Goal: Feedback & Contribution: Leave review/rating

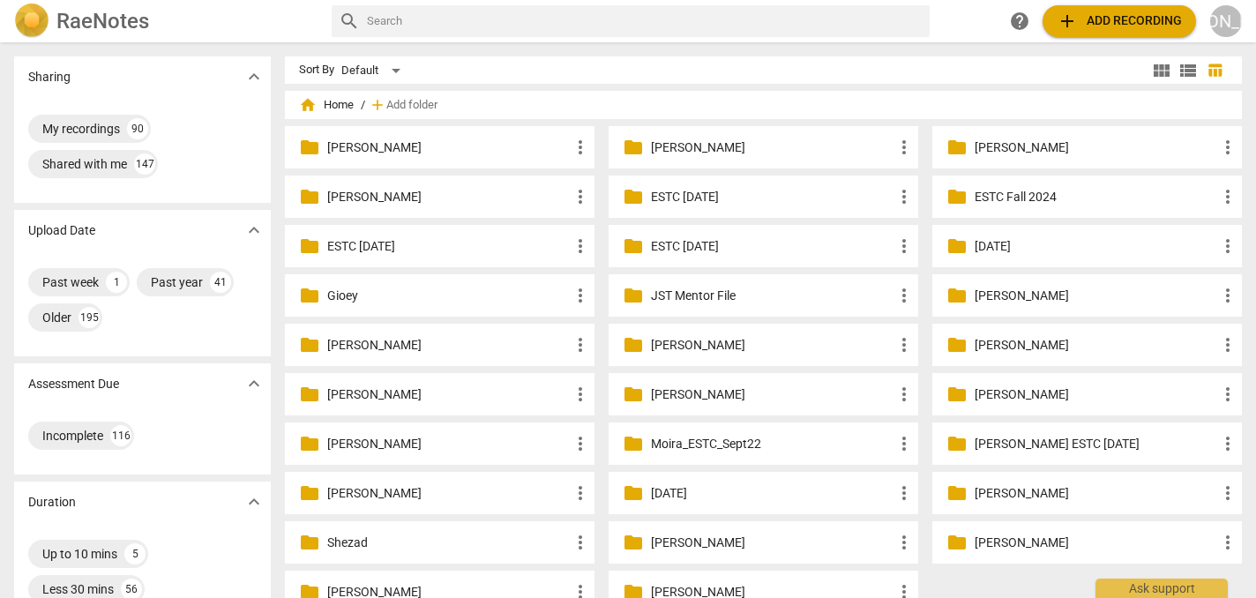
click at [703, 146] on p "[PERSON_NAME]" at bounding box center [772, 148] width 243 height 19
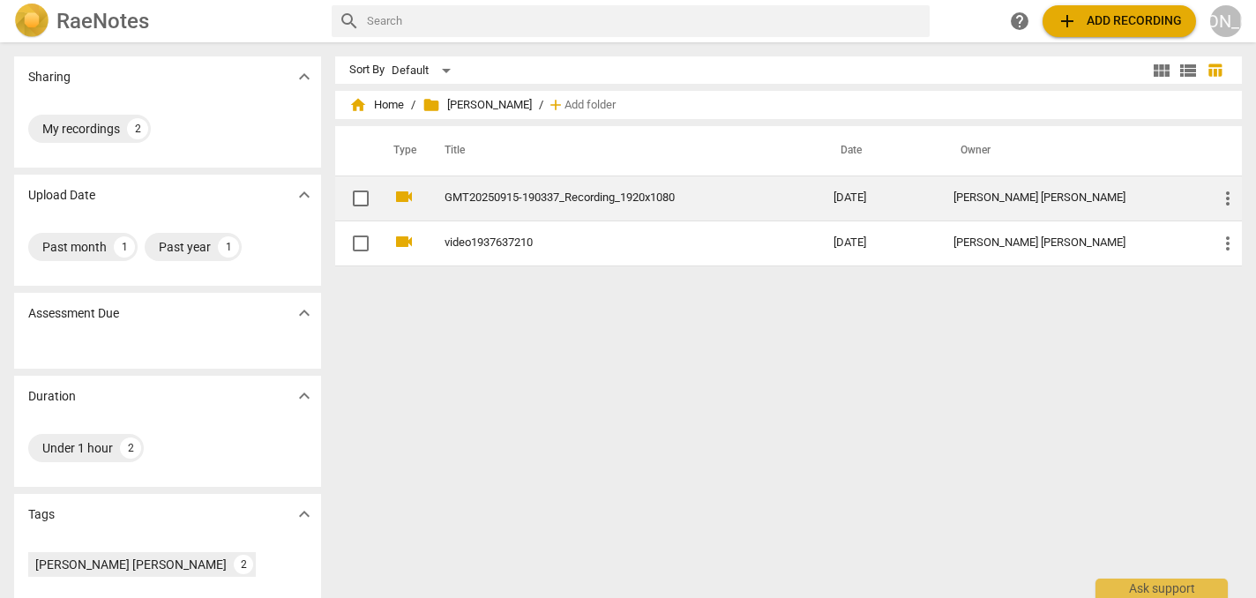
click at [574, 197] on link "GMT20250915-190337_Recording_1920x1080" at bounding box center [608, 197] width 326 height 13
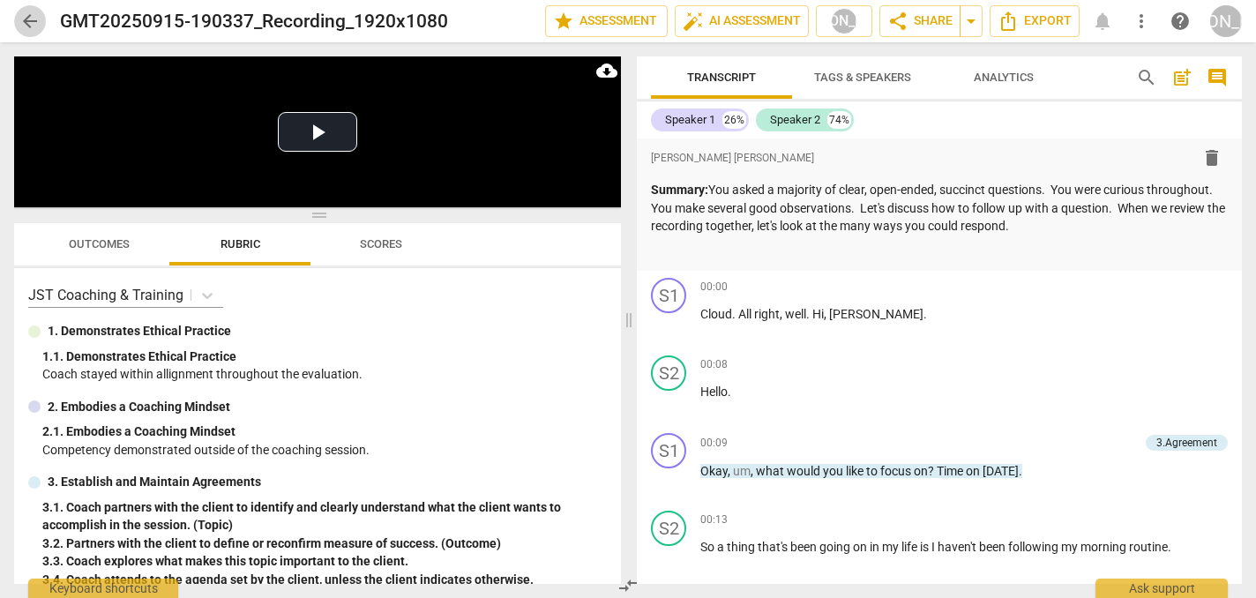
click at [25, 24] on span "arrow_back" at bounding box center [29, 21] width 21 height 21
click at [27, 23] on span "arrow_back" at bounding box center [29, 21] width 21 height 21
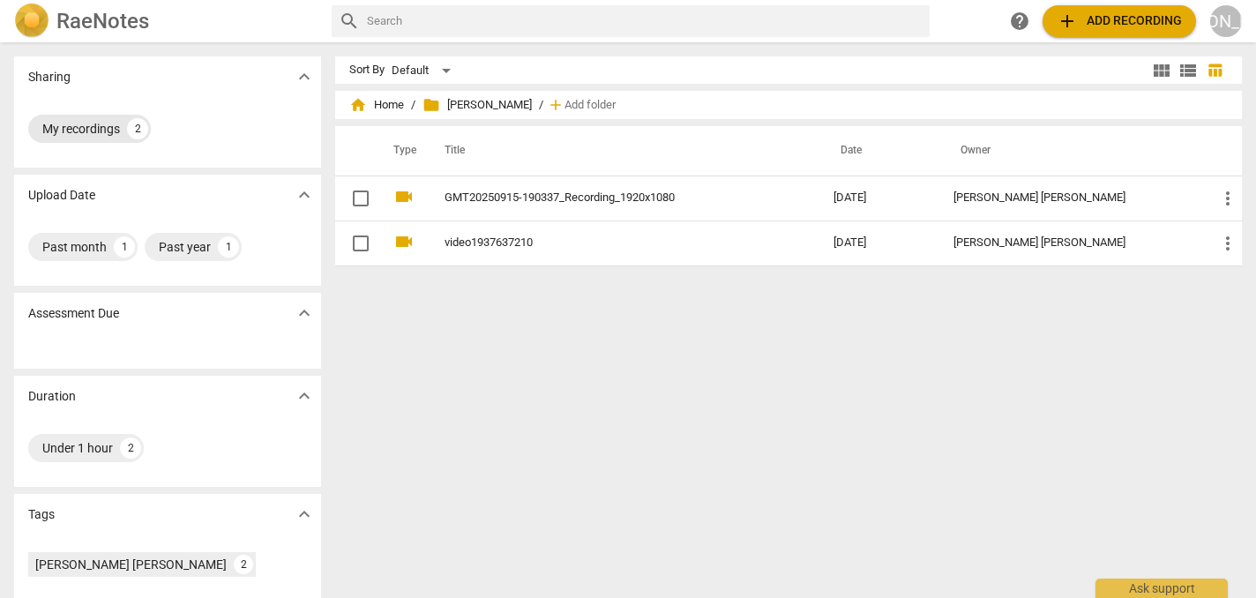
click at [67, 128] on div "My recordings" at bounding box center [81, 129] width 78 height 18
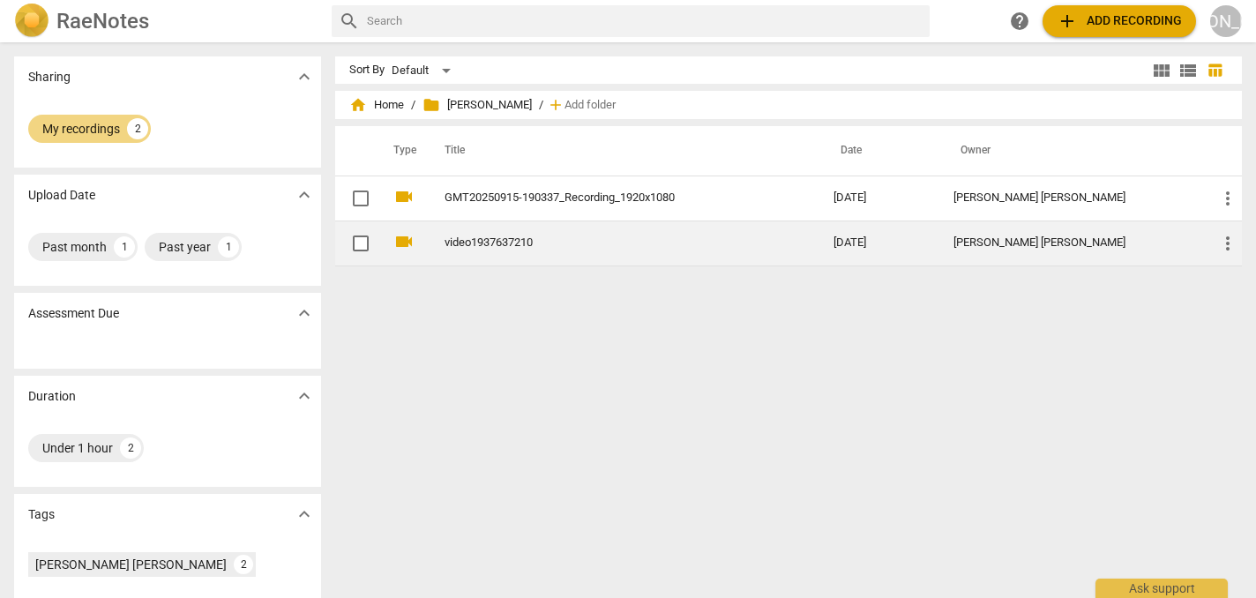
click at [921, 246] on td "[DATE]" at bounding box center [880, 243] width 121 height 45
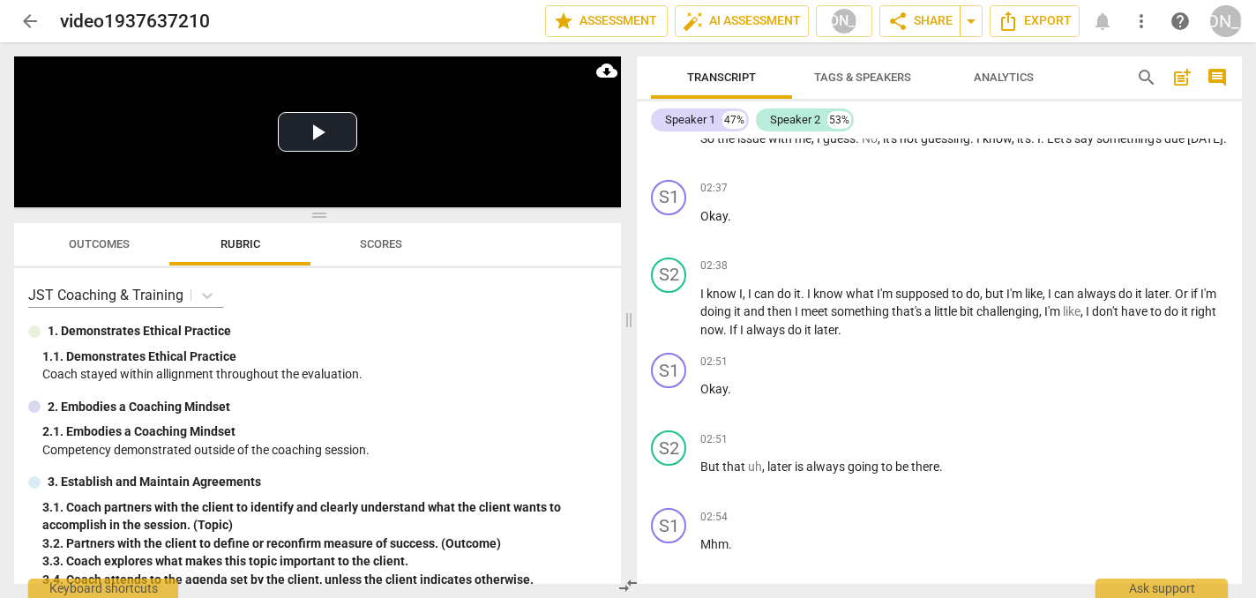
scroll to position [2276, 0]
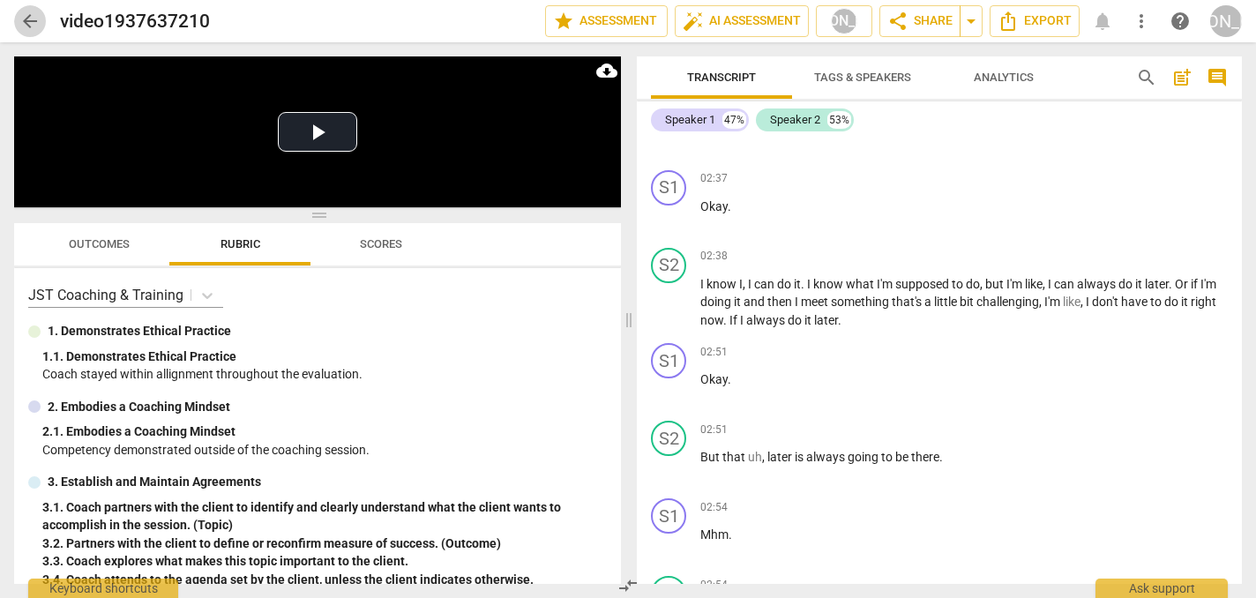
click at [28, 17] on span "arrow_back" at bounding box center [29, 21] width 21 height 21
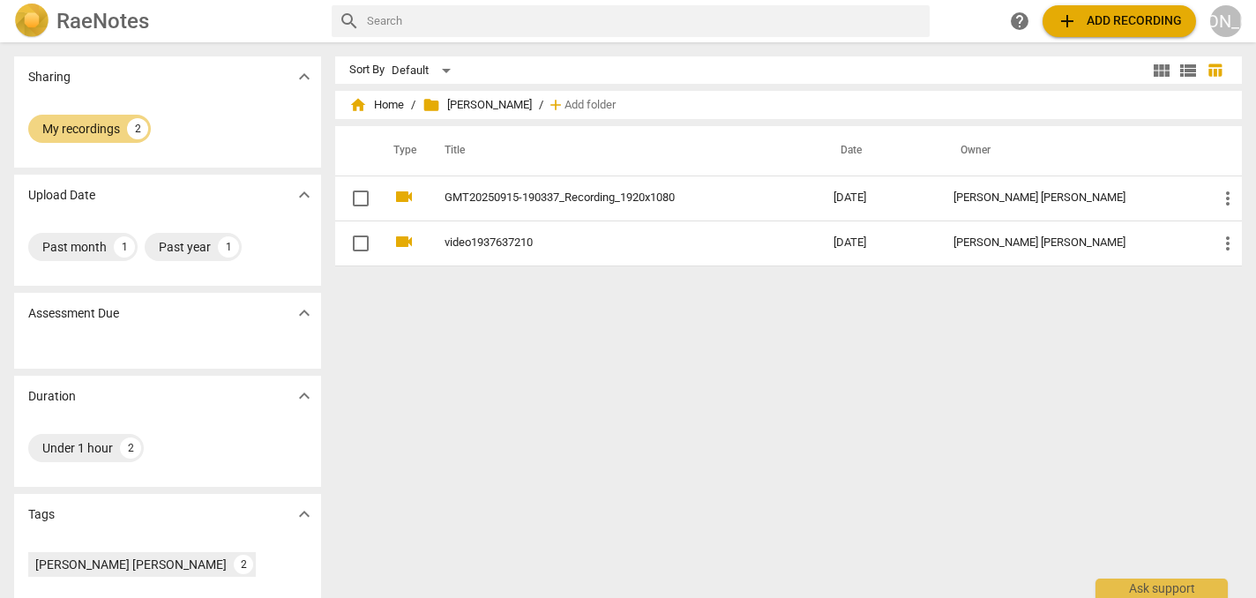
click at [32, 11] on img at bounding box center [31, 21] width 35 height 35
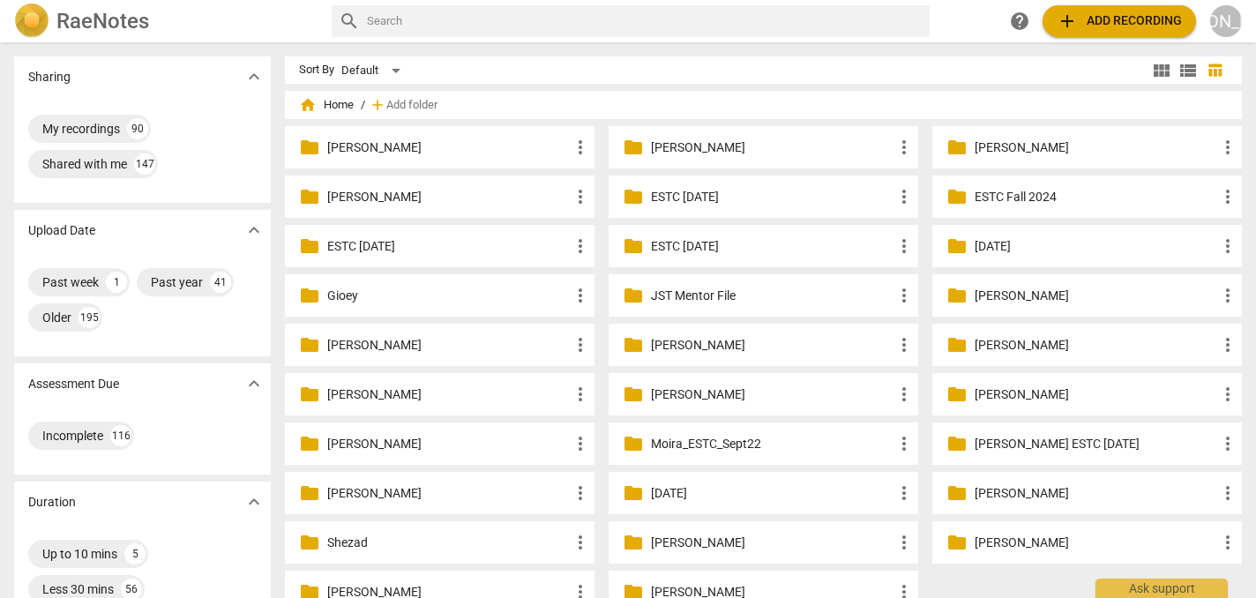
click at [1113, 19] on span "add Add recording" at bounding box center [1119, 21] width 125 height 21
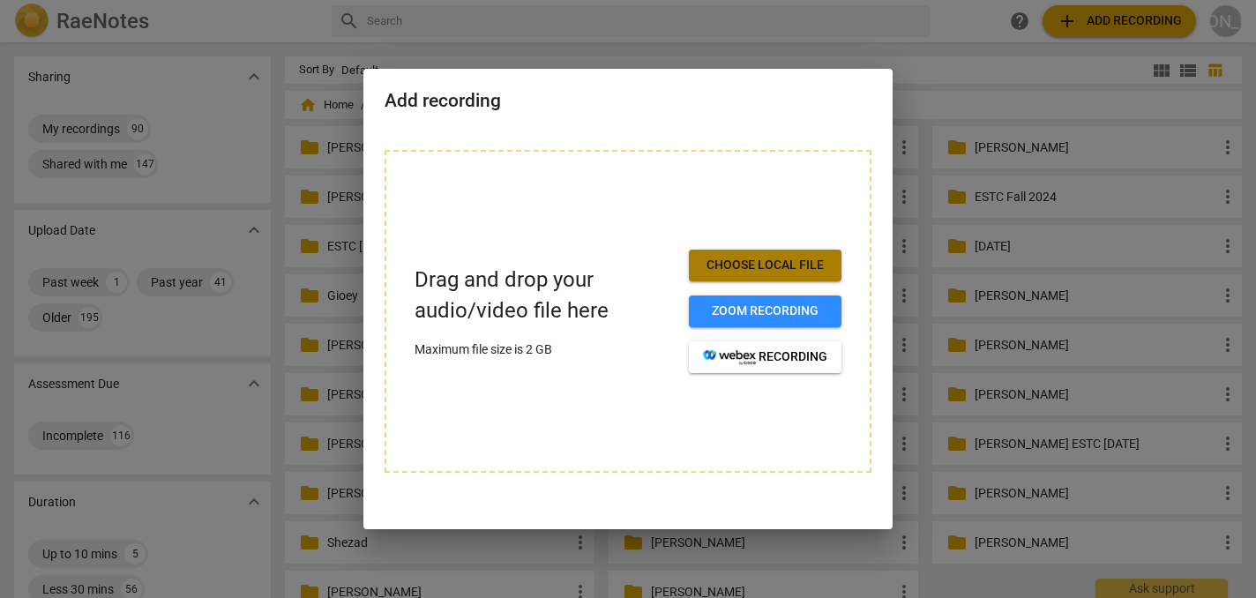
click at [779, 262] on span "Choose local file" at bounding box center [765, 266] width 124 height 18
click at [968, 12] on div at bounding box center [628, 299] width 1256 height 598
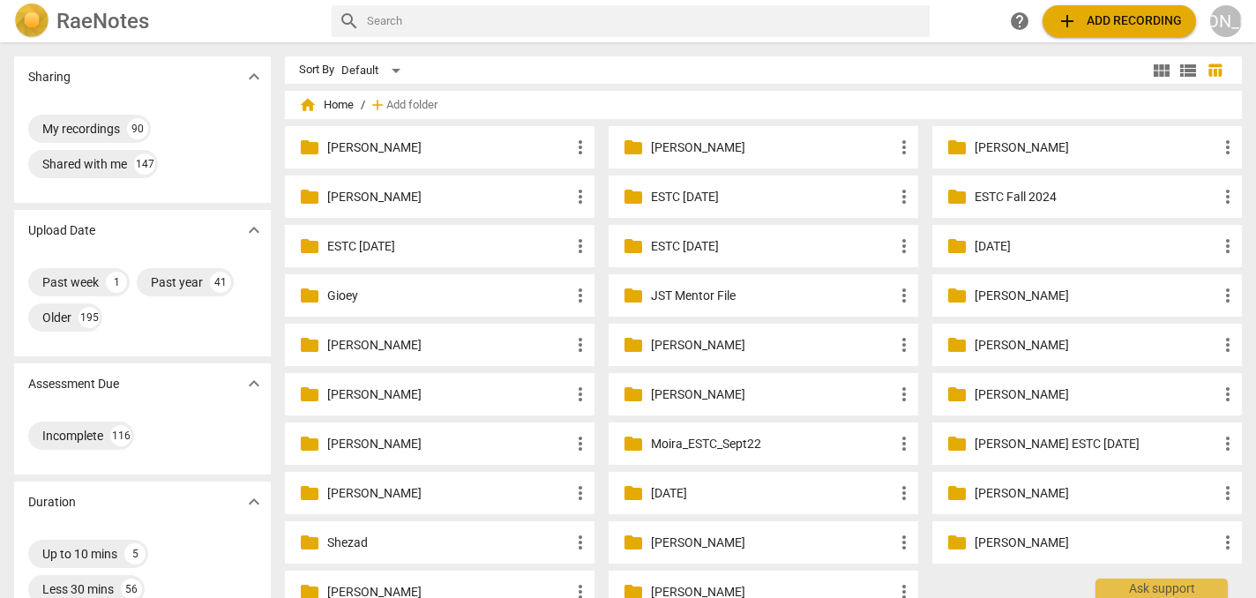
click at [694, 146] on p "[PERSON_NAME]" at bounding box center [772, 148] width 243 height 19
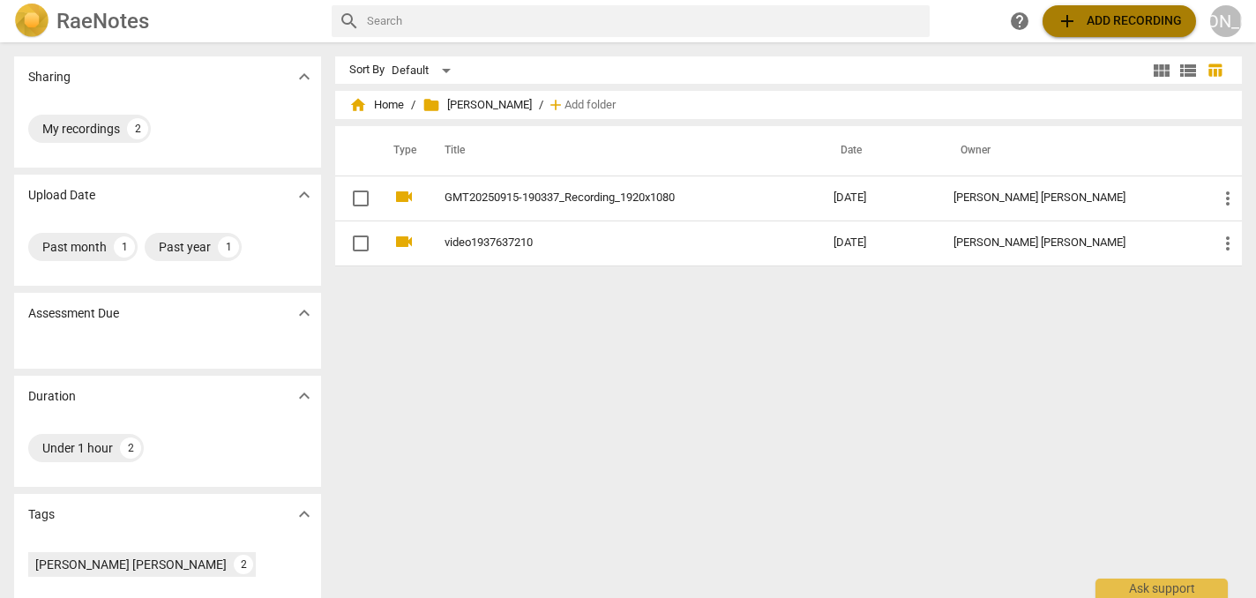
click at [1106, 17] on span "add Add recording" at bounding box center [1119, 21] width 125 height 21
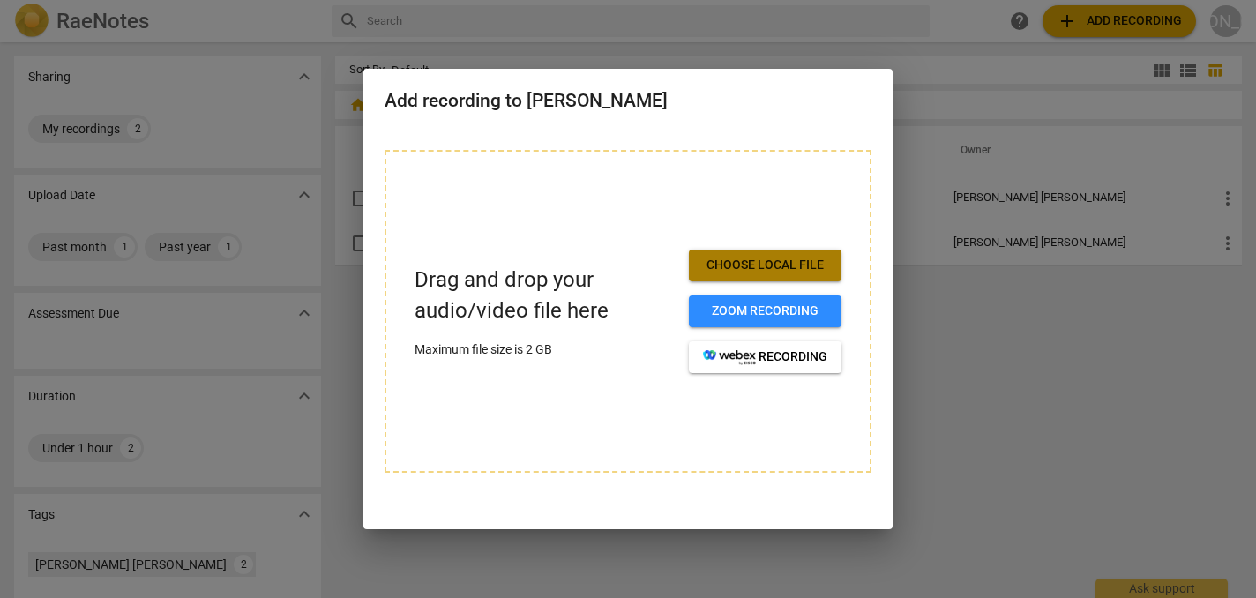
click at [784, 266] on span "Choose local file" at bounding box center [765, 266] width 124 height 18
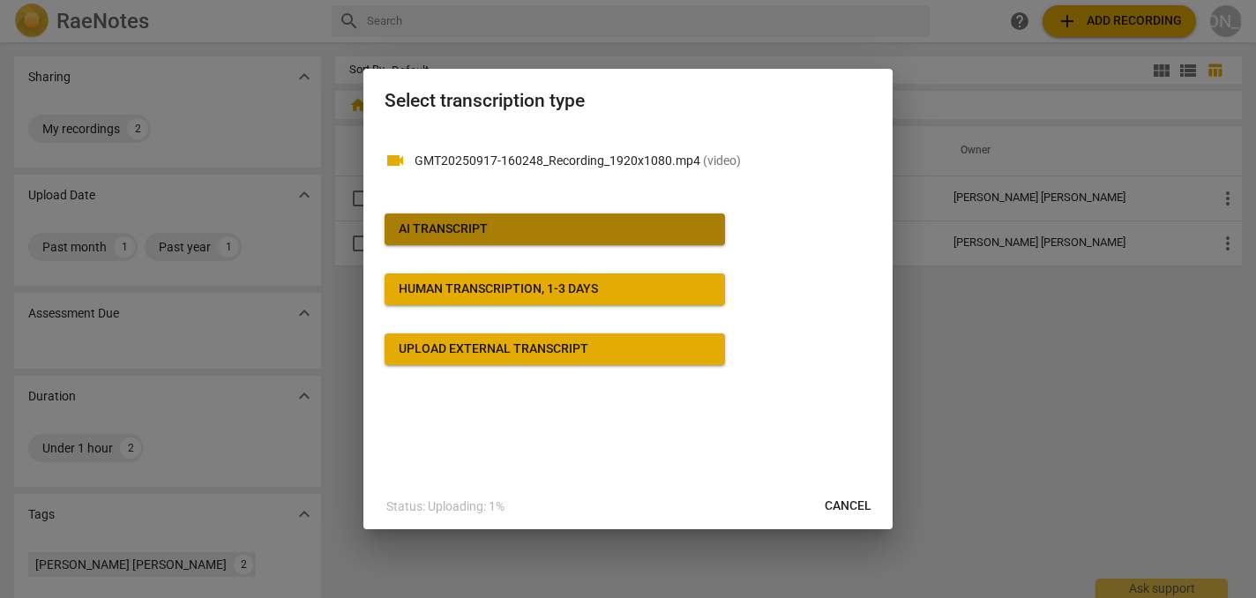
click at [555, 232] on span "AI Transcript" at bounding box center [555, 230] width 312 height 18
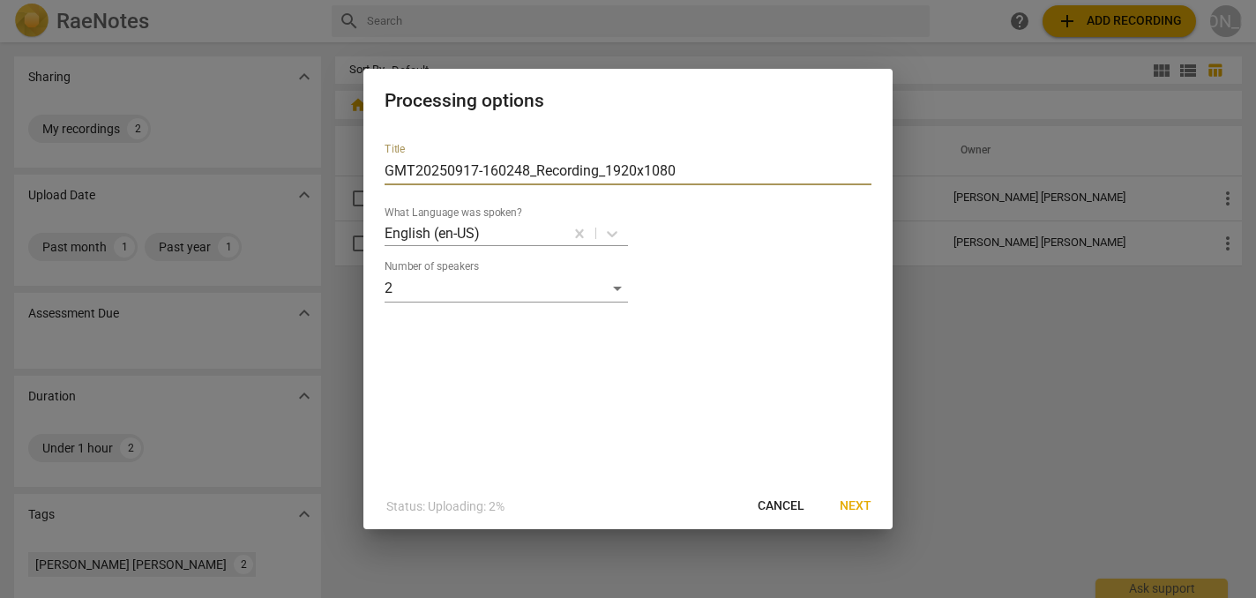
drag, startPoint x: 693, startPoint y: 169, endPoint x: 339, endPoint y: 173, distance: 353.8
click at [339, 173] on div "Processing options Title GMT20250917-160248_Recording_1920x1080 What Language w…" at bounding box center [628, 299] width 1256 height 598
click at [339, 173] on div at bounding box center [628, 299] width 1256 height 598
click at [862, 509] on span "Next" at bounding box center [856, 507] width 32 height 18
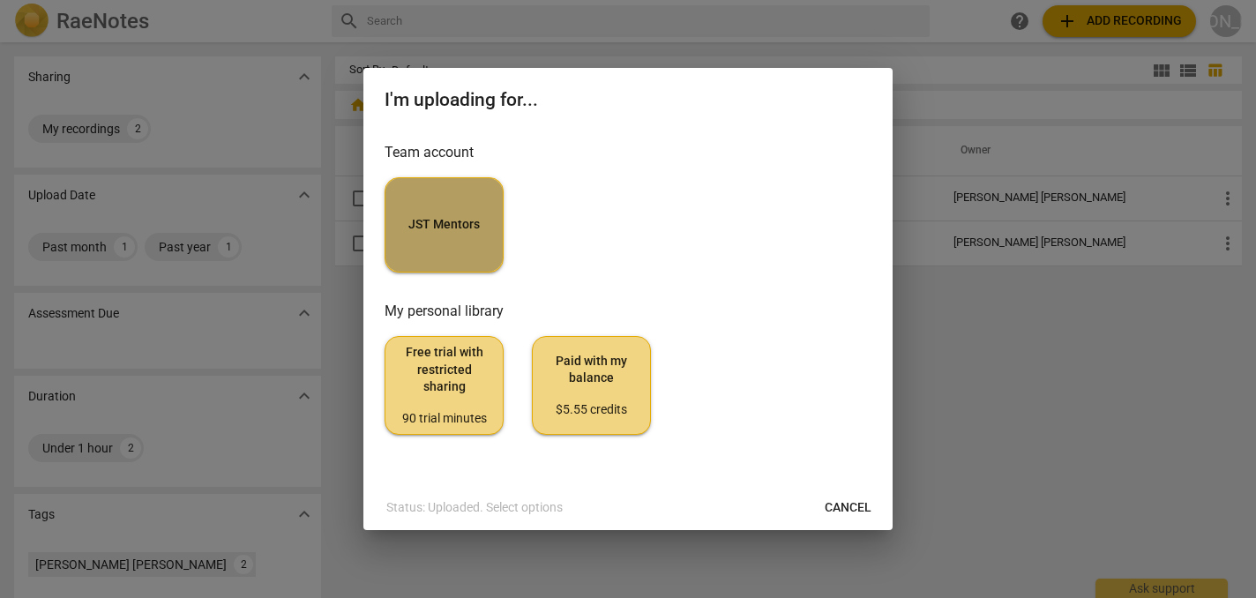
click at [463, 206] on button "JST Mentors" at bounding box center [444, 224] width 119 height 95
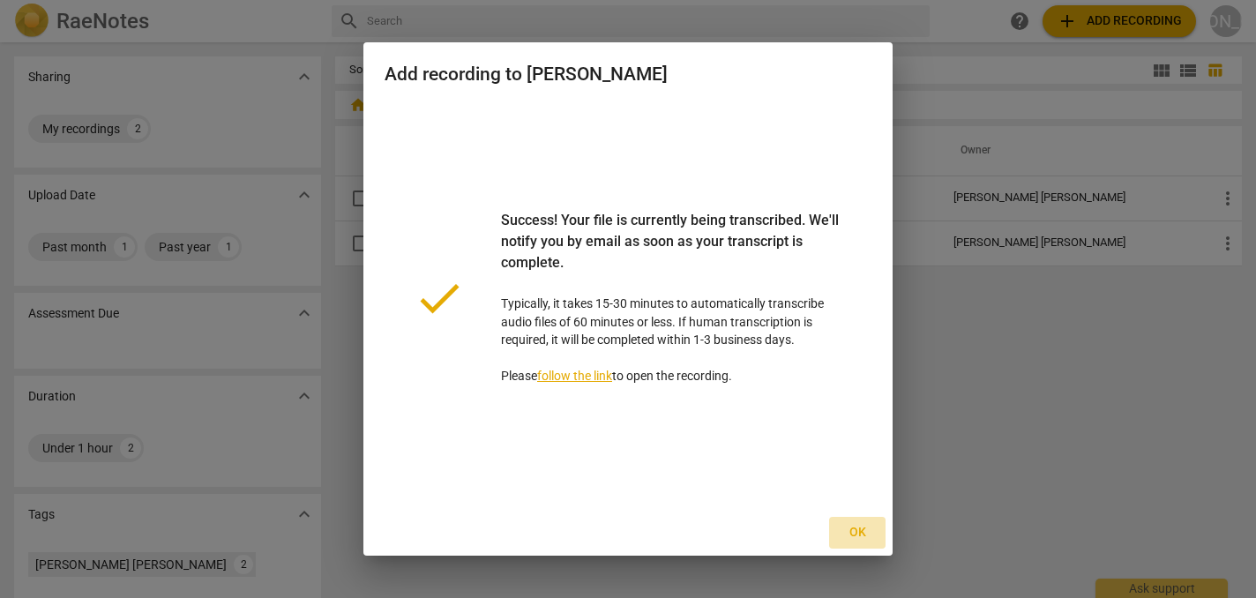
click at [858, 532] on span "Ok" at bounding box center [858, 533] width 28 height 18
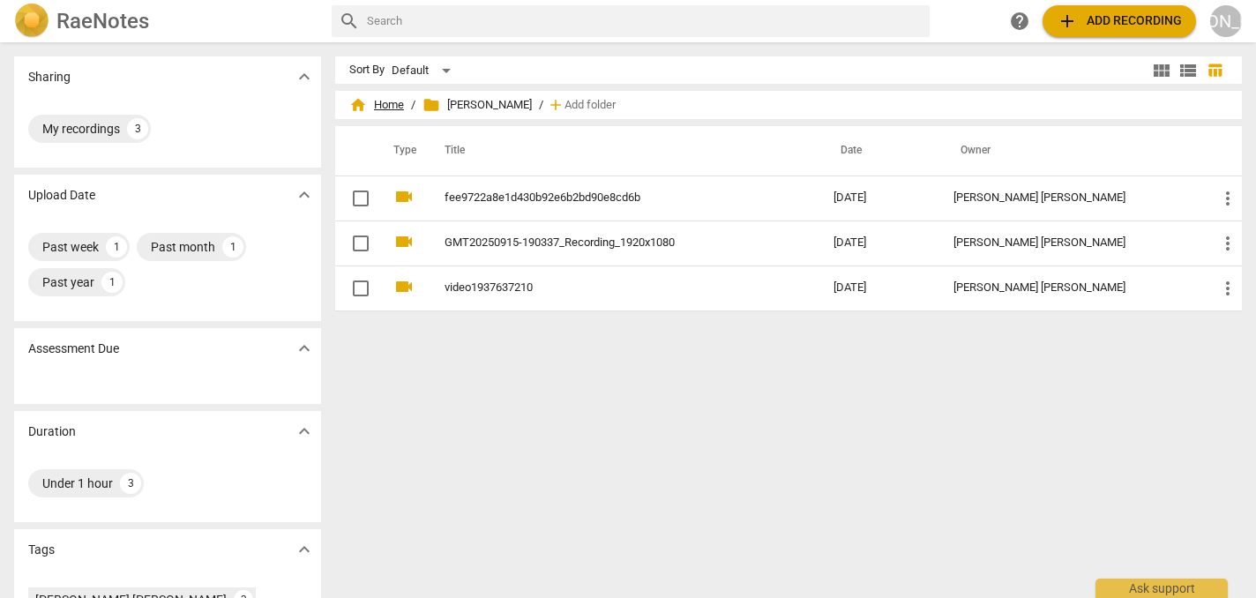
click at [379, 101] on span "home Home" at bounding box center [376, 105] width 55 height 18
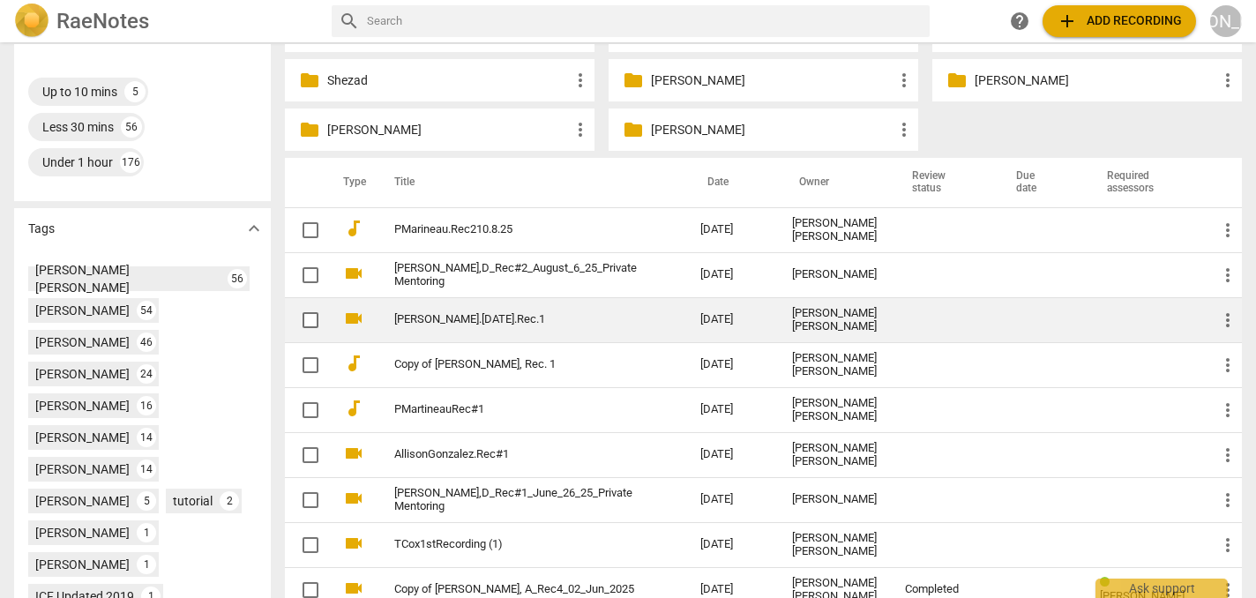
scroll to position [451, 0]
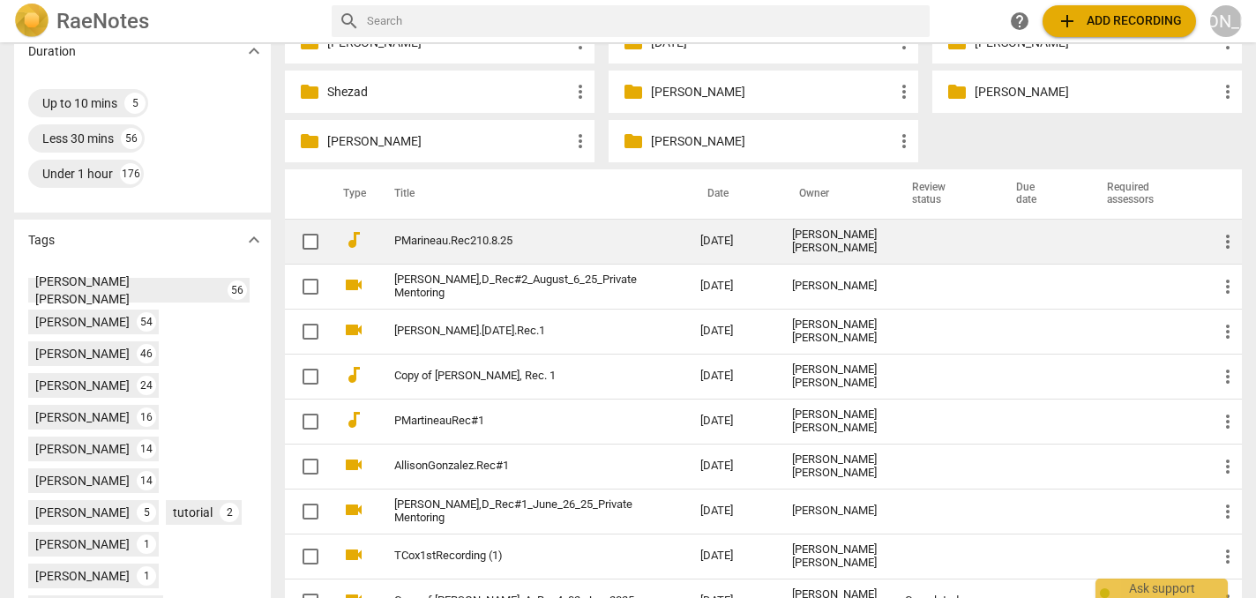
click at [544, 236] on link "PMarineau.Rec210.8.25" at bounding box center [515, 241] width 243 height 13
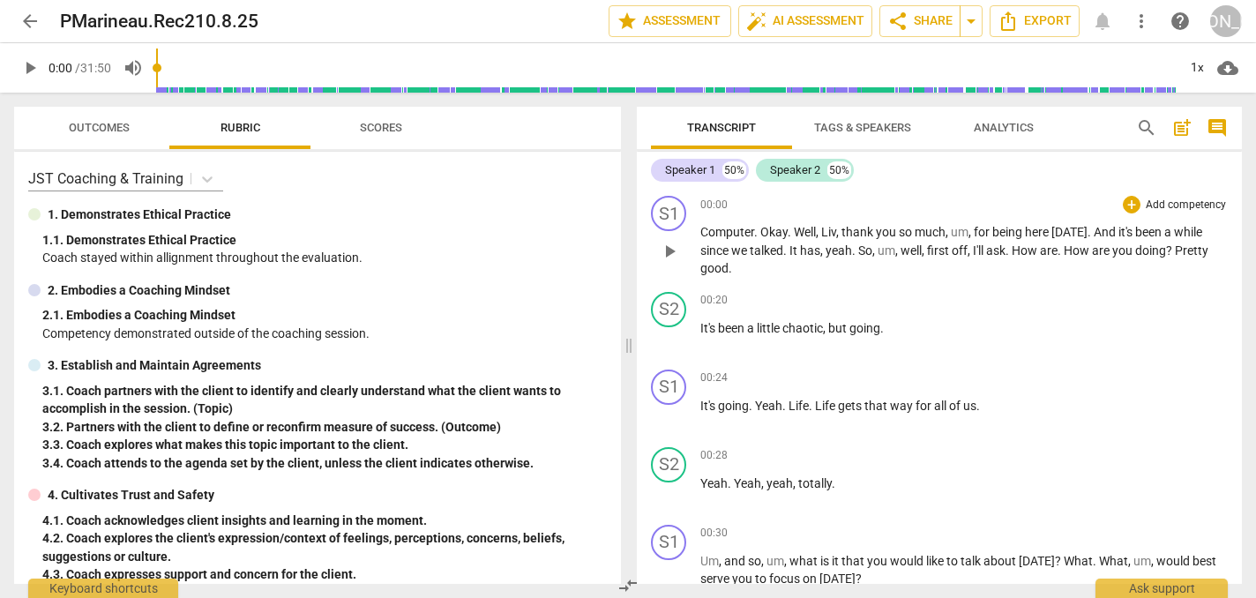
click at [664, 251] on span "play_arrow" at bounding box center [669, 251] width 21 height 21
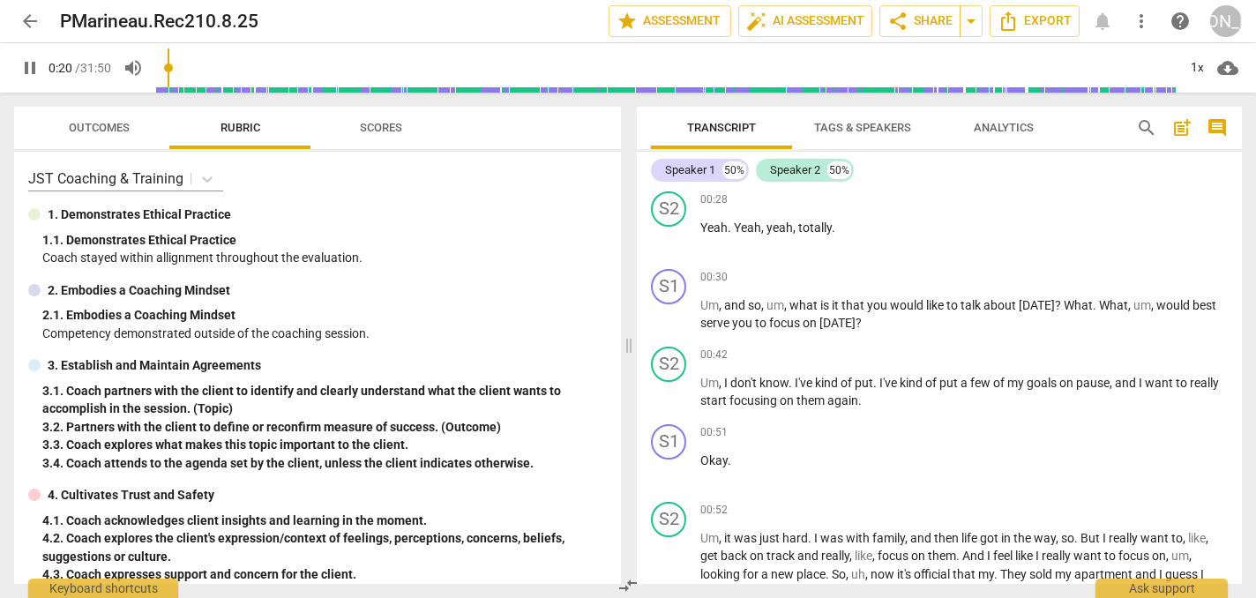
scroll to position [261, 0]
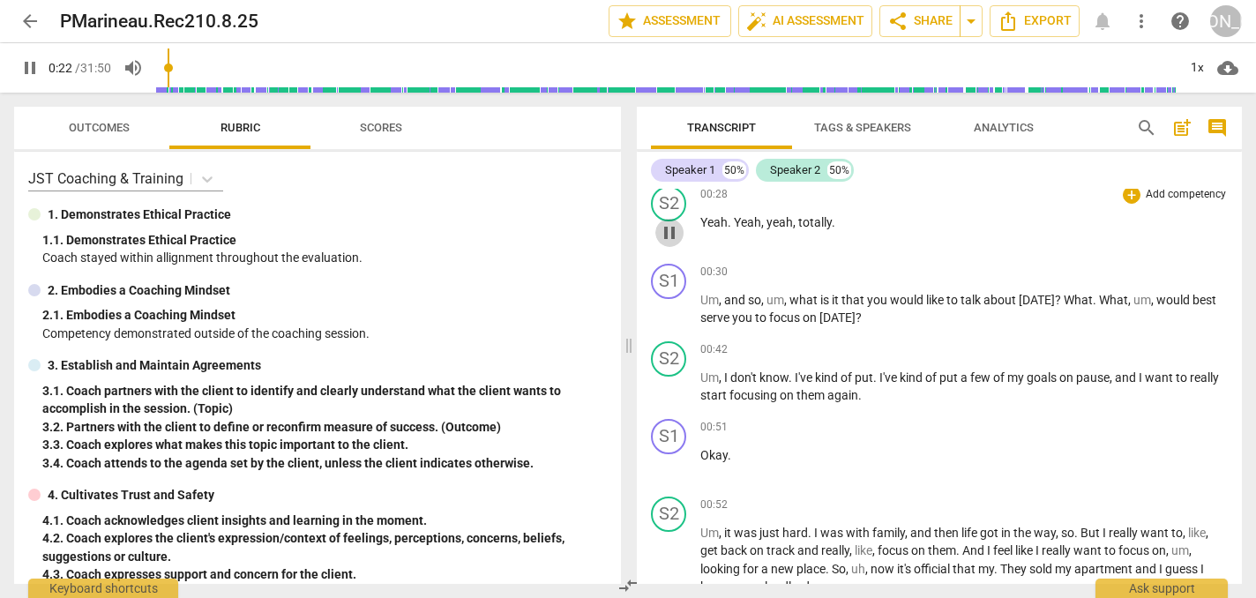
click at [670, 229] on span "pause" at bounding box center [669, 232] width 21 height 21
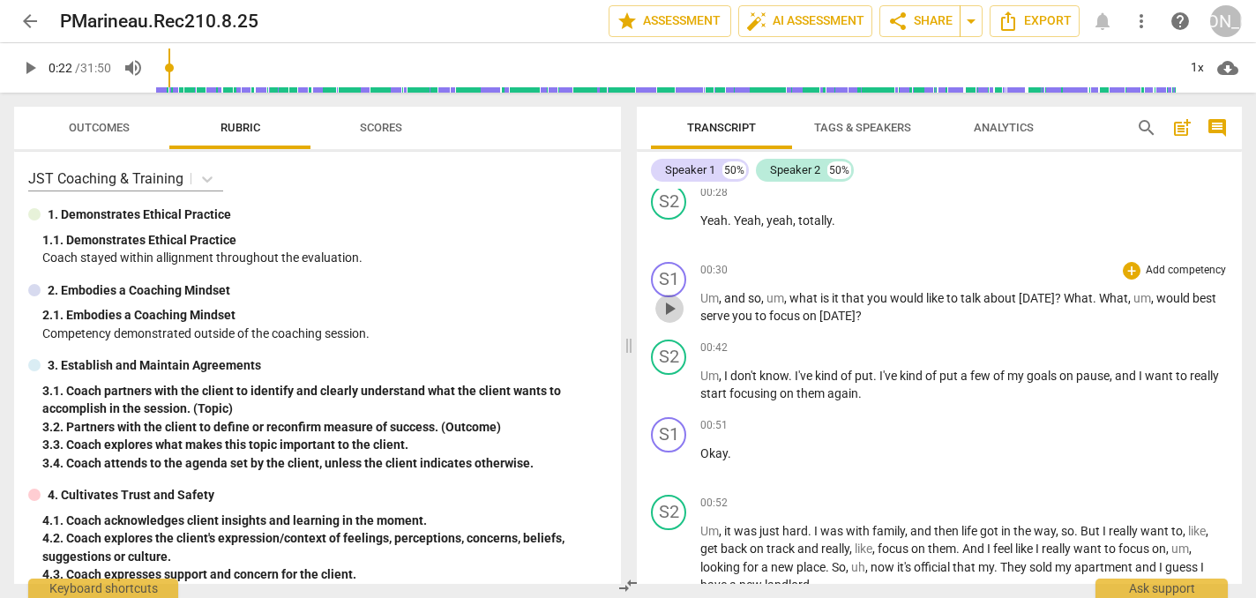
click at [671, 309] on span "play_arrow" at bounding box center [669, 308] width 21 height 21
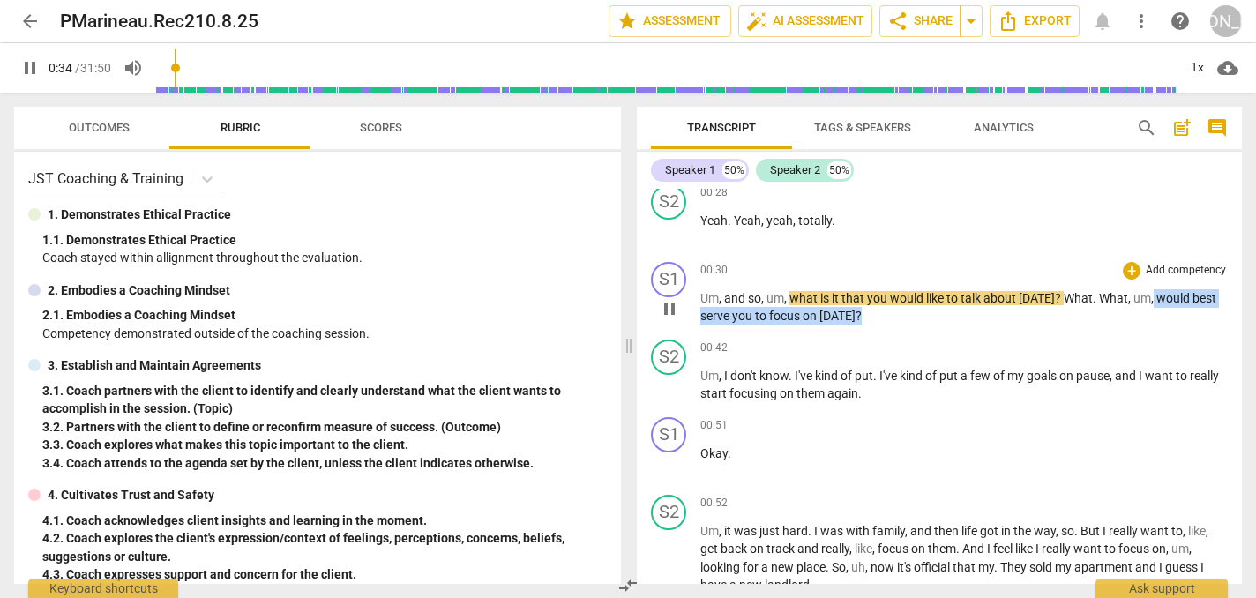
drag, startPoint x: 1150, startPoint y: 296, endPoint x: 1150, endPoint y: 319, distance: 23.8
click at [1150, 319] on p "Um , and so , um , what is it that you would like to talk about [DATE] ? What .…" at bounding box center [965, 307] width 528 height 36
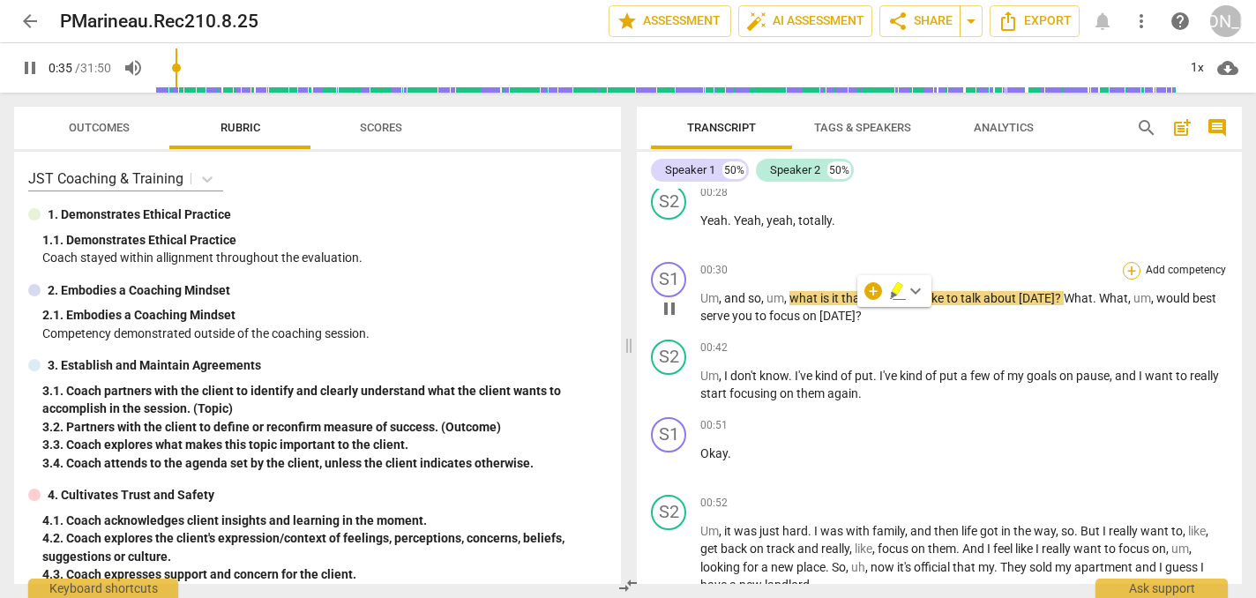
click at [1126, 266] on div "+" at bounding box center [1132, 271] width 18 height 18
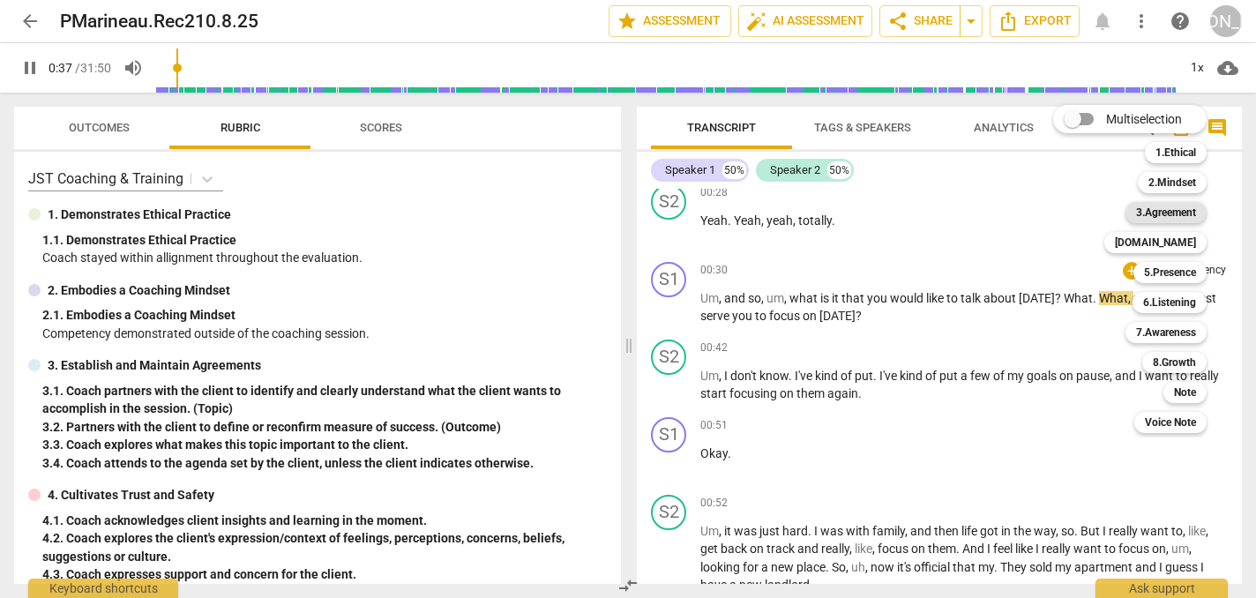
click at [1175, 212] on b "3.Agreement" at bounding box center [1166, 212] width 60 height 21
type input "38"
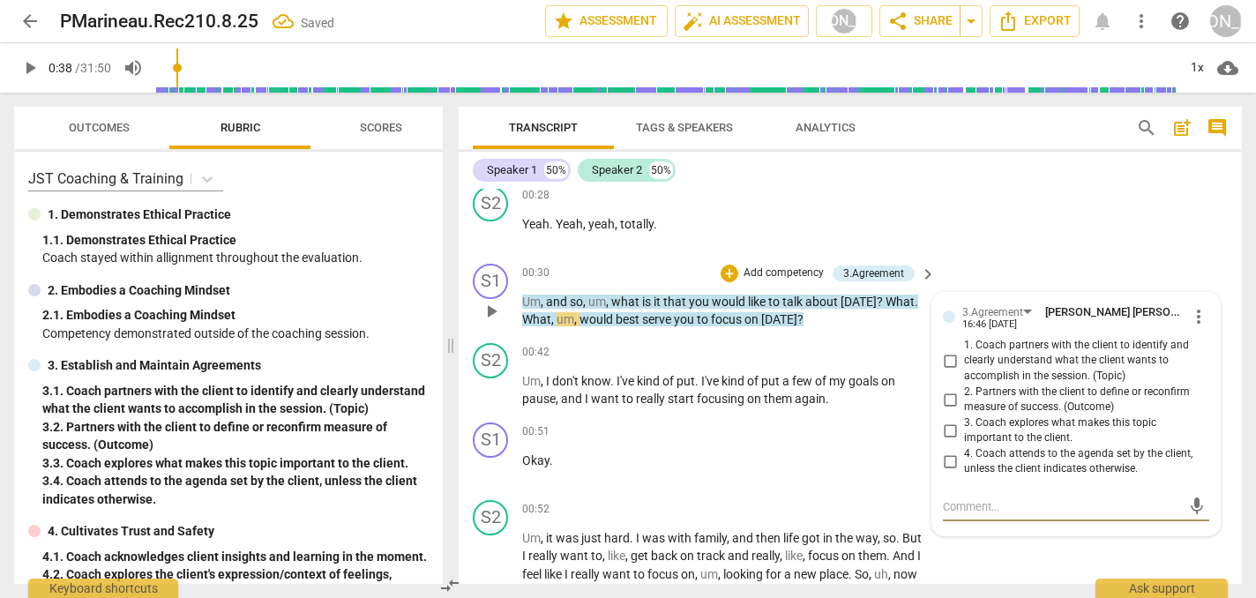
click at [943, 357] on input "1. Coach partners with the client to identify and clearly understand what the c…" at bounding box center [950, 360] width 28 height 21
checkbox input "true"
click at [489, 392] on span "play_arrow" at bounding box center [491, 390] width 21 height 21
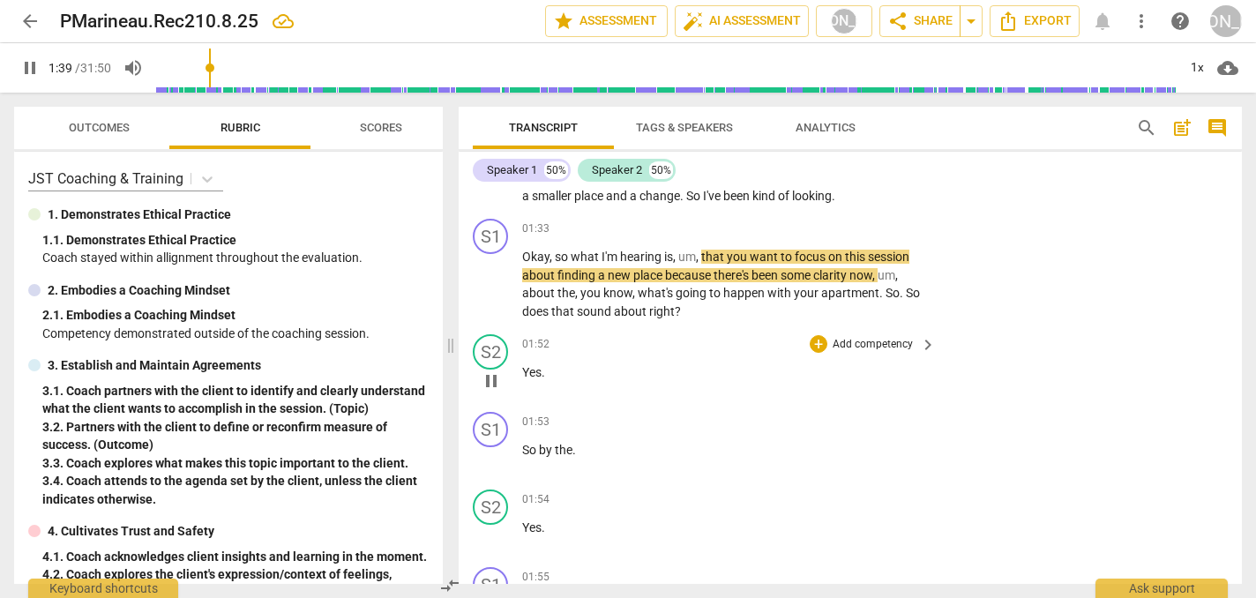
scroll to position [837, 0]
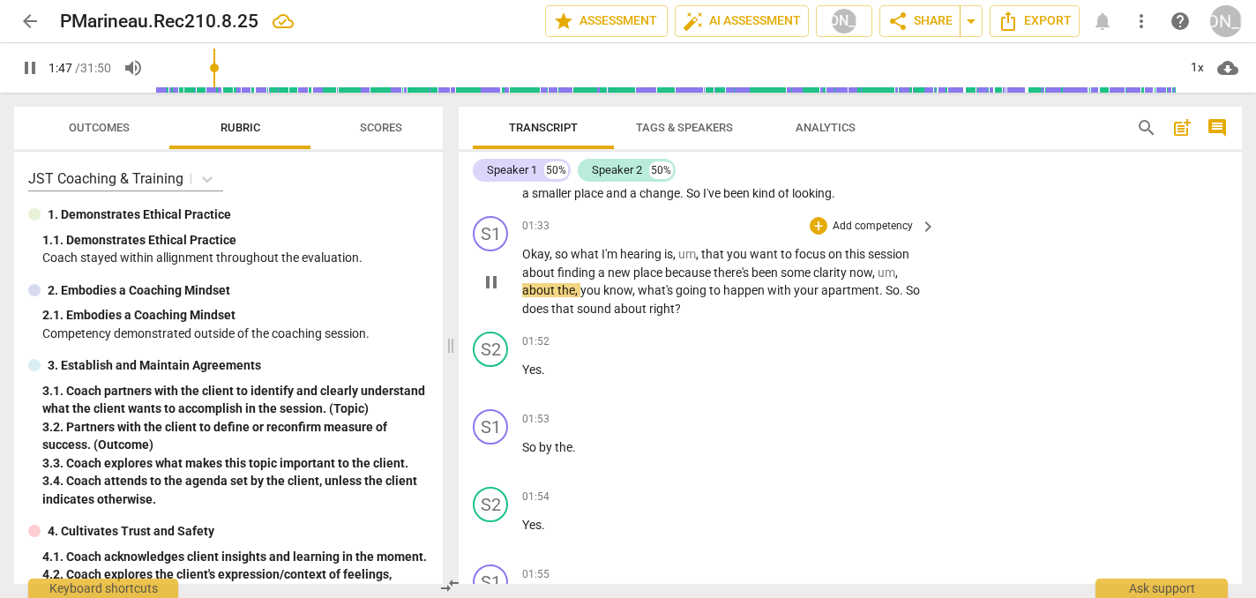
click at [492, 275] on span "pause" at bounding box center [491, 282] width 21 height 21
type input "108"
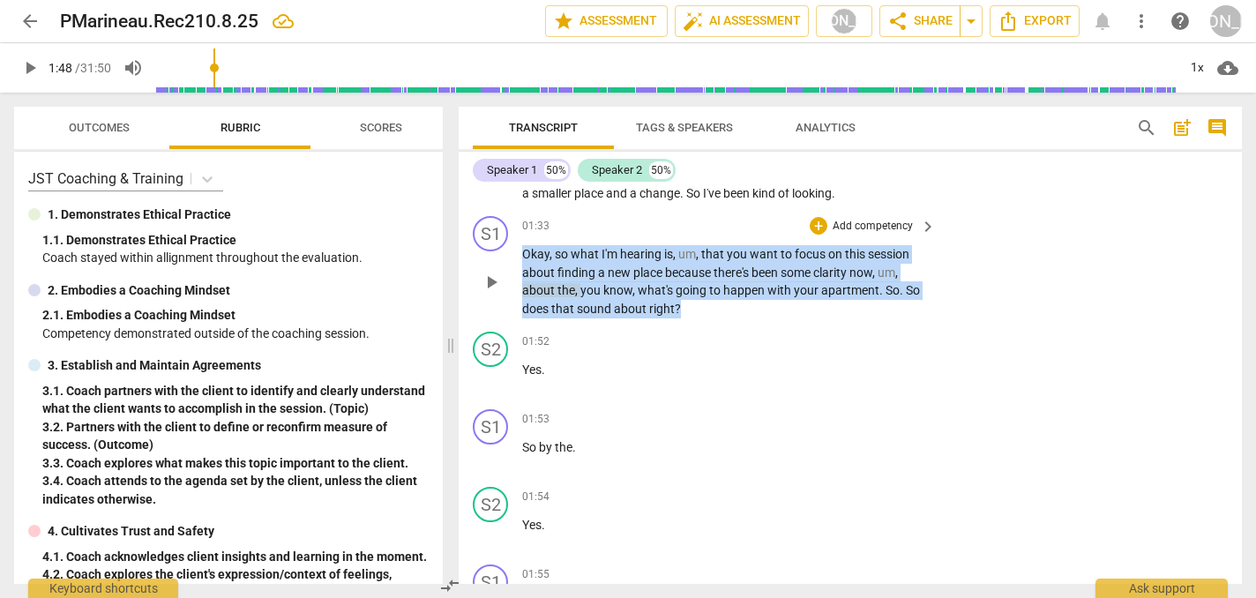
drag, startPoint x: 694, startPoint y: 304, endPoint x: 695, endPoint y: 228, distance: 76.8
click at [695, 228] on div "01:33 + Add competency keyboard_arrow_right Okay , so what I'm hearing is , um …" at bounding box center [730, 266] width 416 height 101
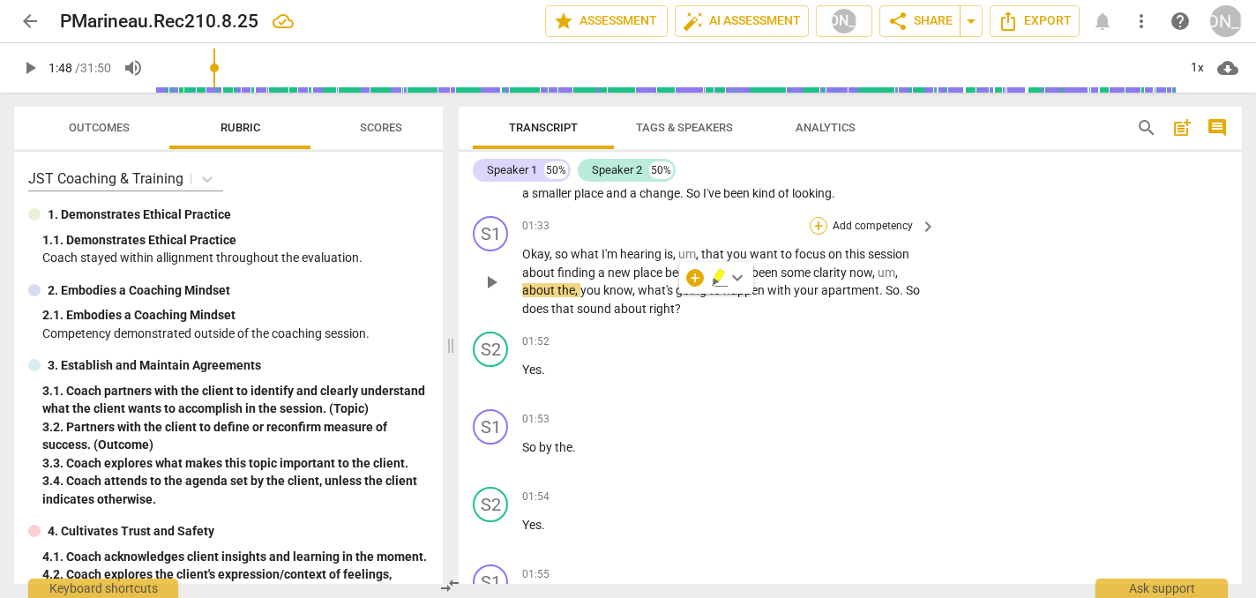
click at [816, 217] on div "+" at bounding box center [819, 226] width 18 height 18
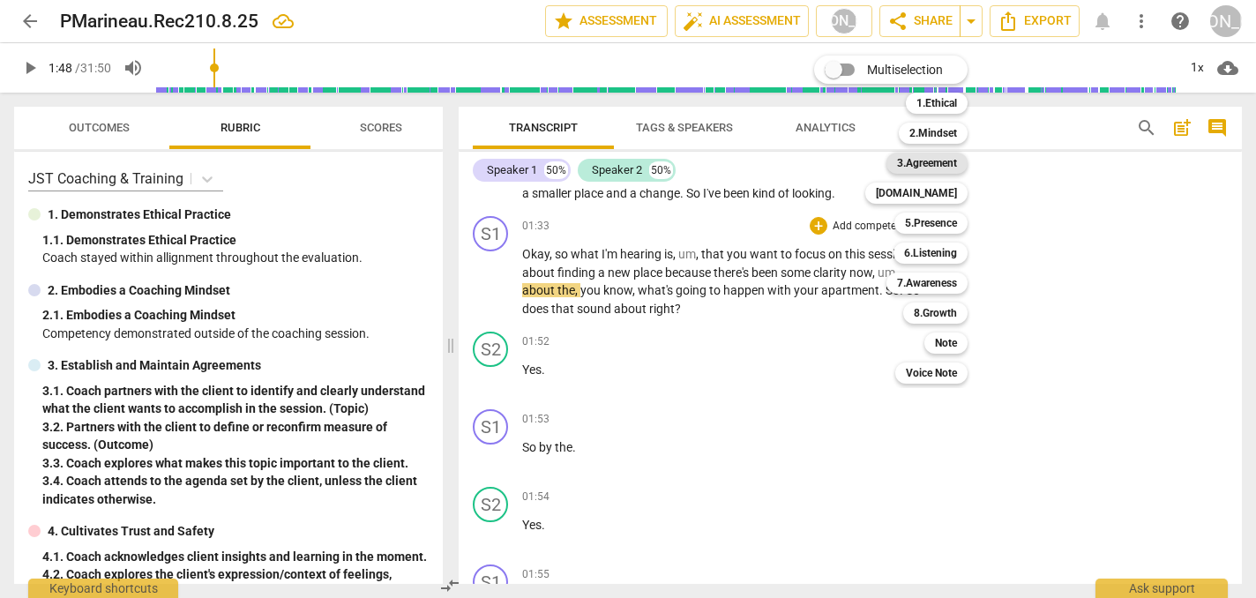
click at [945, 161] on b "3.Agreement" at bounding box center [927, 163] width 60 height 21
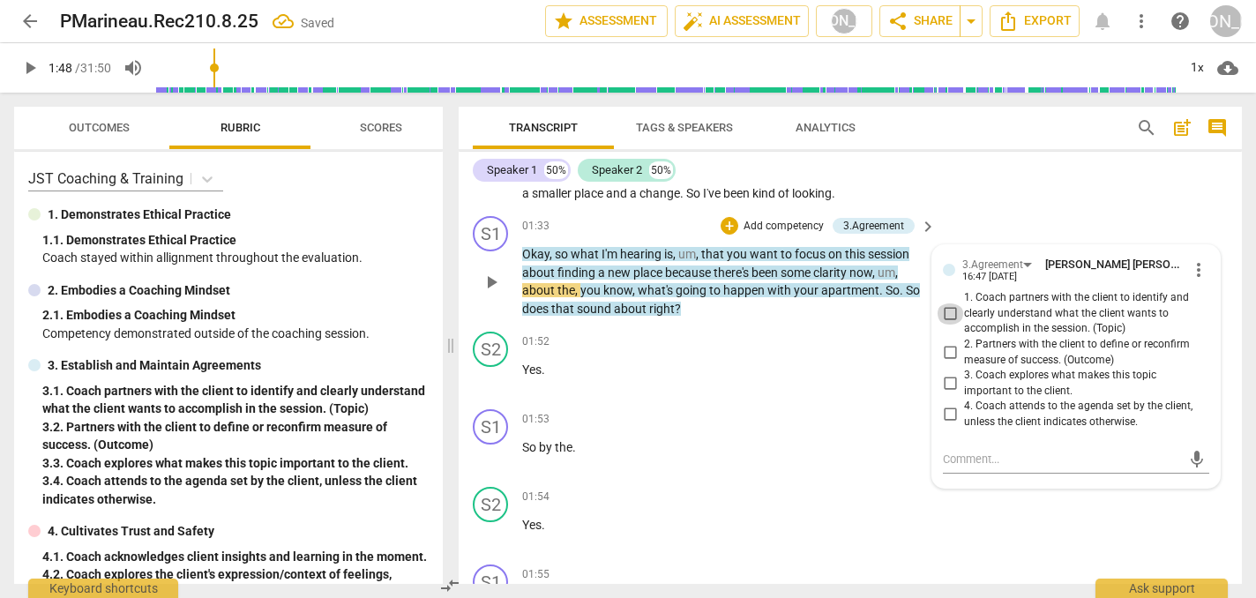
click at [945, 304] on input "1. Coach partners with the client to identify and clearly understand what the c…" at bounding box center [950, 314] width 28 height 21
checkbox input "true"
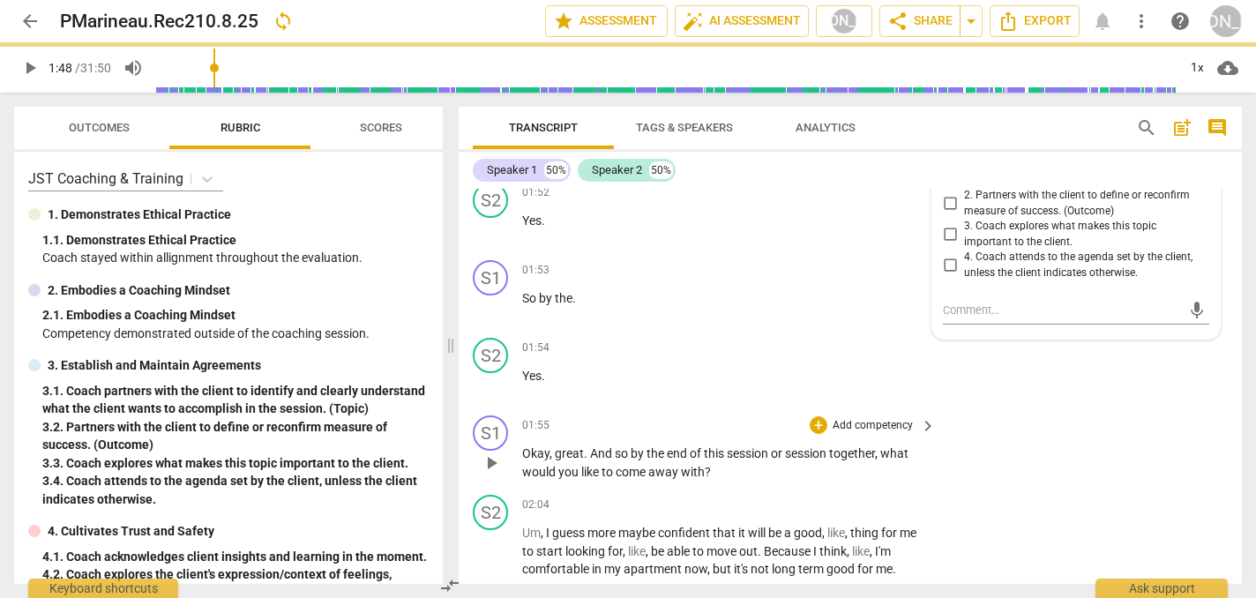
scroll to position [987, 0]
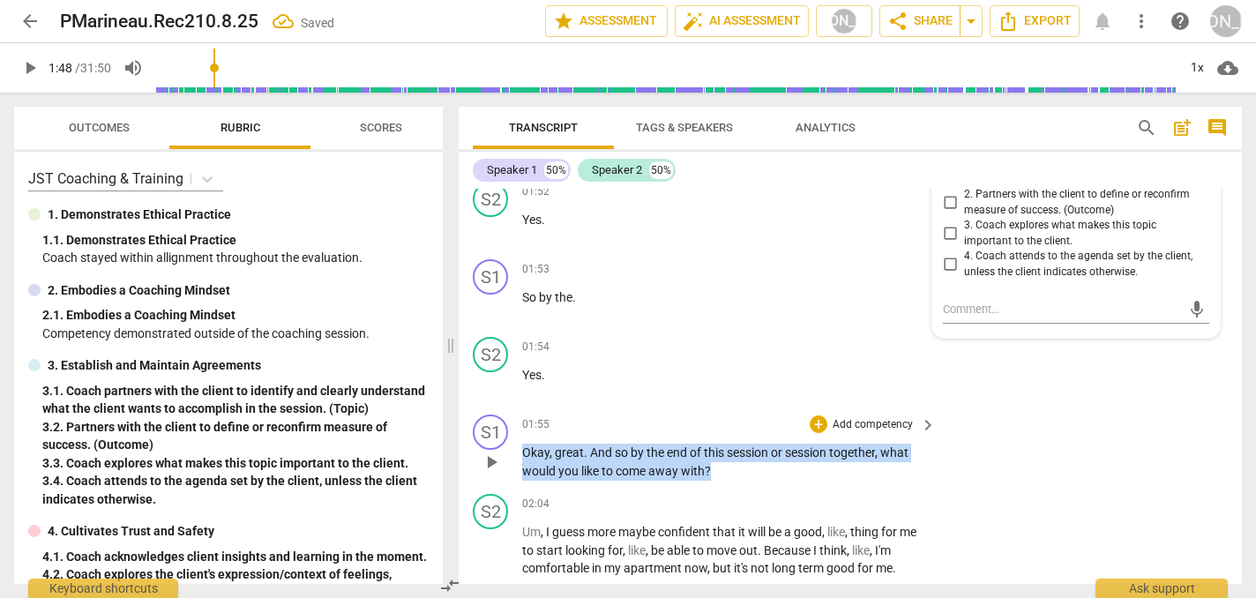
drag, startPoint x: 717, startPoint y: 462, endPoint x: 713, endPoint y: 426, distance: 36.4
click at [713, 426] on div "01:55 + Add competency keyboard_arrow_right Okay , great . And so by the end of…" at bounding box center [730, 447] width 416 height 65
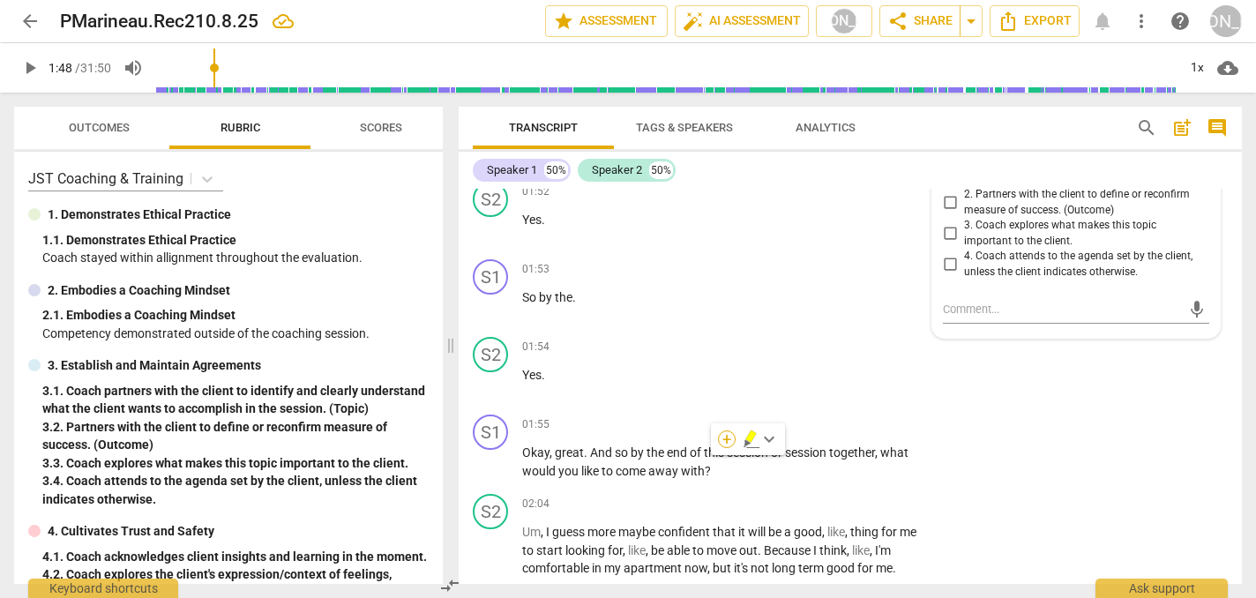
click at [723, 439] on div "+" at bounding box center [727, 440] width 18 height 18
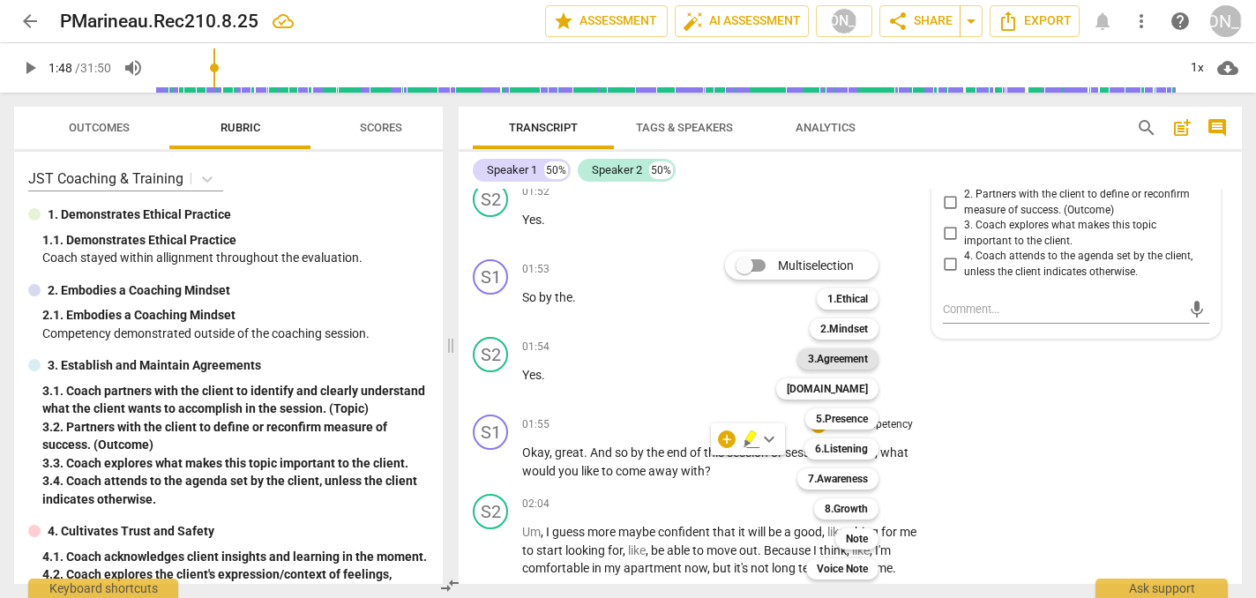
click at [856, 362] on b "3.Agreement" at bounding box center [838, 359] width 60 height 21
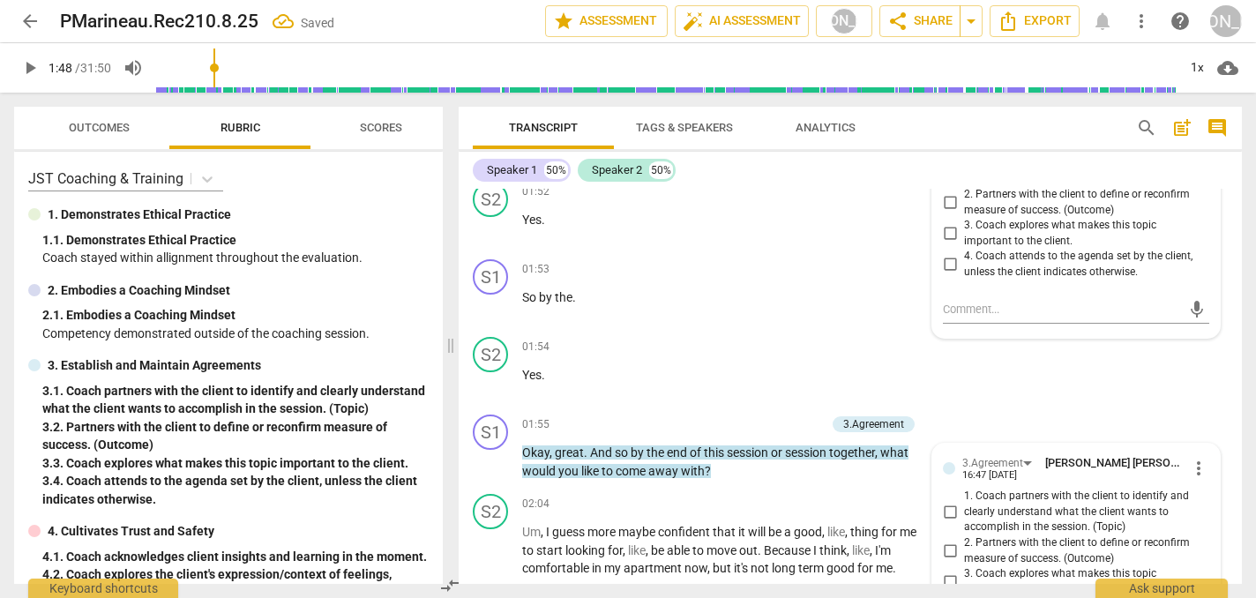
scroll to position [1246, 0]
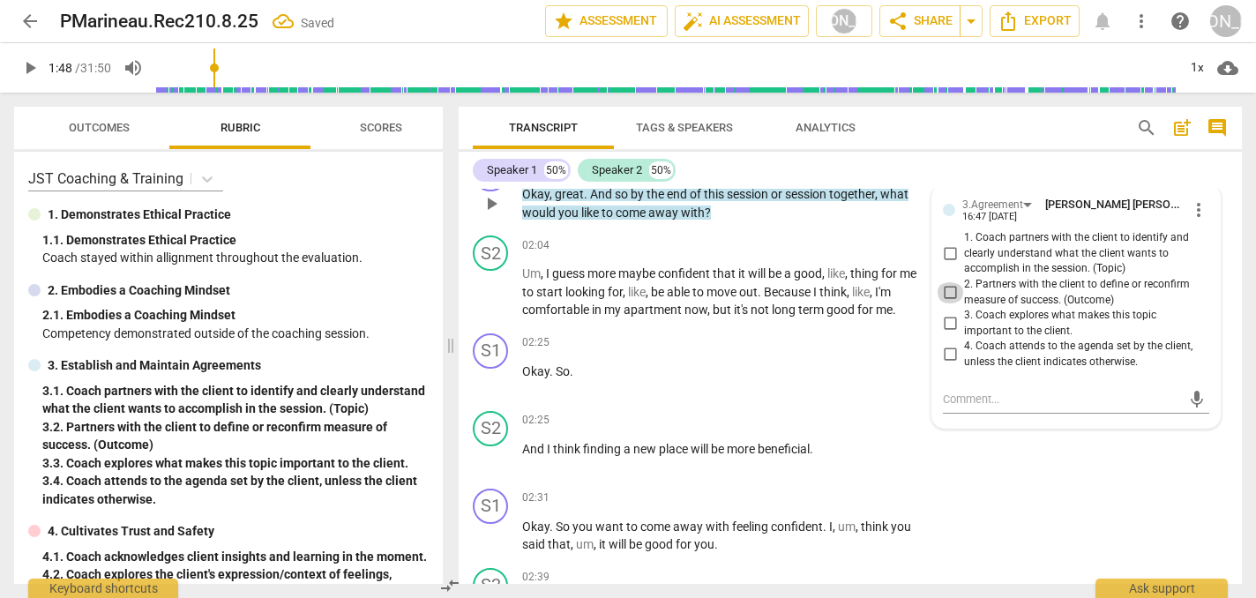
click at [948, 282] on input "2. Partners with the client to define or reconfirm measure of success. (Outcome)" at bounding box center [950, 292] width 28 height 21
checkbox input "true"
click at [490, 283] on span "play_arrow" at bounding box center [491, 291] width 21 height 21
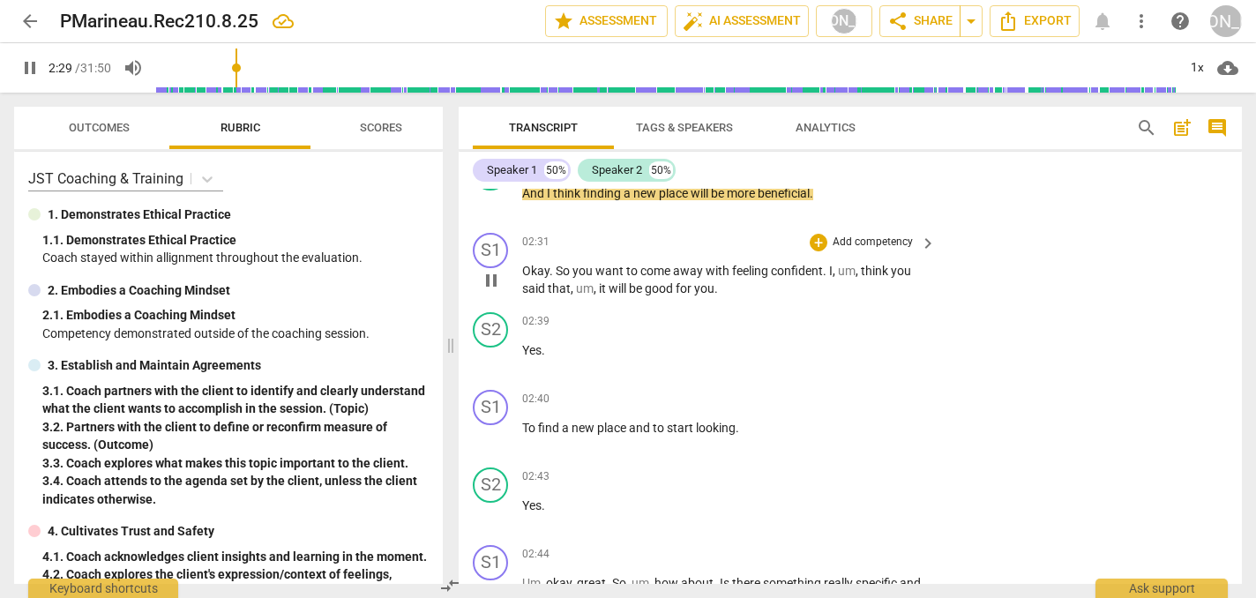
scroll to position [1523, 0]
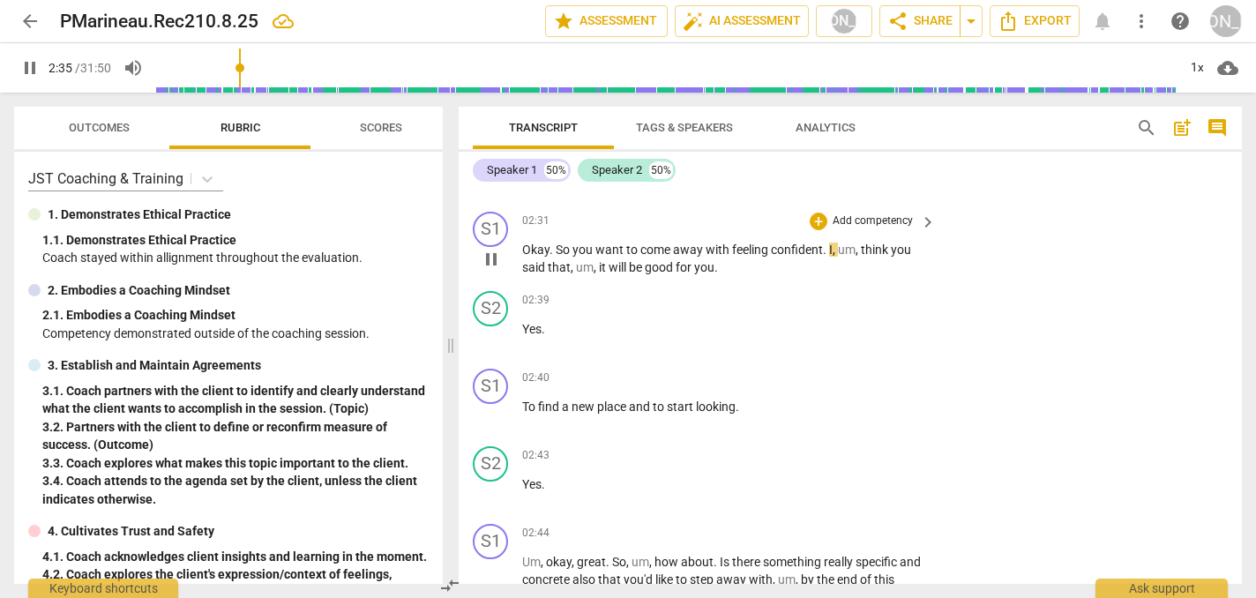
click at [492, 249] on span "pause" at bounding box center [491, 259] width 21 height 21
type input "156"
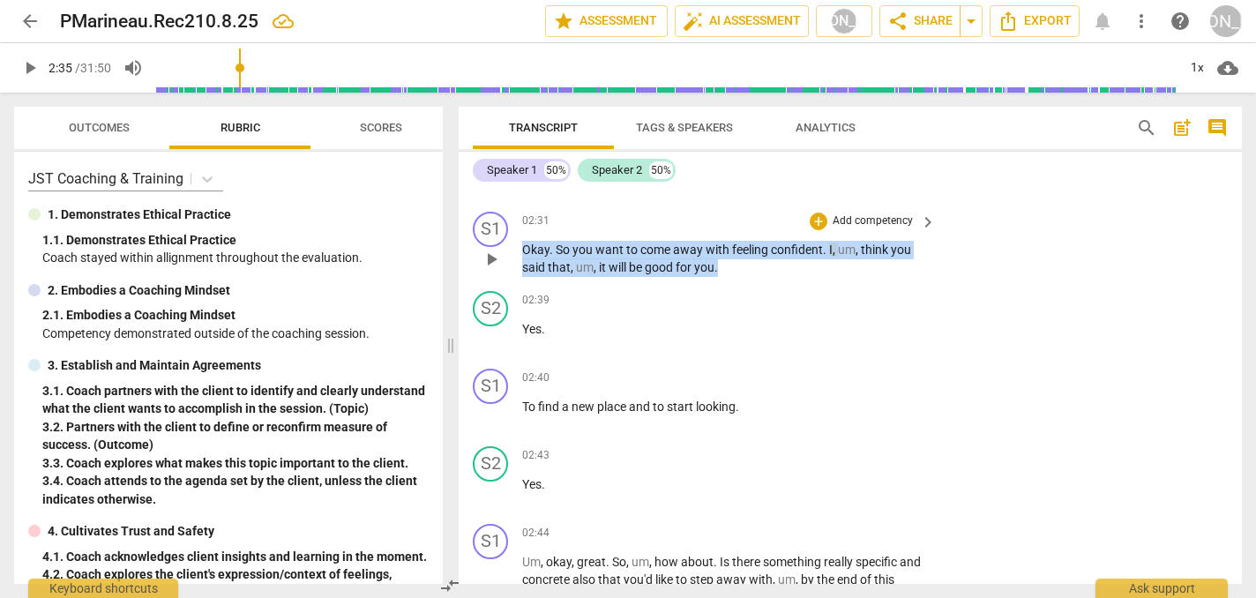
drag, startPoint x: 732, startPoint y: 261, endPoint x: 646, endPoint y: 227, distance: 93.1
click at [646, 227] on div "02:31 + Add competency keyboard_arrow_right Okay . So you want to come away wit…" at bounding box center [730, 244] width 416 height 65
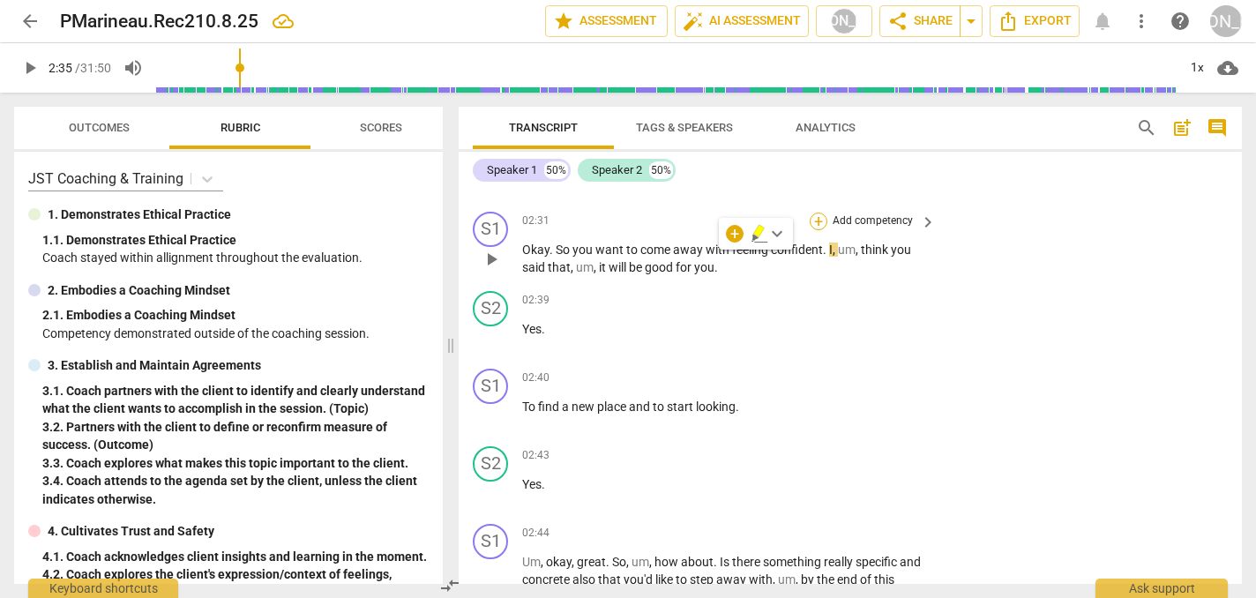
click at [814, 213] on div "+" at bounding box center [819, 222] width 18 height 18
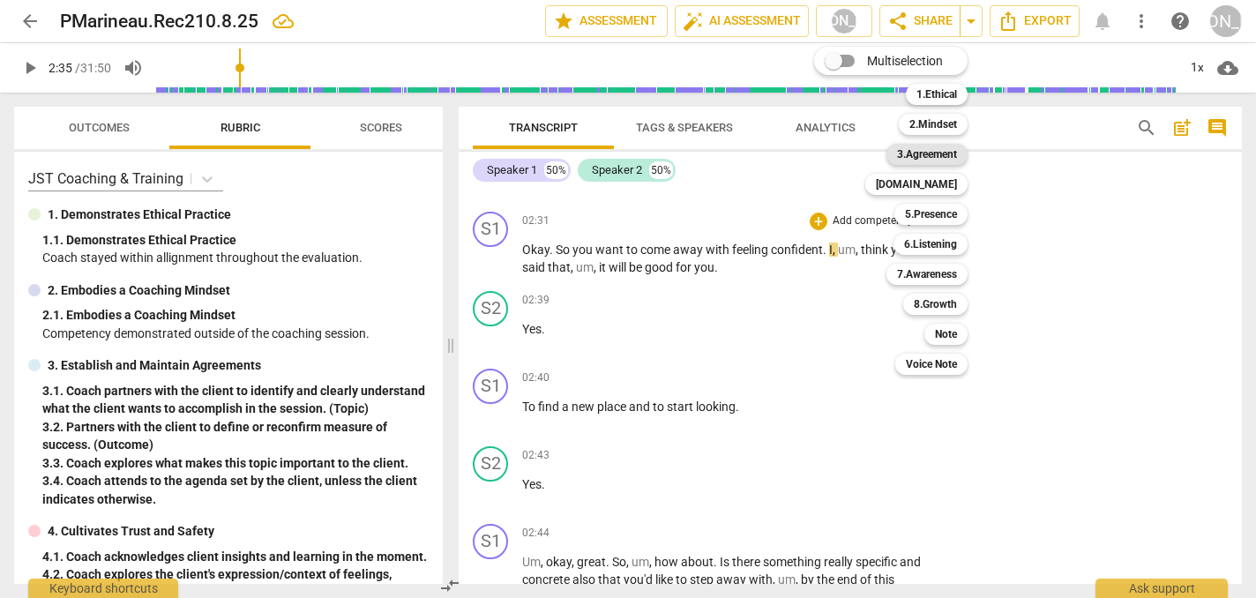
click at [936, 155] on b "3.Agreement" at bounding box center [927, 154] width 60 height 21
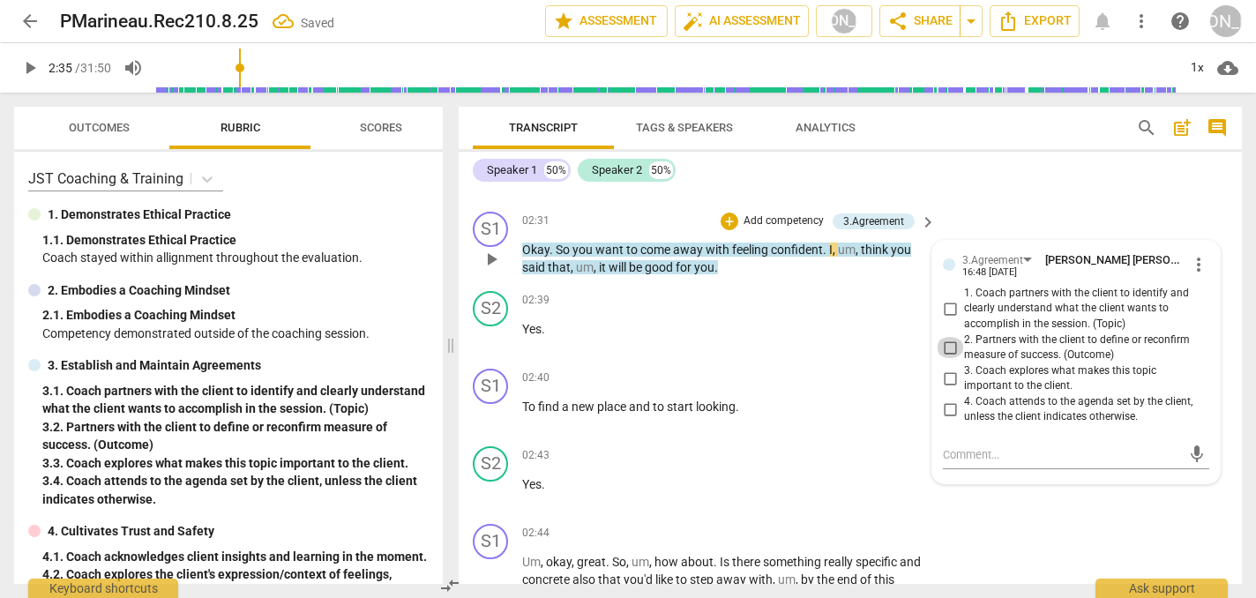
click at [944, 337] on input "2. Partners with the client to define or reconfirm measure of success. (Outcome)" at bounding box center [950, 347] width 28 height 21
checkbox input "true"
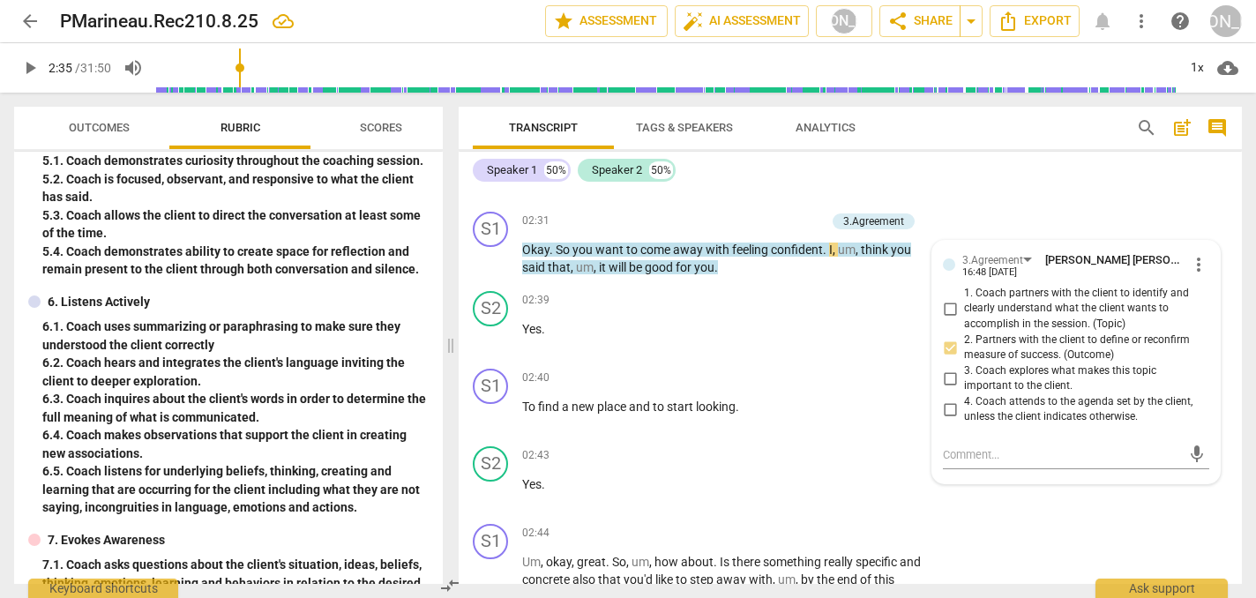
scroll to position [511, 0]
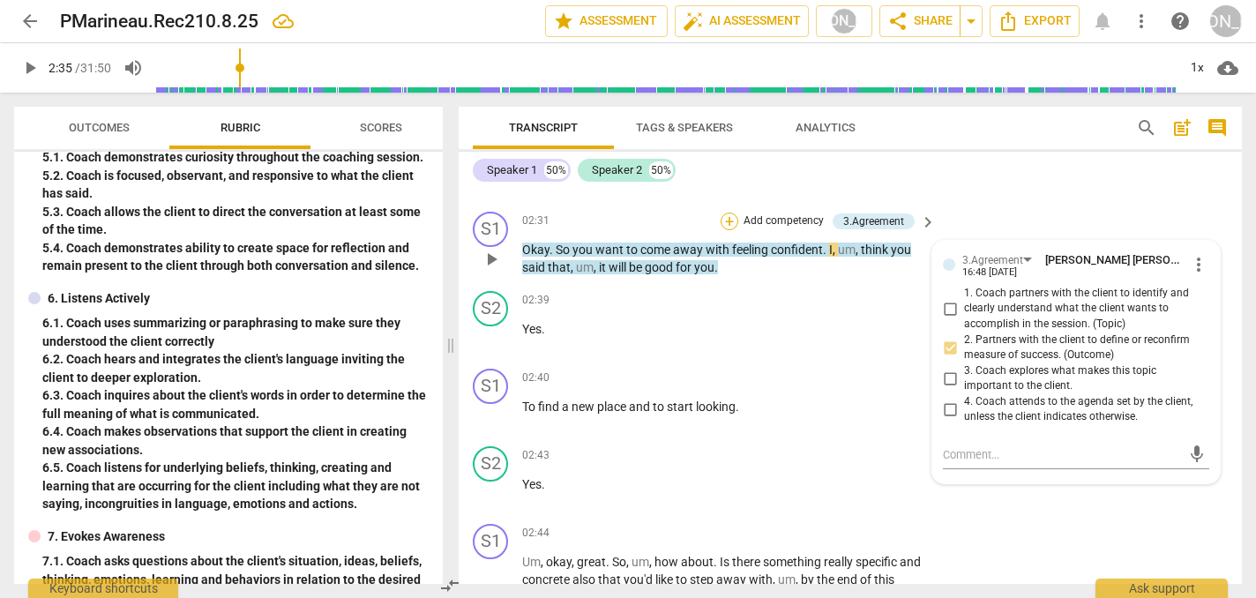
click at [729, 213] on div "+" at bounding box center [730, 222] width 18 height 18
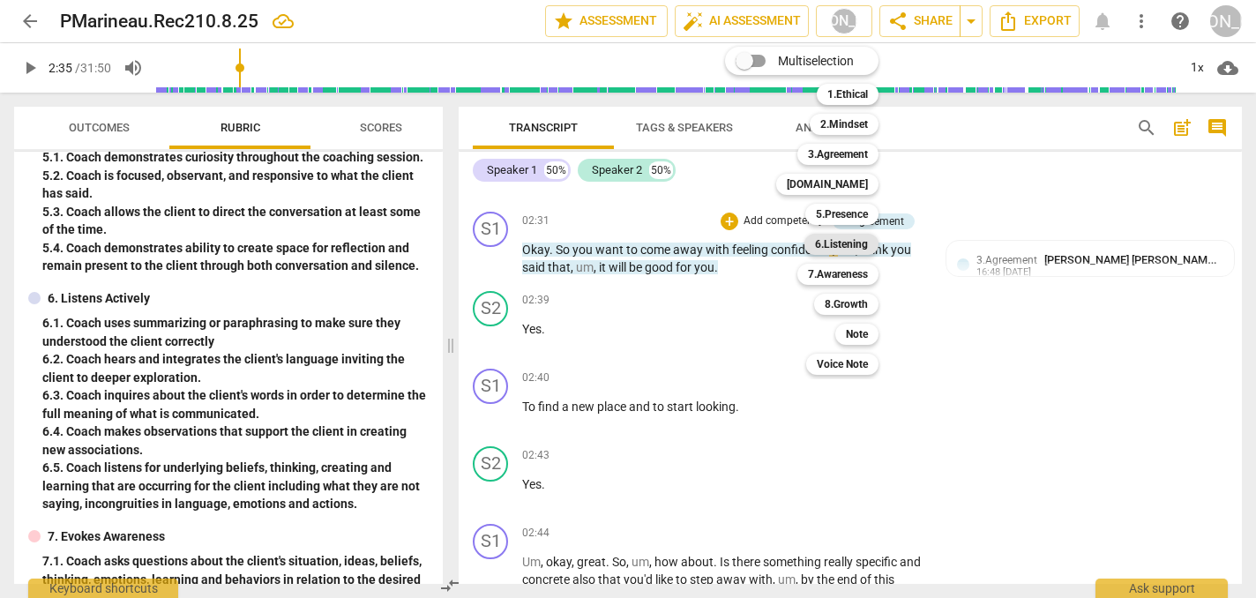
click at [843, 242] on b "6.Listening" at bounding box center [841, 244] width 53 height 21
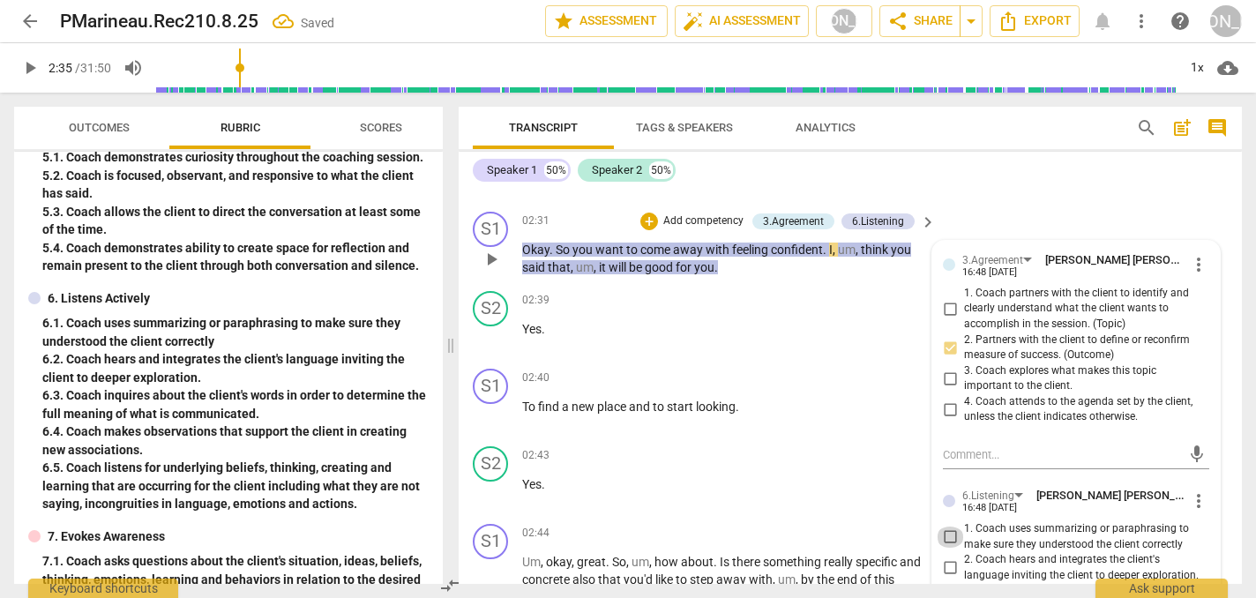
click at [946, 527] on input "1. Coach uses summarizing or paraphrasing to make sure they understood the clie…" at bounding box center [950, 537] width 28 height 21
checkbox input "true"
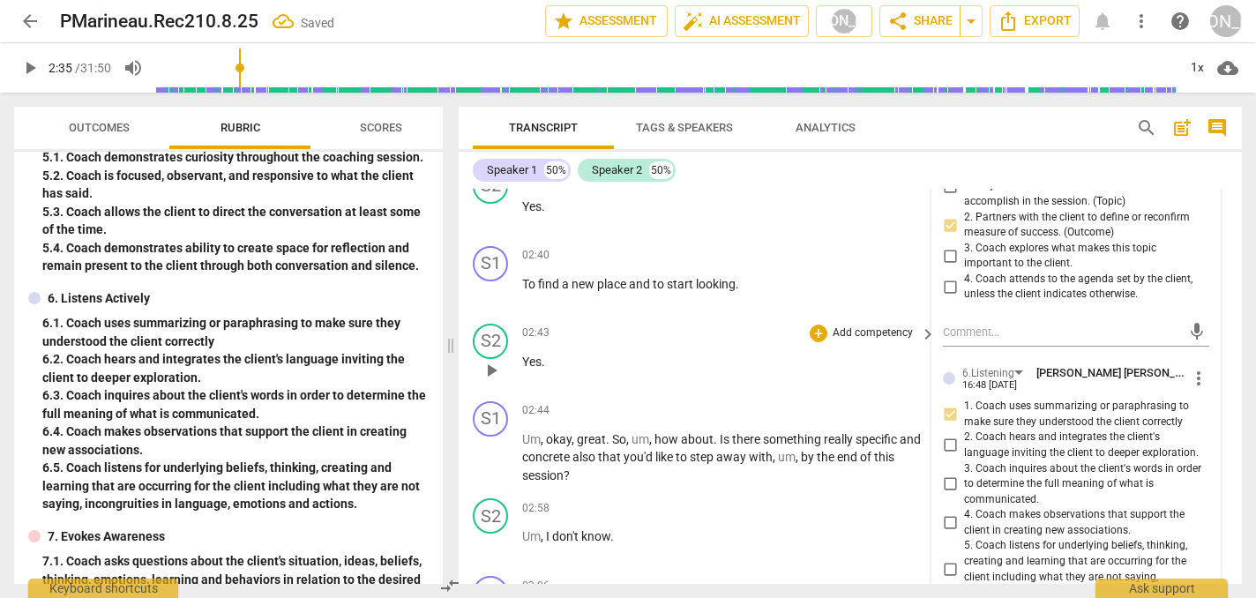
scroll to position [1752, 0]
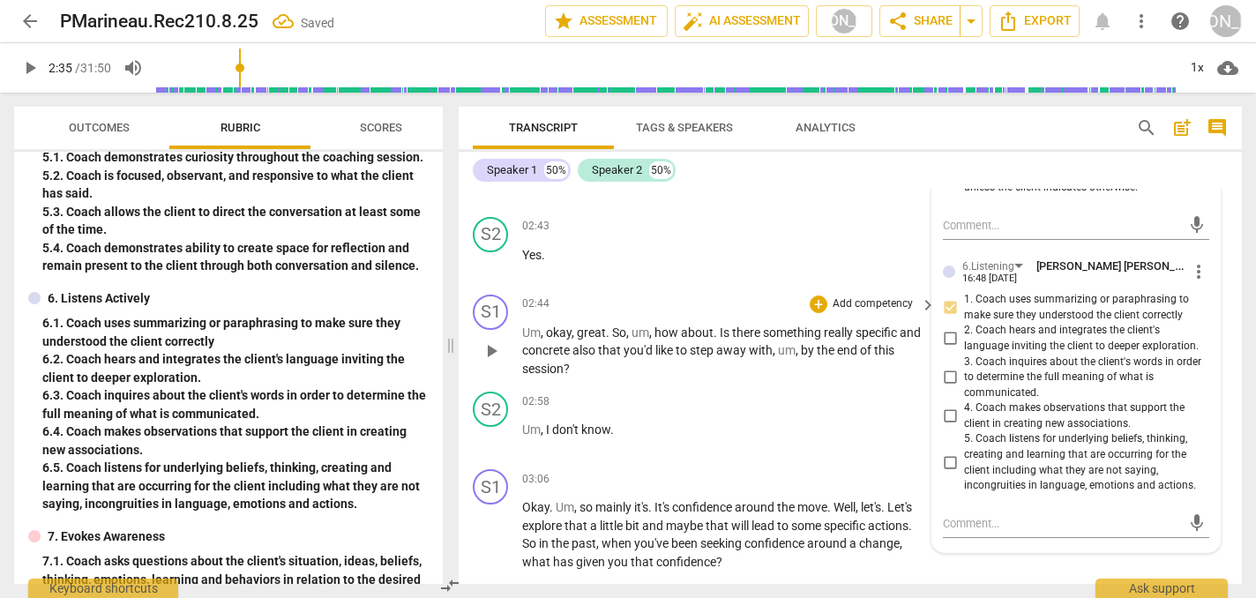
click at [489, 341] on span "play_arrow" at bounding box center [491, 351] width 21 height 21
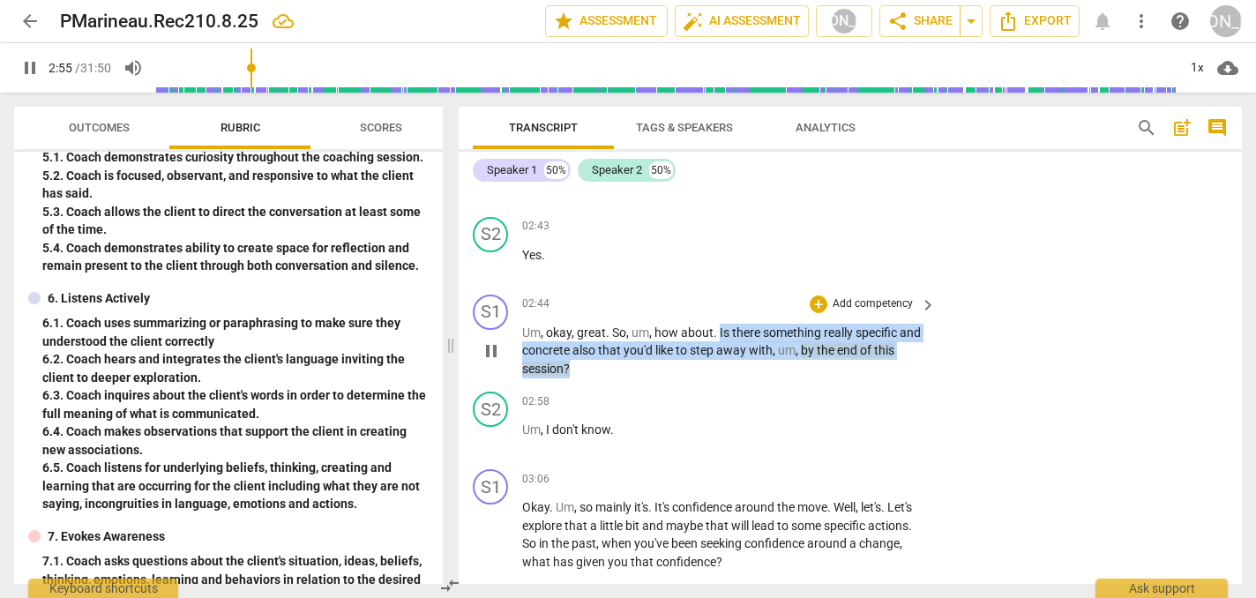
drag, startPoint x: 718, startPoint y: 319, endPoint x: 717, endPoint y: 349, distance: 30.9
click at [717, 349] on p "Um , okay , great . So , um , how about . Is there something really specific an…" at bounding box center [724, 351] width 405 height 55
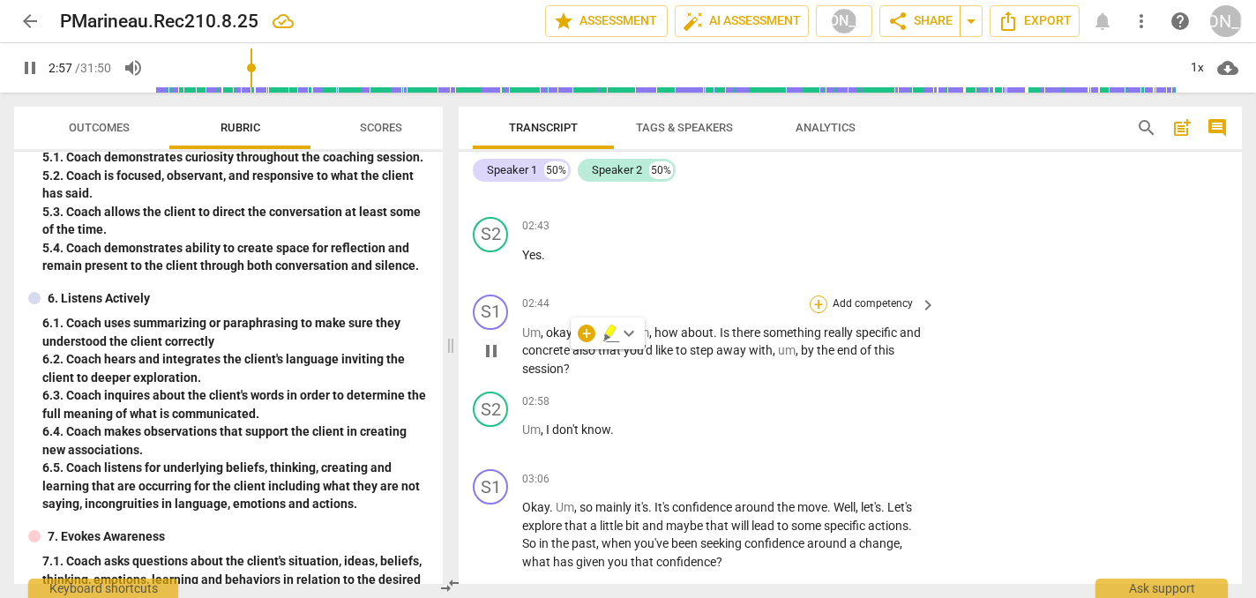
click at [817, 296] on div "+" at bounding box center [819, 305] width 18 height 18
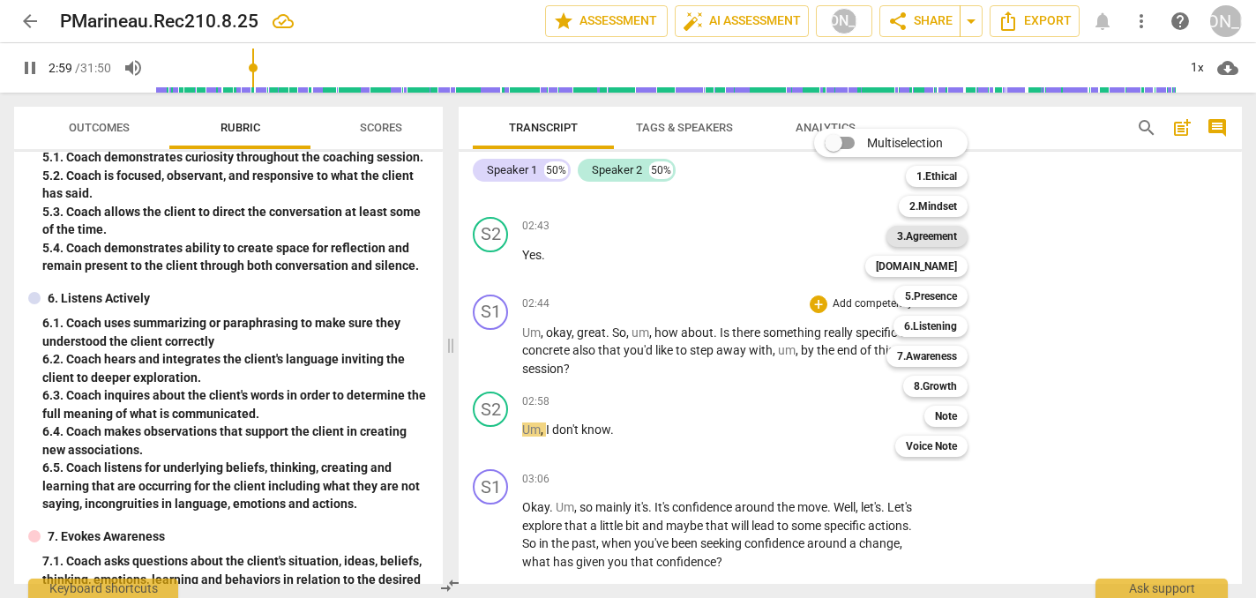
click at [938, 239] on b "3.Agreement" at bounding box center [927, 236] width 60 height 21
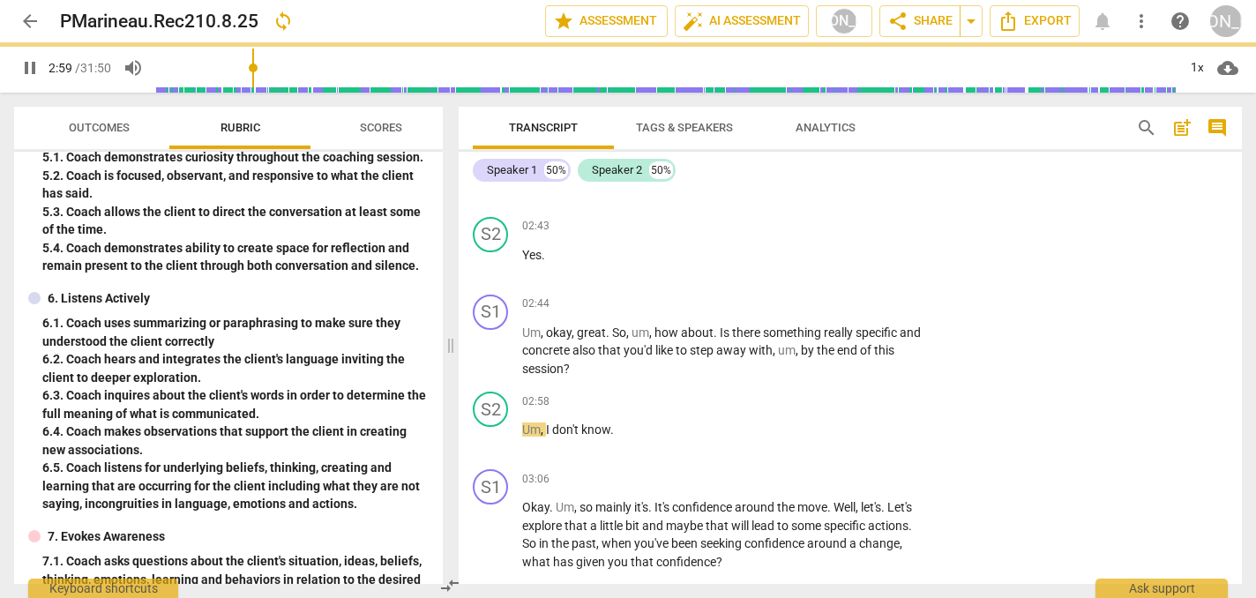
type input "180"
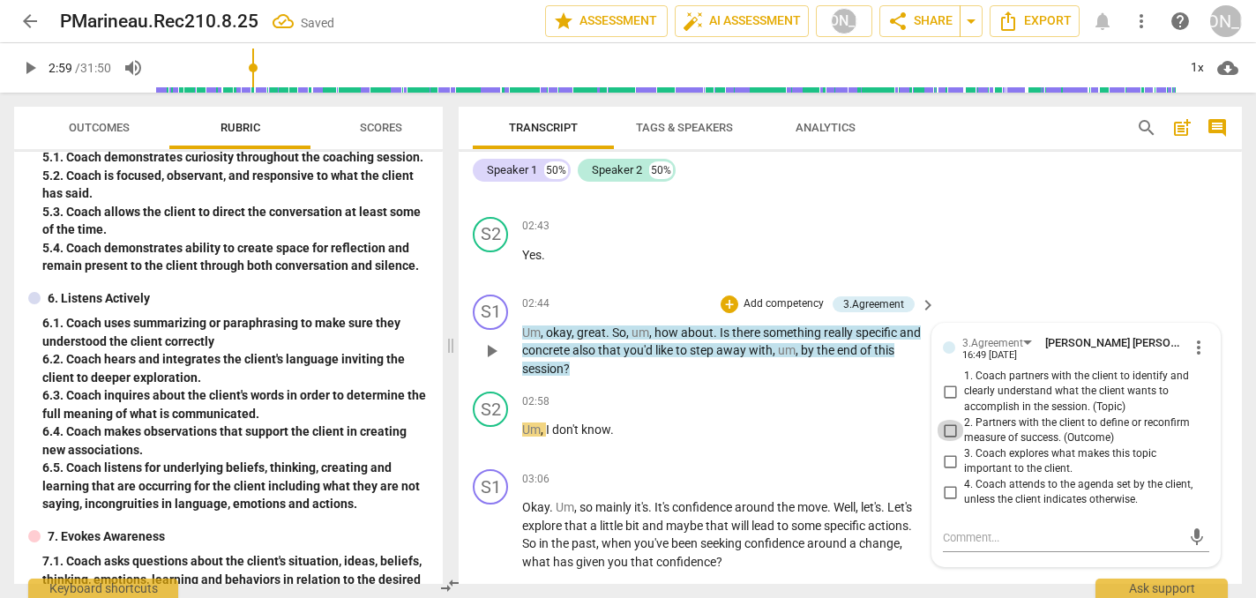
click at [949, 420] on input "2. Partners with the client to define or reconfirm measure of success. (Outcome)" at bounding box center [950, 430] width 28 height 21
checkbox input "true"
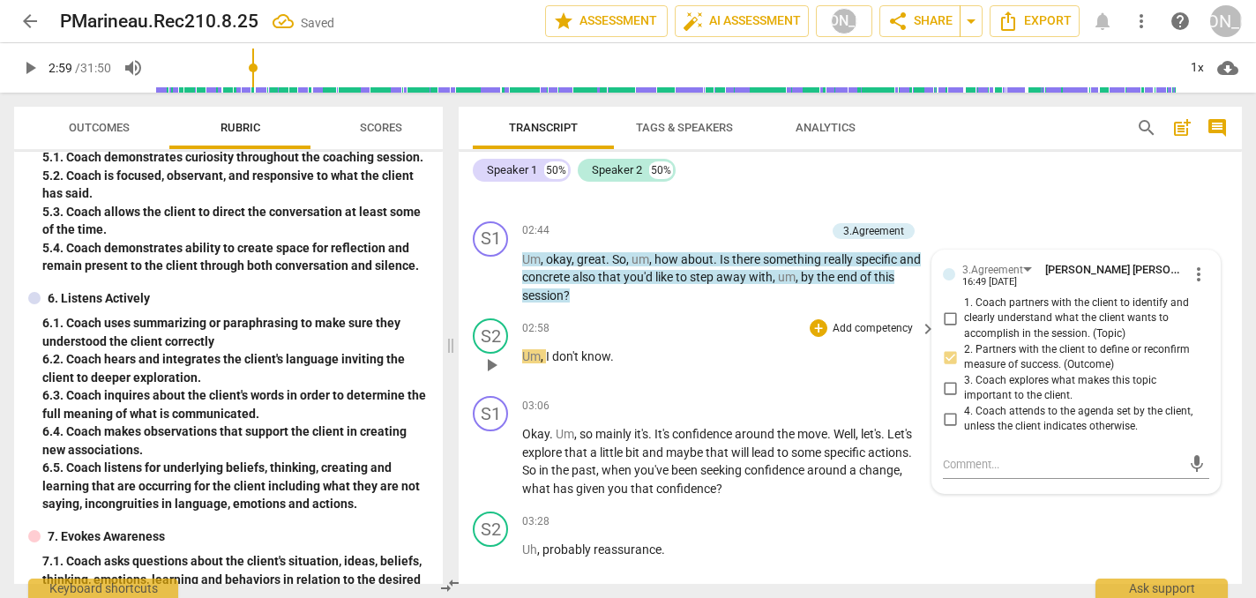
scroll to position [1883, 0]
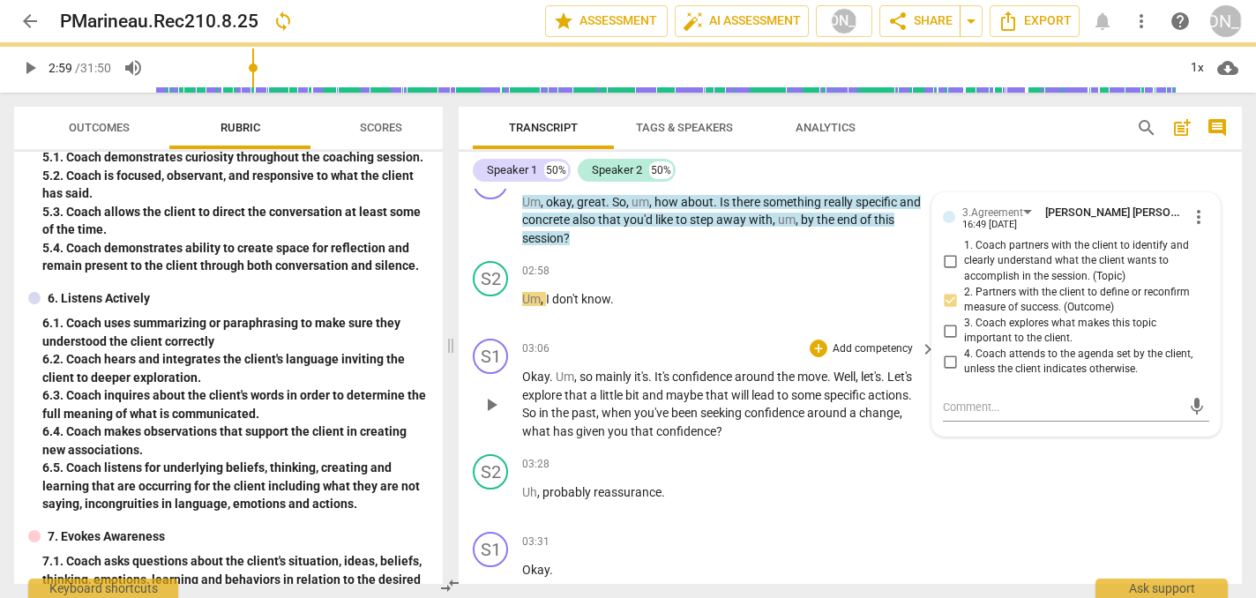
click at [494, 394] on span "play_arrow" at bounding box center [491, 404] width 21 height 21
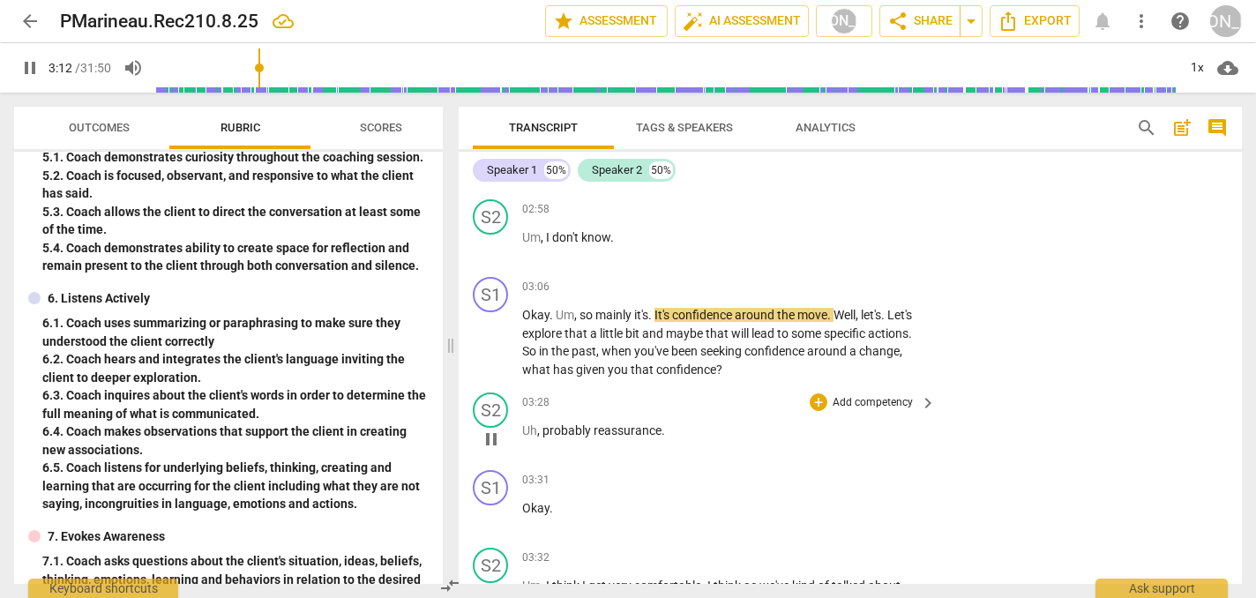
scroll to position [1947, 0]
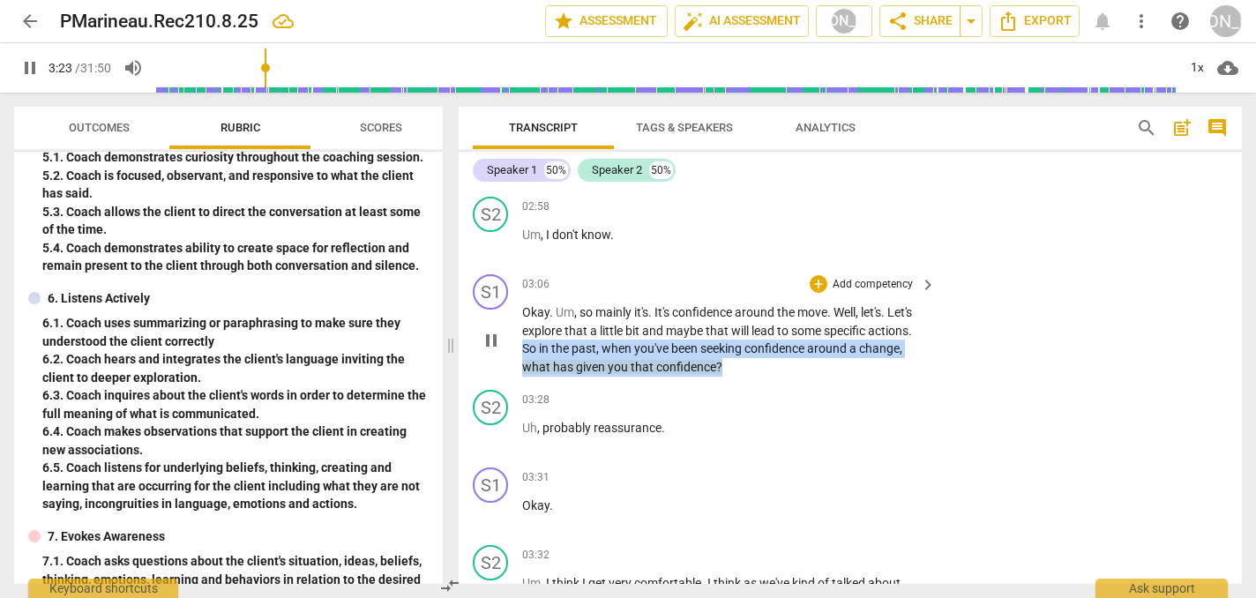
drag, startPoint x: 727, startPoint y: 355, endPoint x: 494, endPoint y: 345, distance: 233.1
click at [495, 343] on div "S1 play_arrow pause 03:06 + Add competency keyboard_arrow_right Okay . Um , so …" at bounding box center [851, 325] width 784 height 116
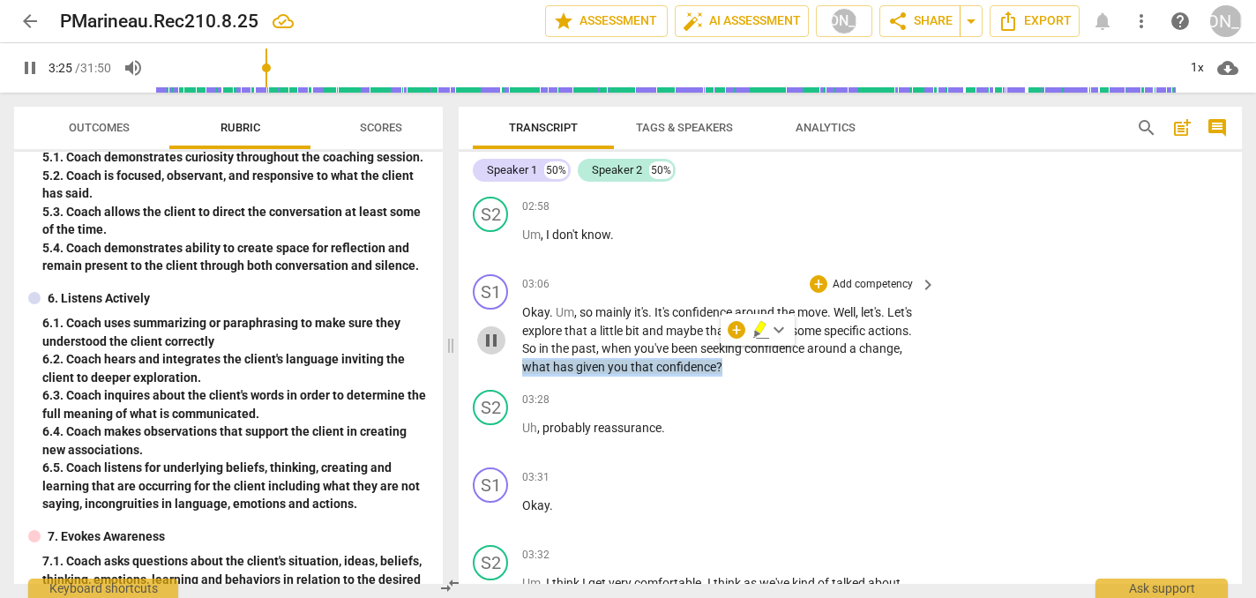
click at [492, 330] on span "pause" at bounding box center [491, 340] width 21 height 21
type input "206"
click at [521, 335] on div "play_arrow pause" at bounding box center [499, 340] width 45 height 61
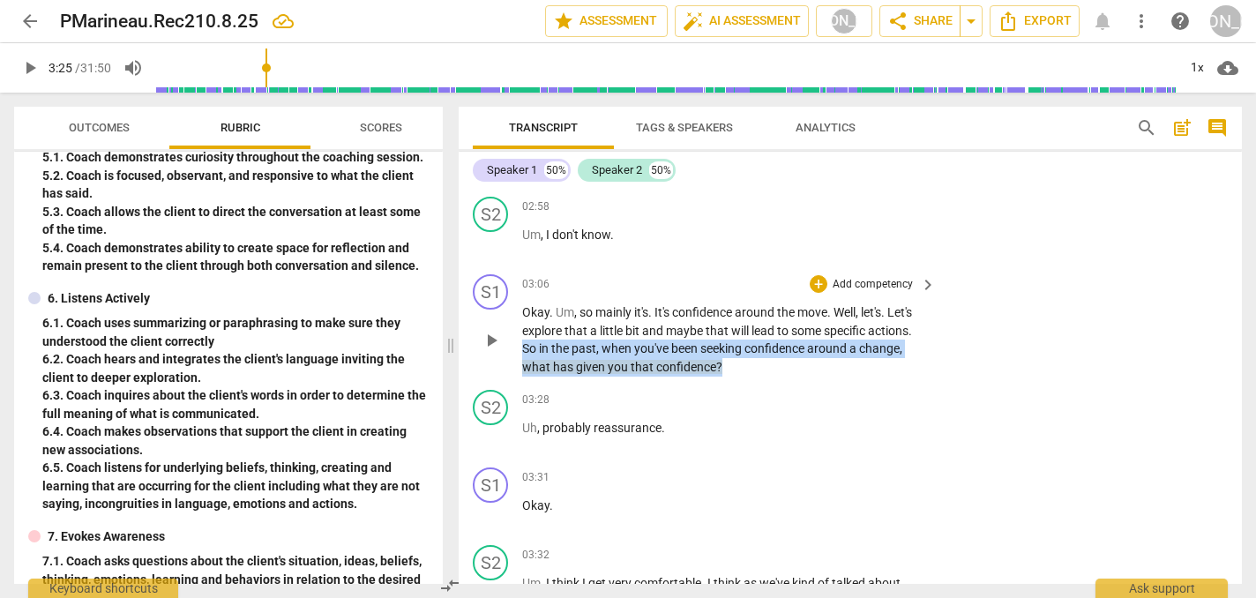
drag, startPoint x: 735, startPoint y: 353, endPoint x: 514, endPoint y: 339, distance: 221.0
click at [514, 339] on div "S1 play_arrow pause 03:06 + Add competency keyboard_arrow_right Okay . Um , so …" at bounding box center [851, 325] width 784 height 116
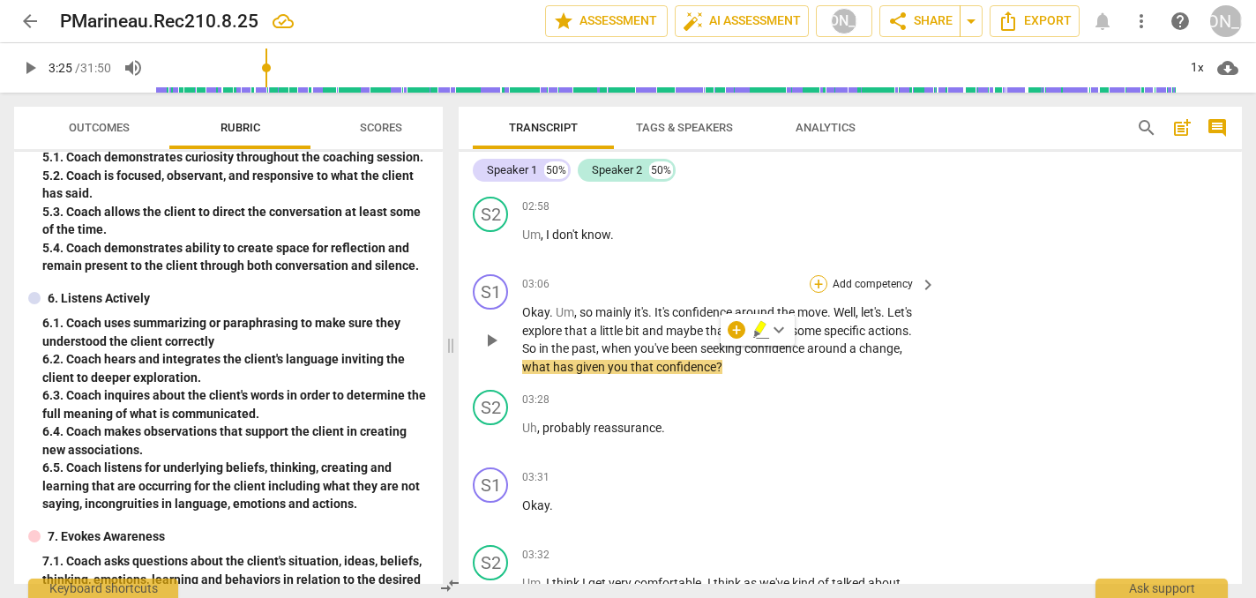
click at [821, 275] on div "+" at bounding box center [819, 284] width 18 height 18
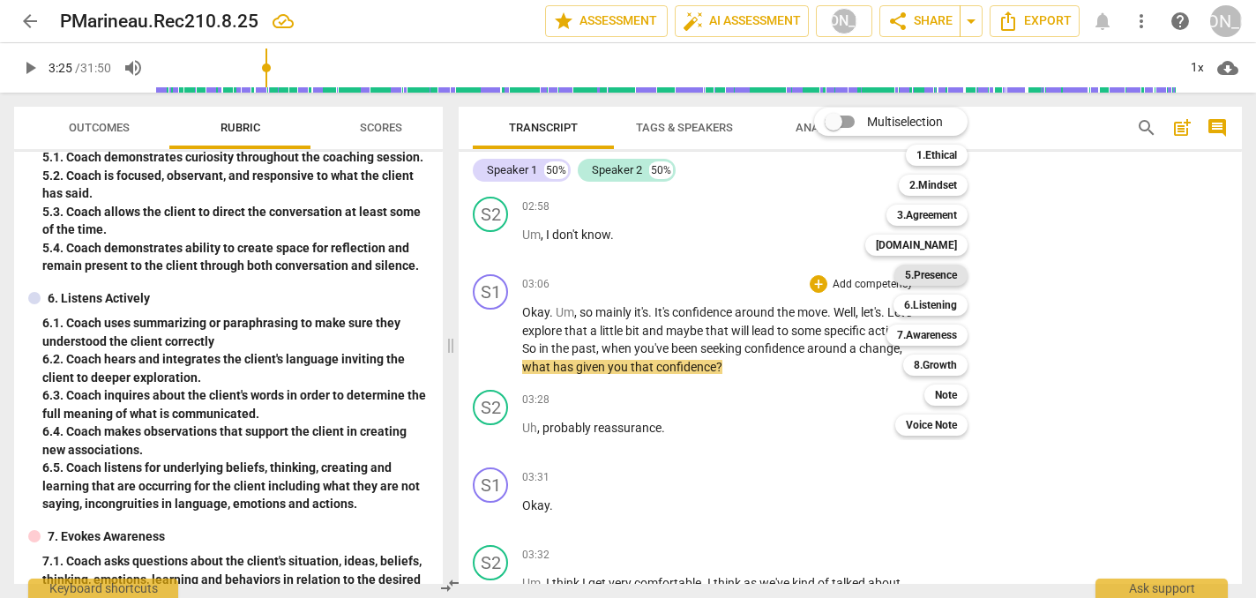
click at [929, 272] on b "5.Presence" at bounding box center [931, 275] width 52 height 21
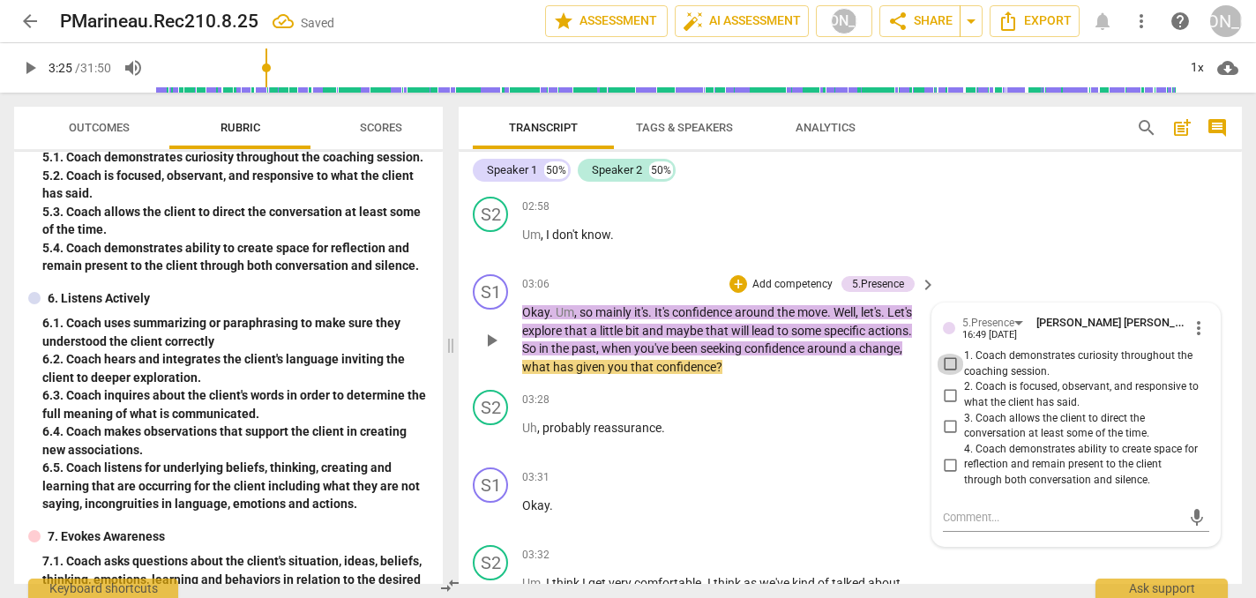
click at [948, 354] on input "1. Coach demonstrates curiosity throughout the coaching session." at bounding box center [950, 364] width 28 height 21
checkbox input "true"
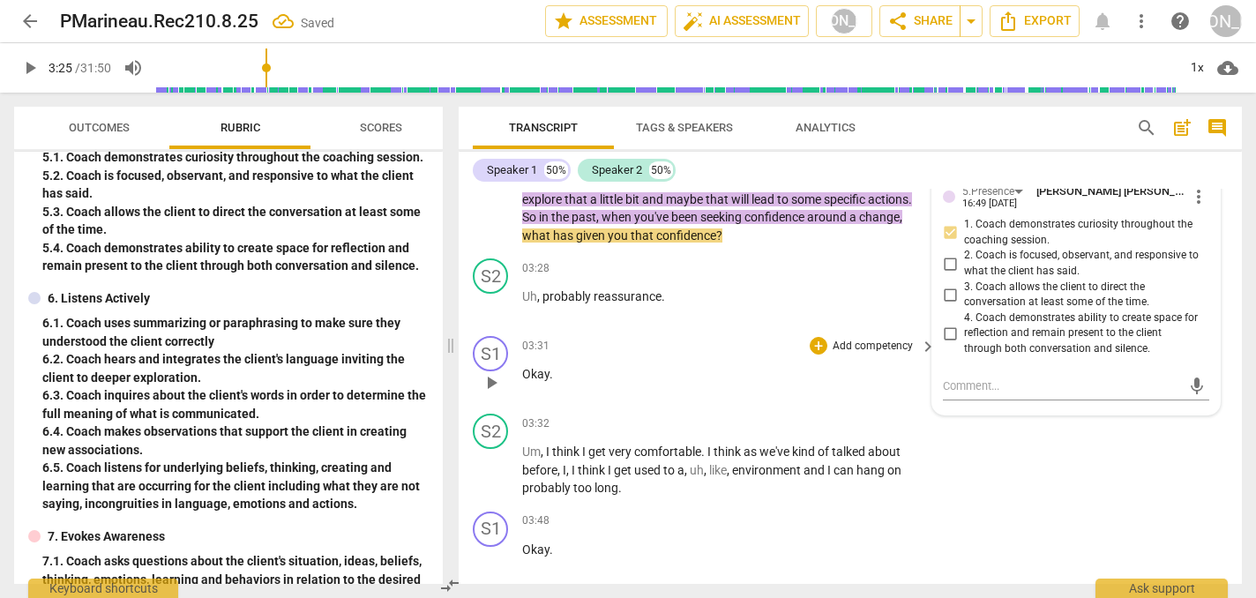
scroll to position [2099, 0]
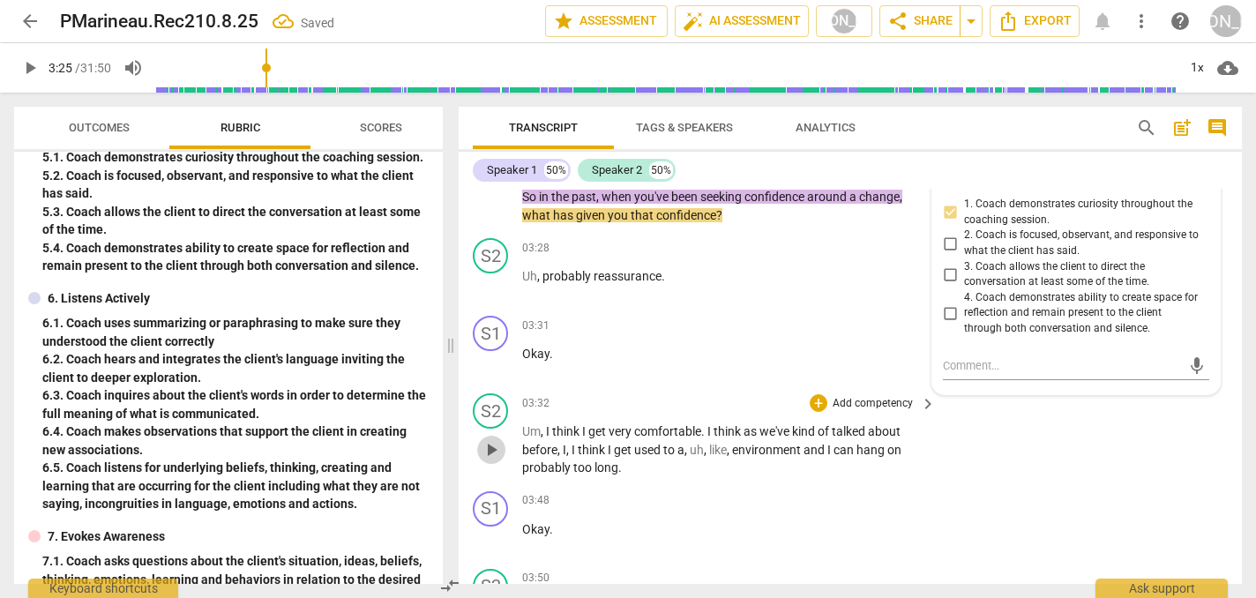
click at [491, 439] on span "play_arrow" at bounding box center [491, 449] width 21 height 21
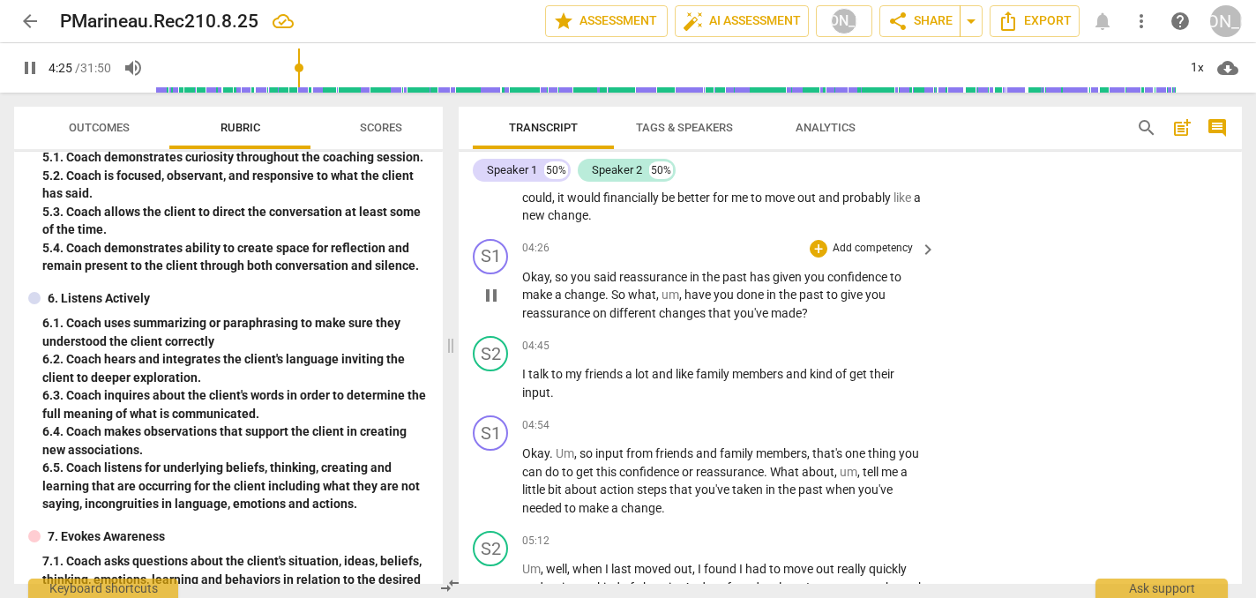
scroll to position [2740, 0]
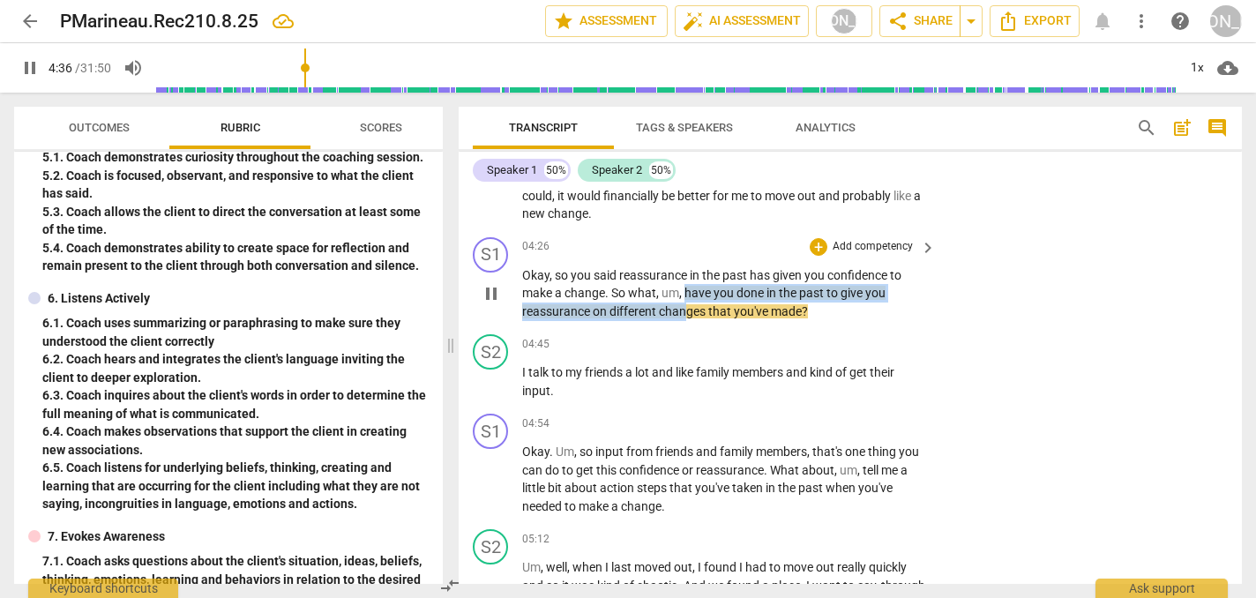
drag, startPoint x: 685, startPoint y: 273, endPoint x: 686, endPoint y: 296, distance: 23.0
click at [686, 296] on p "Okay , so you said reassurance in the past has given you confidence to make a c…" at bounding box center [724, 293] width 405 height 55
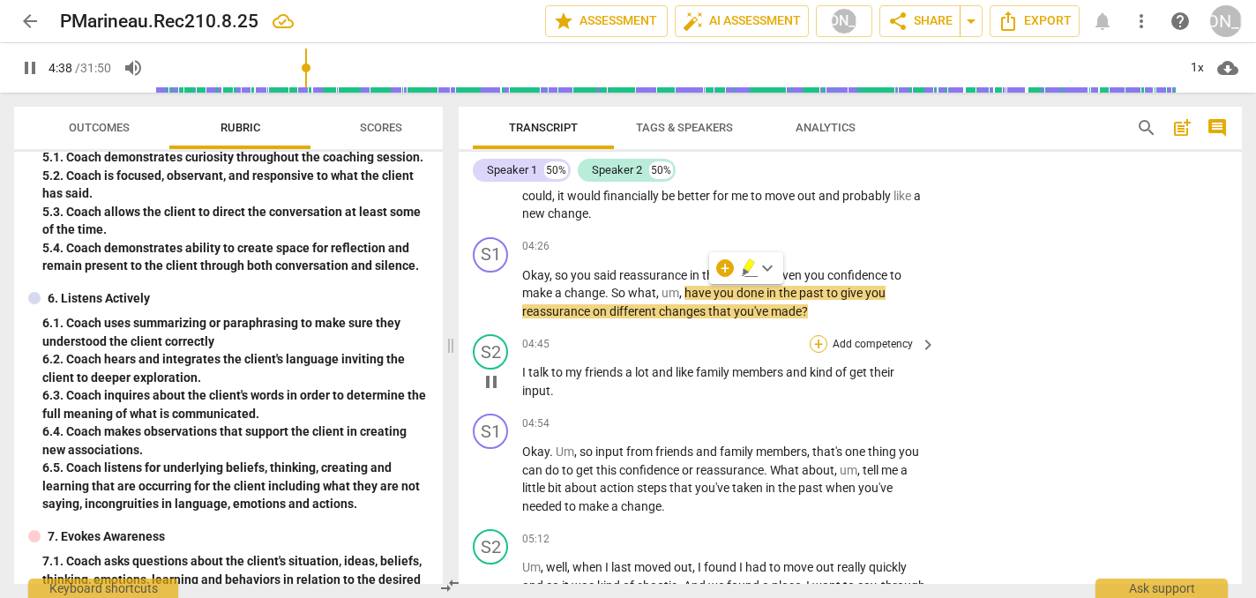
click at [810, 335] on div "+" at bounding box center [819, 344] width 18 height 18
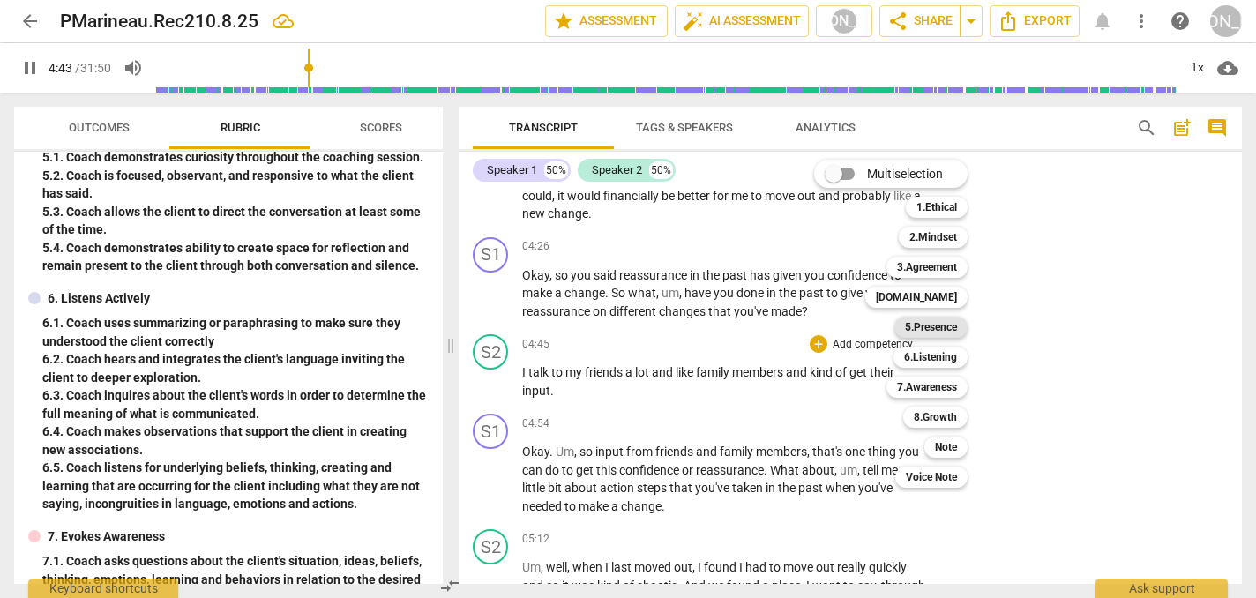
click at [938, 323] on b "5.Presence" at bounding box center [931, 327] width 52 height 21
type input "284"
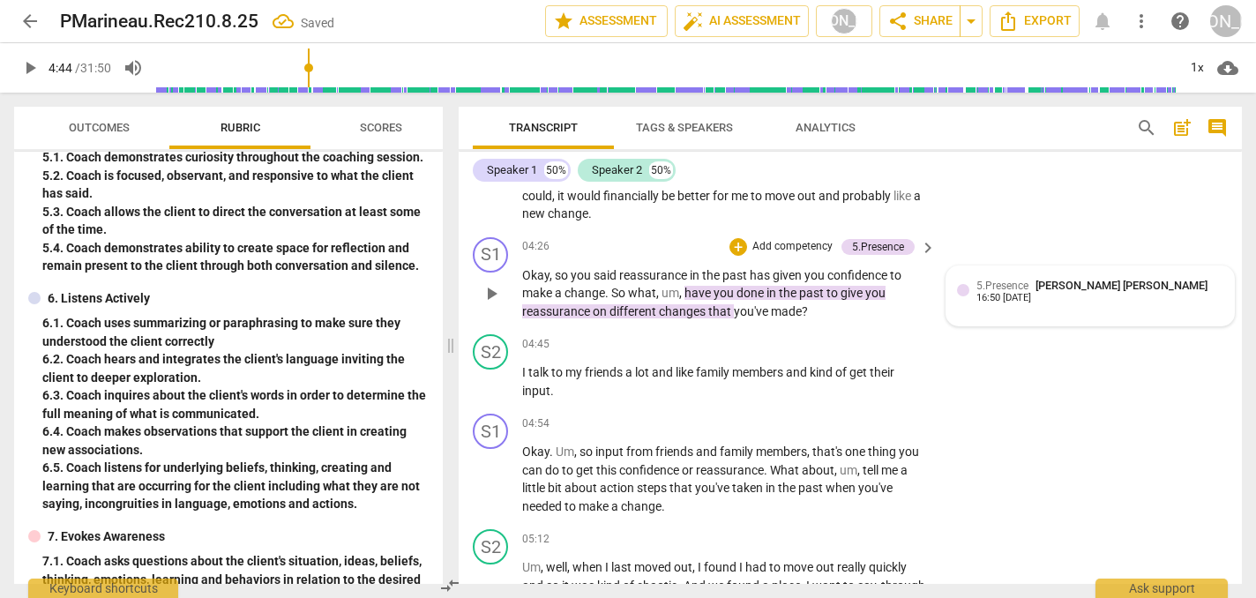
click at [1049, 279] on span "[PERSON_NAME] [PERSON_NAME]" at bounding box center [1122, 285] width 172 height 13
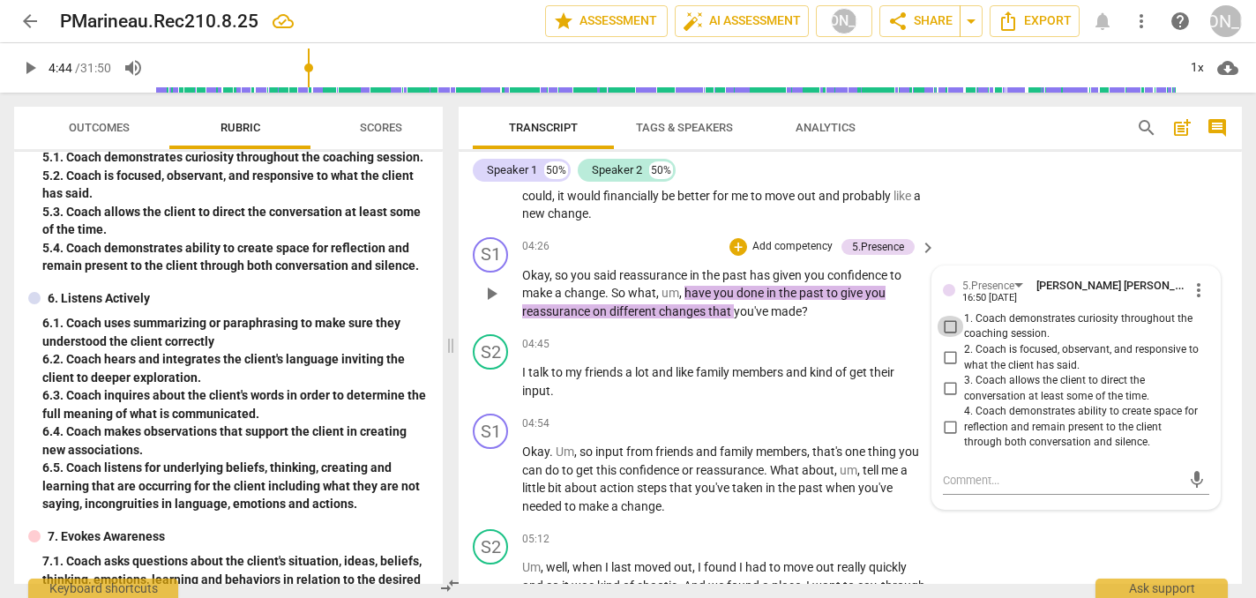
click at [949, 316] on input "1. Coach demonstrates curiosity throughout the coaching session." at bounding box center [950, 326] width 28 height 21
checkbox input "true"
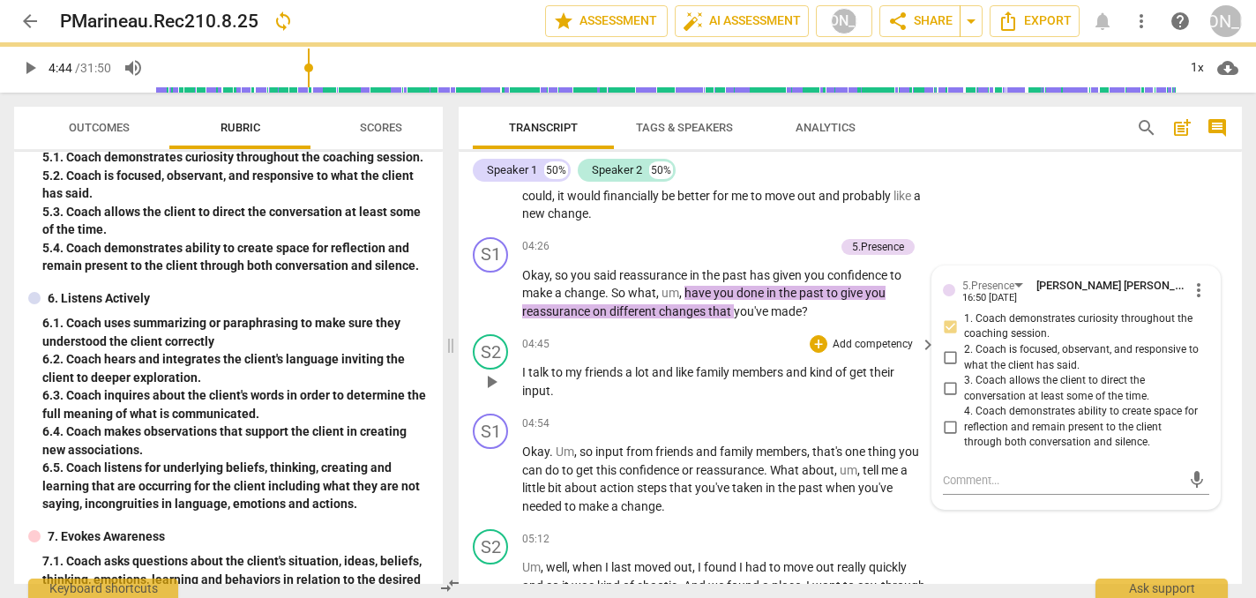
click at [489, 371] on span "play_arrow" at bounding box center [491, 381] width 21 height 21
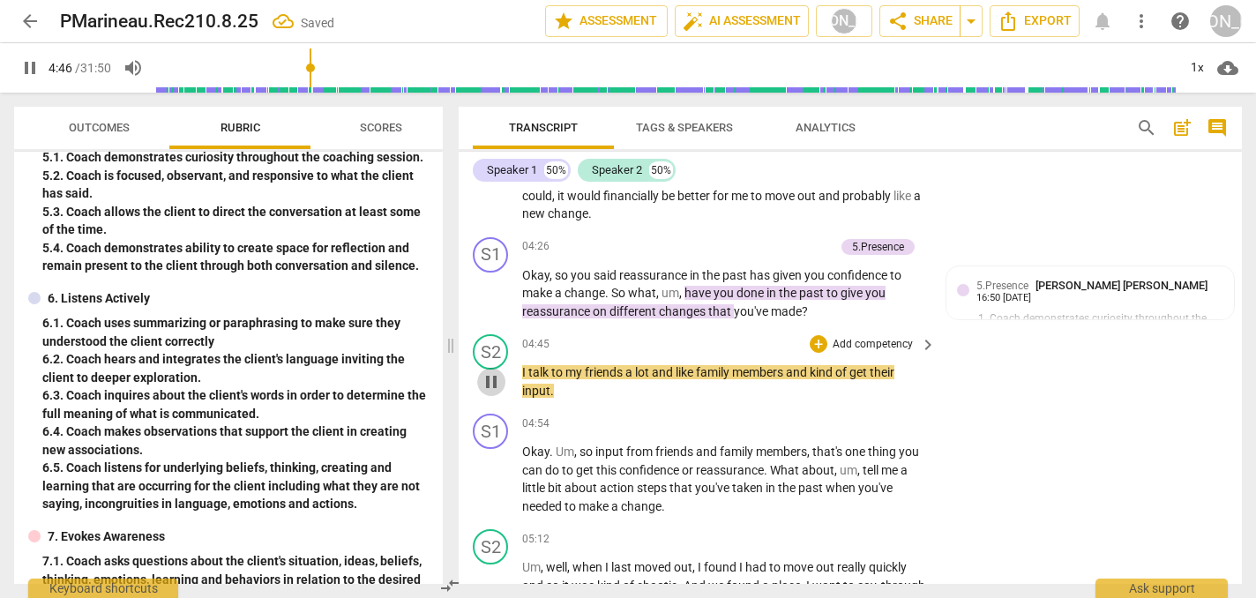
click at [489, 371] on span "pause" at bounding box center [491, 381] width 21 height 21
type input "287"
click at [730, 238] on div "+" at bounding box center [739, 247] width 18 height 18
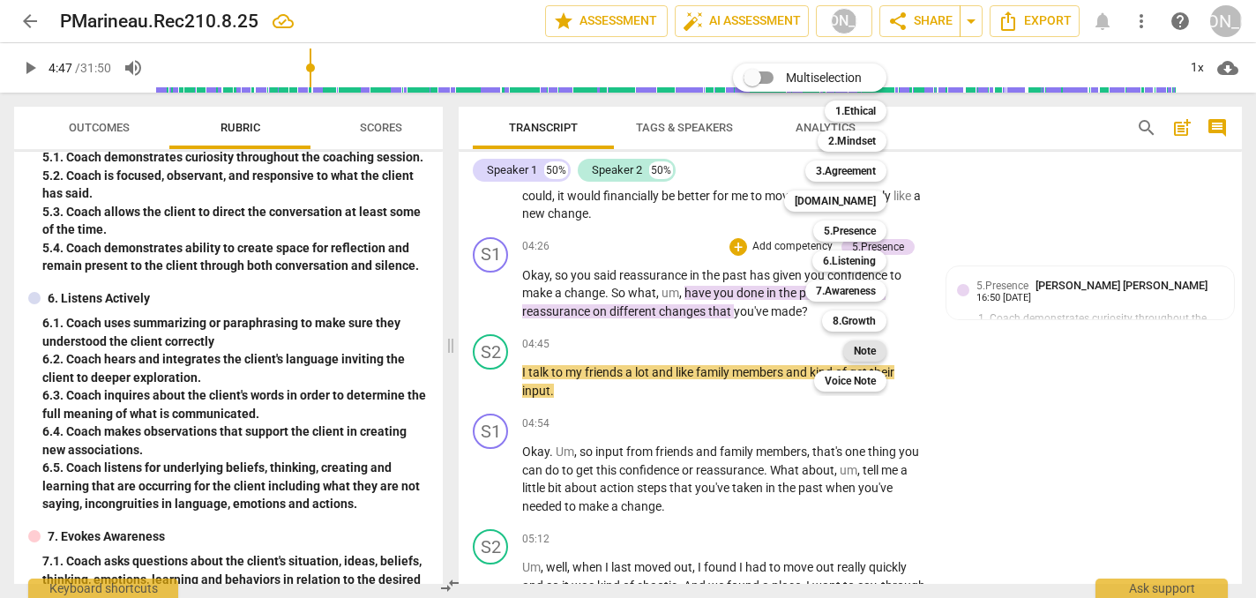
click at [866, 351] on b "Note" at bounding box center [865, 351] width 22 height 21
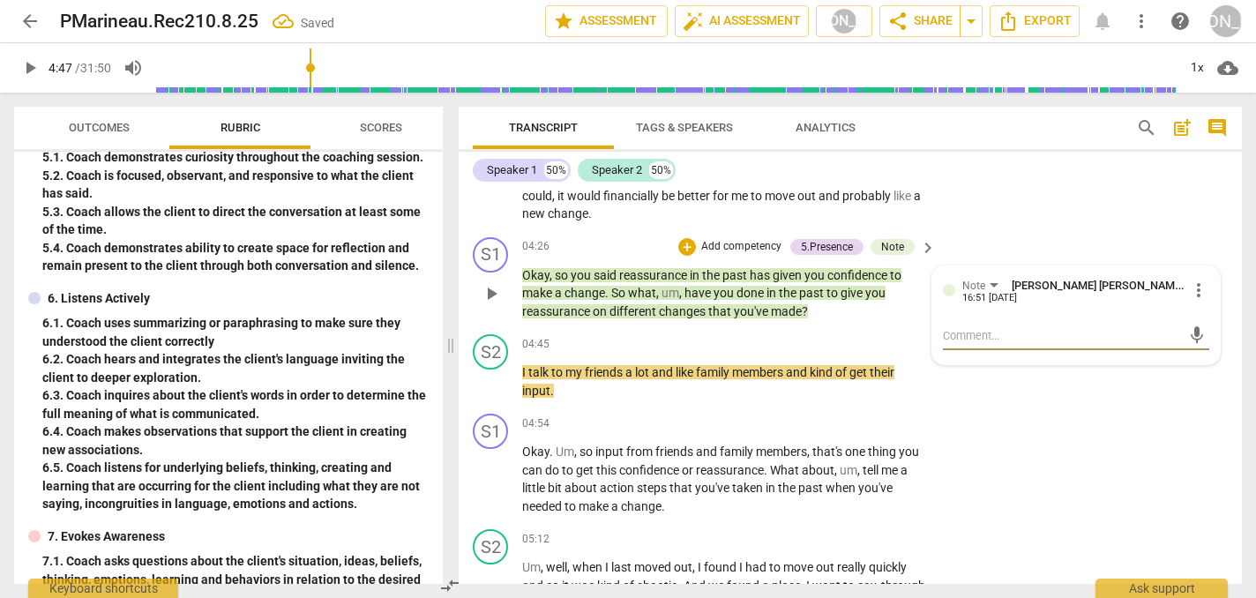
type textarea "W"
type textarea "Wh"
type textarea "Wha"
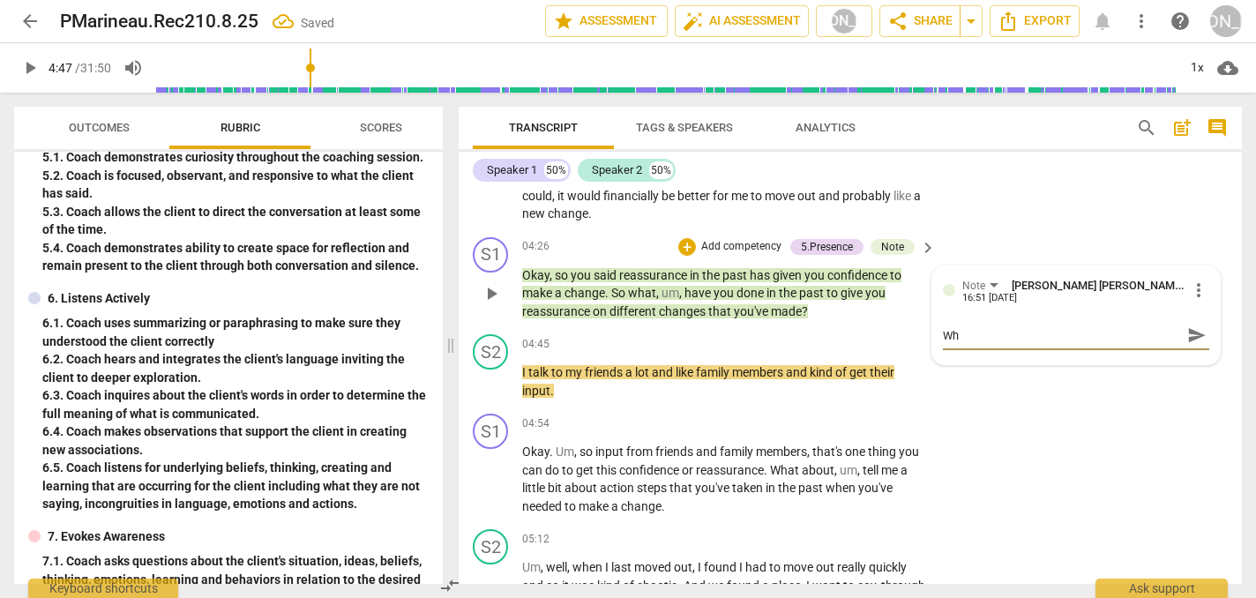
type textarea "Wha"
type textarea "What"
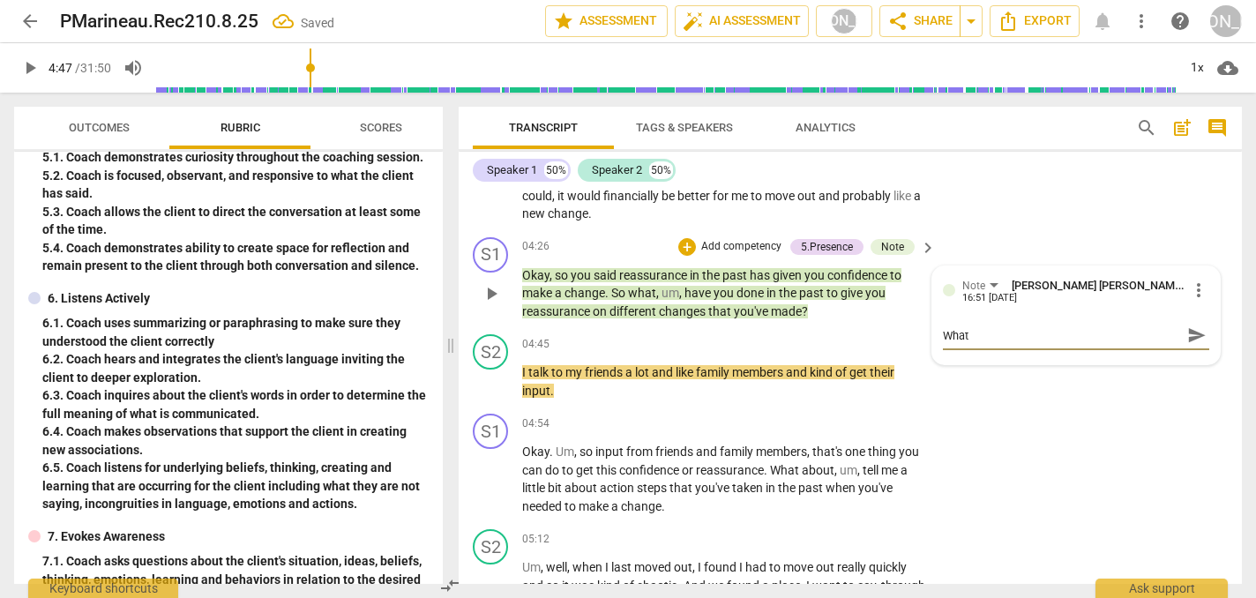
type textarea "What d"
type textarea "What do"
type textarea "What doe"
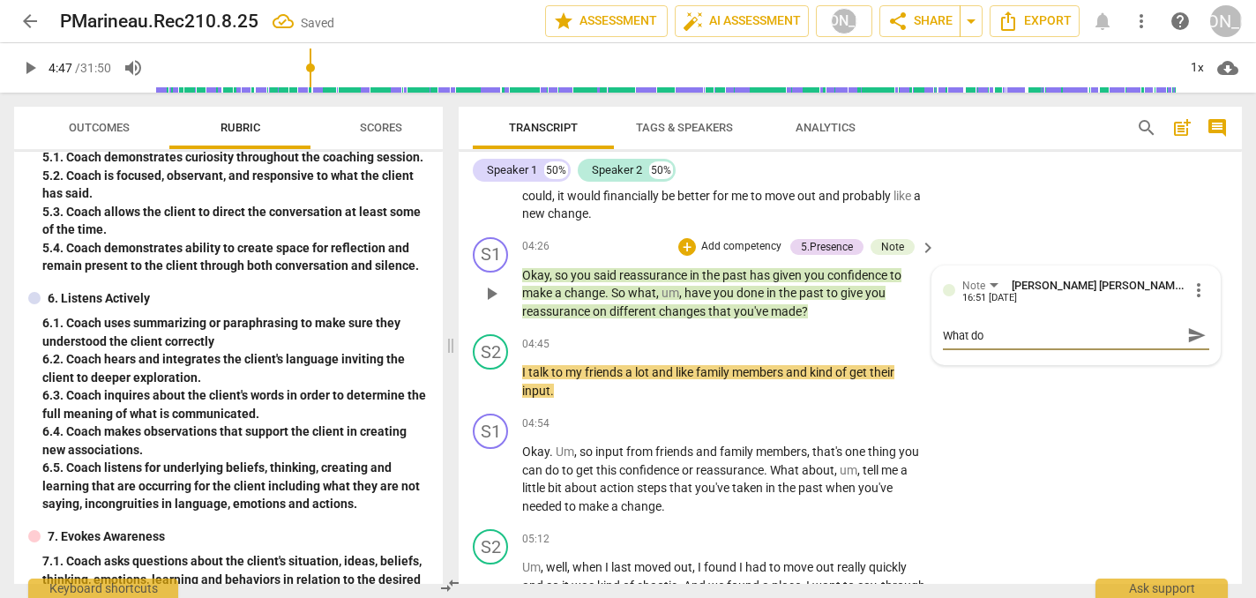
type textarea "What doe"
type textarea "What does"
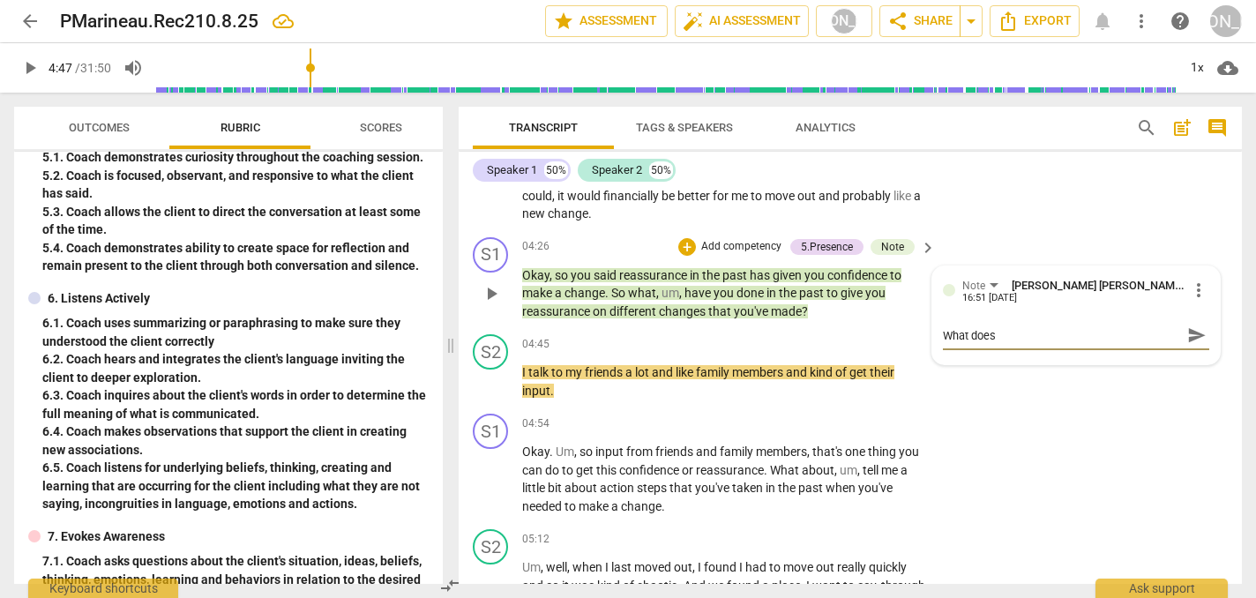
type textarea "What does r"
type textarea "What does re"
type textarea "What does rea"
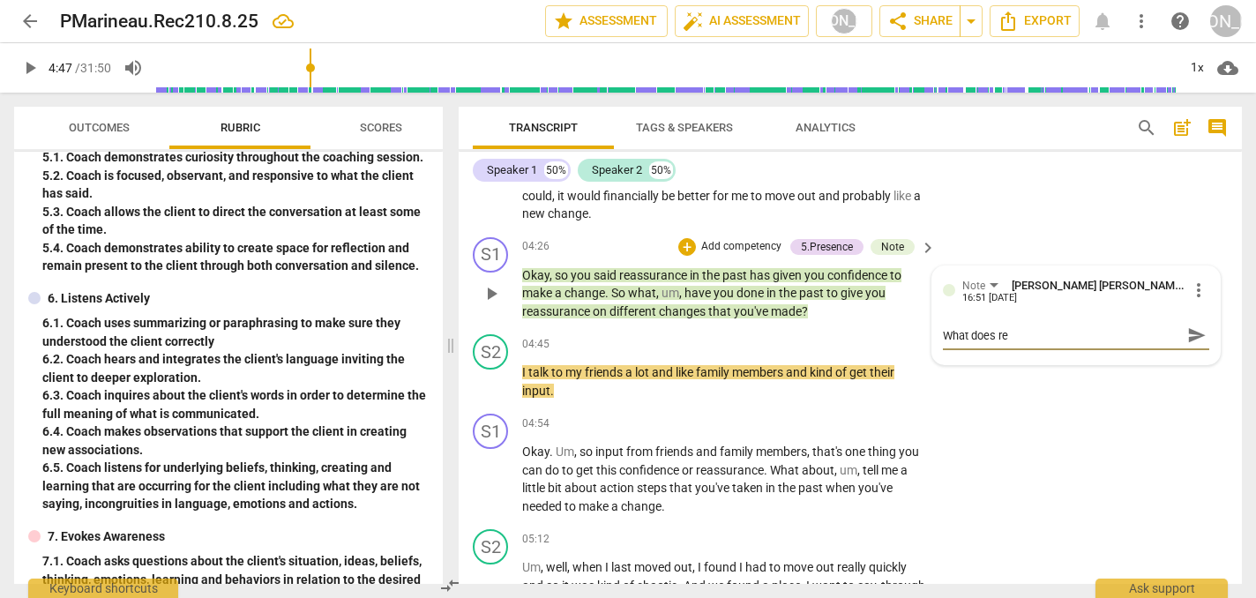
type textarea "What does rea"
type textarea "What does reas"
type textarea "What does reass"
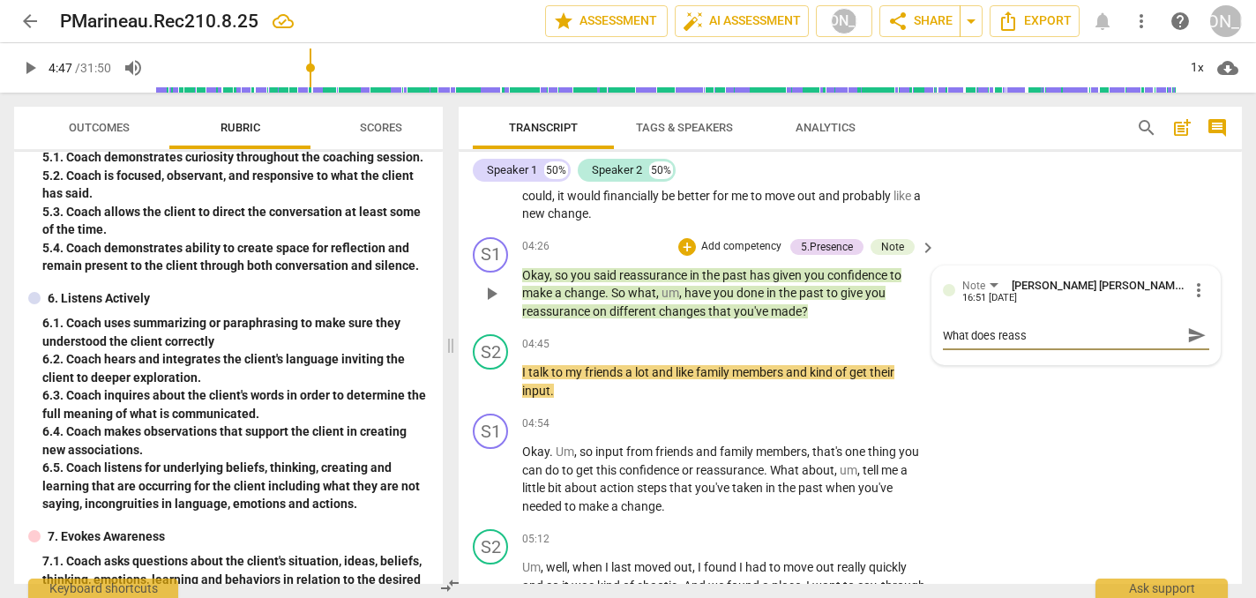
type textarea "What does reassu"
type textarea "What does reassur"
type textarea "What does reassura"
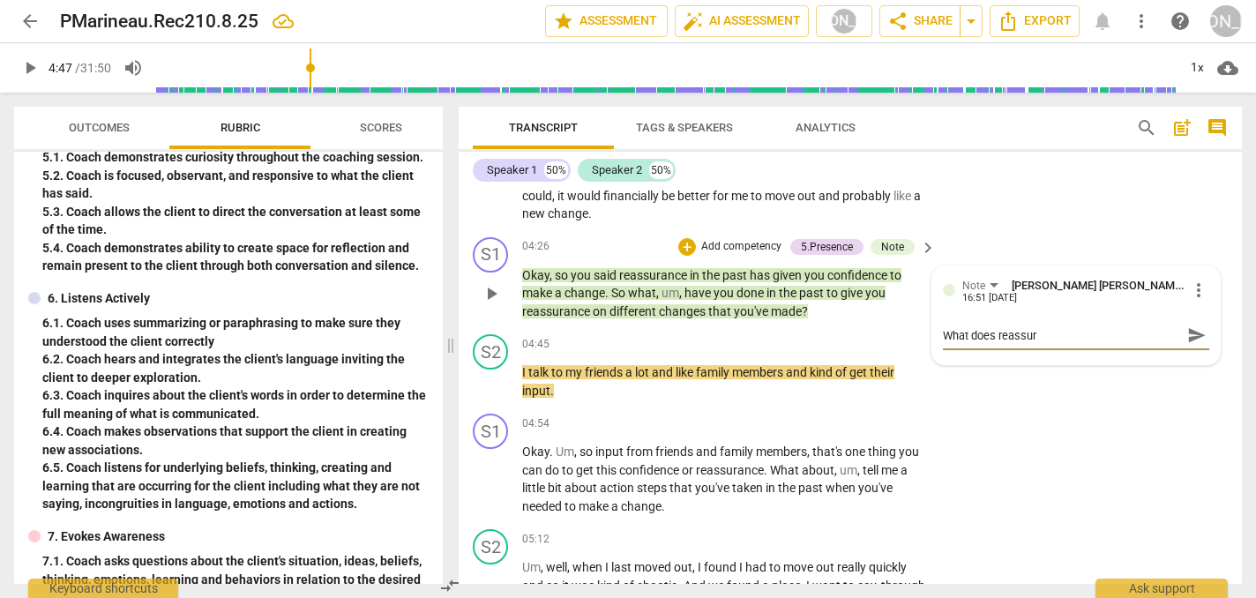
type textarea "What does reassura"
type textarea "What does reassuran"
type textarea "What does reassuranc"
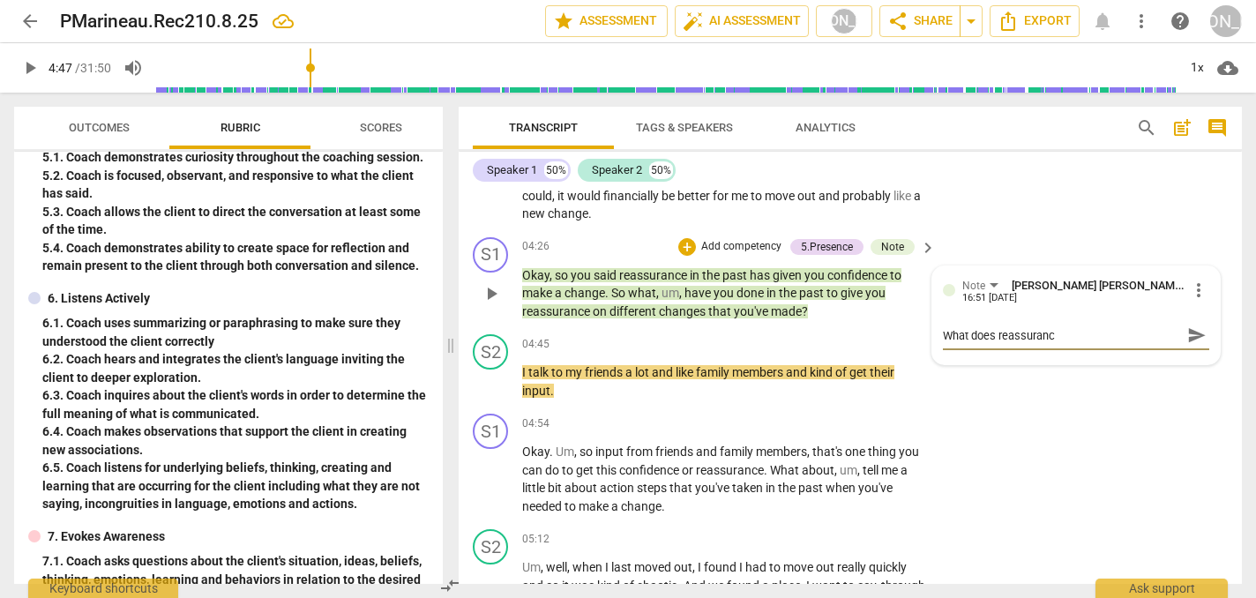
type textarea "What does reassurance"
type textarea "What does reassurance m"
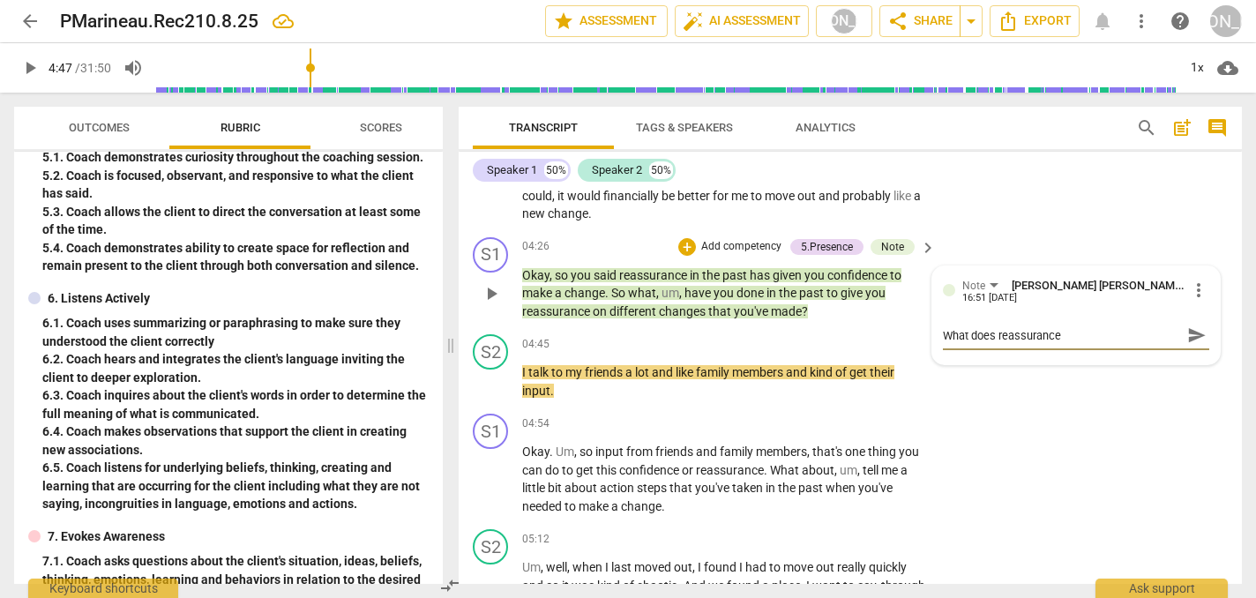
type textarea "What does reassurance m"
type textarea "What does reassurance me"
type textarea "What does reassurance mea"
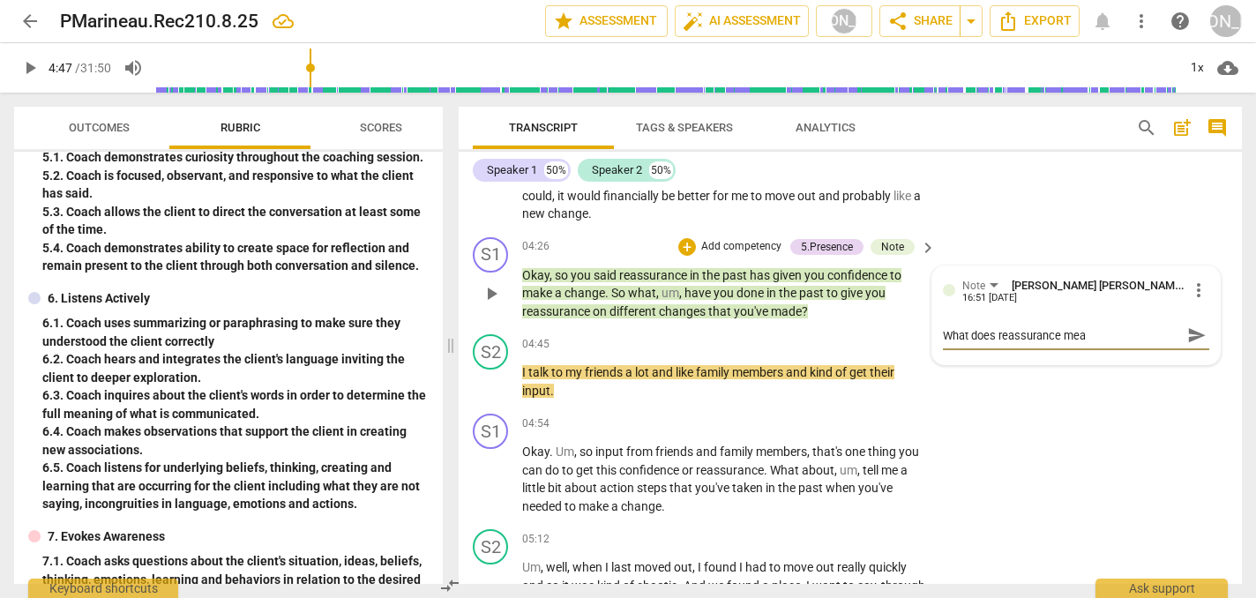
type textarea "What does reassurance mean"
type textarea "What does reassurance mean?"
click at [1191, 326] on span "send" at bounding box center [1197, 335] width 19 height 19
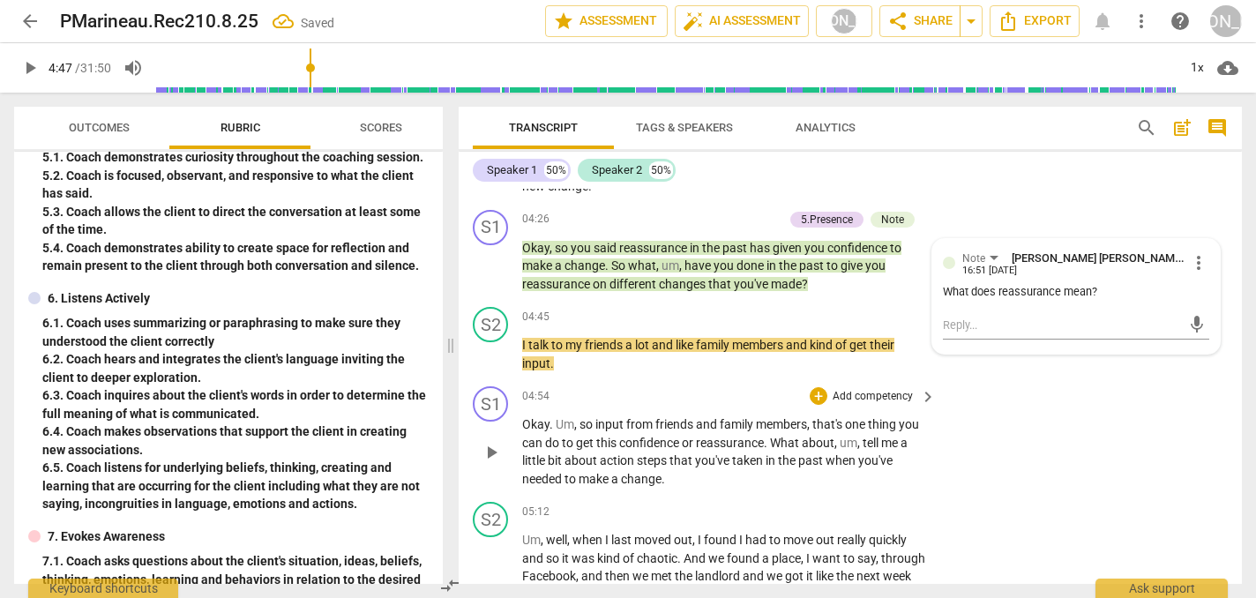
scroll to position [2772, 0]
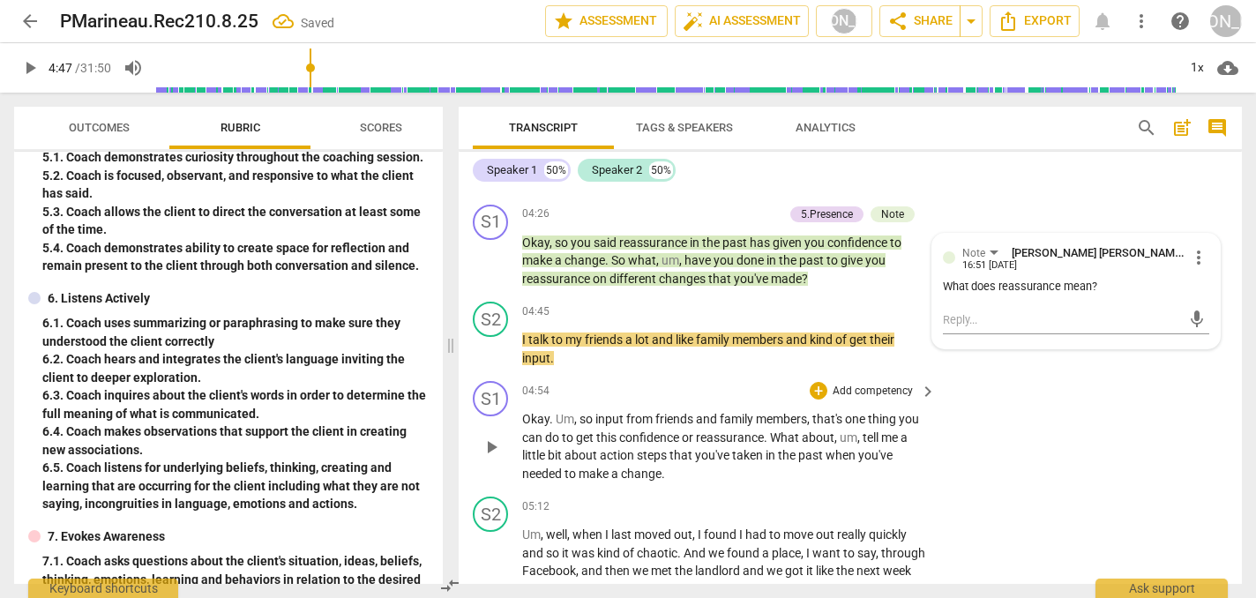
click at [487, 437] on span "play_arrow" at bounding box center [491, 447] width 21 height 21
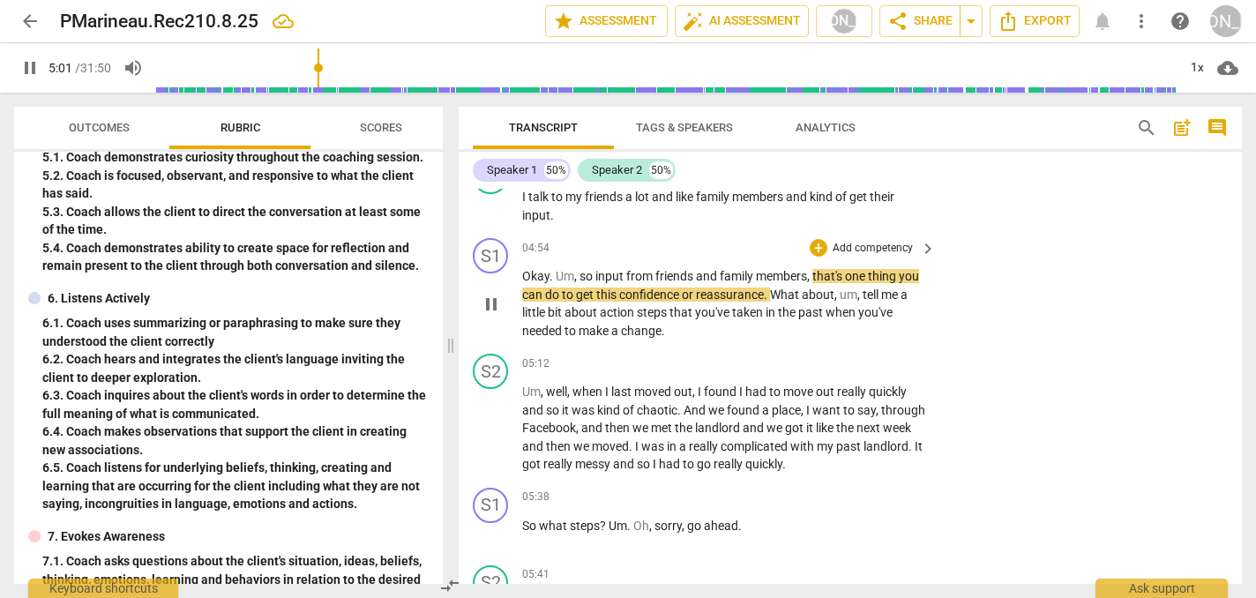
scroll to position [2943, 0]
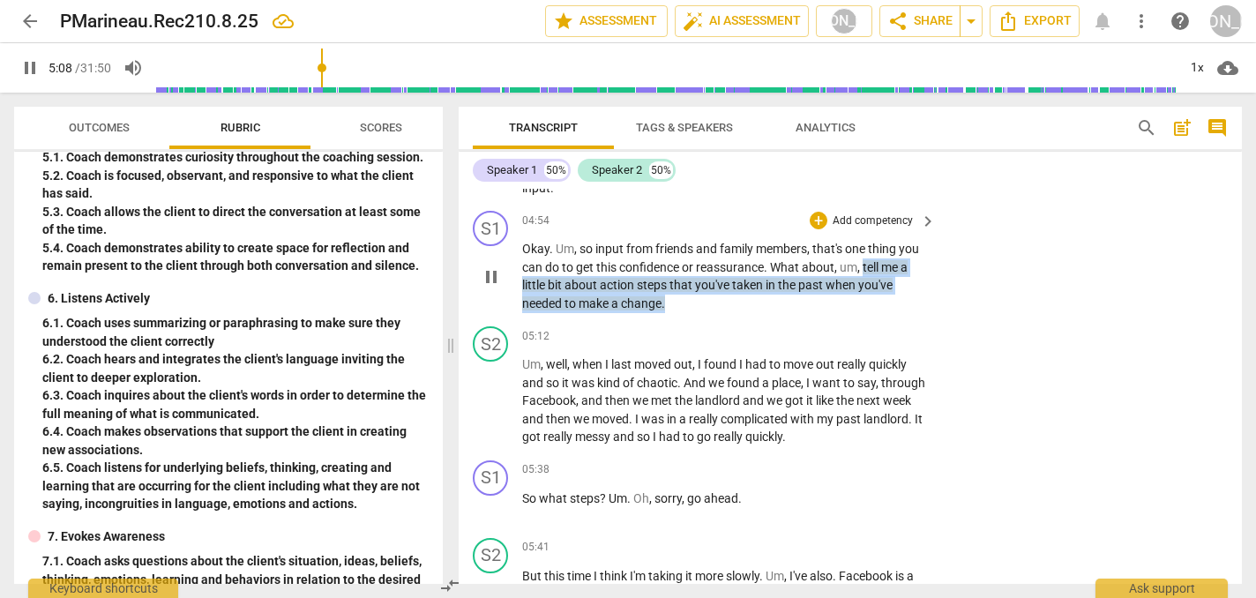
drag, startPoint x: 863, startPoint y: 242, endPoint x: 866, endPoint y: 283, distance: 41.6
click at [866, 284] on p "Okay . Um , so input from friends and family members , that's one thing you can…" at bounding box center [724, 276] width 405 height 72
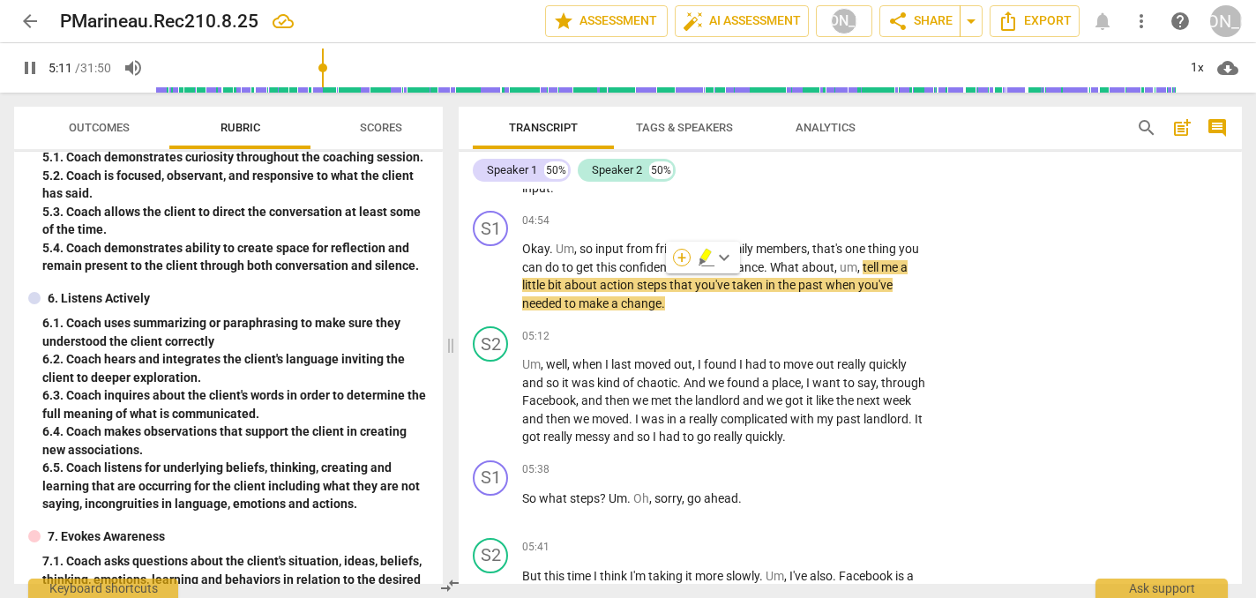
click at [684, 259] on div "+" at bounding box center [682, 258] width 18 height 18
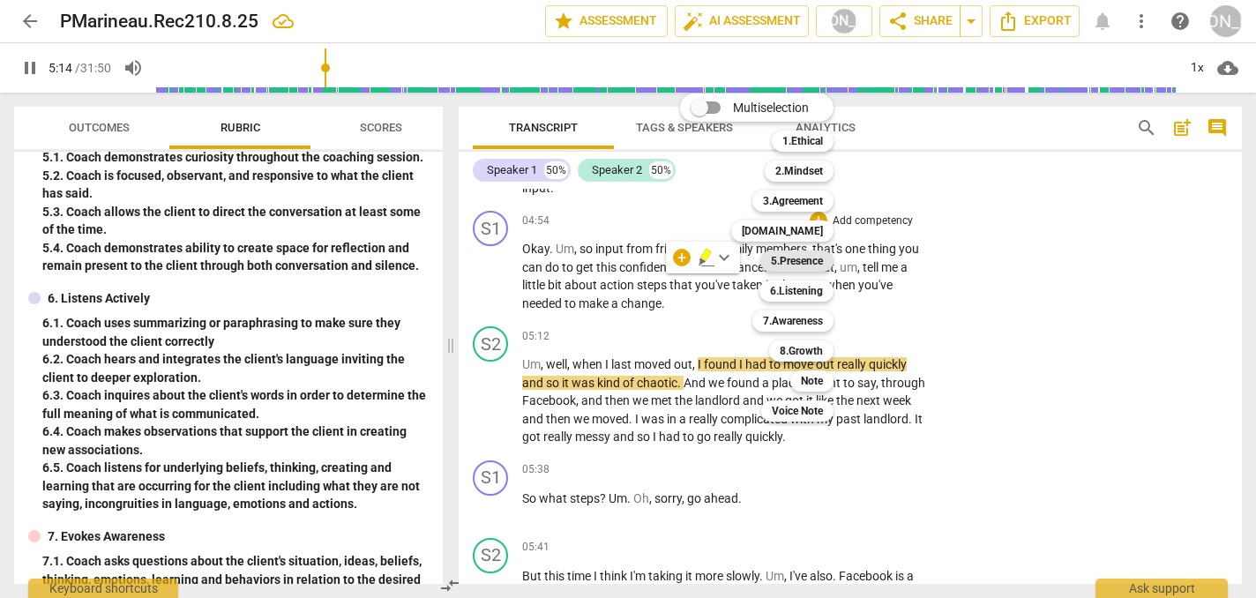
click at [798, 259] on b "5.Presence" at bounding box center [797, 261] width 52 height 21
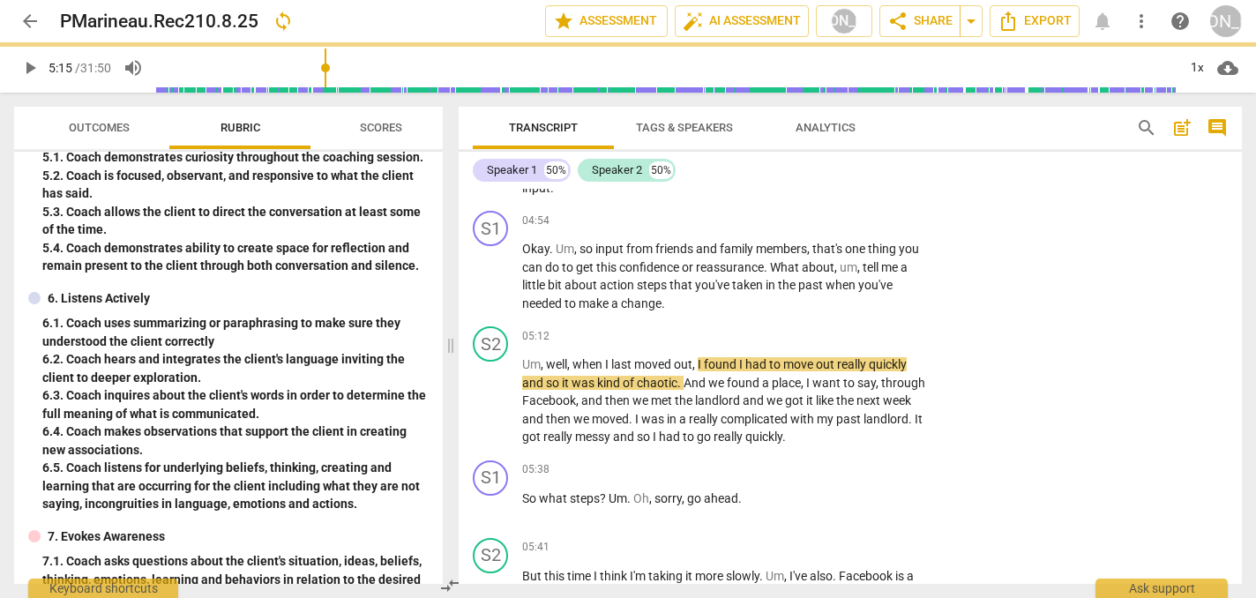
type input "315"
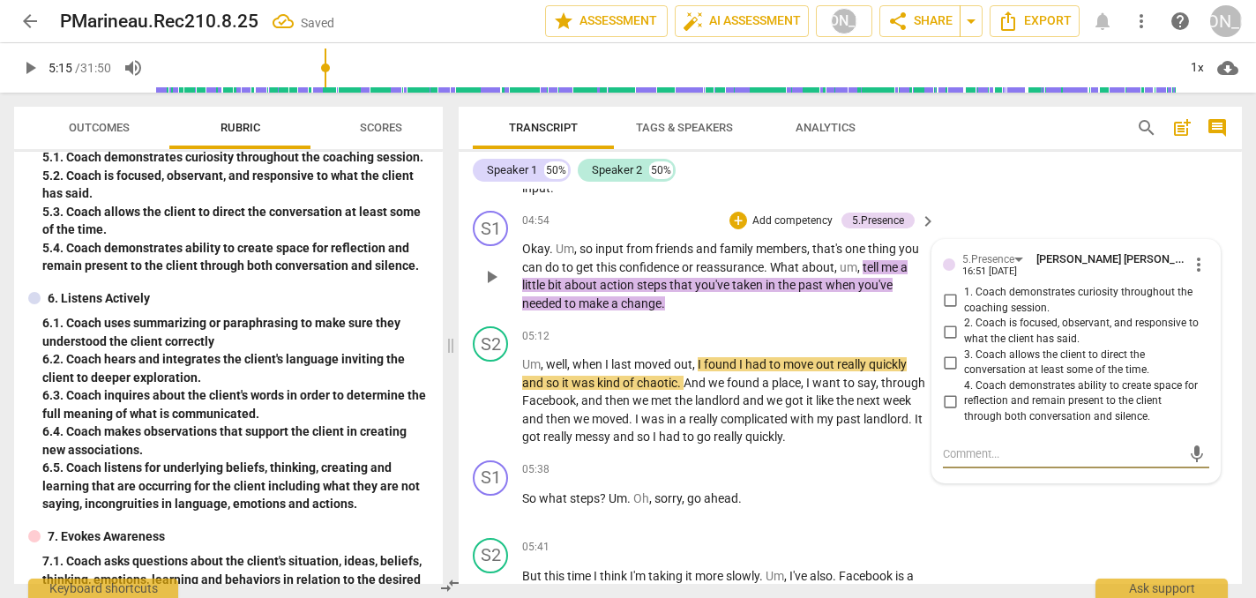
click at [946, 290] on input "1. Coach demonstrates curiosity throughout the coaching session." at bounding box center [950, 300] width 28 height 21
checkbox input "true"
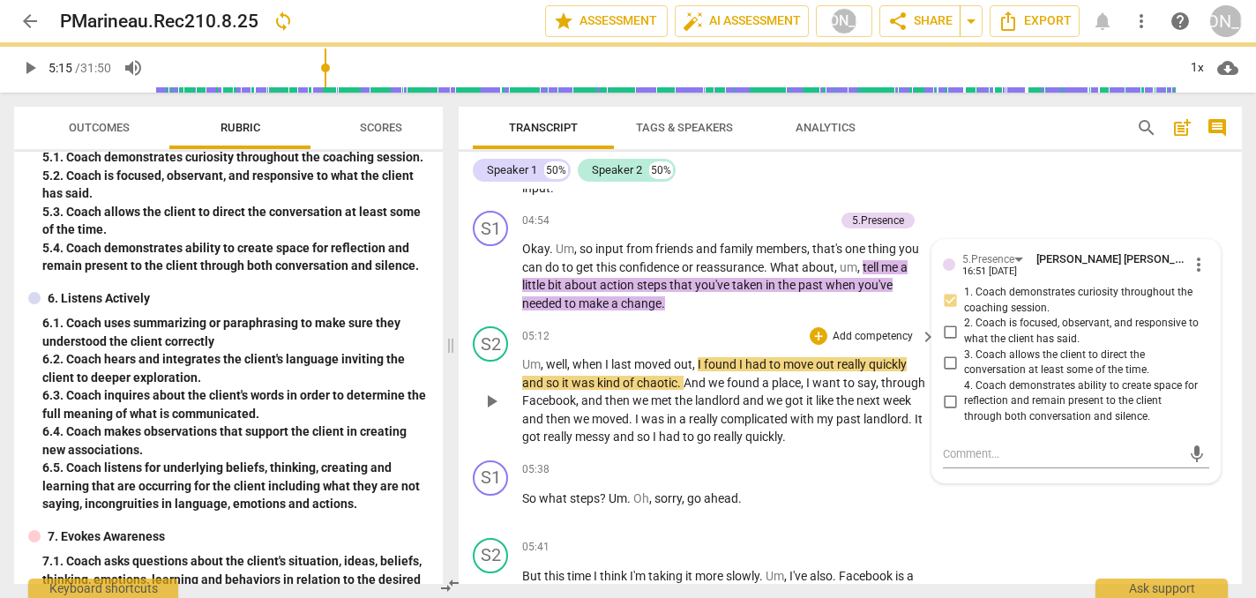
click at [491, 391] on span "play_arrow" at bounding box center [491, 401] width 21 height 21
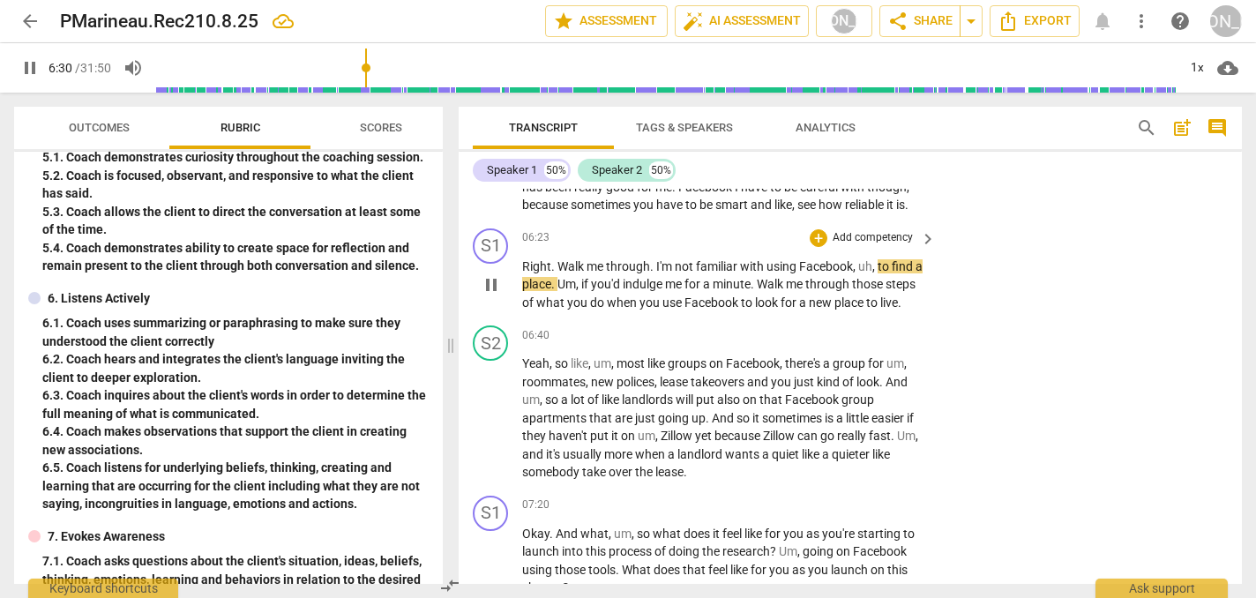
scroll to position [3443, 0]
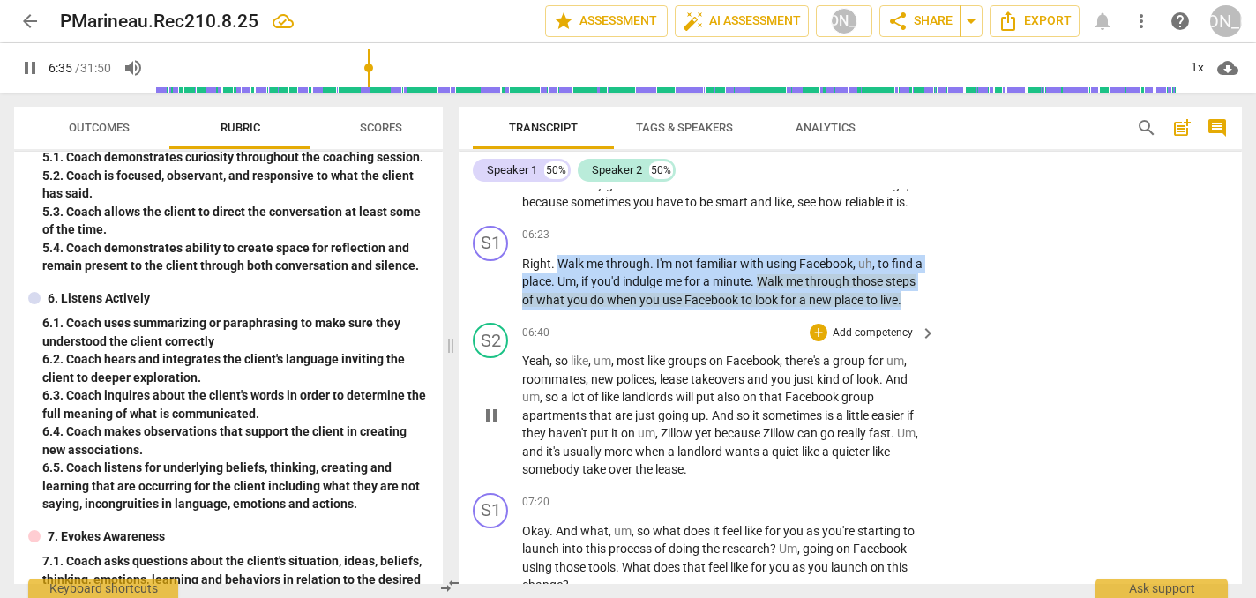
drag, startPoint x: 558, startPoint y: 246, endPoint x: 601, endPoint y: 304, distance: 72.5
click at [601, 304] on div "S1 play_arrow pause 00:00 + Add competency keyboard_arrow_right Computer . Okay…" at bounding box center [851, 386] width 784 height 395
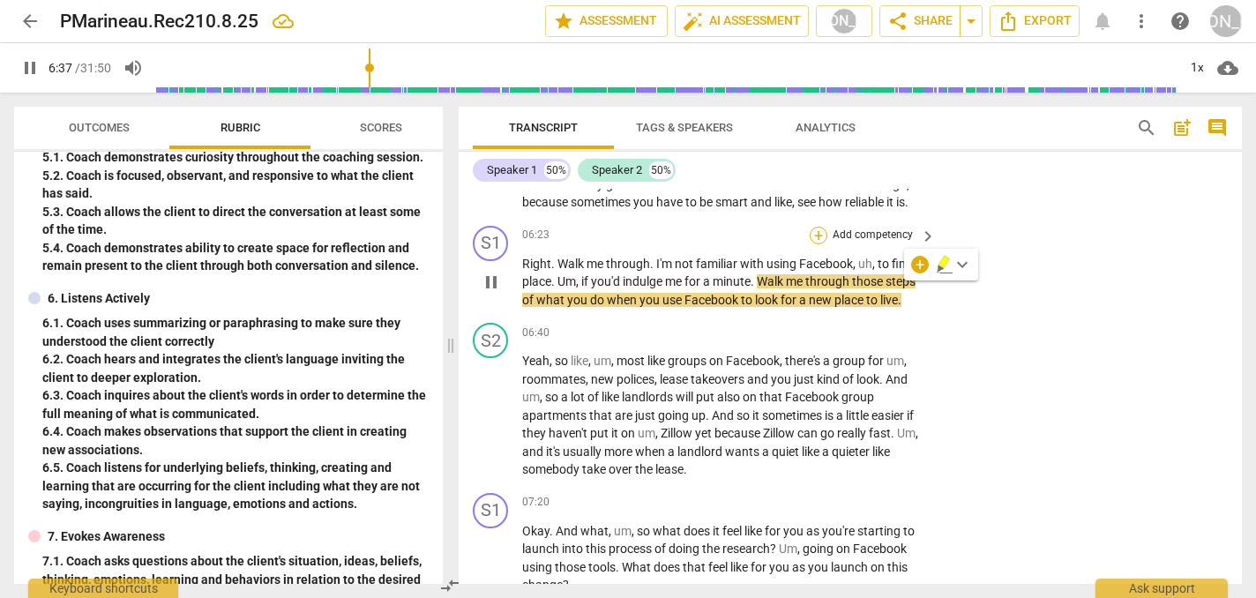
click at [816, 227] on div "+" at bounding box center [819, 236] width 18 height 18
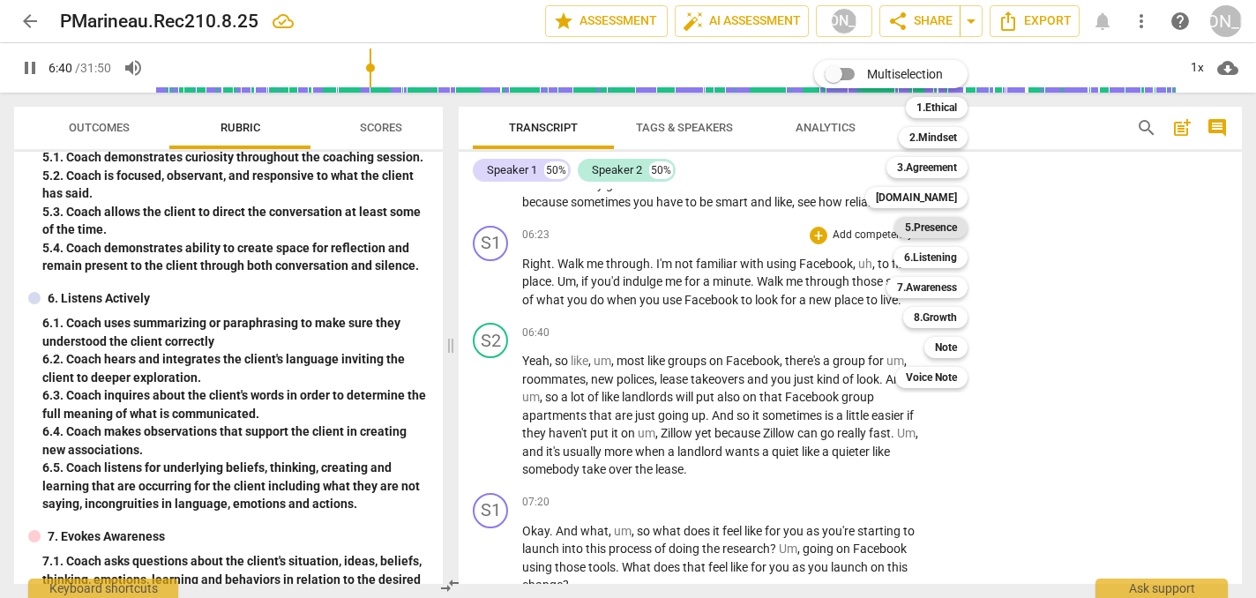
click at [938, 229] on b "5.Presence" at bounding box center [931, 227] width 52 height 21
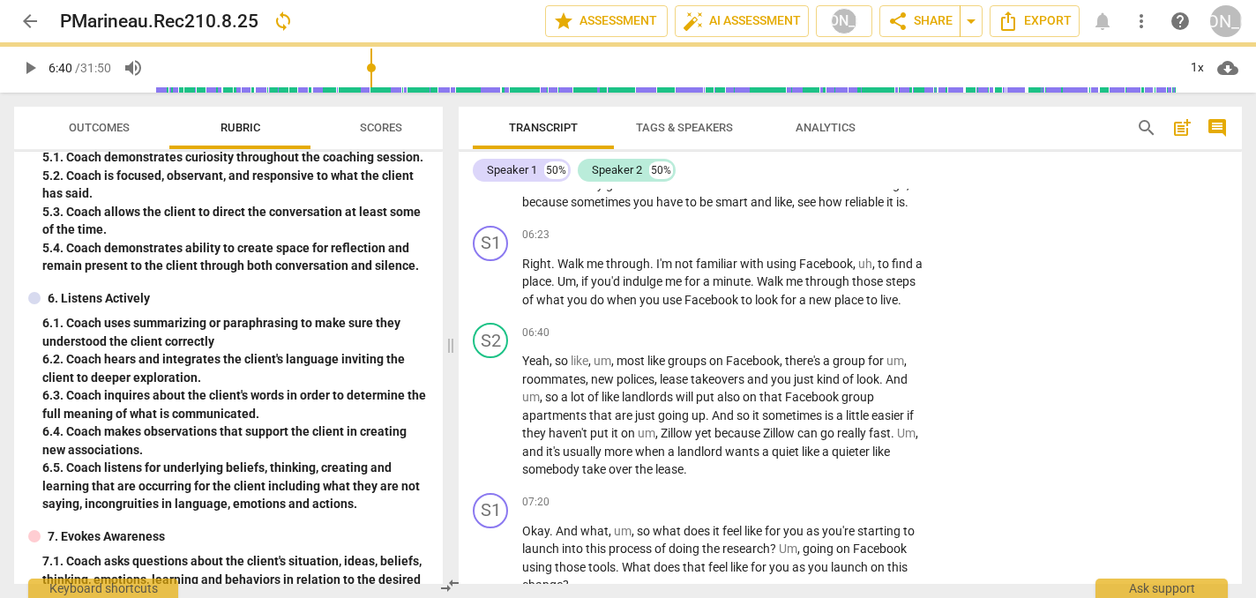
type input "401"
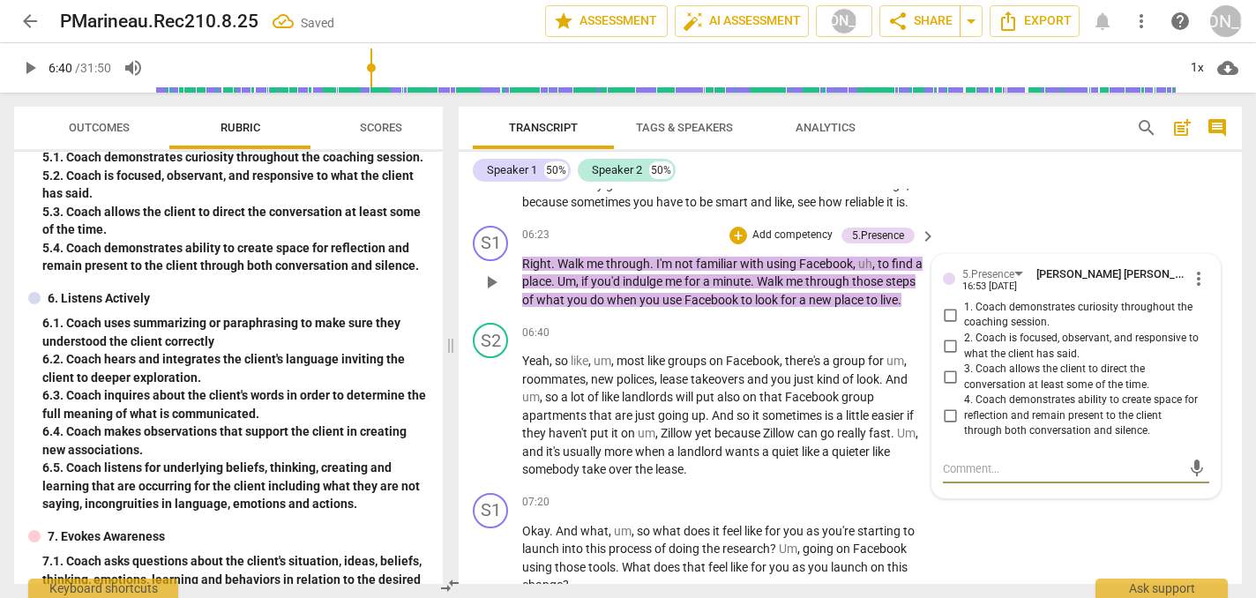
click at [946, 336] on input "2. Coach is focused, observant, and responsive to what the client has said." at bounding box center [950, 346] width 28 height 21
checkbox input "true"
click at [484, 405] on span "play_arrow" at bounding box center [491, 415] width 21 height 21
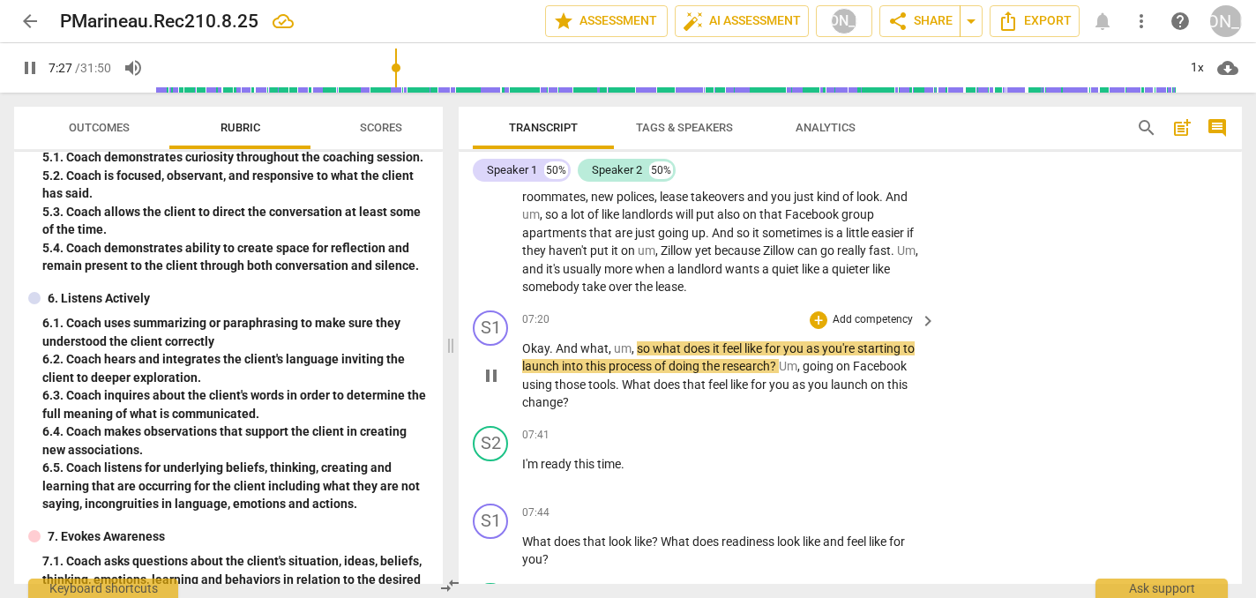
scroll to position [3630, 0]
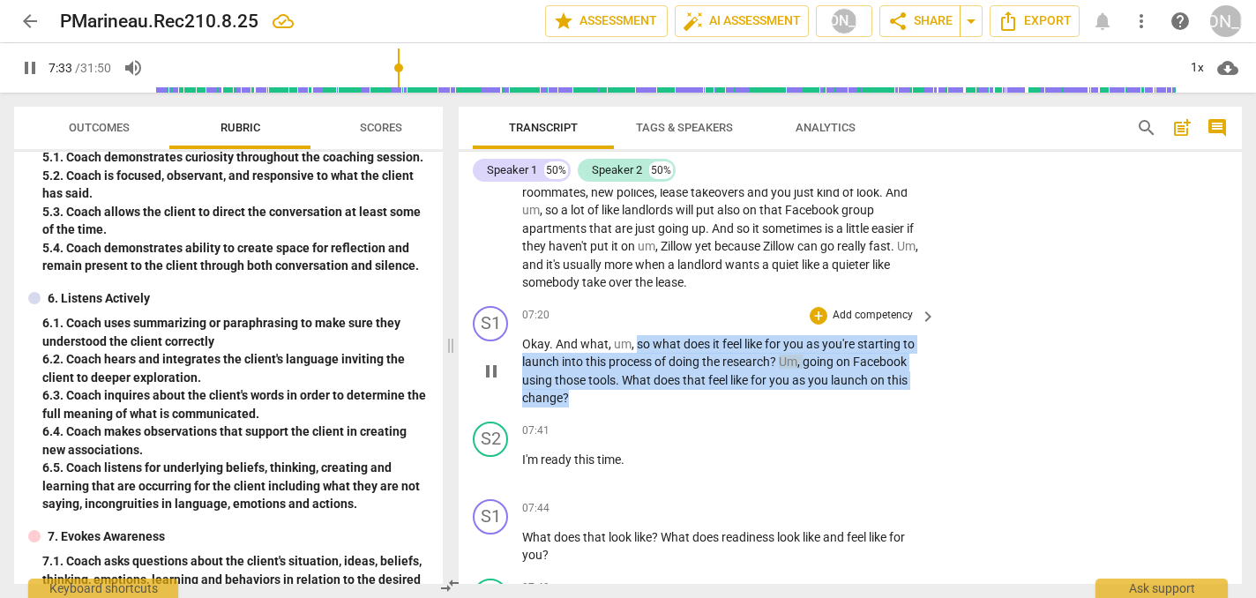
drag, startPoint x: 638, startPoint y: 329, endPoint x: 641, endPoint y: 384, distance: 54.8
click at [641, 384] on p "Okay . And what , um , so what does it feel like for you as you're starting to …" at bounding box center [724, 371] width 405 height 72
click at [484, 361] on span "pause" at bounding box center [491, 371] width 21 height 21
type input "455"
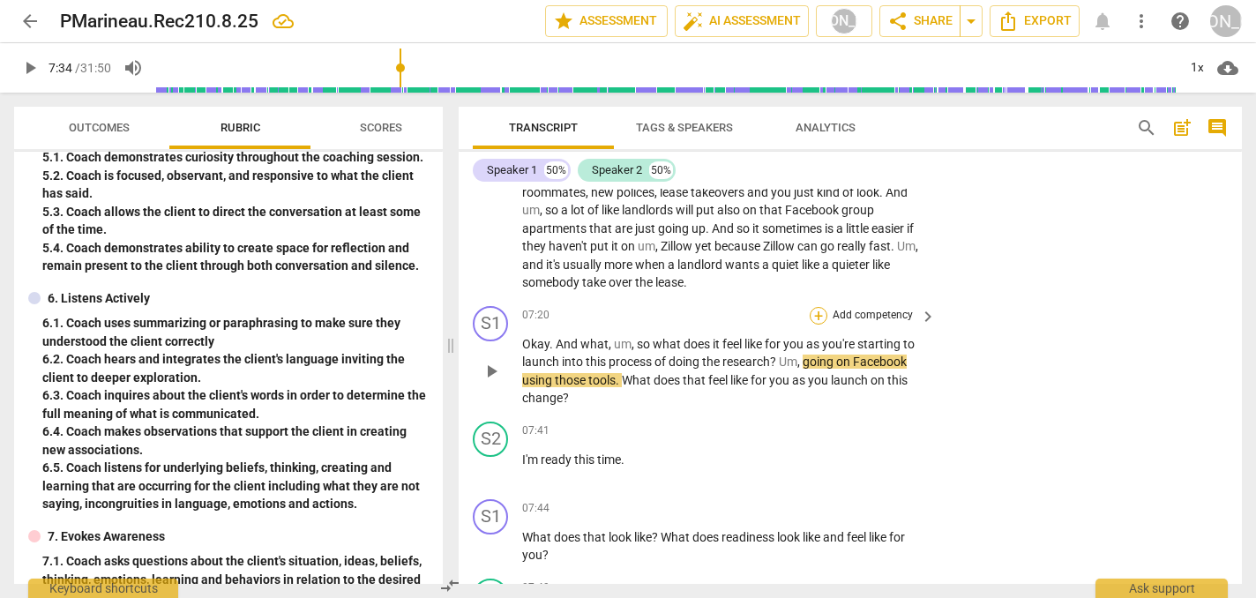
click at [820, 307] on div "+" at bounding box center [819, 316] width 18 height 18
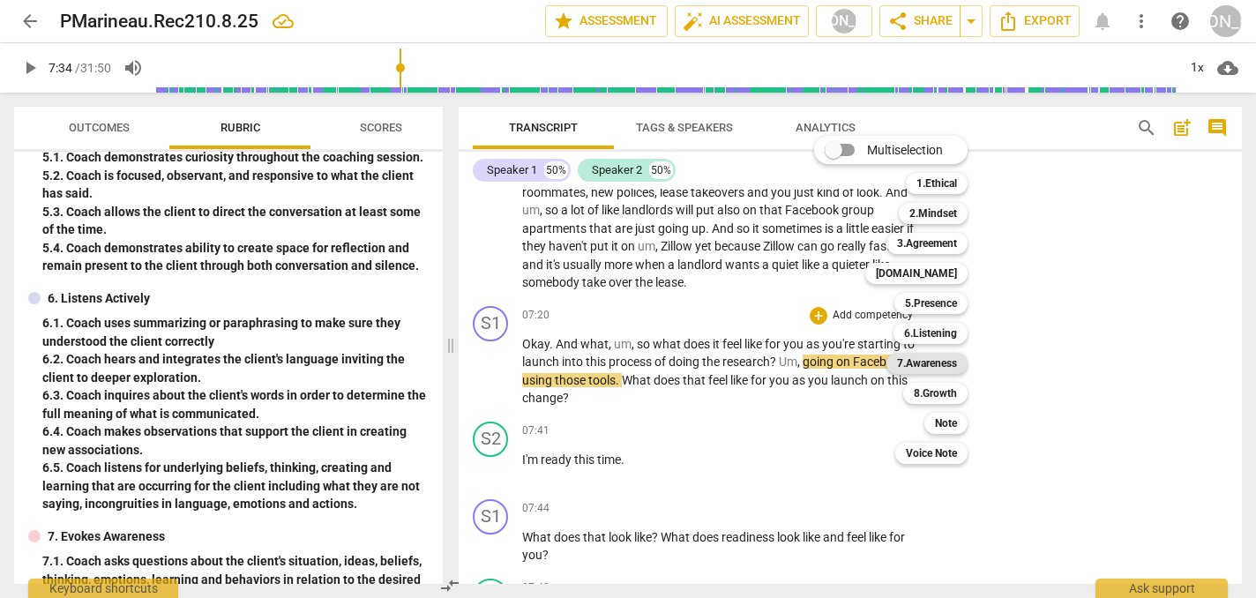
click at [941, 364] on b "7.Awareness" at bounding box center [927, 363] width 60 height 21
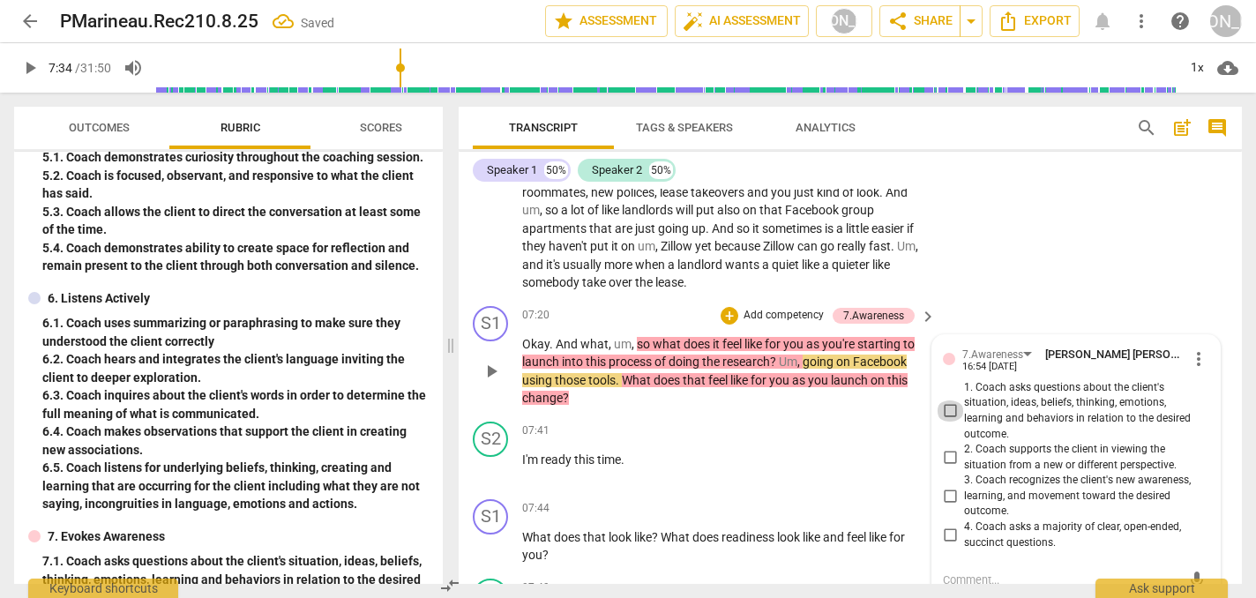
click at [948, 401] on input "1. Coach asks questions about the client's situation, ideas, beliefs, thinking,…" at bounding box center [950, 411] width 28 height 21
checkbox input "true"
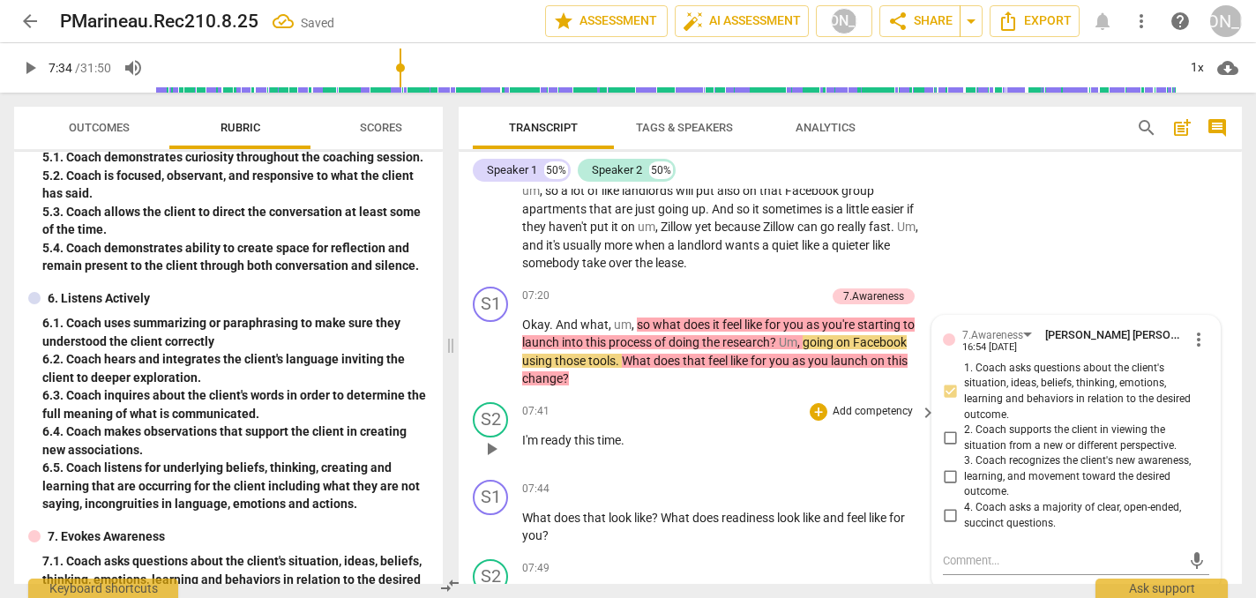
scroll to position [3709, 0]
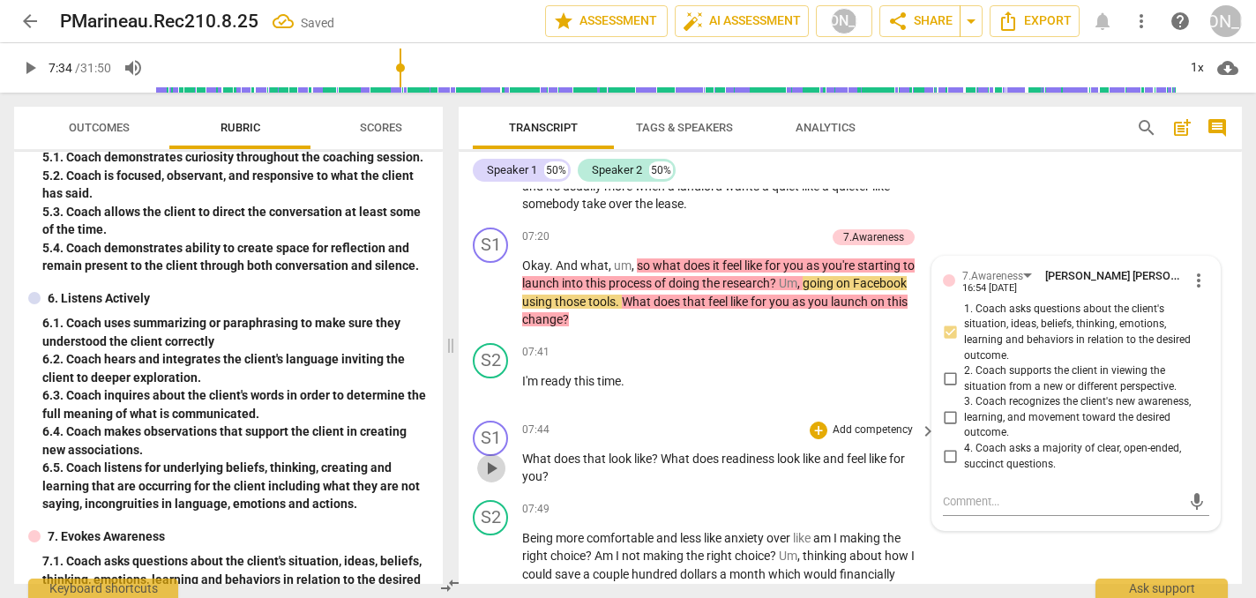
click at [486, 458] on span "play_arrow" at bounding box center [491, 468] width 21 height 21
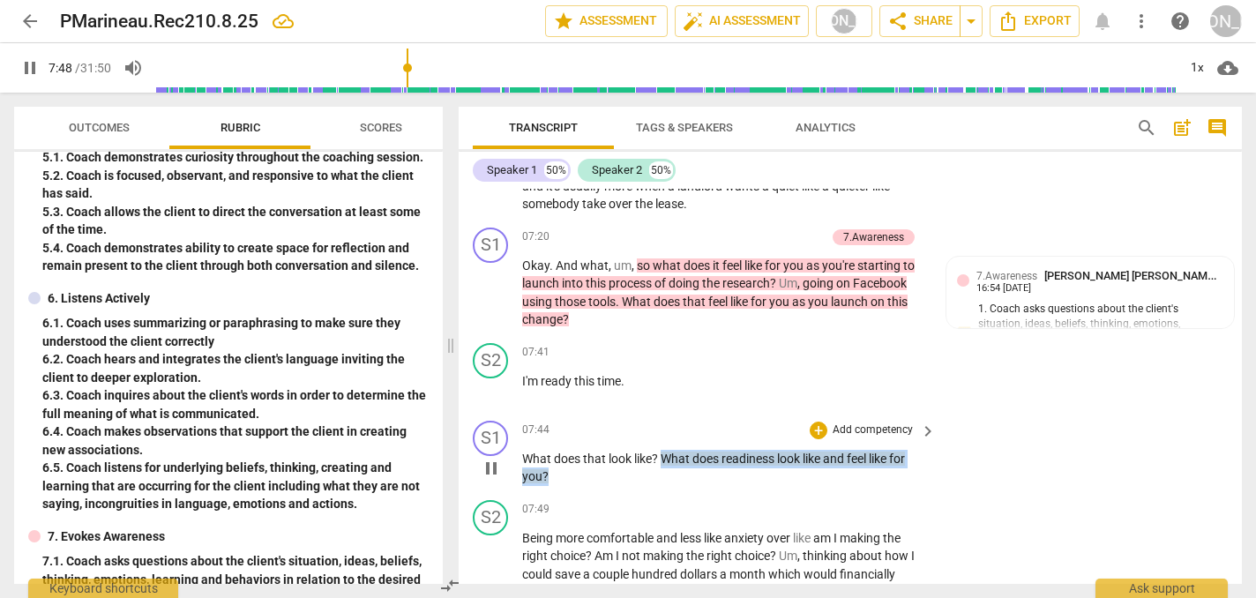
drag, startPoint x: 665, startPoint y: 436, endPoint x: 665, endPoint y: 459, distance: 22.9
click at [665, 459] on p "What does that look like ? What does readiness look like and feel like for you ?" at bounding box center [724, 468] width 405 height 36
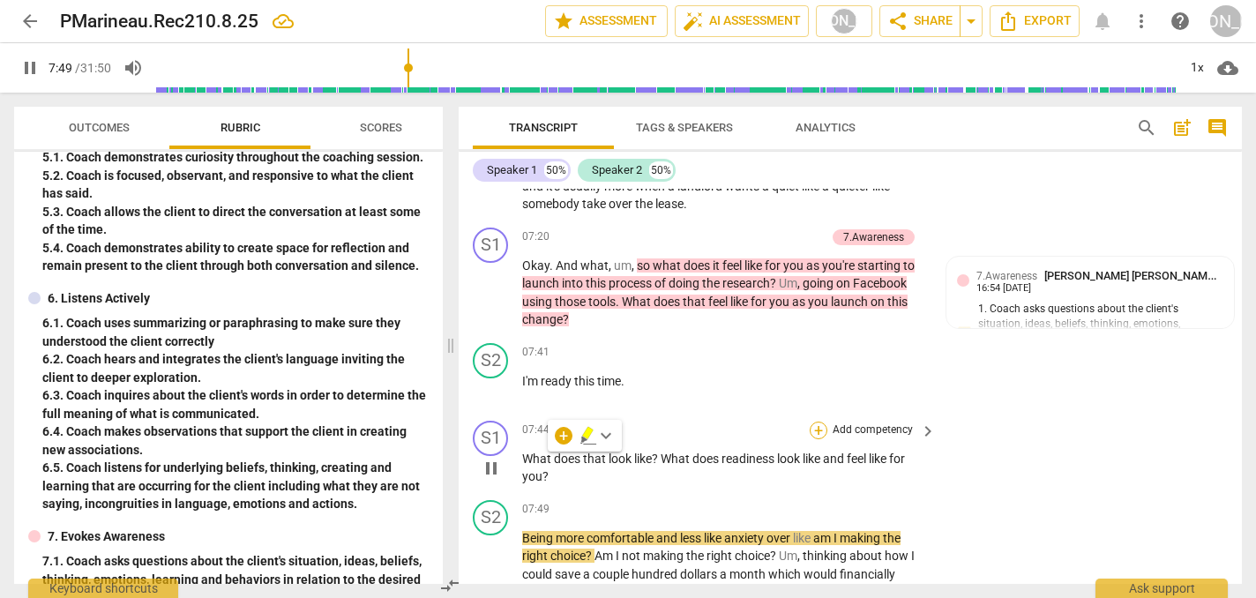
click at [815, 422] on div "+" at bounding box center [819, 431] width 18 height 18
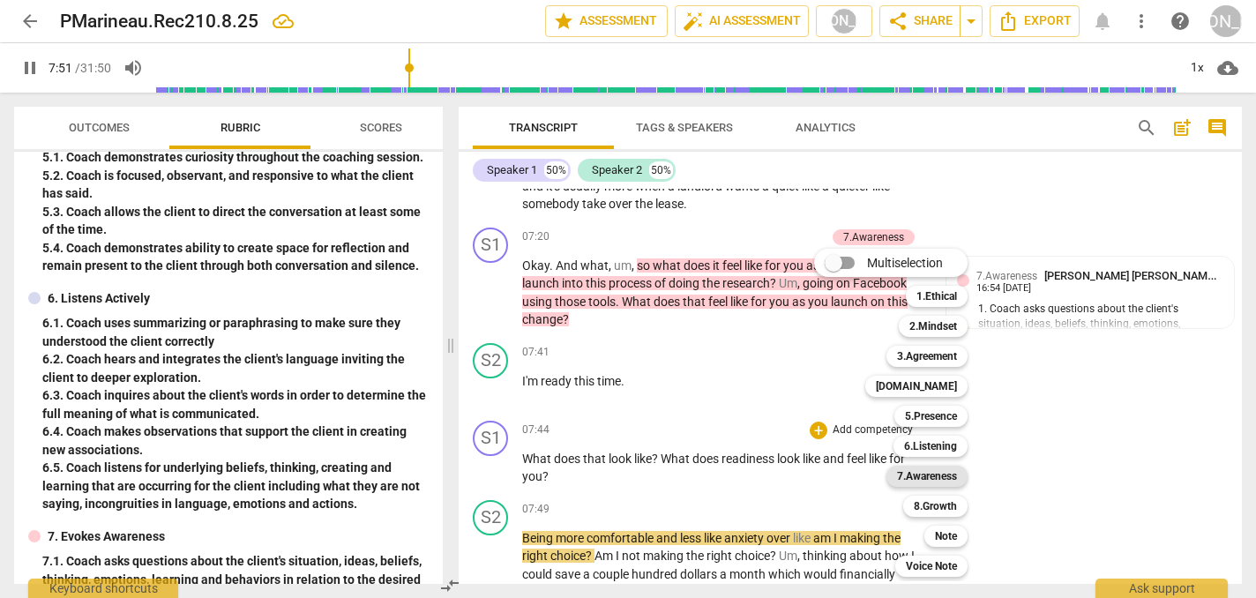
click at [937, 476] on b "7.Awareness" at bounding box center [927, 476] width 60 height 21
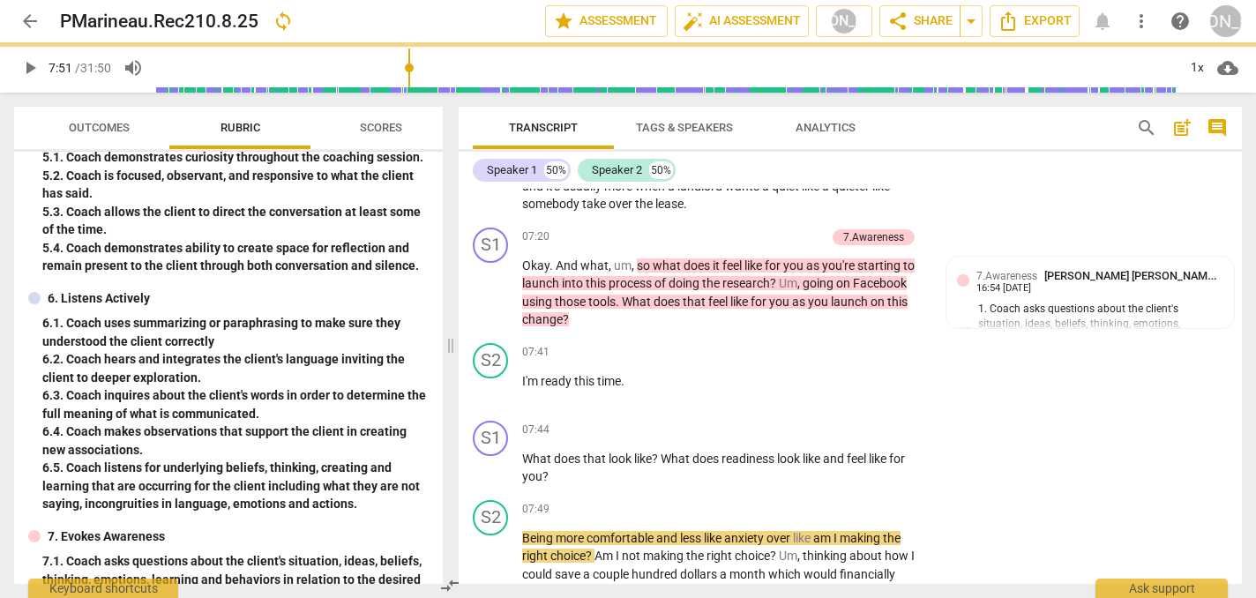
type input "472"
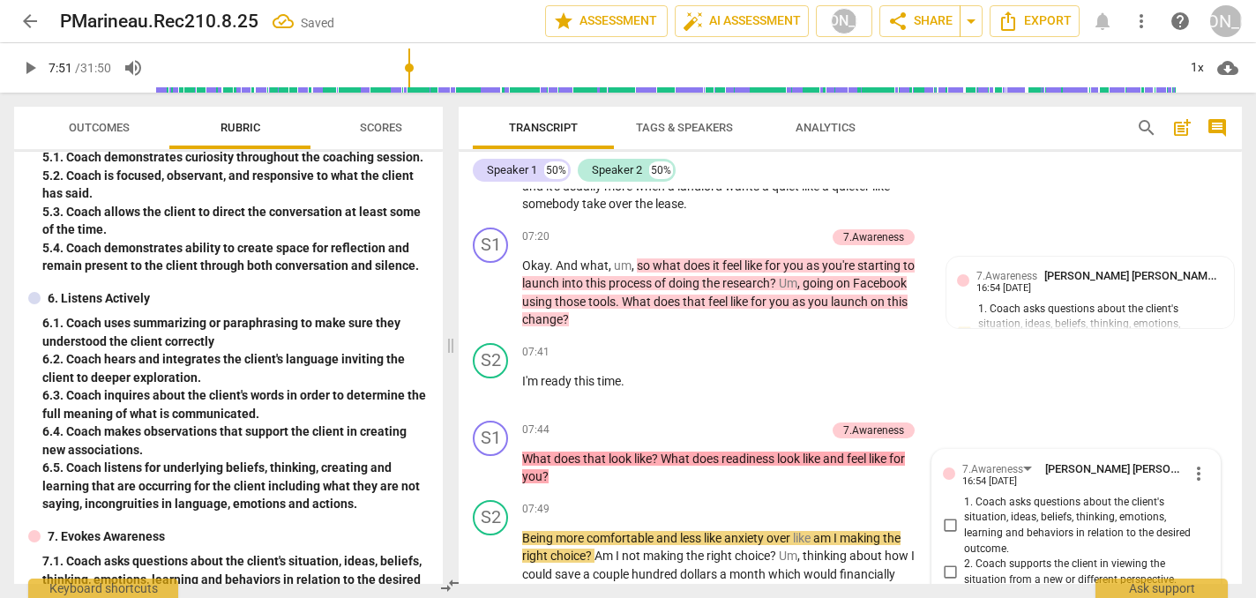
scroll to position [3994, 0]
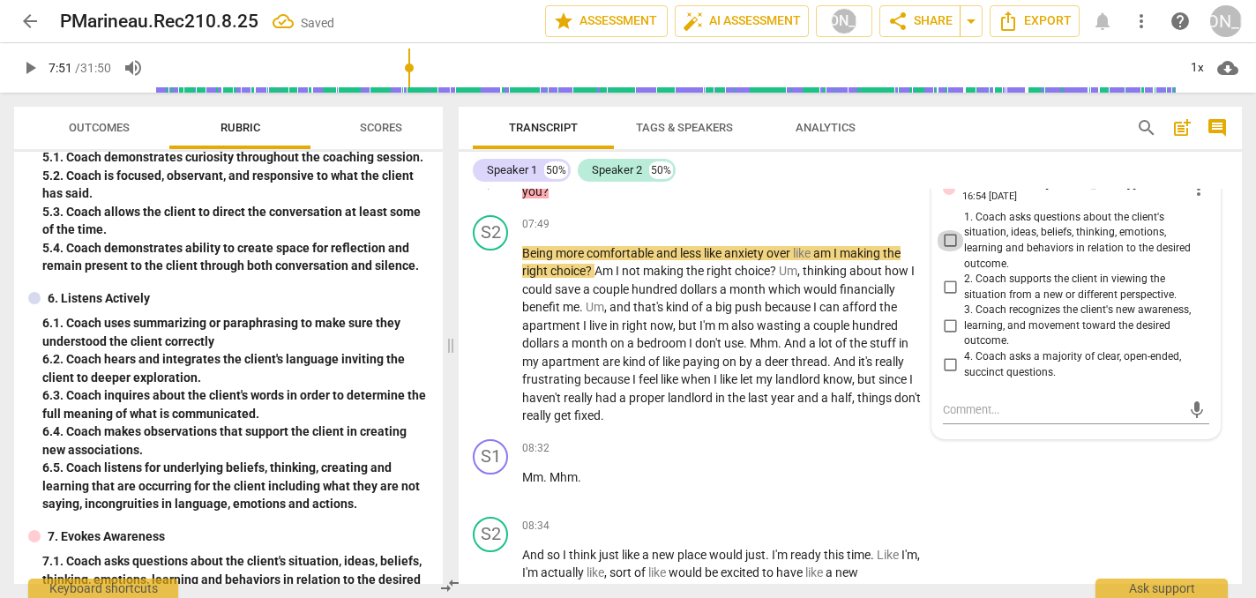
click at [951, 230] on input "1. Coach asks questions about the client's situation, ideas, beliefs, thinking,…" at bounding box center [950, 240] width 28 height 21
checkbox input "true"
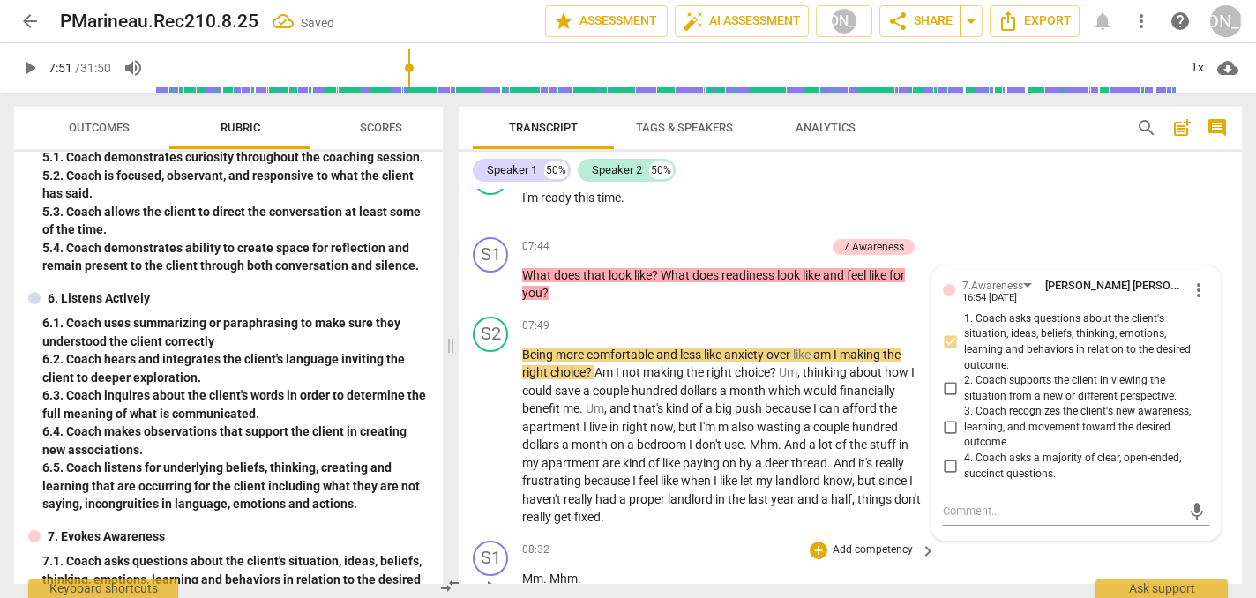
scroll to position [3864, 0]
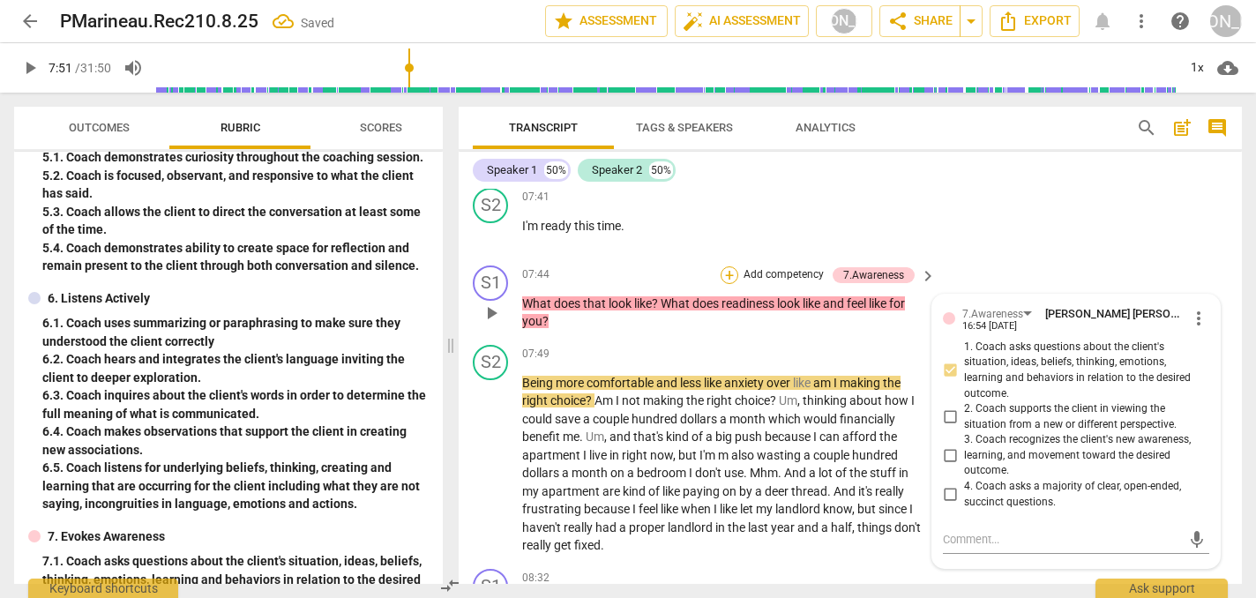
click at [731, 266] on div "+" at bounding box center [730, 275] width 18 height 18
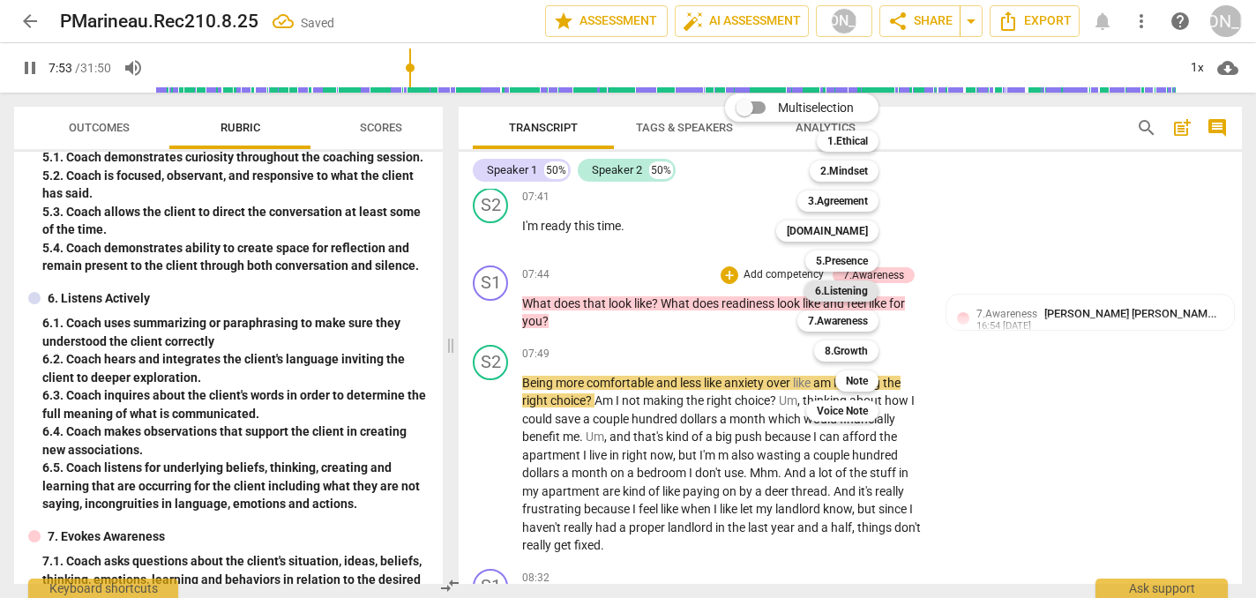
click at [846, 288] on b "6.Listening" at bounding box center [841, 291] width 53 height 21
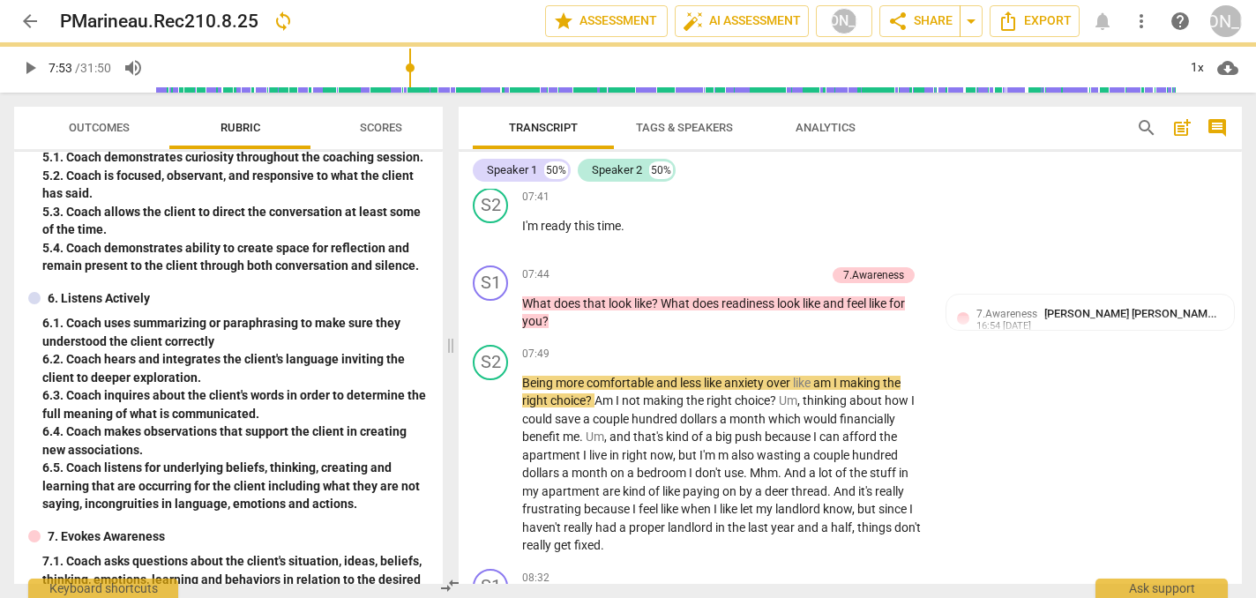
type input "474"
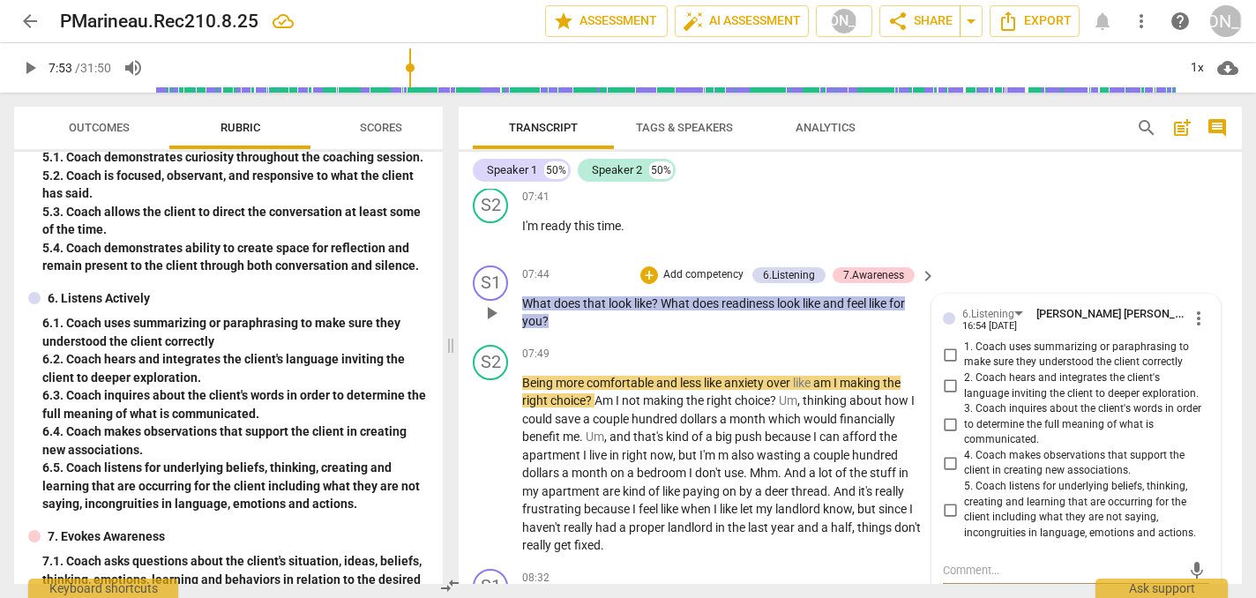
click at [948, 414] on input "3. Coach inquires about the client's words in order to determine the full meani…" at bounding box center [950, 424] width 28 height 21
checkbox input "true"
click at [493, 454] on span "play_arrow" at bounding box center [491, 464] width 21 height 21
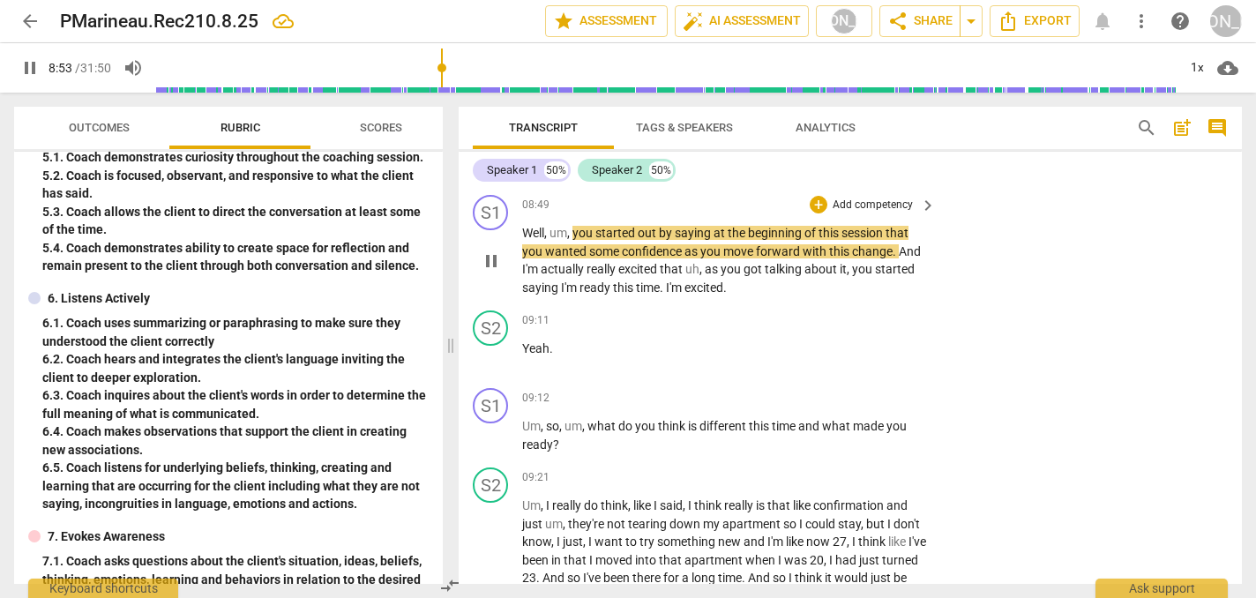
scroll to position [4363, 0]
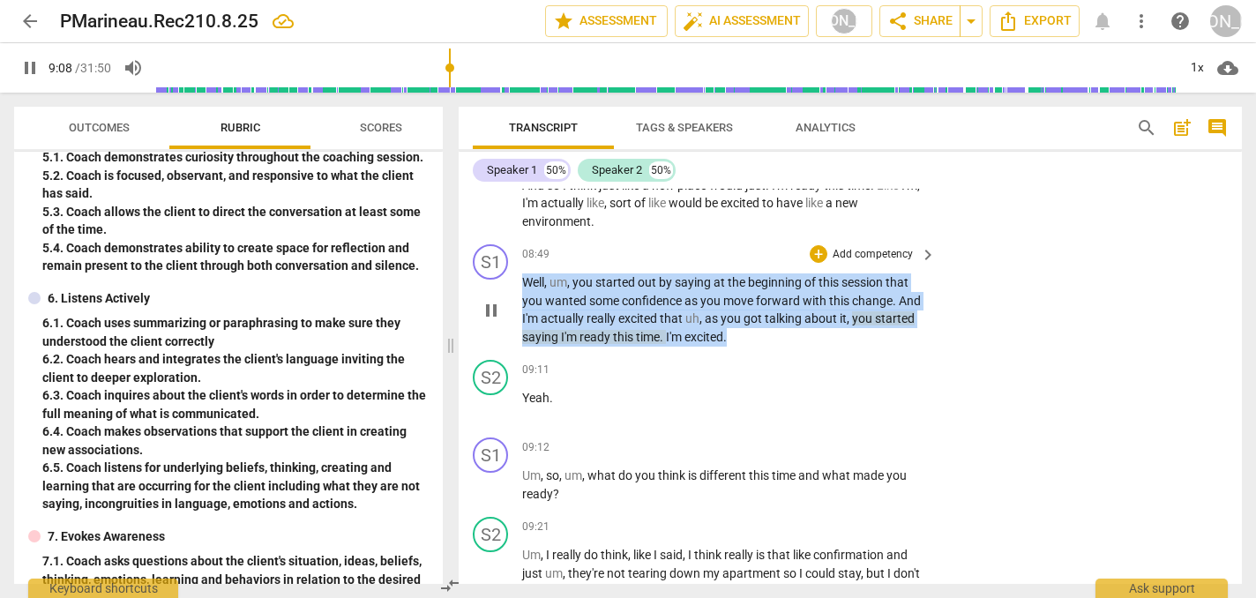
drag, startPoint x: 741, startPoint y: 314, endPoint x: 716, endPoint y: 241, distance: 77.6
click at [716, 244] on div "08:49 + Add competency keyboard_arrow_right Well , um , you started out by sayi…" at bounding box center [730, 294] width 416 height 101
click at [489, 300] on span "pause" at bounding box center [491, 310] width 21 height 21
type input "551"
click at [816, 245] on div "+" at bounding box center [819, 254] width 18 height 18
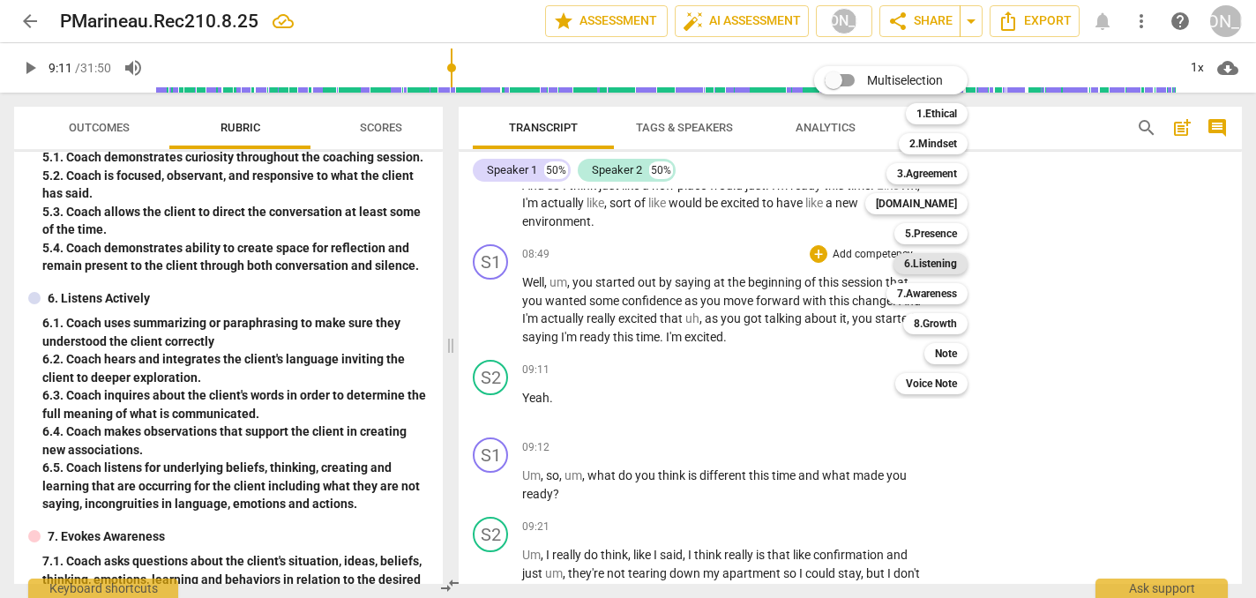
click at [944, 268] on b "6.Listening" at bounding box center [930, 263] width 53 height 21
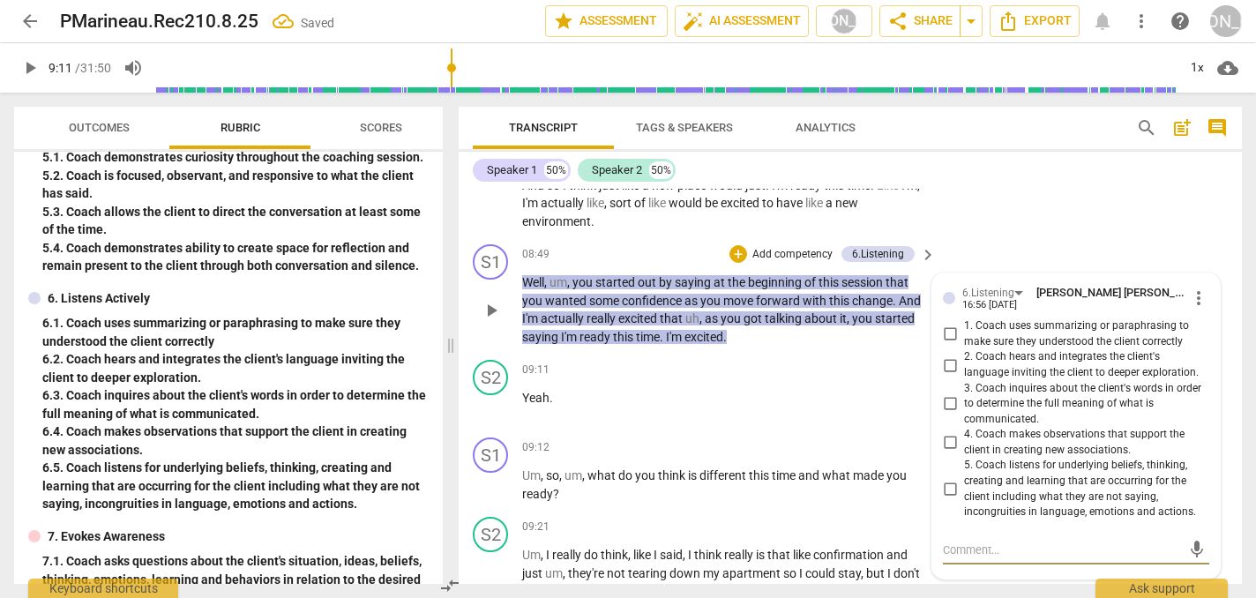
click at [949, 432] on input "4. Coach makes observations that support the client in creating new association…" at bounding box center [950, 442] width 28 height 21
checkbox input "true"
click at [954, 542] on textarea at bounding box center [1062, 550] width 238 height 17
click at [946, 479] on input "5. Coach listens for underlying beliefs, thinking, creating and learning that a…" at bounding box center [950, 489] width 28 height 21
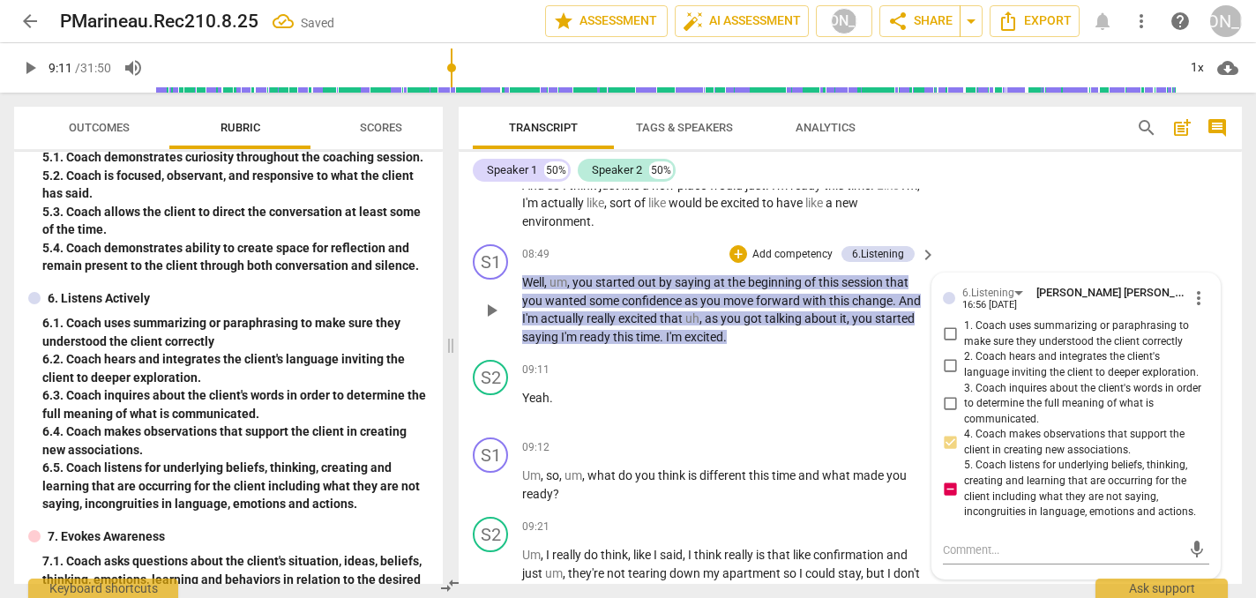
click at [949, 479] on input "5. Coach listens for underlying beliefs, thinking, creating and learning that a…" at bounding box center [950, 489] width 28 height 21
checkbox input "false"
click at [948, 542] on textarea at bounding box center [1062, 550] width 238 height 17
type textarea "Y"
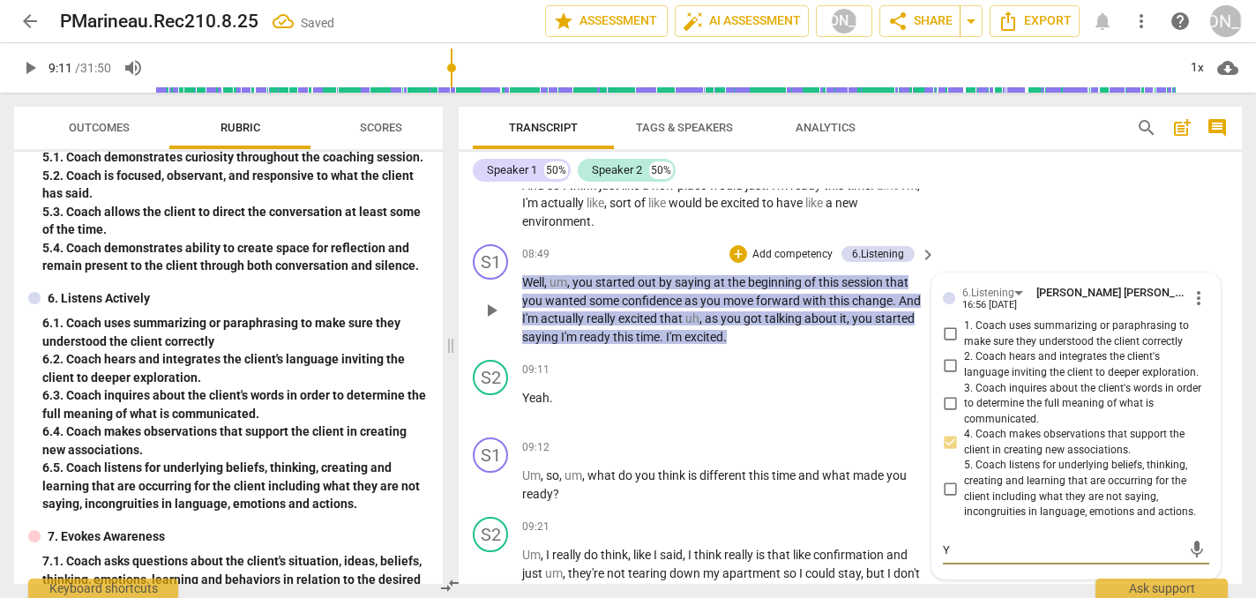
type textarea "YO"
type textarea "YOu"
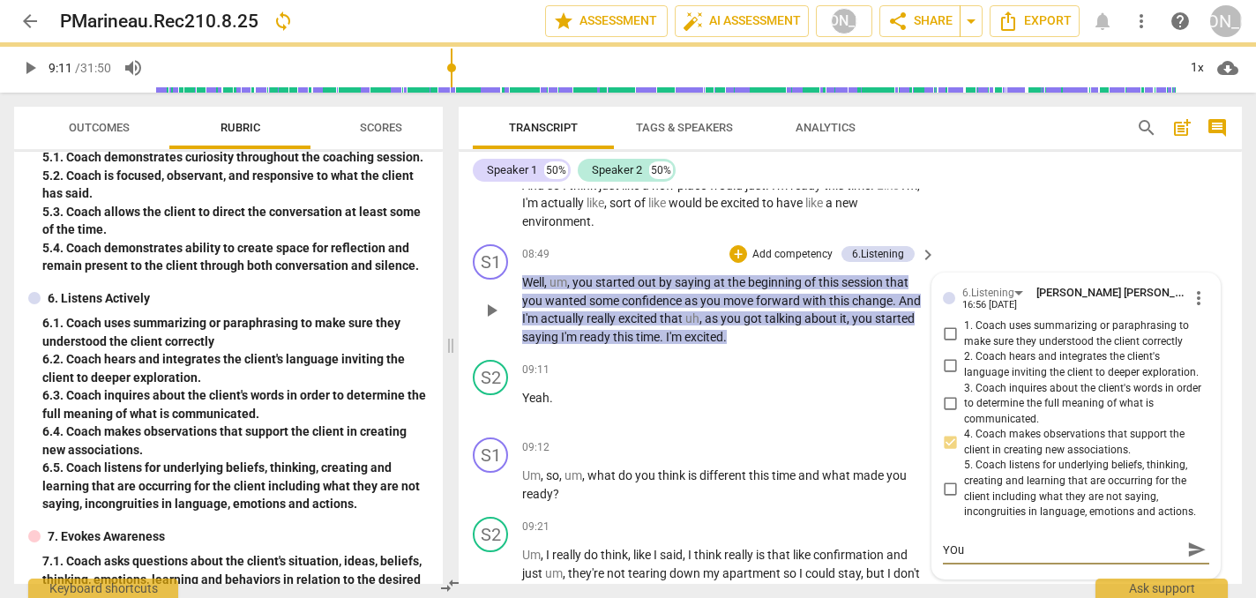
type textarea "YOu"
type textarea "YOu a"
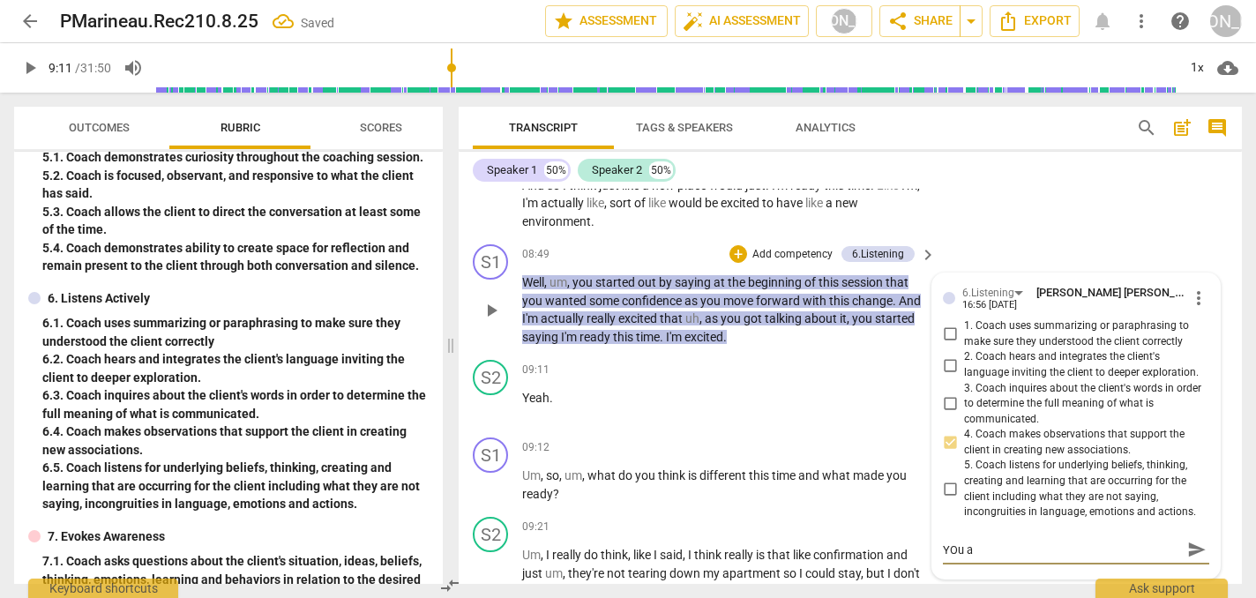
type textarea "YOu ar"
type textarea "YOu are"
type textarea "You are"
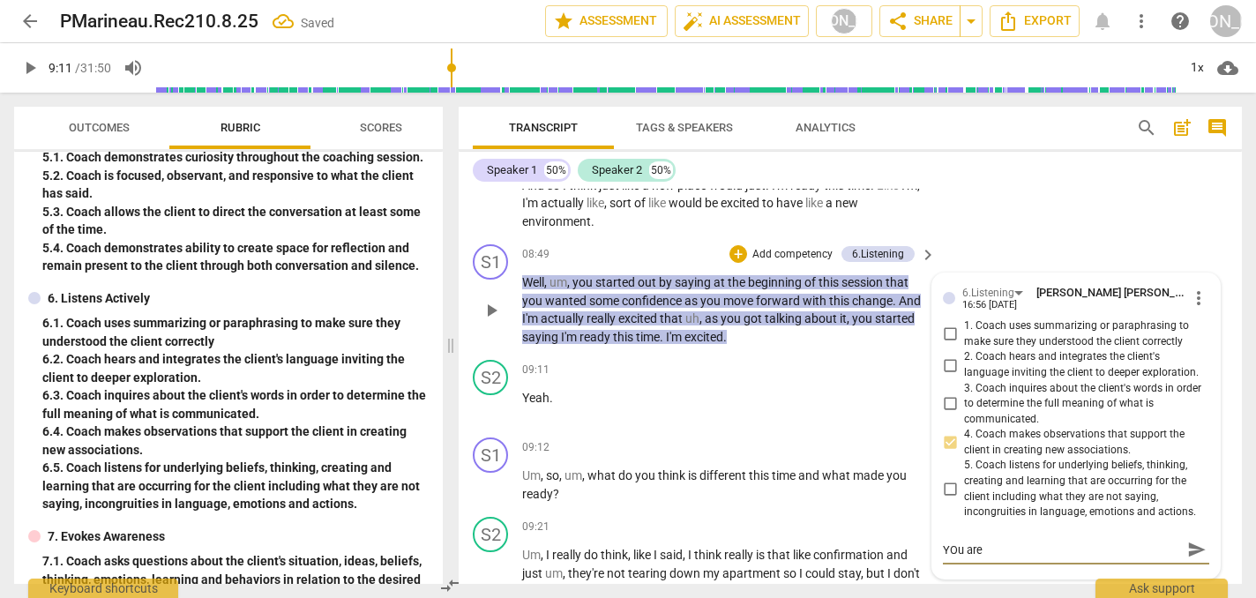
type textarea "You are"
type textarea "You are h"
type textarea "You are he"
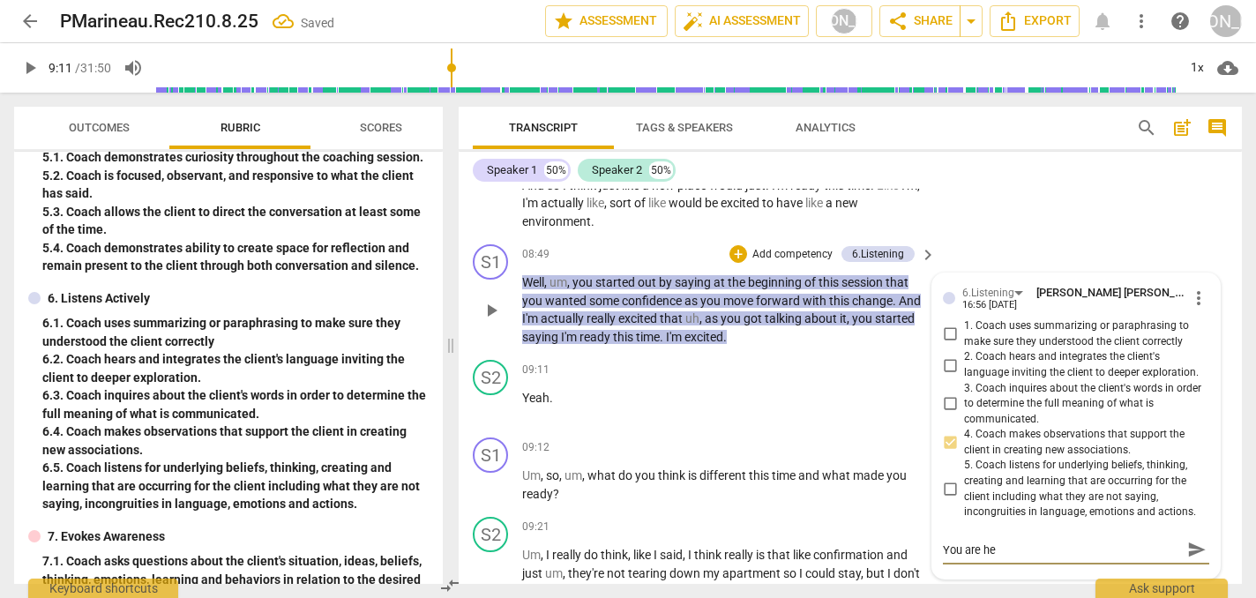
type textarea "You are hea"
type textarea "You are hear"
type textarea "You are heari"
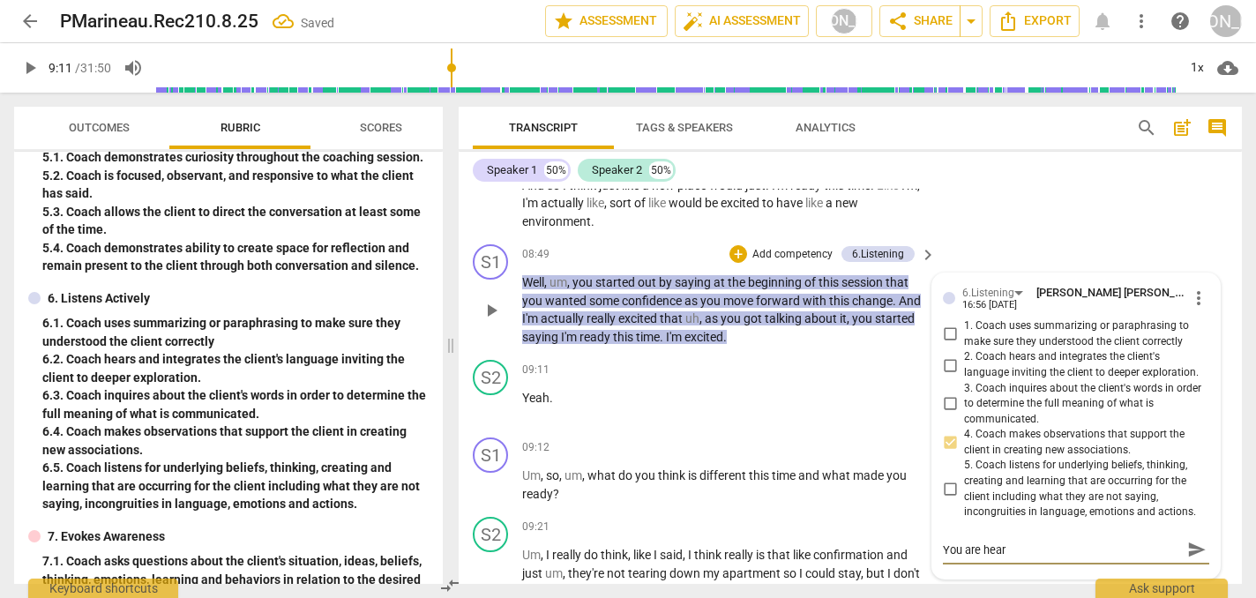
type textarea "You are heari"
type textarea "You are hearin"
type textarea "You are hearing"
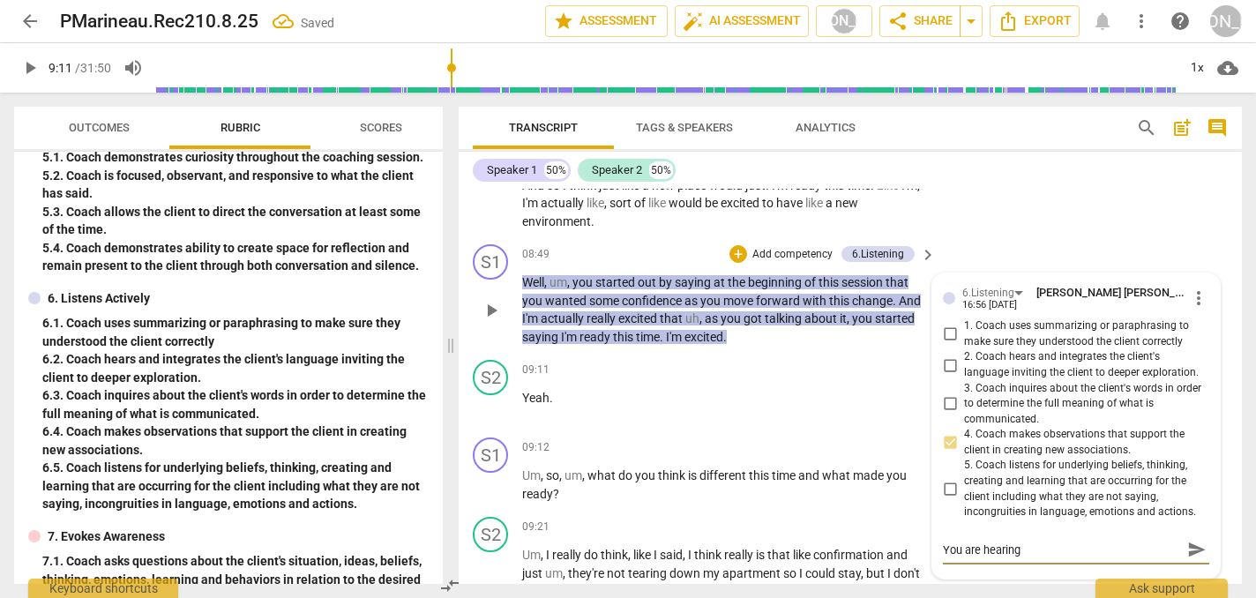
type textarea "You are hearing"
type textarea "You are hearing t"
type textarea "You are hearing th"
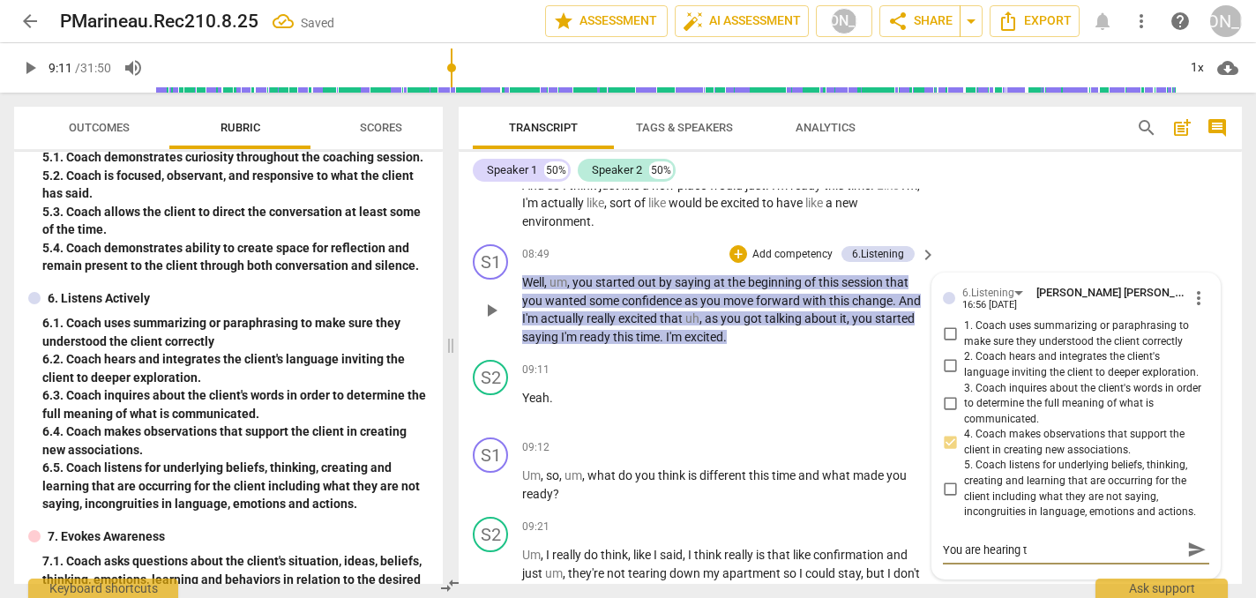
type textarea "You are hearing th"
type textarea "You are hearing the"
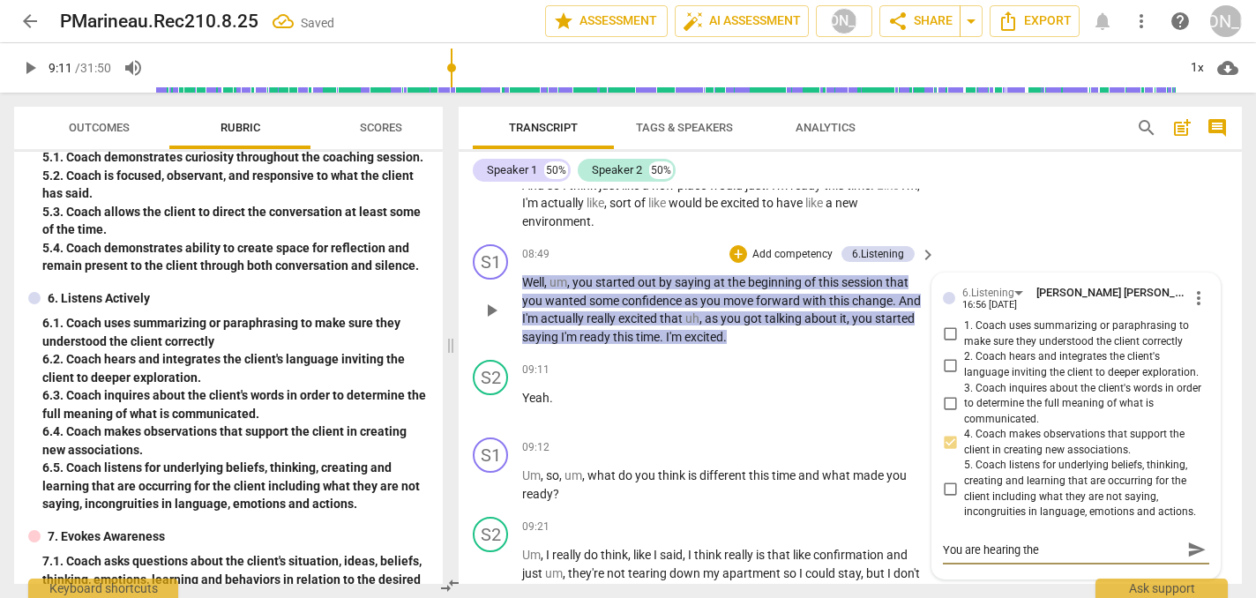
type textarea "You are hearing the c"
type textarea "You are hearing the cl"
type textarea "You are hearing the cli"
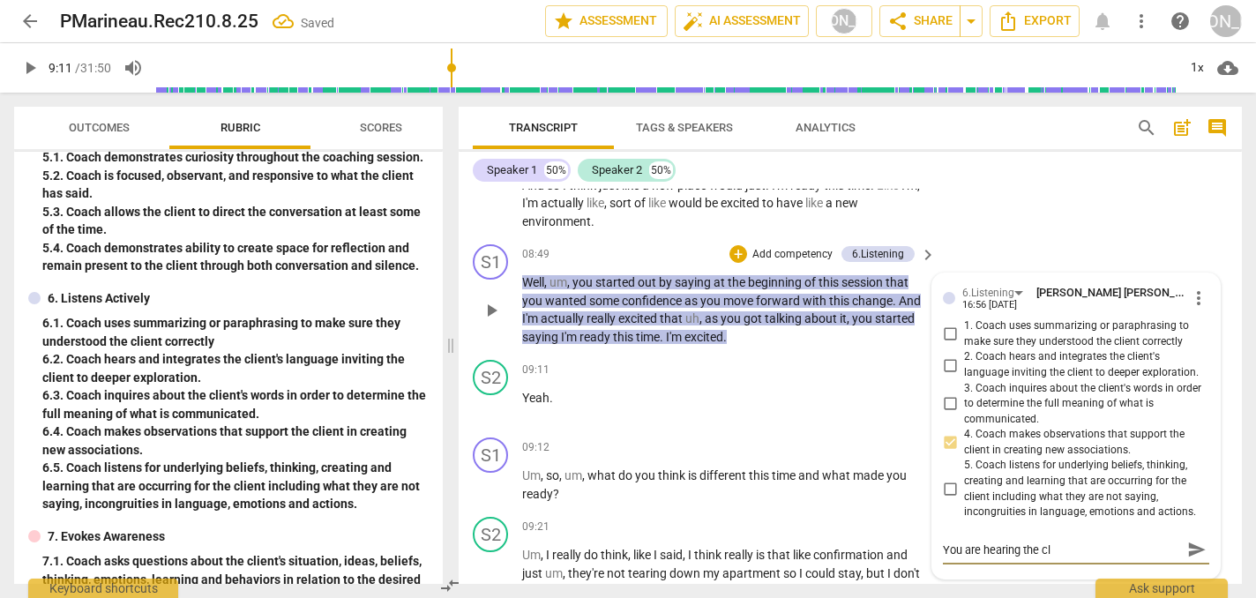
type textarea "You are hearing the cli"
type textarea "You are hearing the clie"
type textarea "You are hearing the clien"
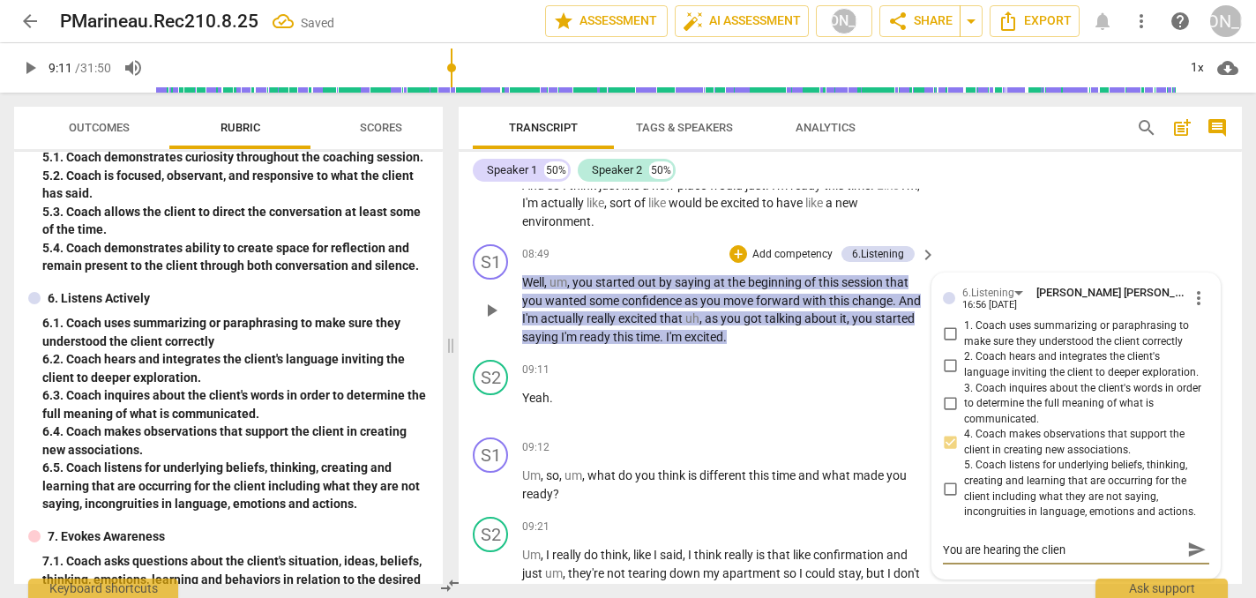
type textarea "You are hearing the client"
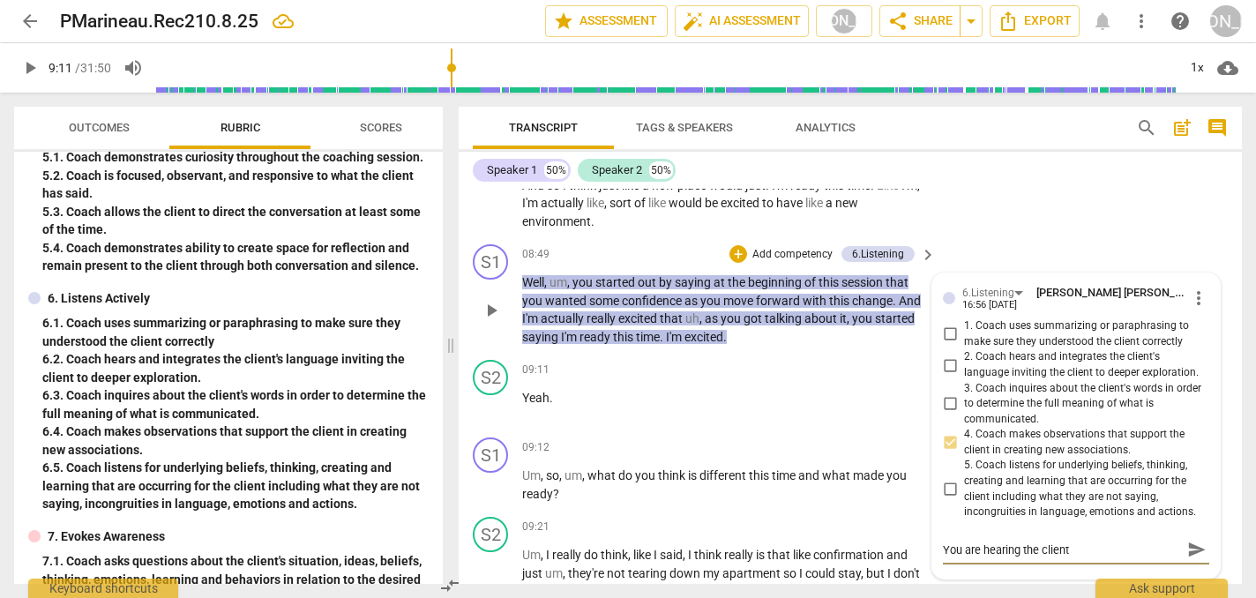
type textarea "You are hearing the client"
type textarea "You are hearing the client'"
type textarea "You are hearing the client's"
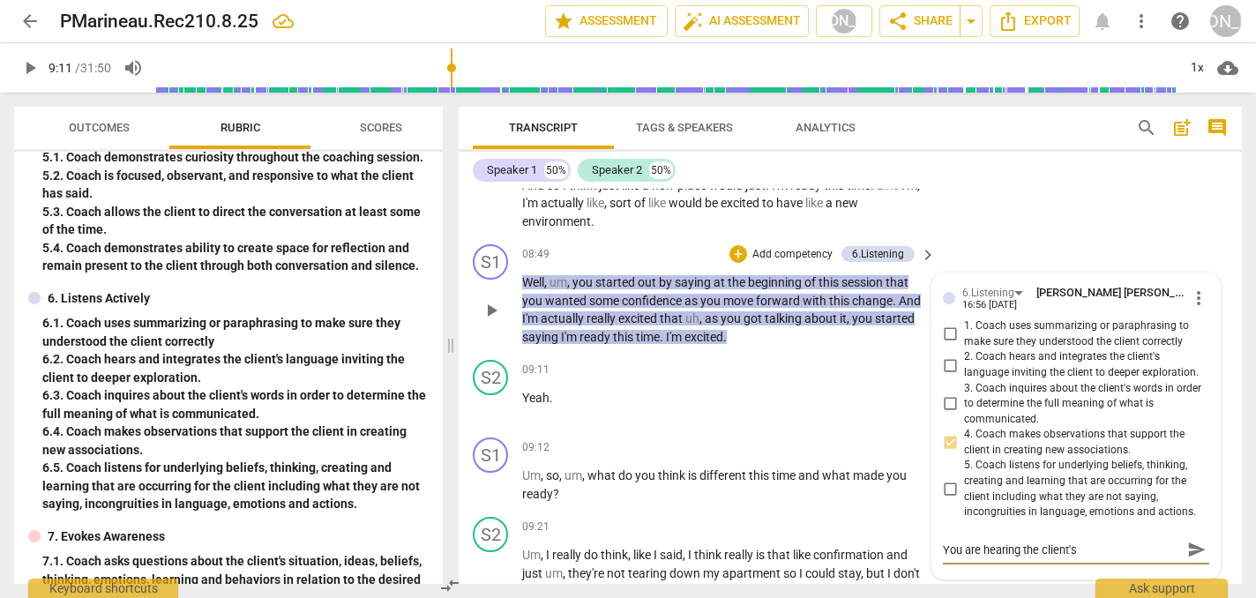
type textarea "You are hearing the client's"
type textarea "You are hearing the client's e"
type textarea "You are hearing the client's ex"
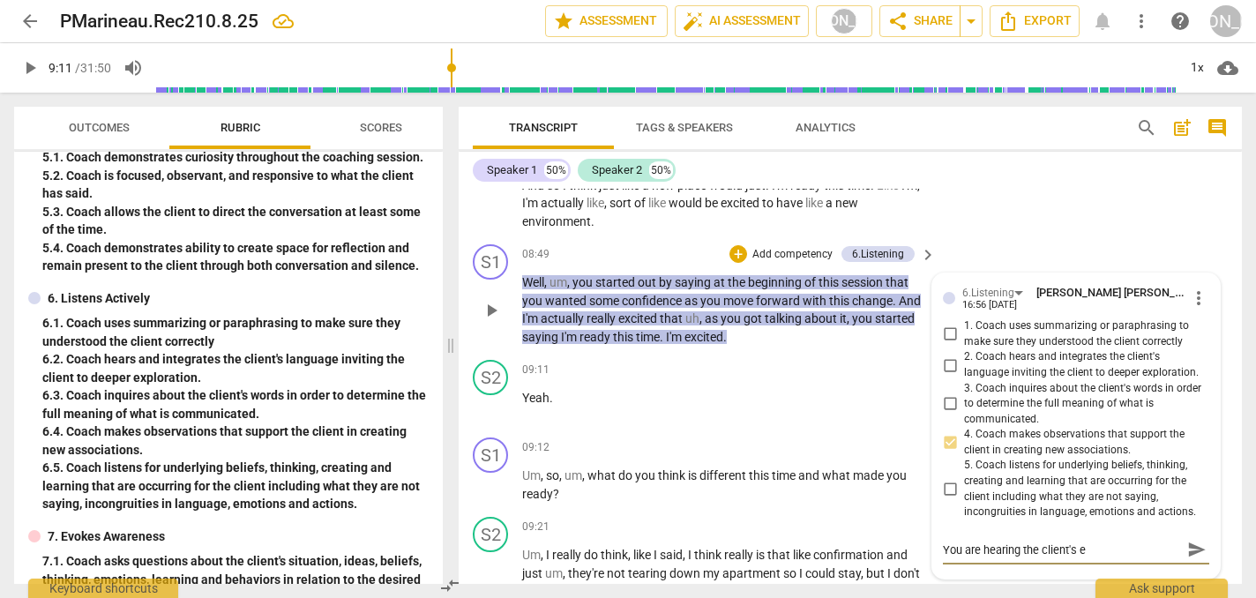
type textarea "You are hearing the client's ex"
type textarea "You are hearing the client's exc"
type textarea "You are hearing the client's exci"
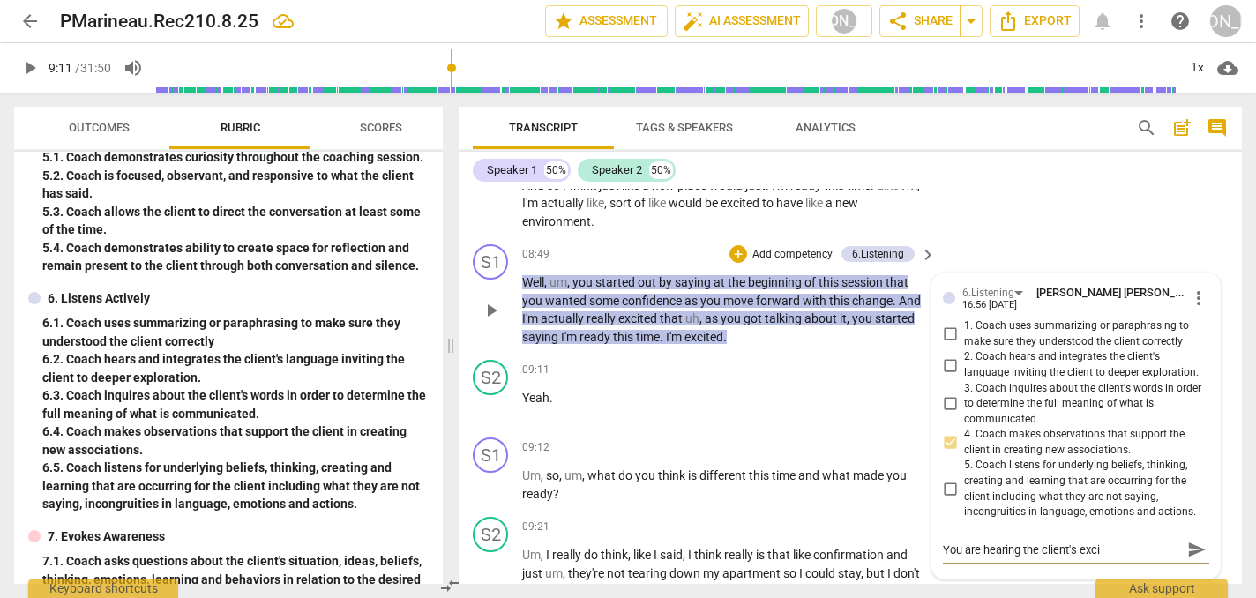
type textarea "You are hearing the client's excit"
type textarea "You are hearing the client's excite"
type textarea "You are hearing the client's excitem"
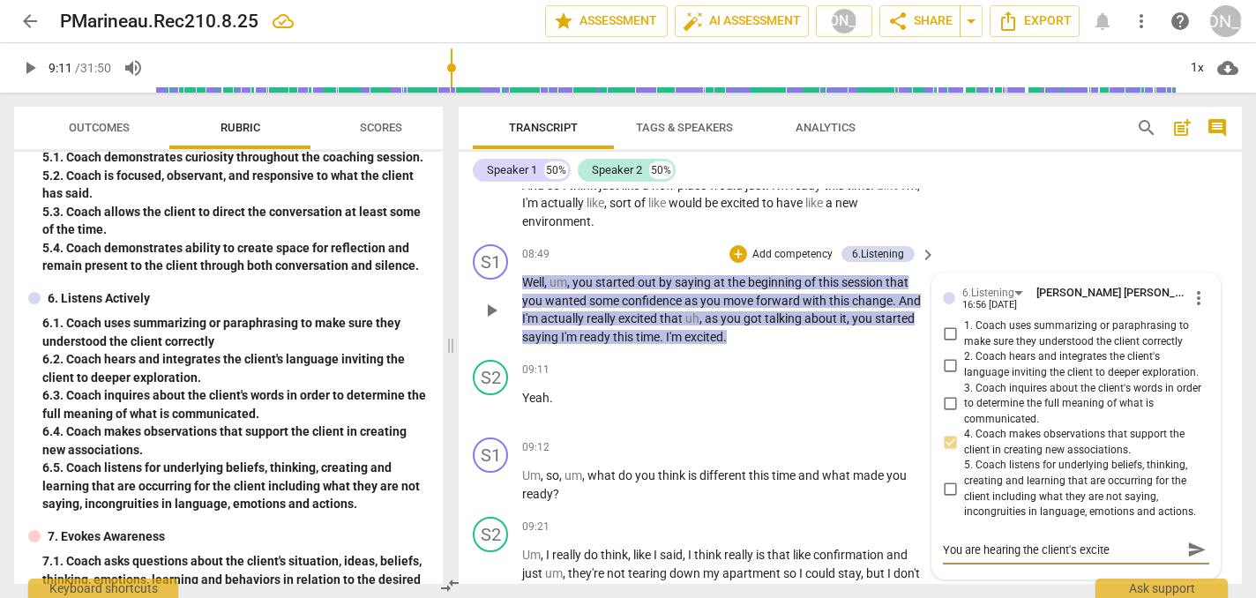
type textarea "You are hearing the client's excitem"
type textarea "You are hearing the client's exciteme"
type textarea "You are hearing the client's excitemen"
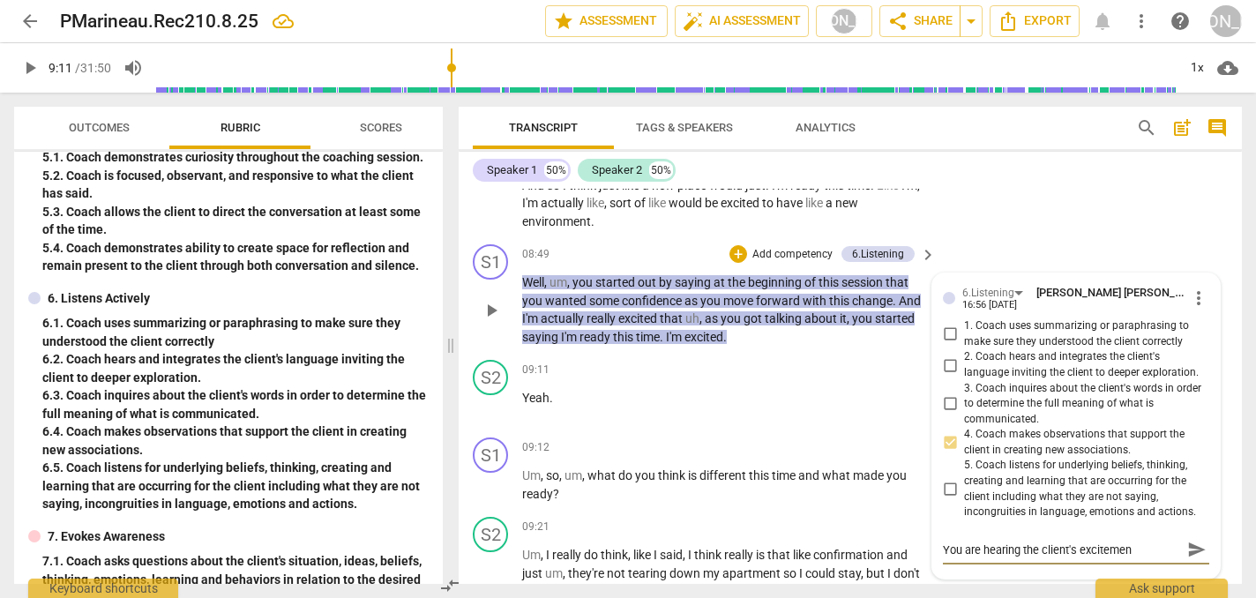
type textarea "You are hearing the client's excitement"
type textarea "You are hearing the client's excitement."
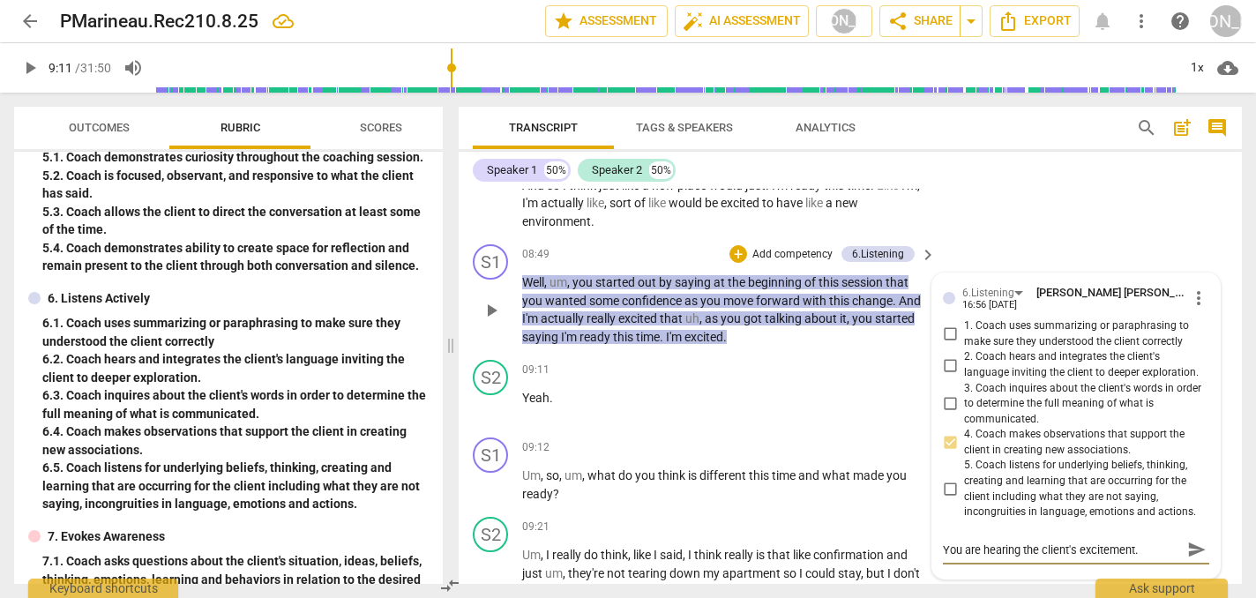
type textarea "You are hearing the client's excitement."
type textarea "You are hearing the client's excitement. N"
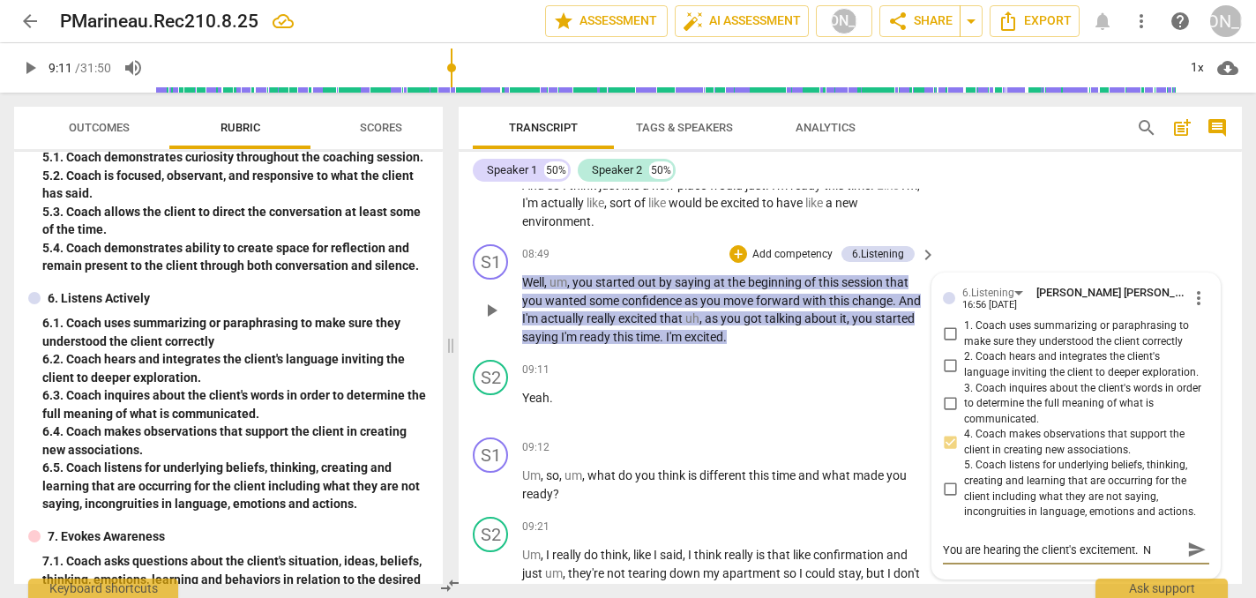
type textarea "You are hearing the client's excitement. No"
type textarea "You are hearing the client's excitement. No n"
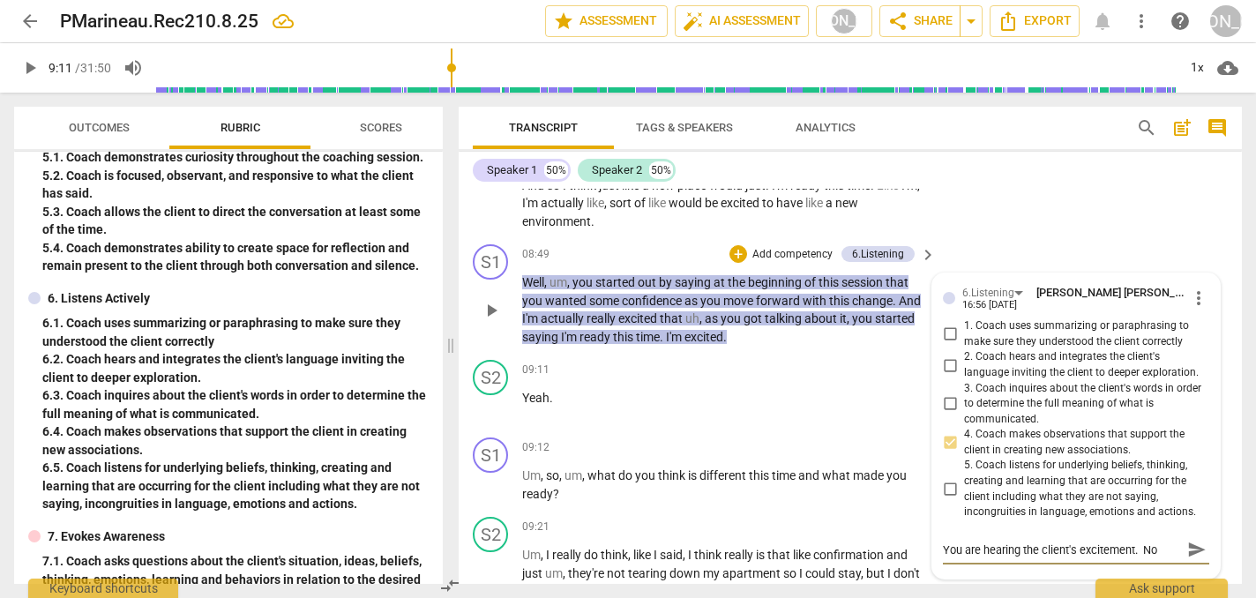
type textarea "You are hearing the client's excitement. No n"
type textarea "You are hearing the client's excitement. No"
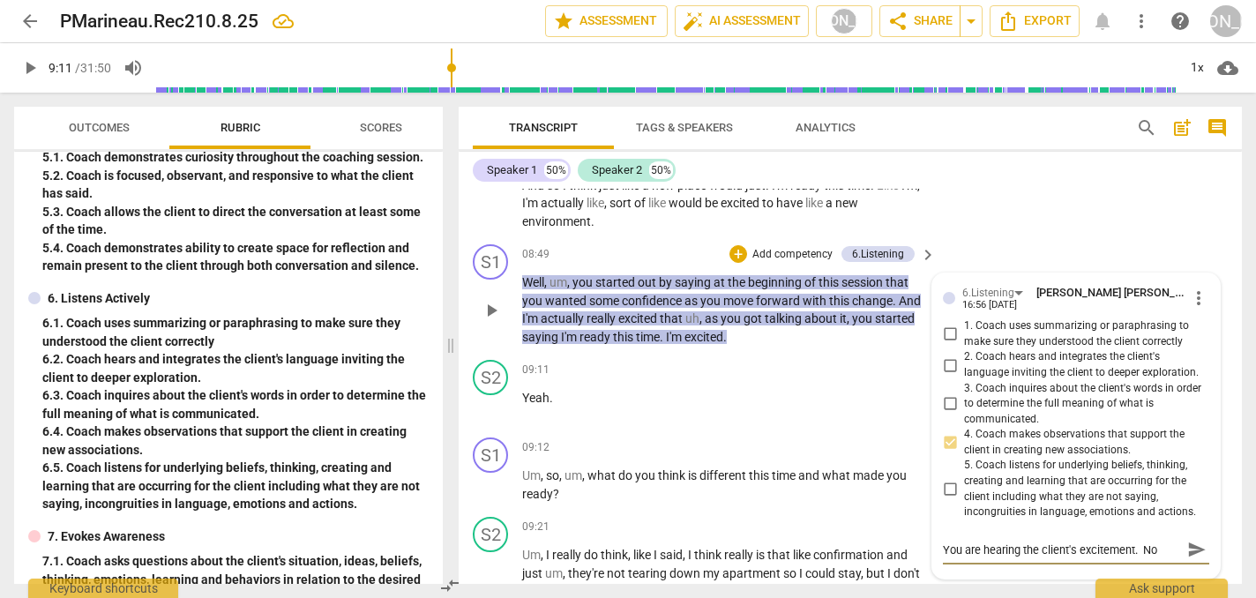
type textarea "You are hearing the client's excitement. N"
type textarea "You are hearing the client's excitement."
type textarea "You are hearing the client's excitement. G"
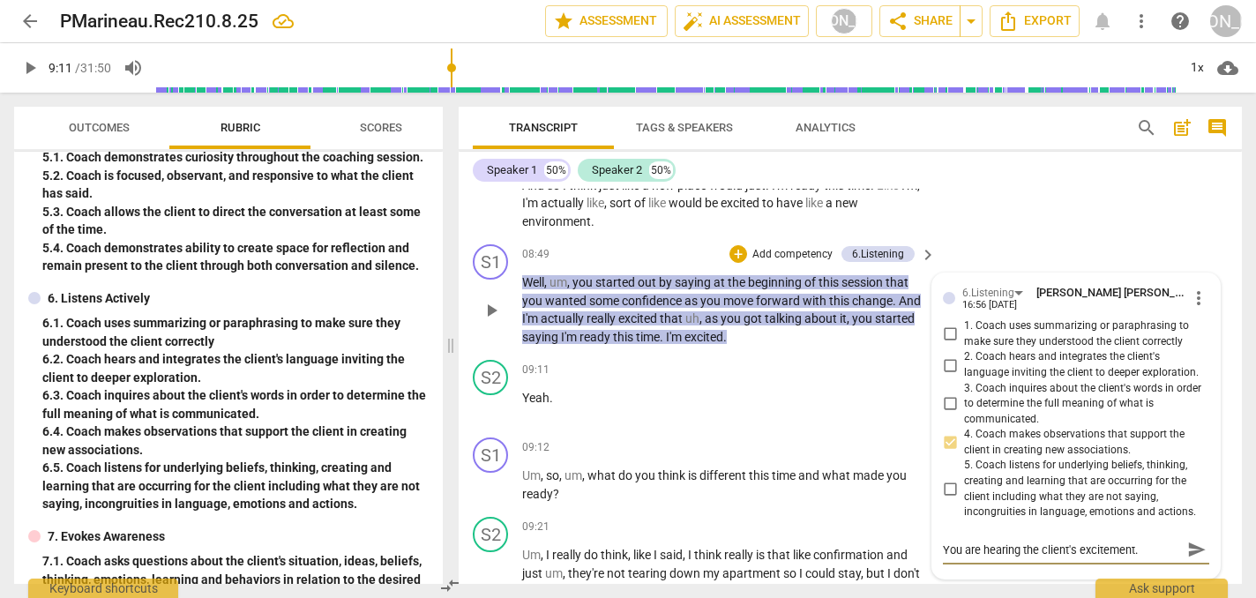
type textarea "You are hearing the client's excitement. G"
type textarea "You are hearing the client's excitement. Go"
type textarea "You are hearing the client's excitement. Goo"
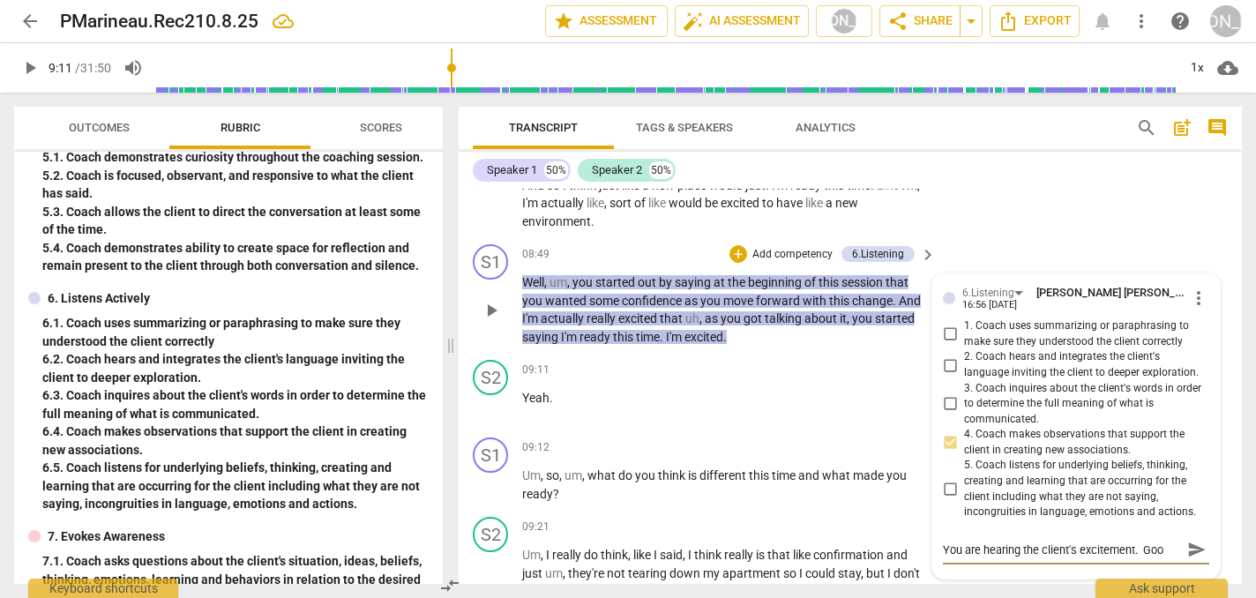
type textarea "You are hearing the client's excitement. Go"
type textarea "You are hearing the client's excitement. G"
type textarea "You are hearing the client's excitement."
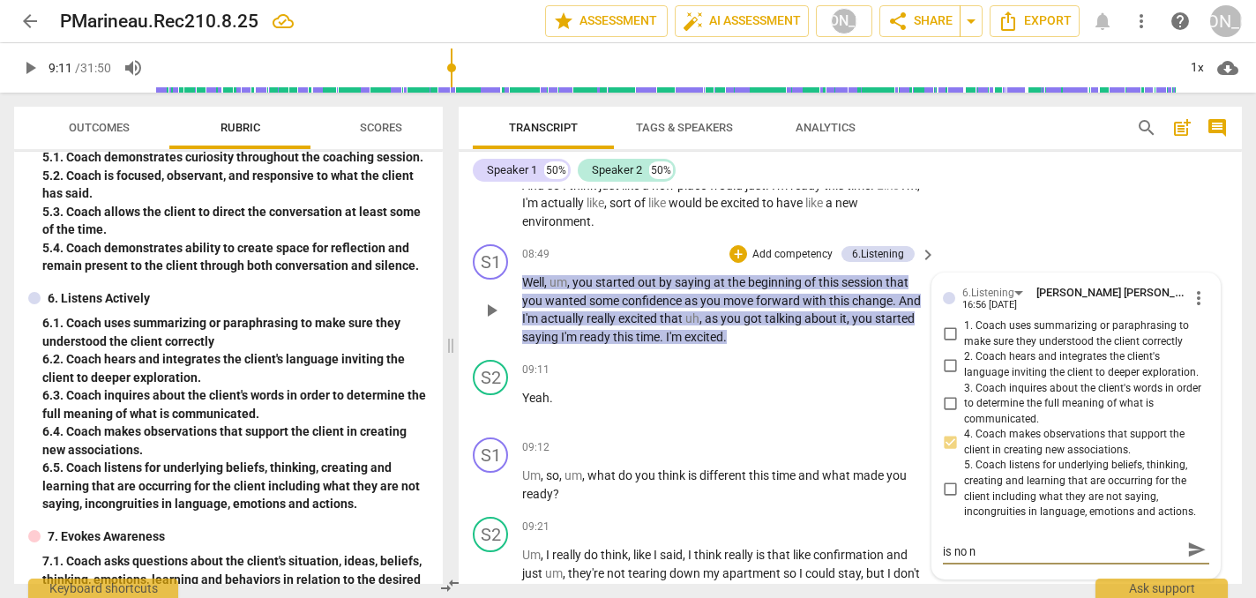
scroll to position [0, 0]
drag, startPoint x: 1141, startPoint y: 514, endPoint x: 1141, endPoint y: 546, distance: 31.8
click at [1141, 546] on div "You are hearing the client's excitement. There is no need to s You are hearing …" at bounding box center [1076, 558] width 266 height 45
click at [1189, 540] on span "send" at bounding box center [1197, 549] width 19 height 19
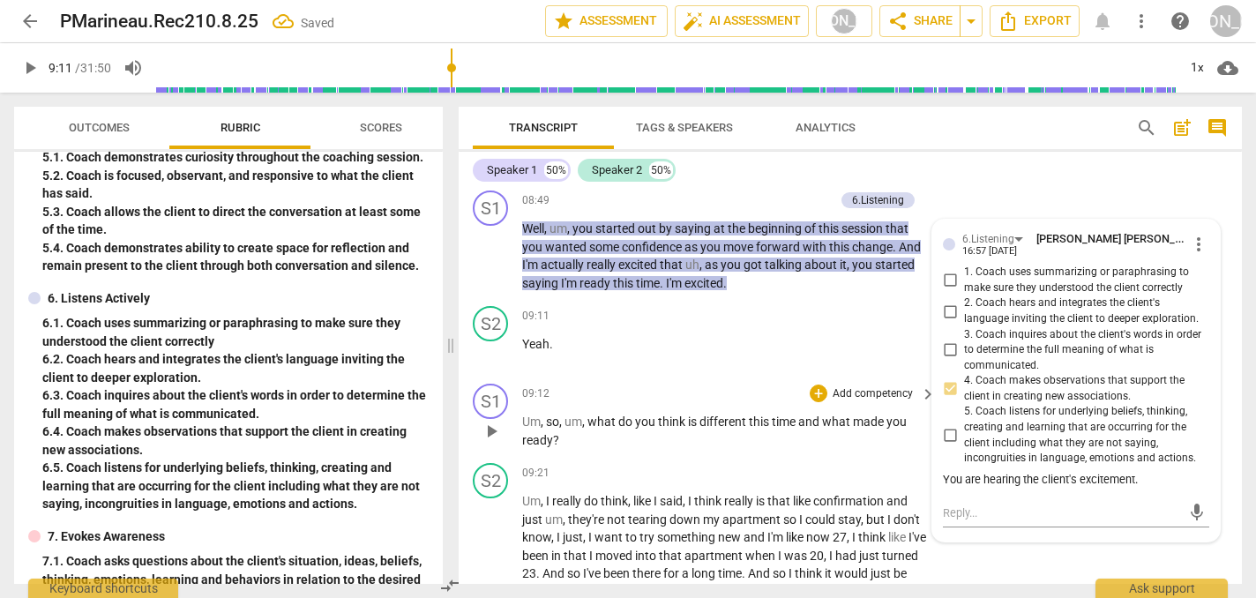
scroll to position [4424, 0]
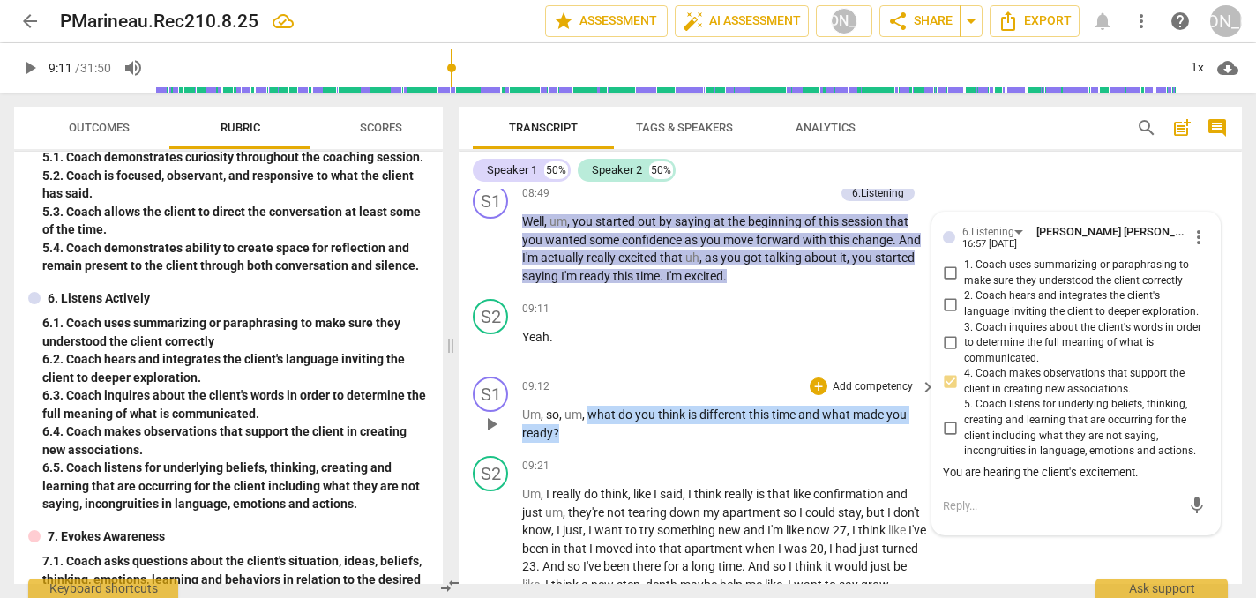
drag, startPoint x: 566, startPoint y: 408, endPoint x: 589, endPoint y: 389, distance: 29.5
click at [589, 406] on p "Um , so , um , what do you think is different this time and what made you ready…" at bounding box center [724, 424] width 405 height 36
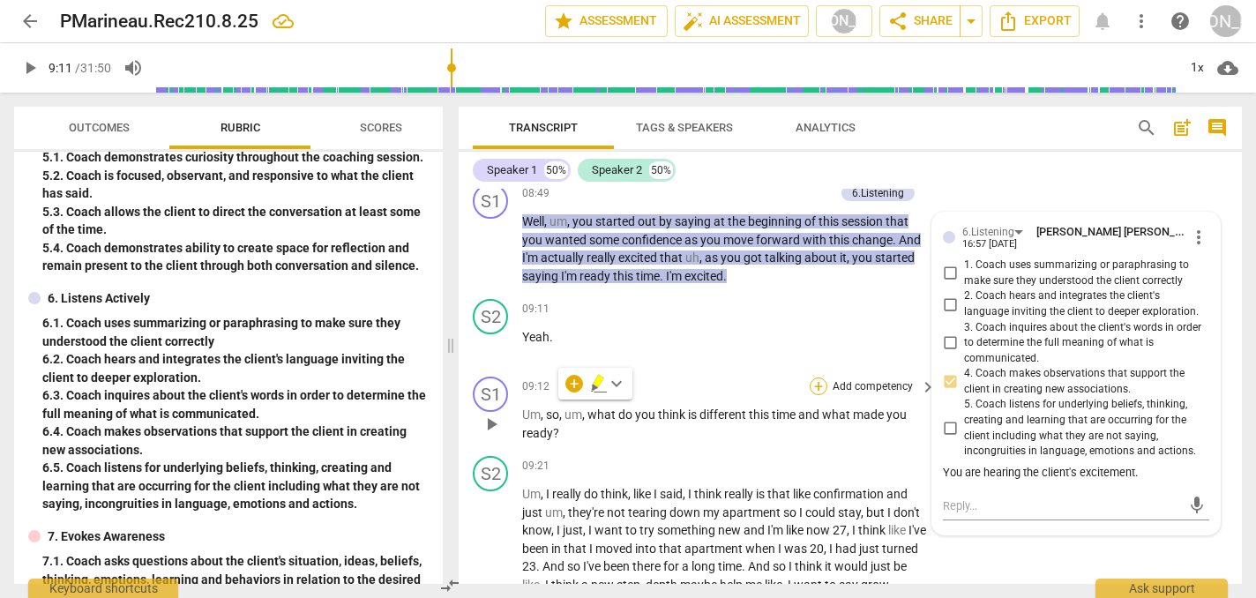
click at [818, 378] on div "+" at bounding box center [819, 387] width 18 height 18
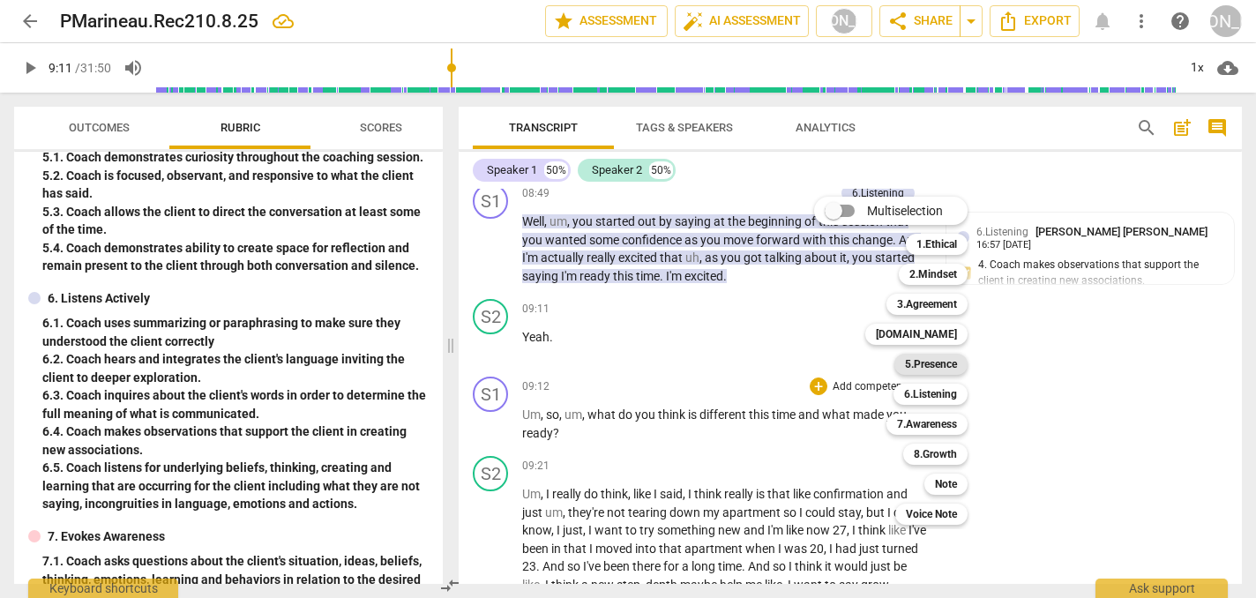
click at [926, 364] on b "5.Presence" at bounding box center [931, 364] width 52 height 21
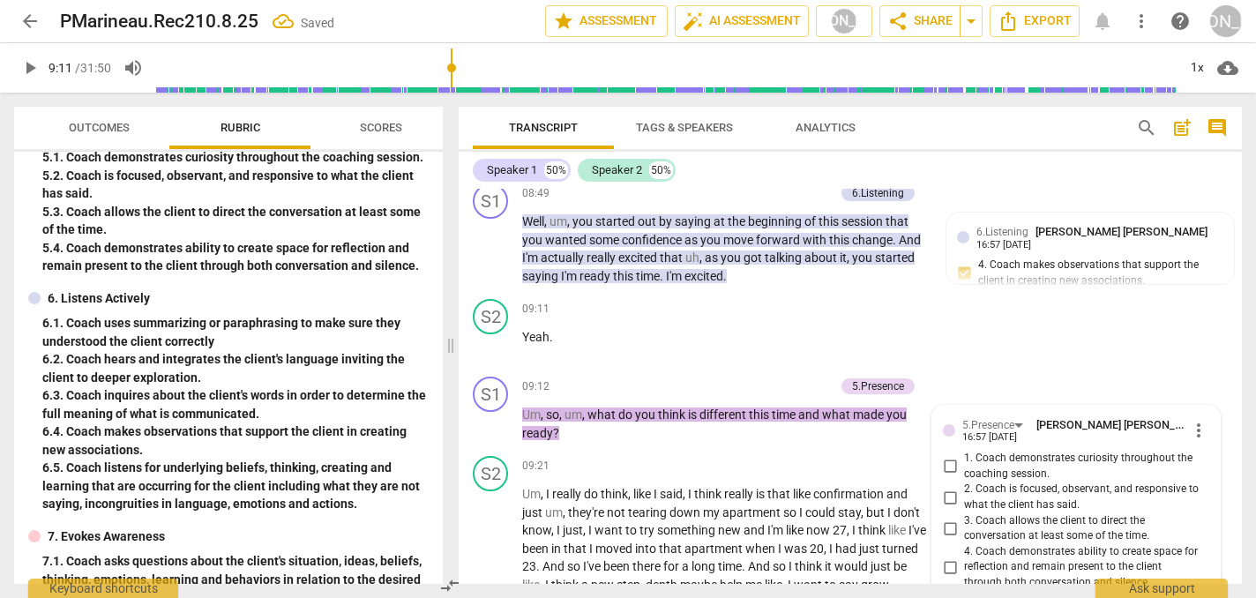
scroll to position [4436, 0]
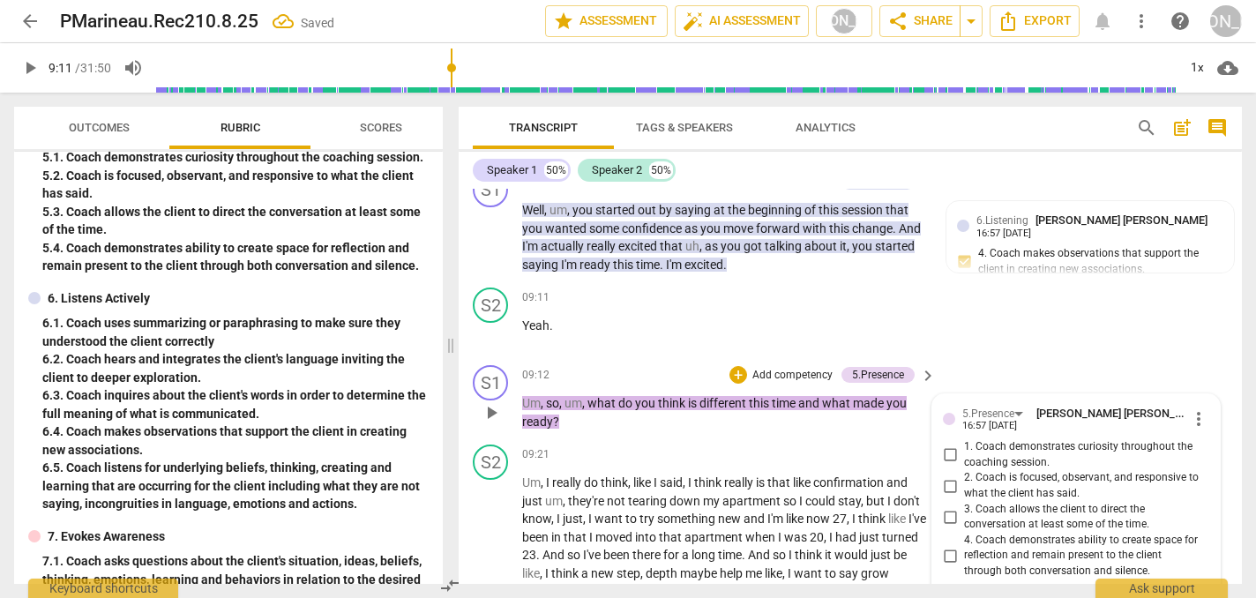
click at [947, 445] on input "1. Coach demonstrates curiosity throughout the coaching session." at bounding box center [950, 455] width 28 height 21
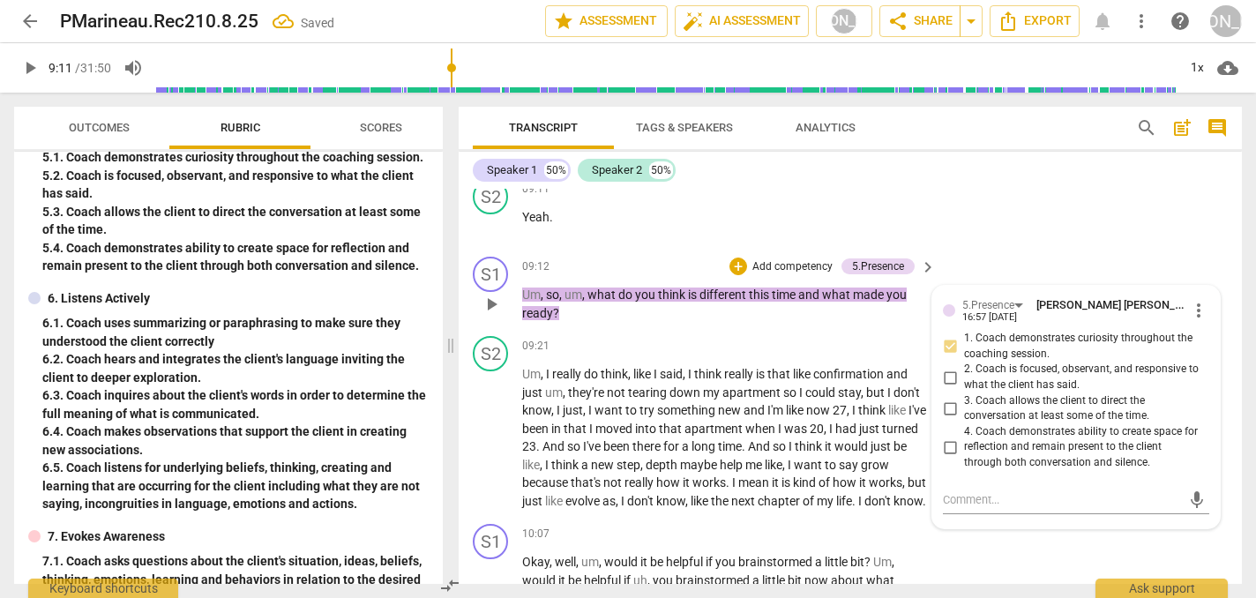
scroll to position [4555, 0]
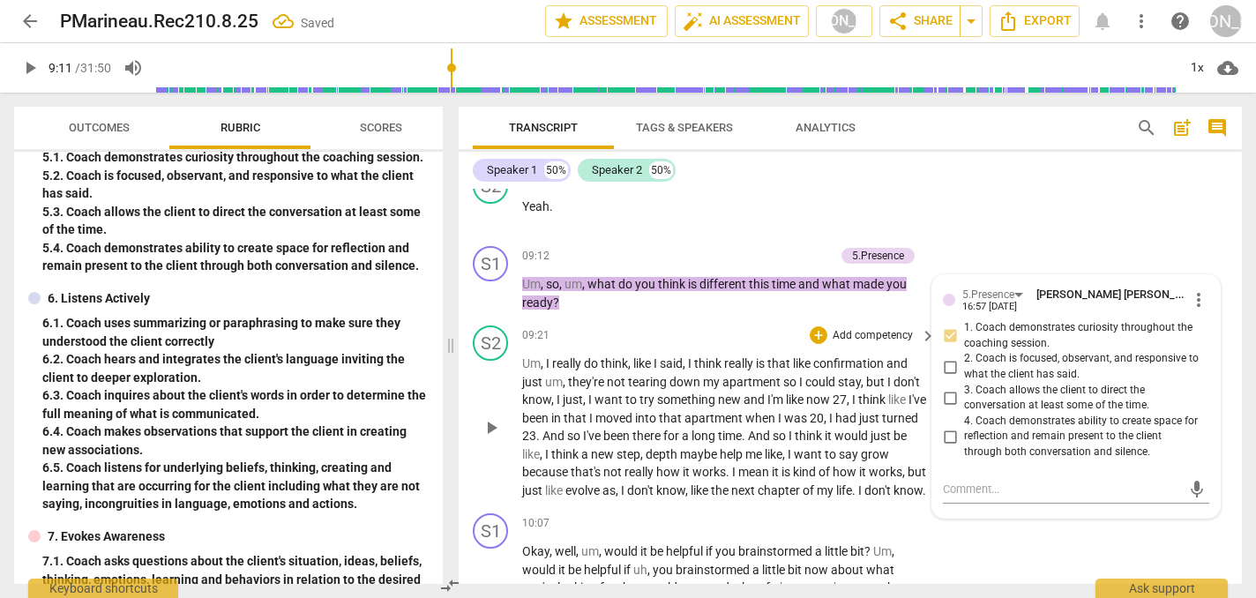
click at [491, 417] on span "play_arrow" at bounding box center [491, 427] width 21 height 21
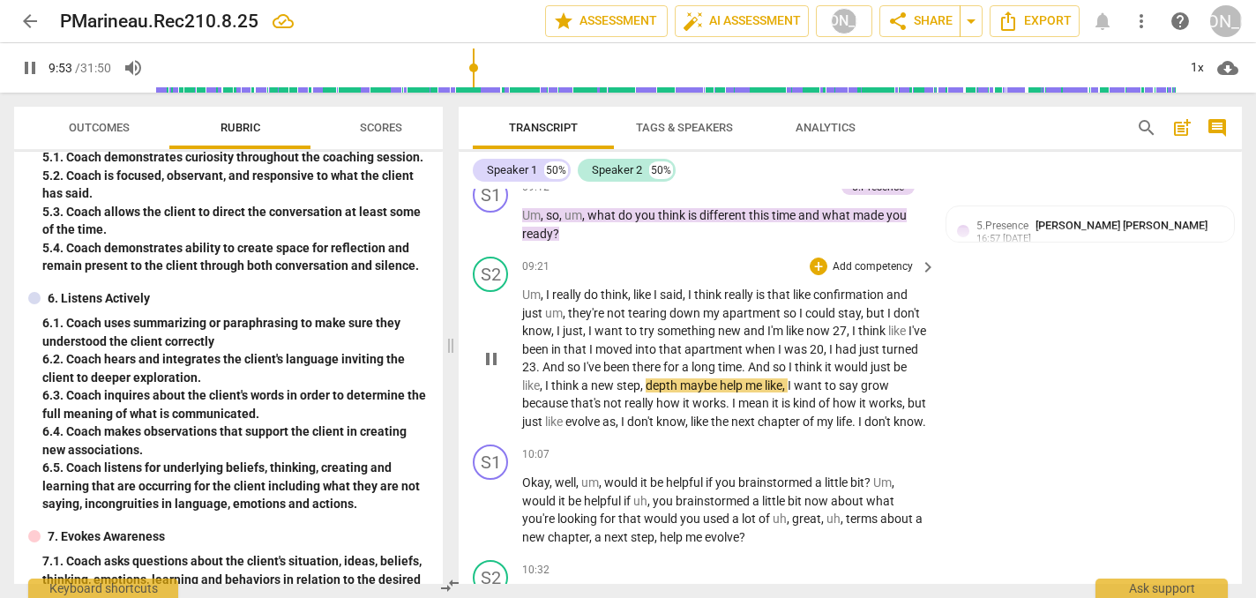
scroll to position [4638, 0]
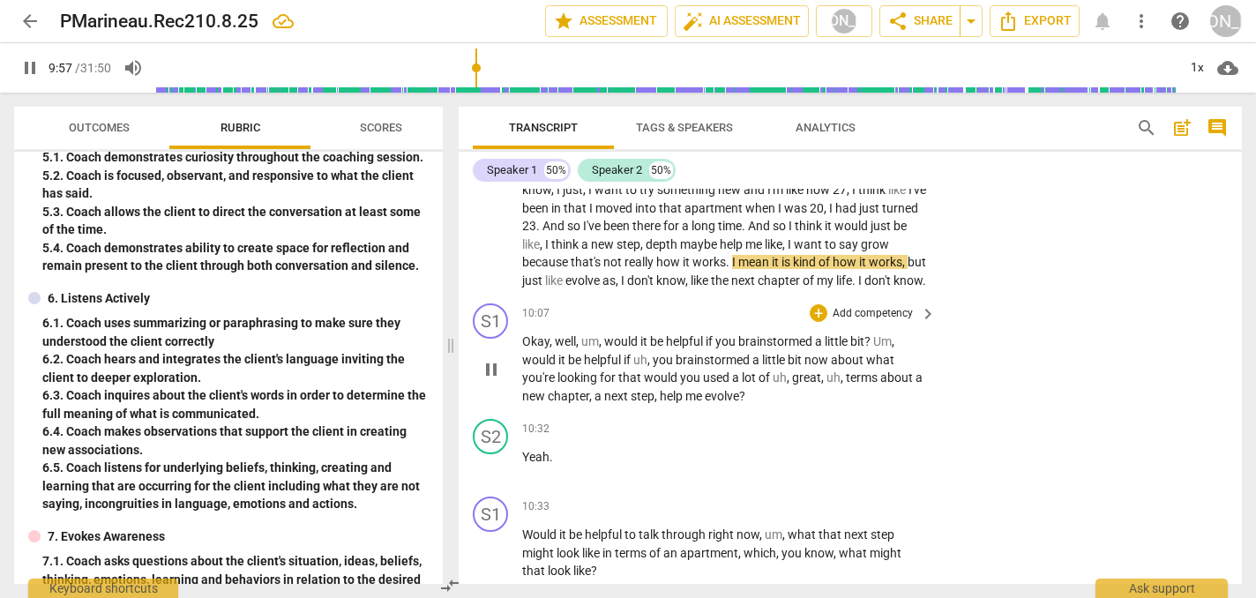
click at [980, 304] on div "S1 play_arrow pause 10:07 + Add competency keyboard_arrow_right Okay , well , u…" at bounding box center [851, 354] width 784 height 116
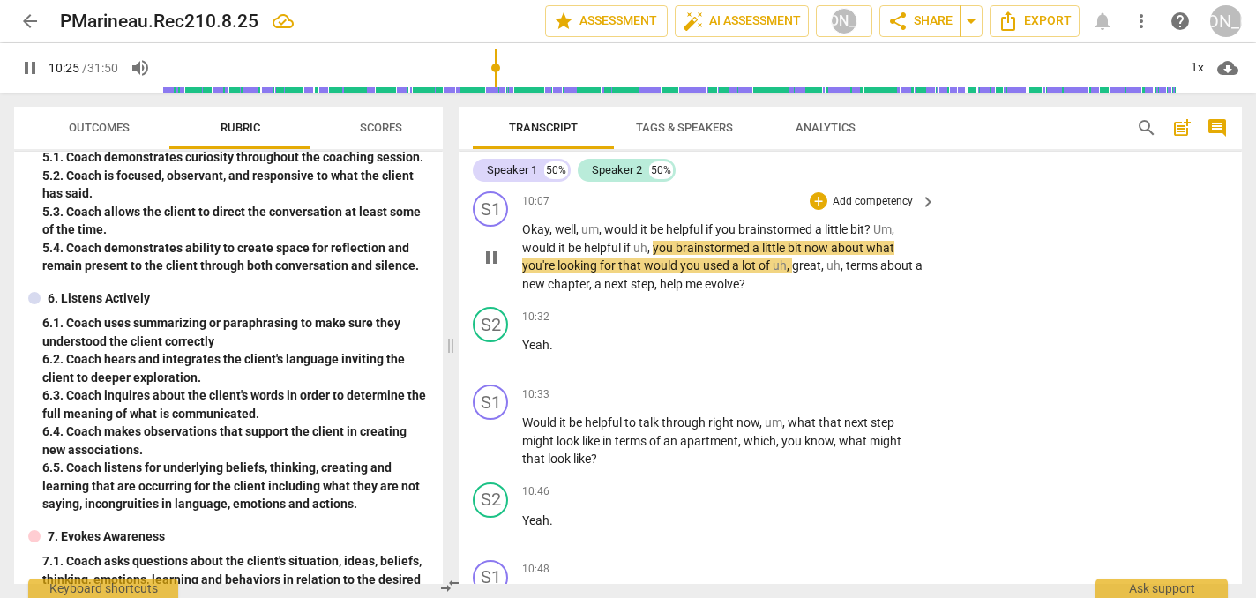
scroll to position [4838, 0]
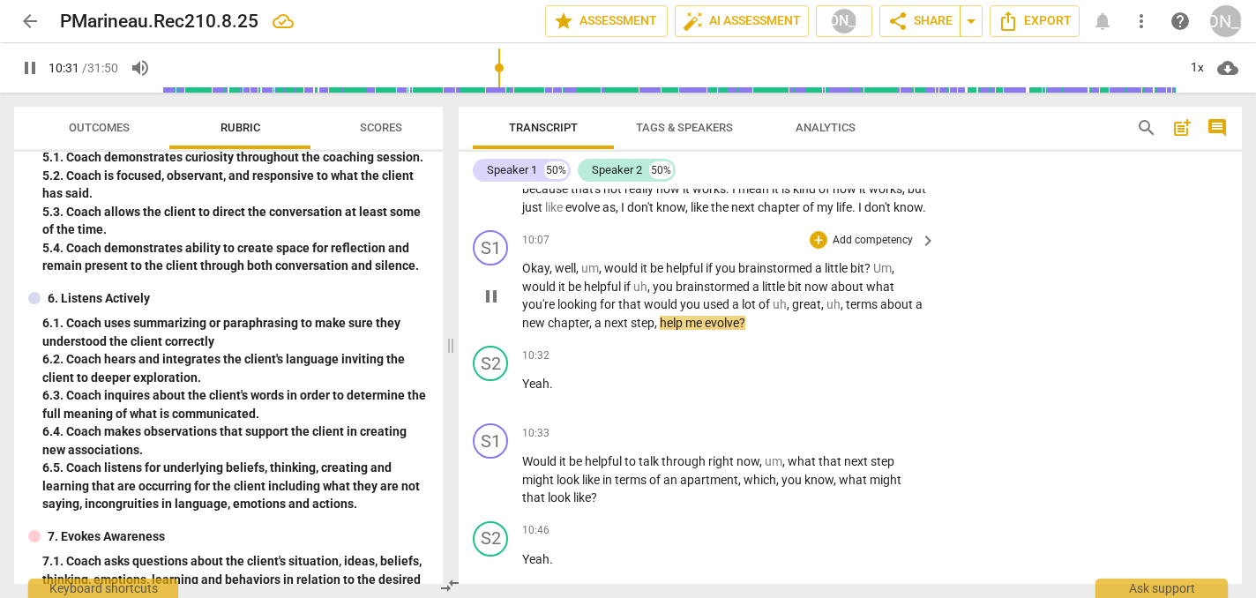
click at [488, 286] on span "pause" at bounding box center [491, 296] width 21 height 21
click at [814, 231] on div "+" at bounding box center [819, 240] width 18 height 18
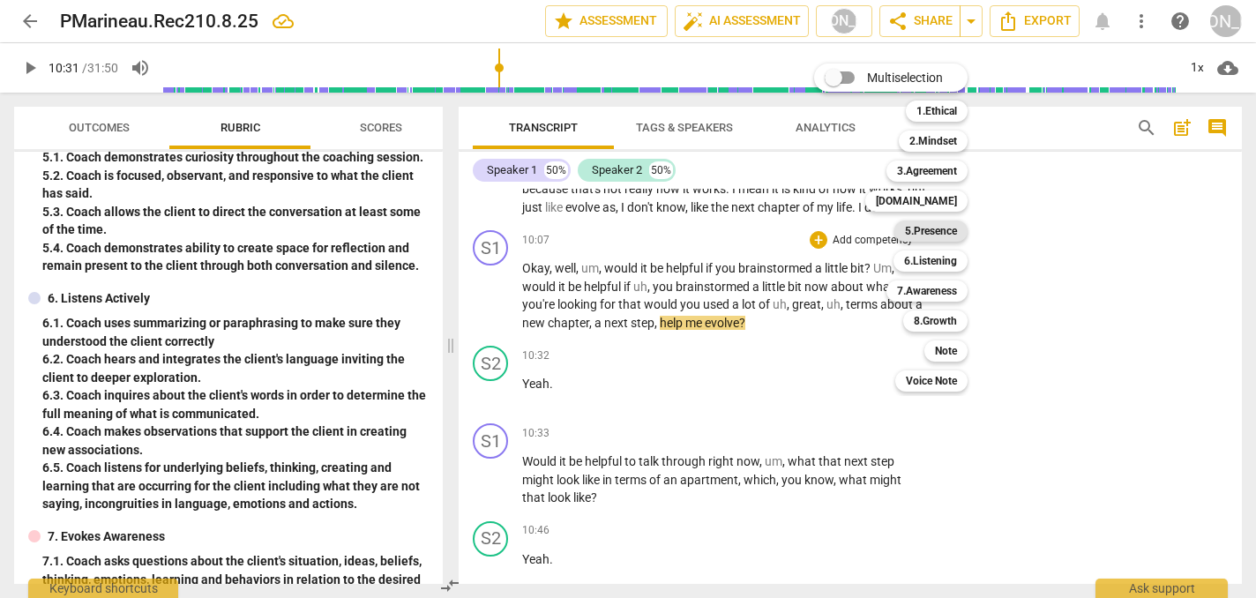
click at [936, 227] on b "5.Presence" at bounding box center [931, 231] width 52 height 21
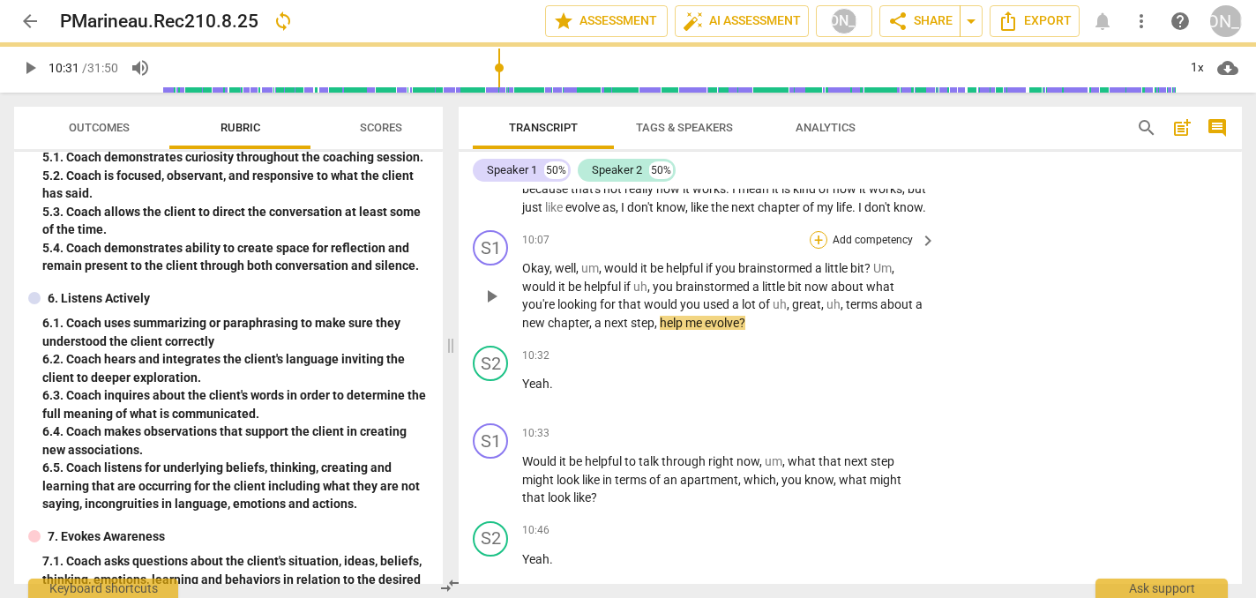
click at [816, 231] on div "+" at bounding box center [819, 240] width 18 height 18
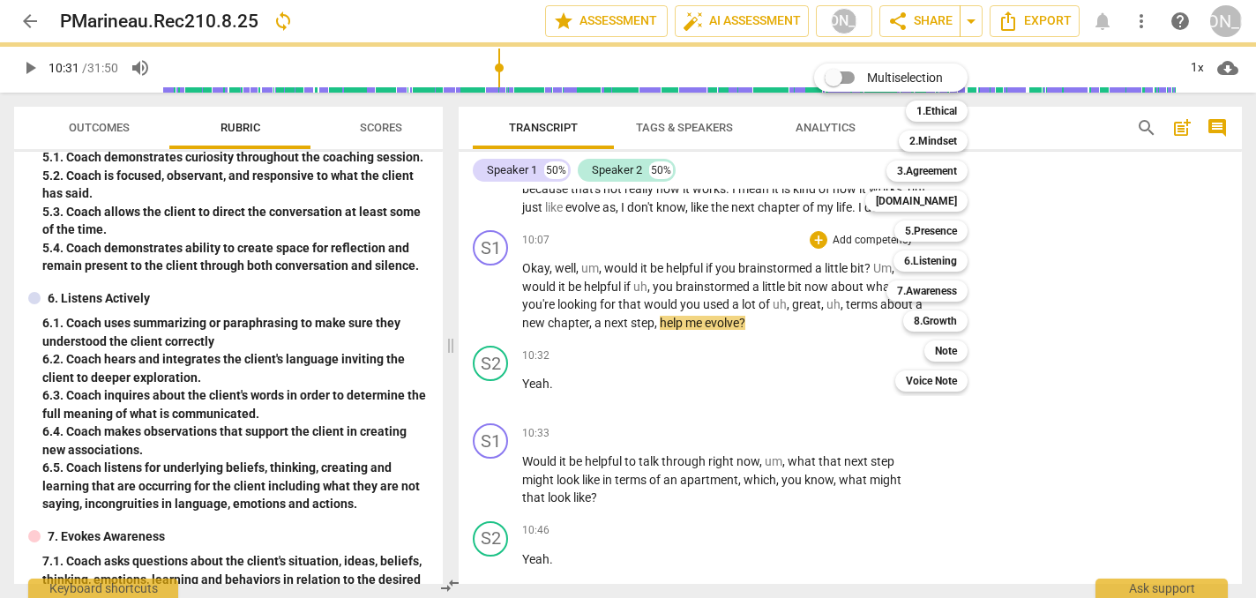
click at [766, 313] on div at bounding box center [628, 299] width 1256 height 598
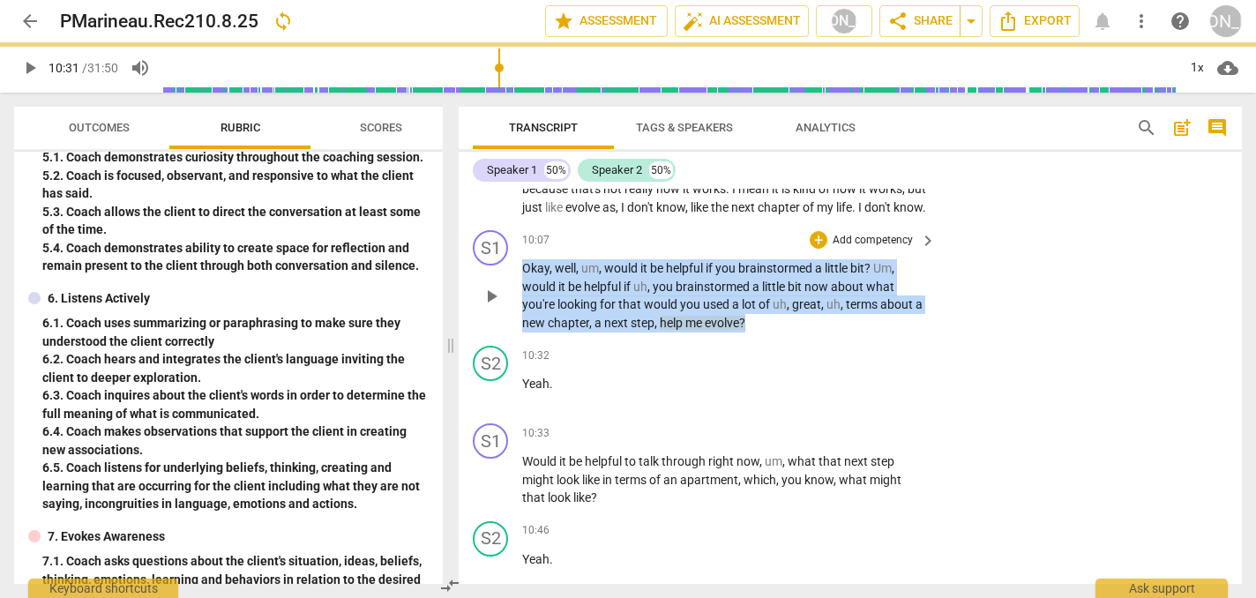
drag, startPoint x: 761, startPoint y: 311, endPoint x: 747, endPoint y: 238, distance: 74.4
click at [747, 238] on div "10:07 + Add competency keyboard_arrow_right Okay , well , um , would it be help…" at bounding box center [730, 280] width 416 height 101
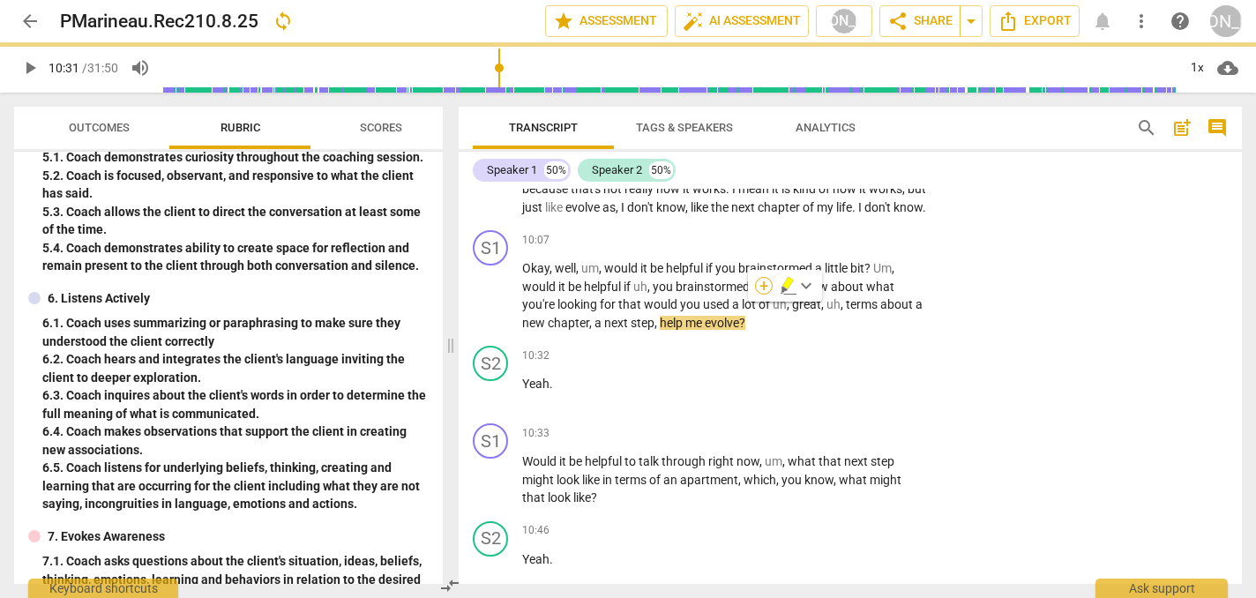
click at [763, 284] on div "+" at bounding box center [764, 286] width 18 height 18
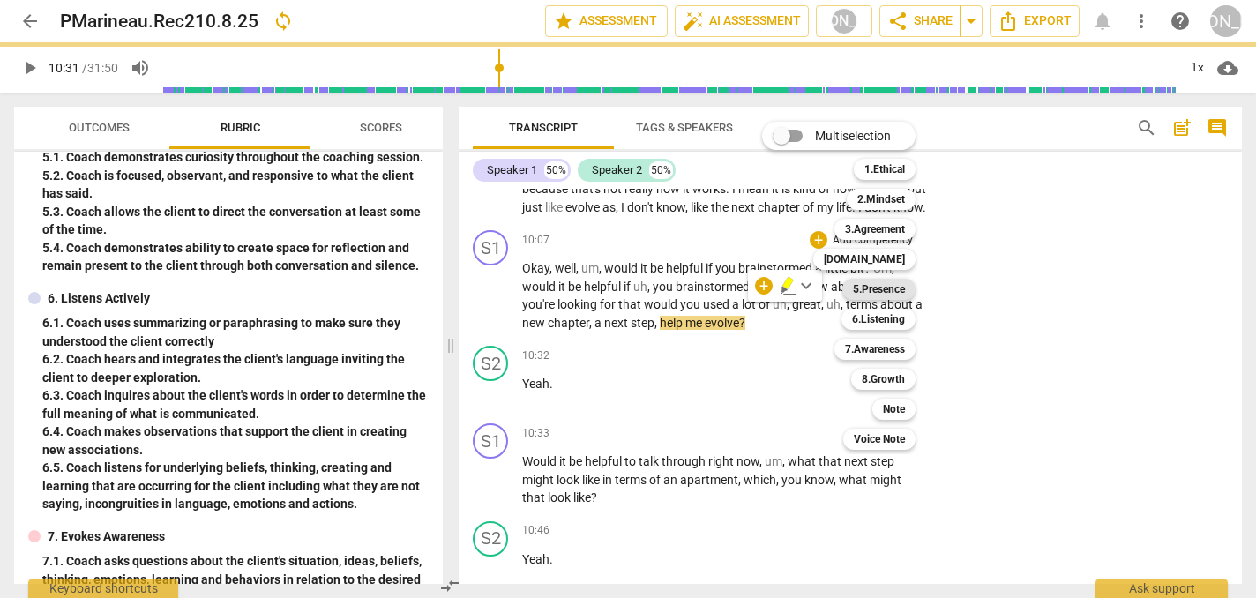
click at [877, 288] on b "5.Presence" at bounding box center [879, 289] width 52 height 21
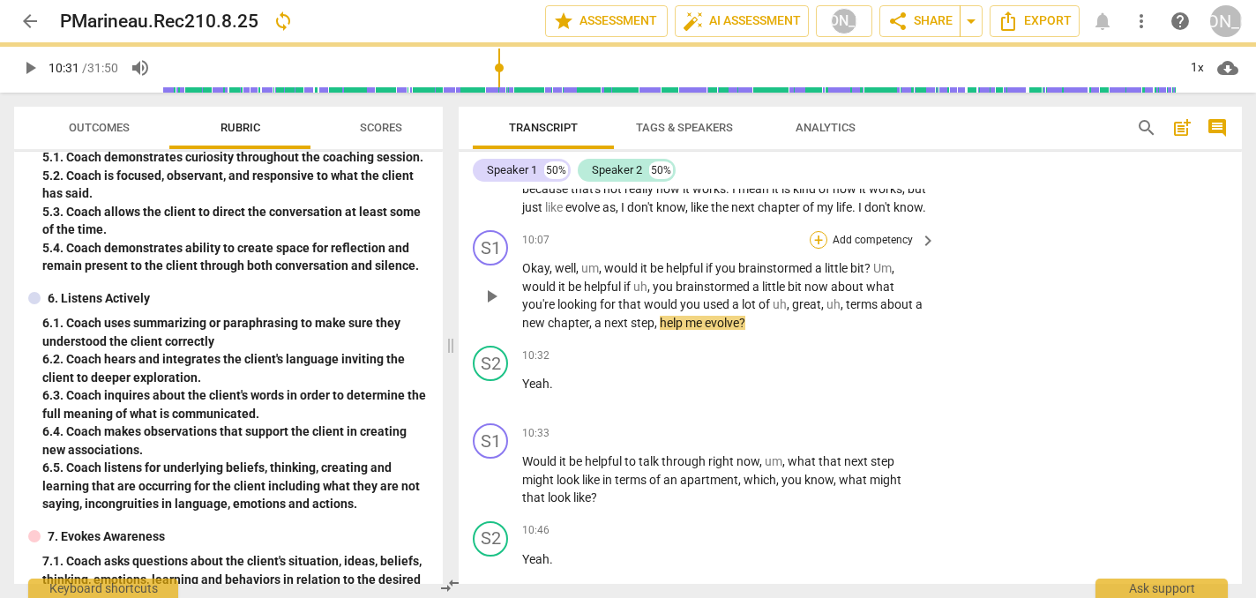
click at [817, 231] on div "+" at bounding box center [819, 240] width 18 height 18
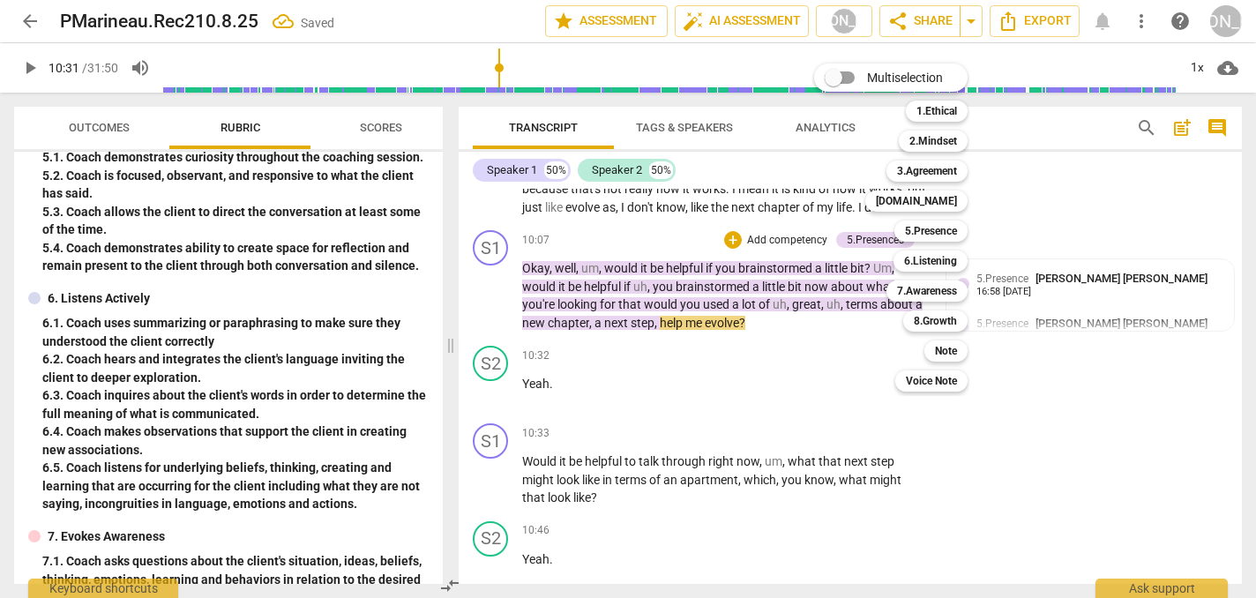
click at [1056, 371] on div at bounding box center [628, 299] width 1256 height 598
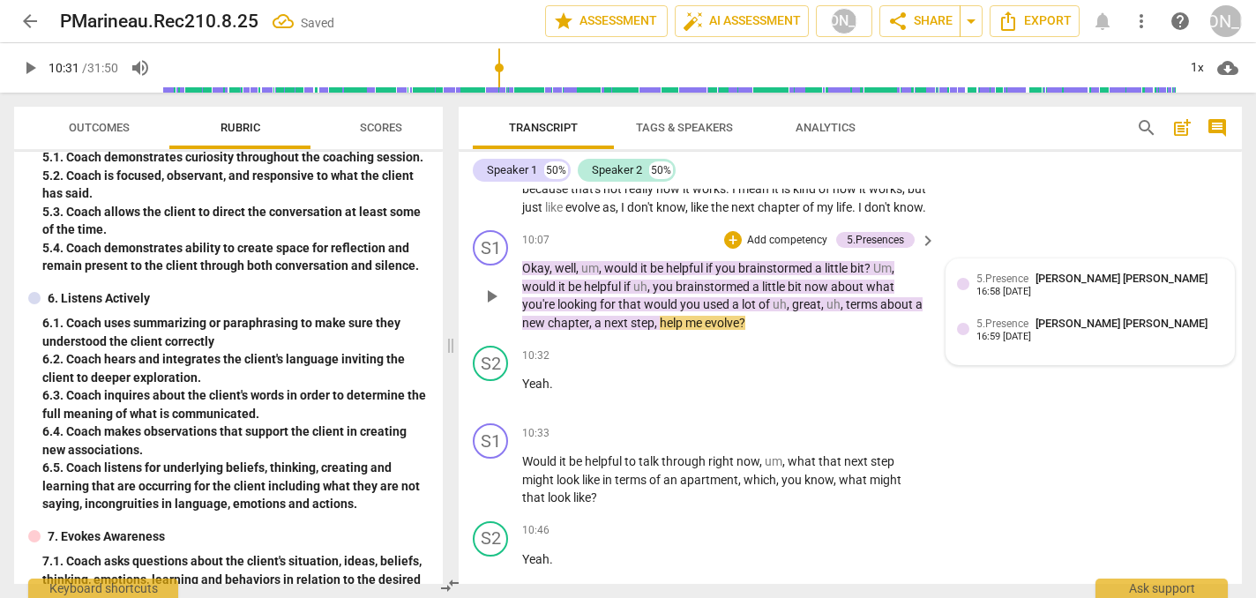
click at [1031, 287] on div "16:58 [DATE]" at bounding box center [1004, 292] width 55 height 11
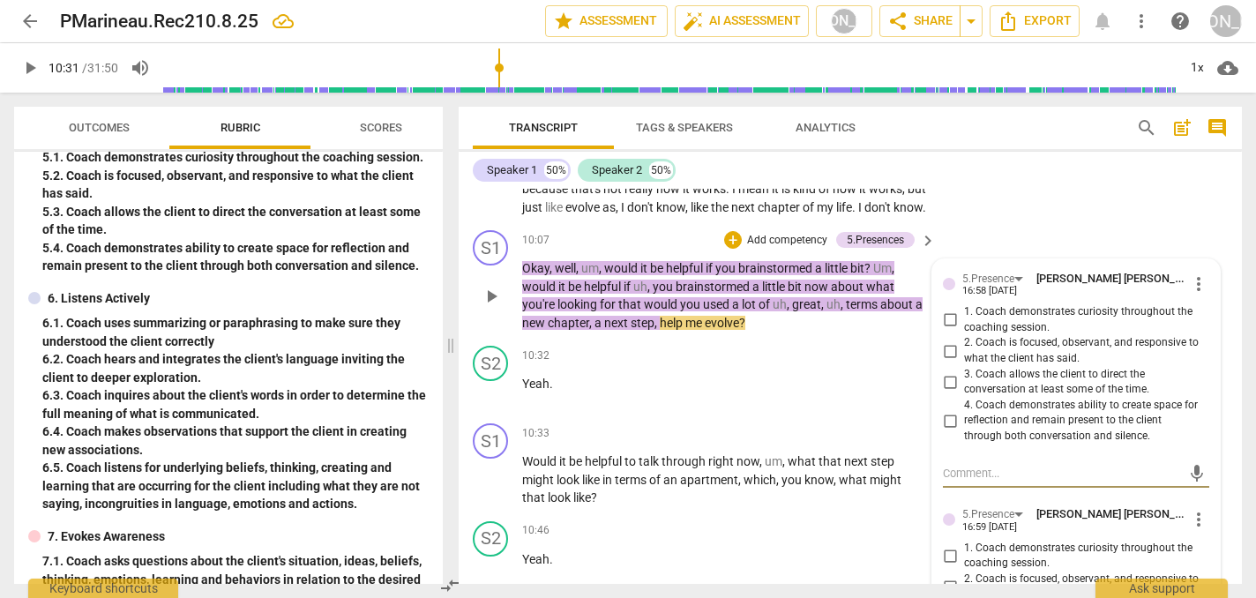
click at [948, 371] on input "3. Coach allows the client to direct the conversation at least some of the time." at bounding box center [950, 381] width 28 height 21
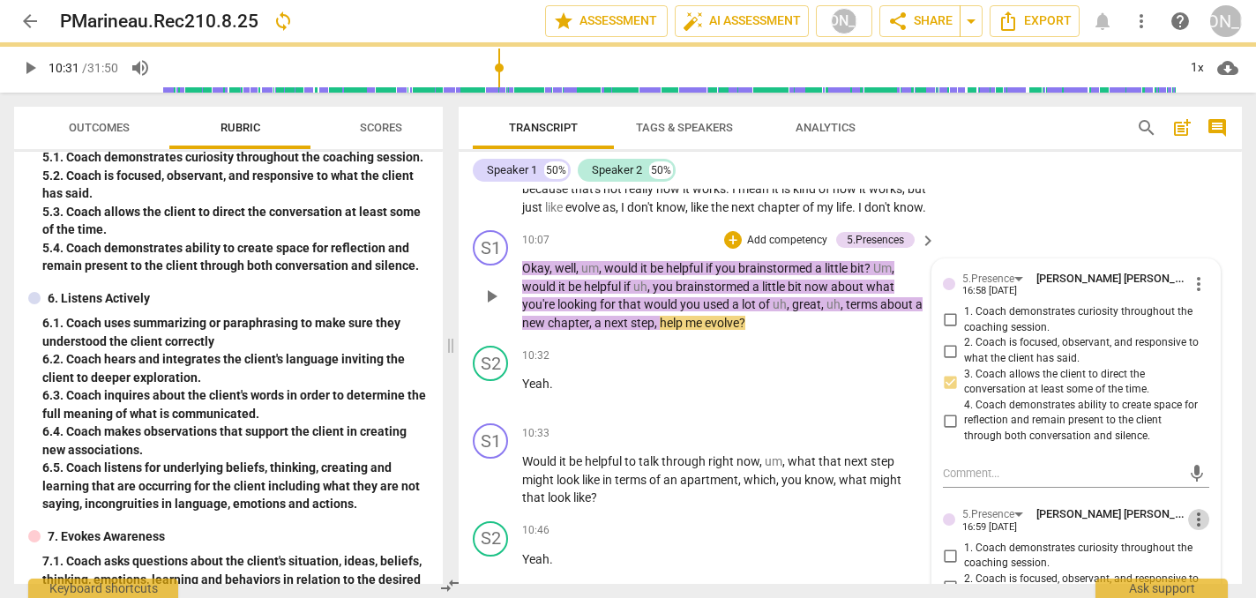
click at [1193, 509] on span "more_vert" at bounding box center [1199, 519] width 21 height 21
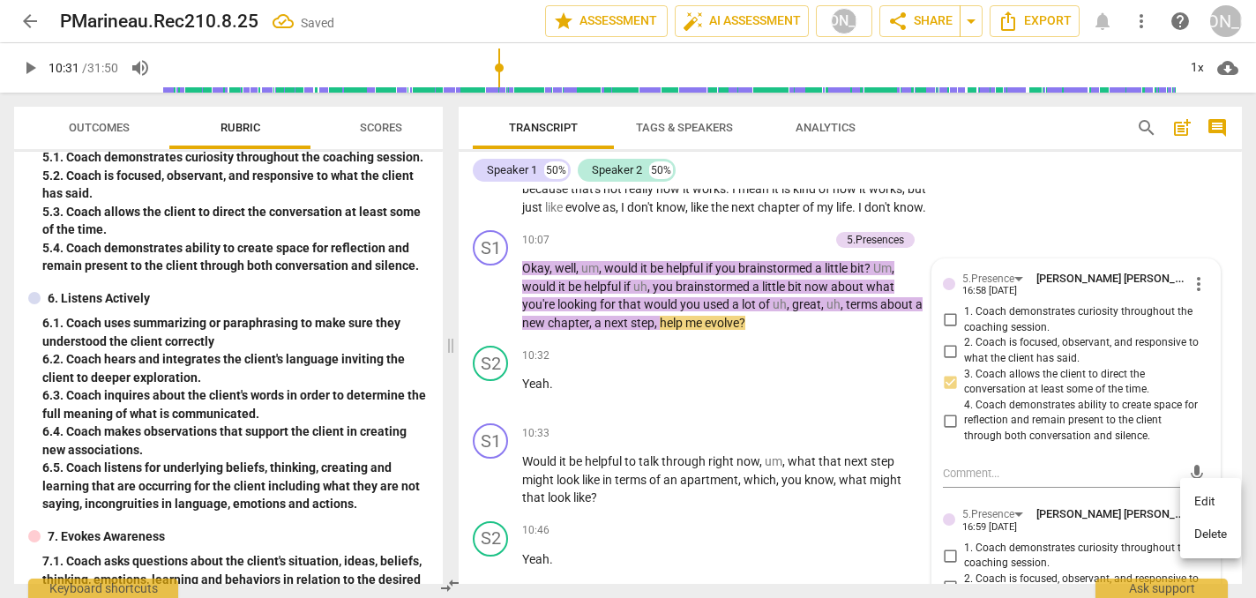
click at [1214, 535] on li "Delete" at bounding box center [1211, 535] width 61 height 34
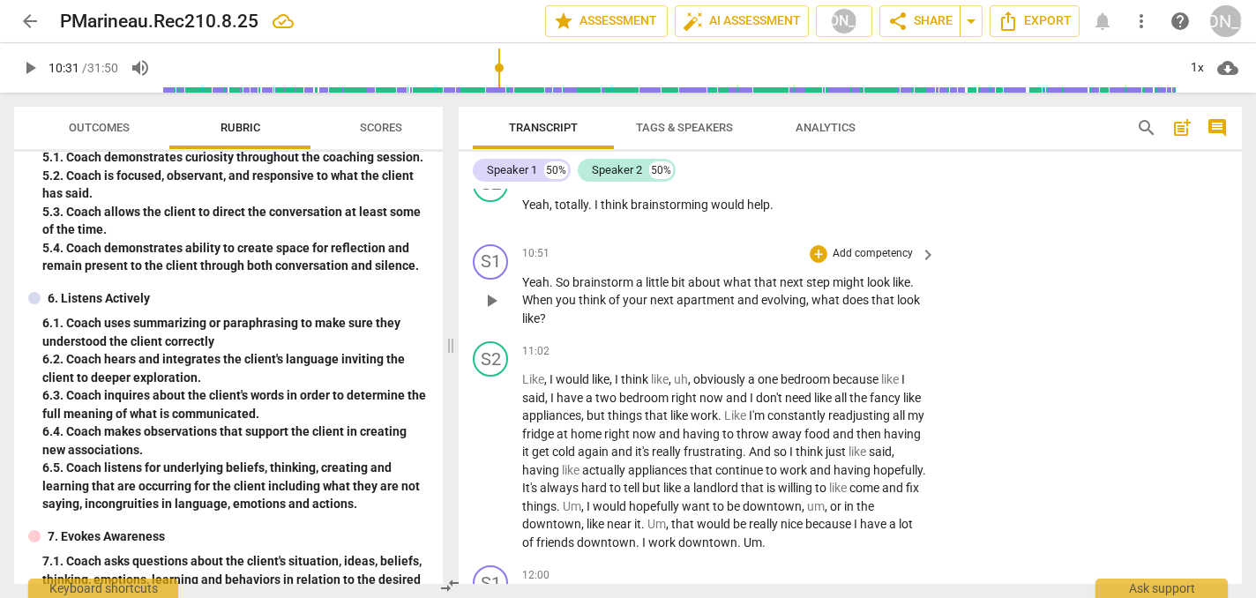
scroll to position [5351, 0]
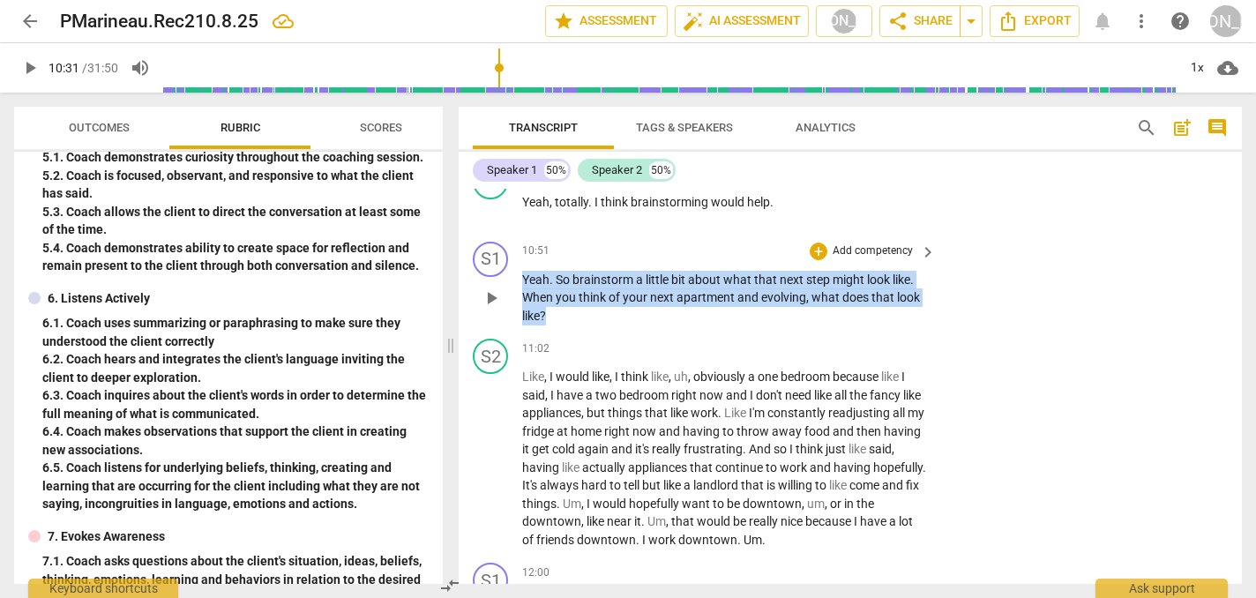
drag, startPoint x: 554, startPoint y: 306, endPoint x: 544, endPoint y: 242, distance: 65.3
click at [544, 242] on div "10:51 + Add competency keyboard_arrow_right Yeah . So brainstorm a little bit a…" at bounding box center [730, 284] width 416 height 84
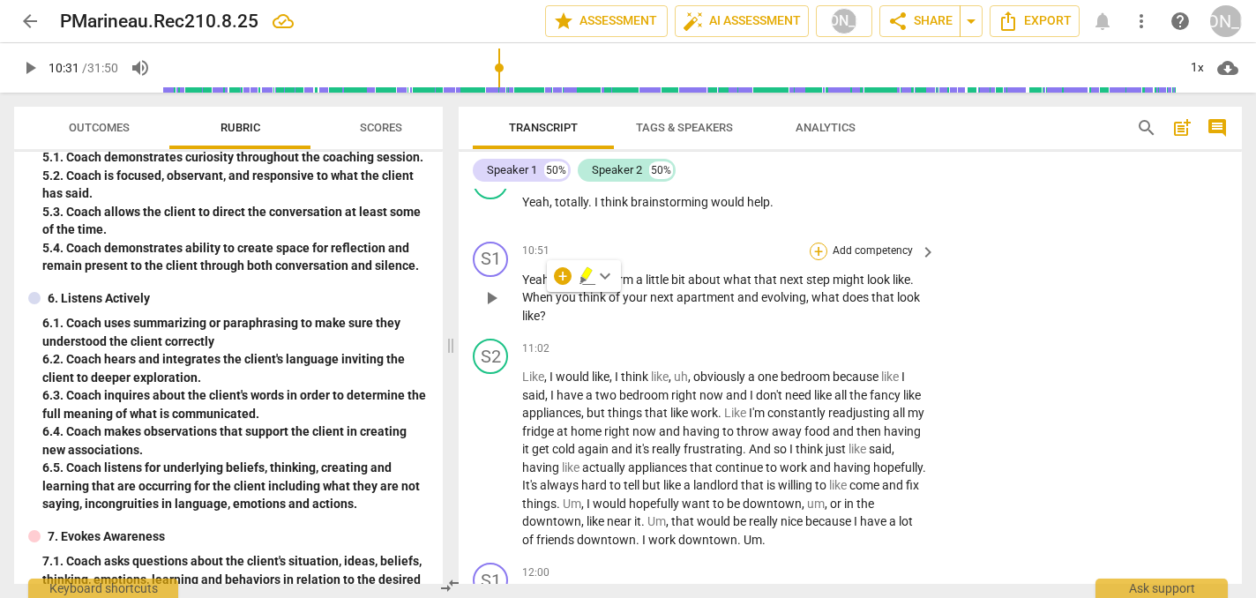
click at [814, 243] on div "+" at bounding box center [819, 252] width 18 height 18
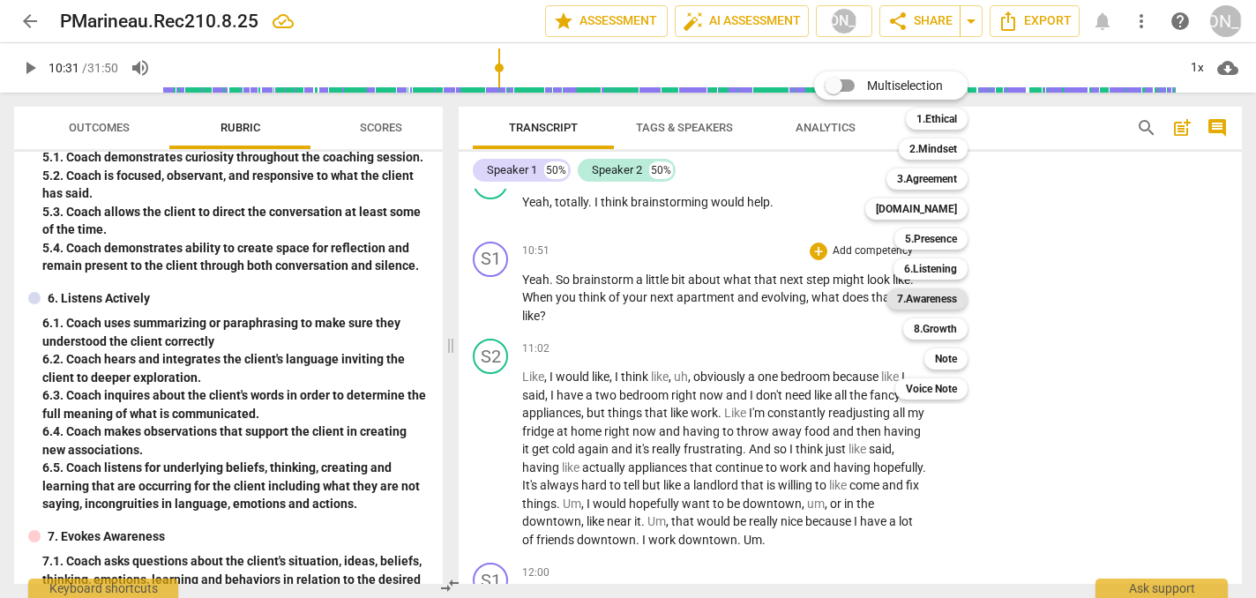
click at [938, 295] on b "7.Awareness" at bounding box center [927, 299] width 60 height 21
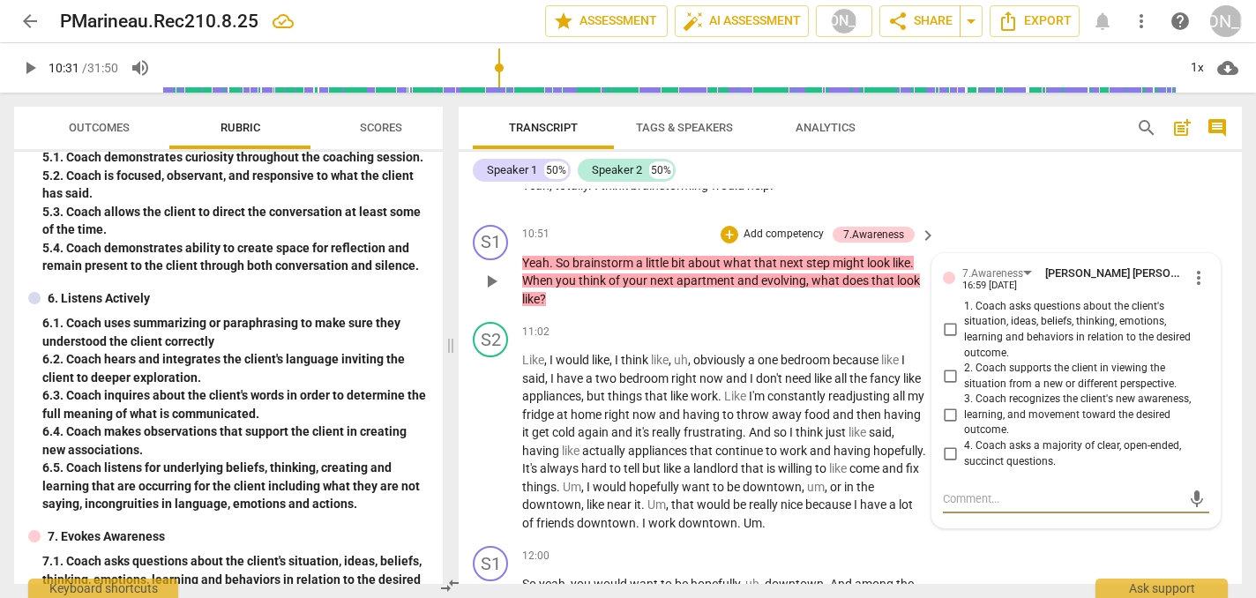
scroll to position [5366, 0]
click at [728, 227] on div "+" at bounding box center [730, 236] width 18 height 18
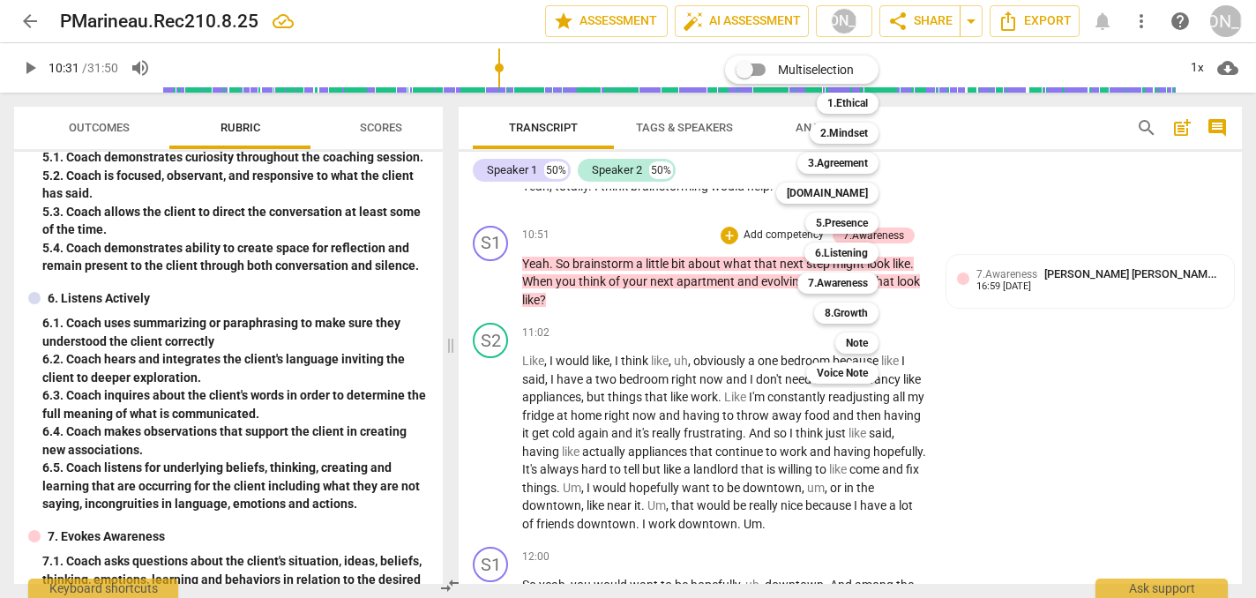
click at [709, 294] on div at bounding box center [628, 299] width 1256 height 598
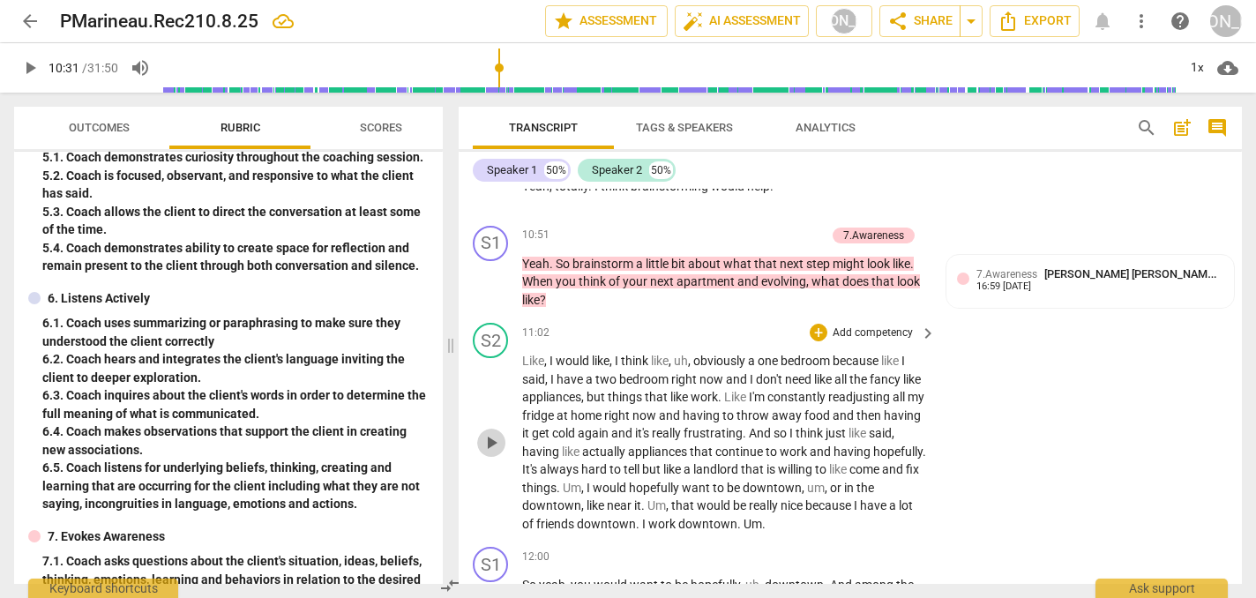
click at [491, 432] on span "play_arrow" at bounding box center [491, 442] width 21 height 21
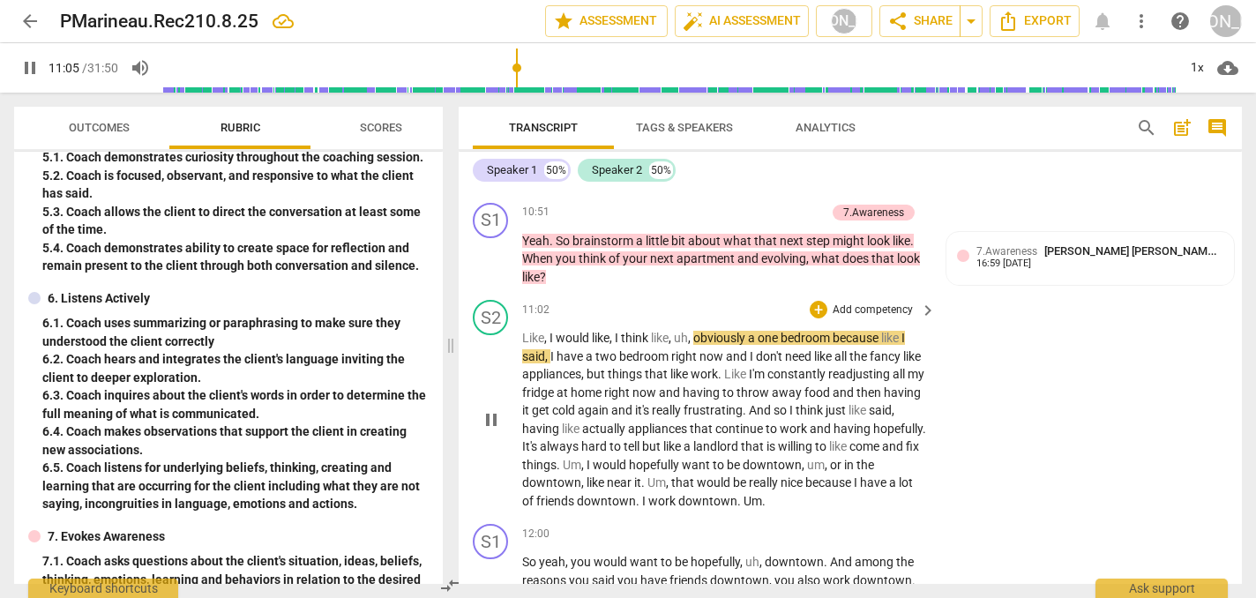
scroll to position [5408, 0]
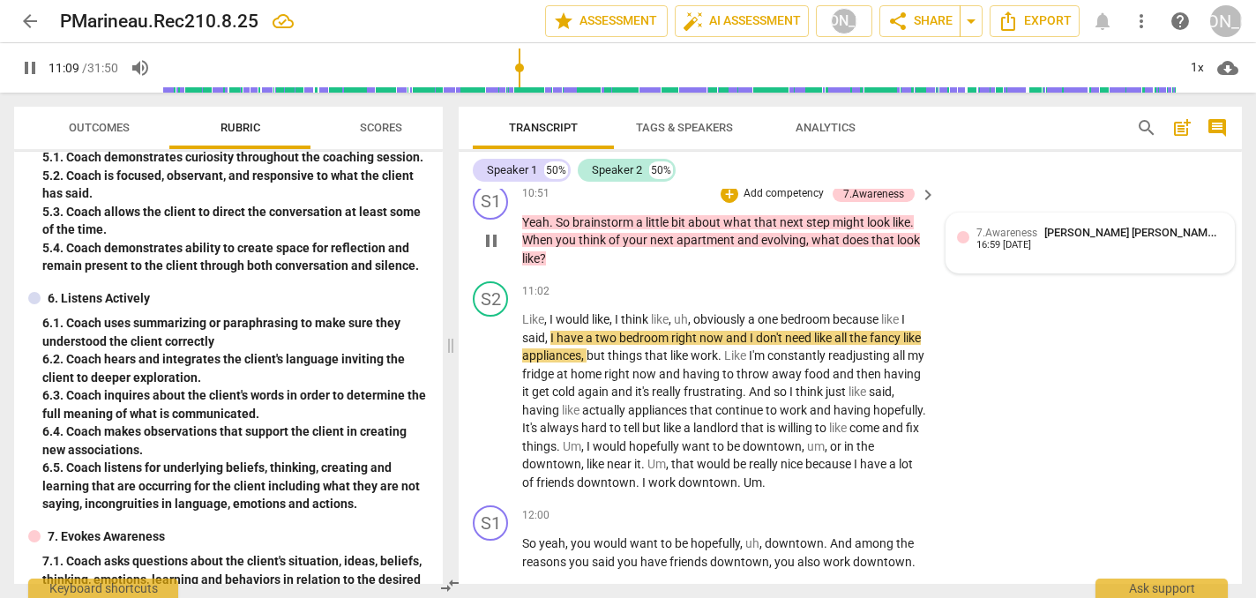
click at [1204, 224] on div "7.Awareness [PERSON_NAME] [PERSON_NAME] 16:59 [DATE]" at bounding box center [1100, 237] width 247 height 27
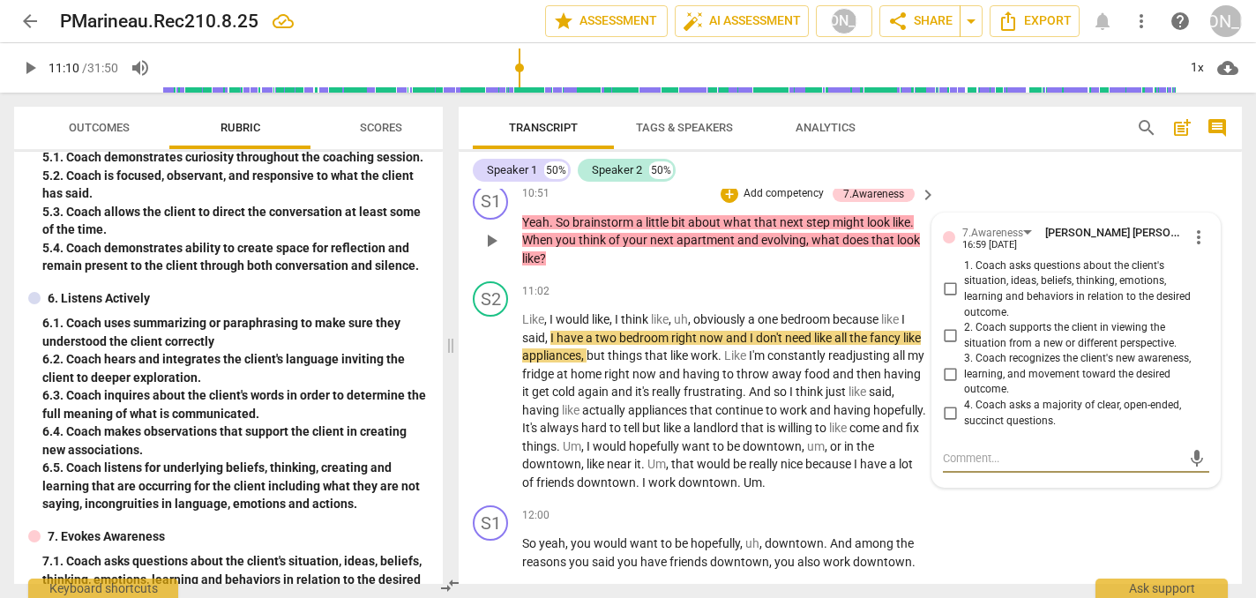
click at [1193, 227] on span "more_vert" at bounding box center [1199, 237] width 21 height 21
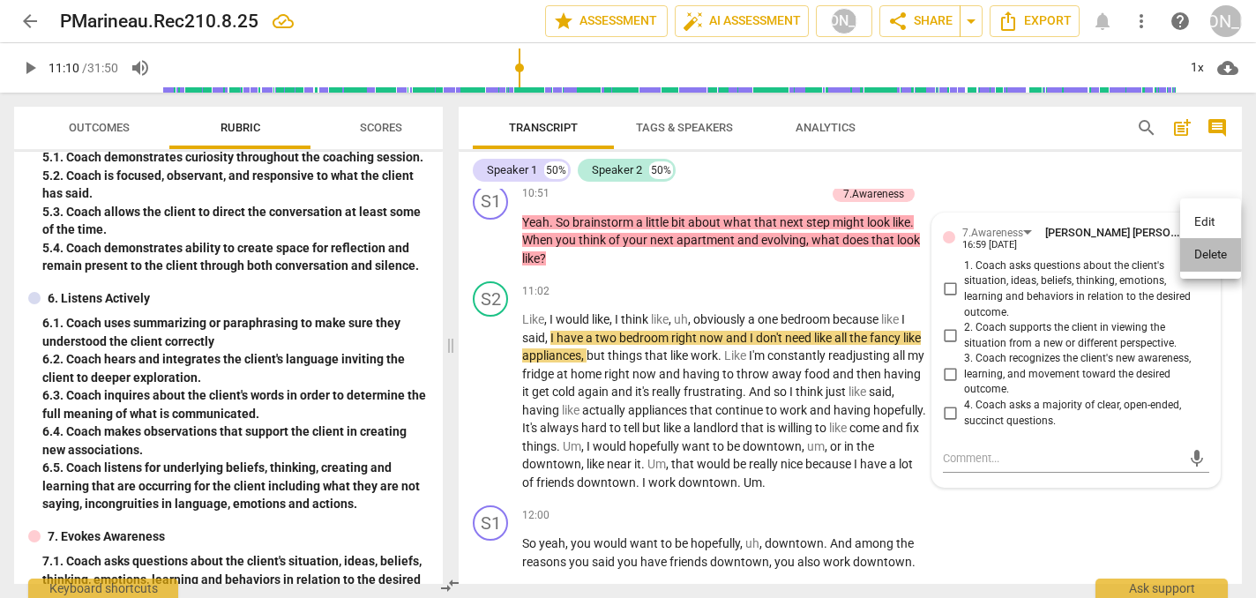
click at [1209, 254] on li "Delete" at bounding box center [1211, 255] width 61 height 34
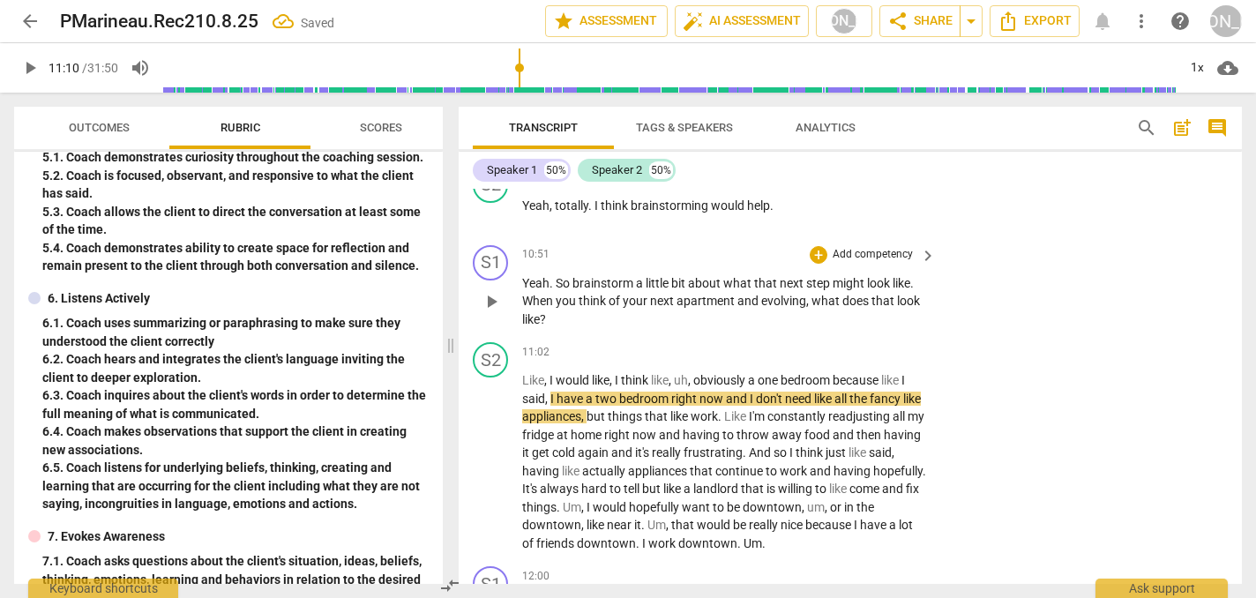
scroll to position [5344, 0]
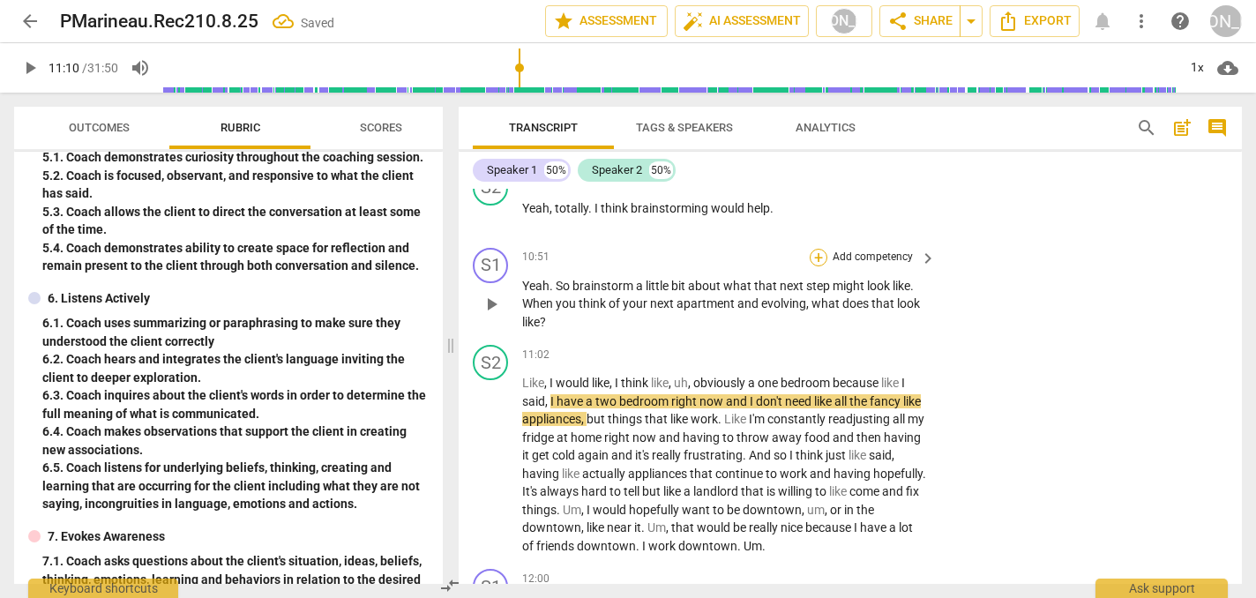
click at [818, 249] on div "+" at bounding box center [819, 258] width 18 height 18
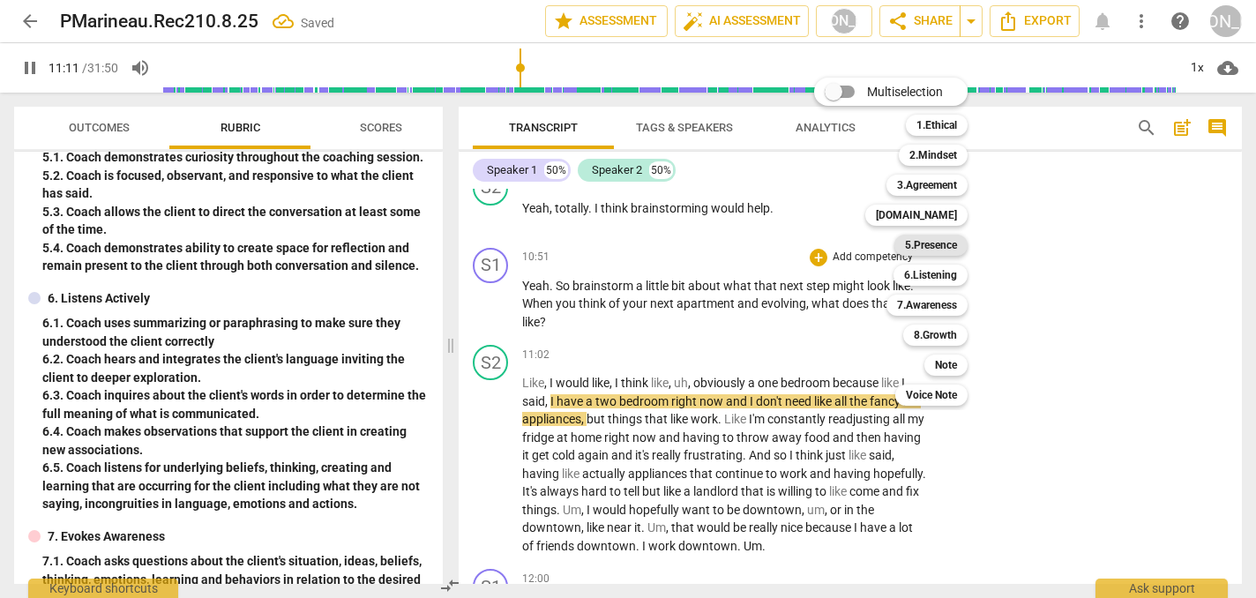
click at [935, 244] on b "5.Presence" at bounding box center [931, 245] width 52 height 21
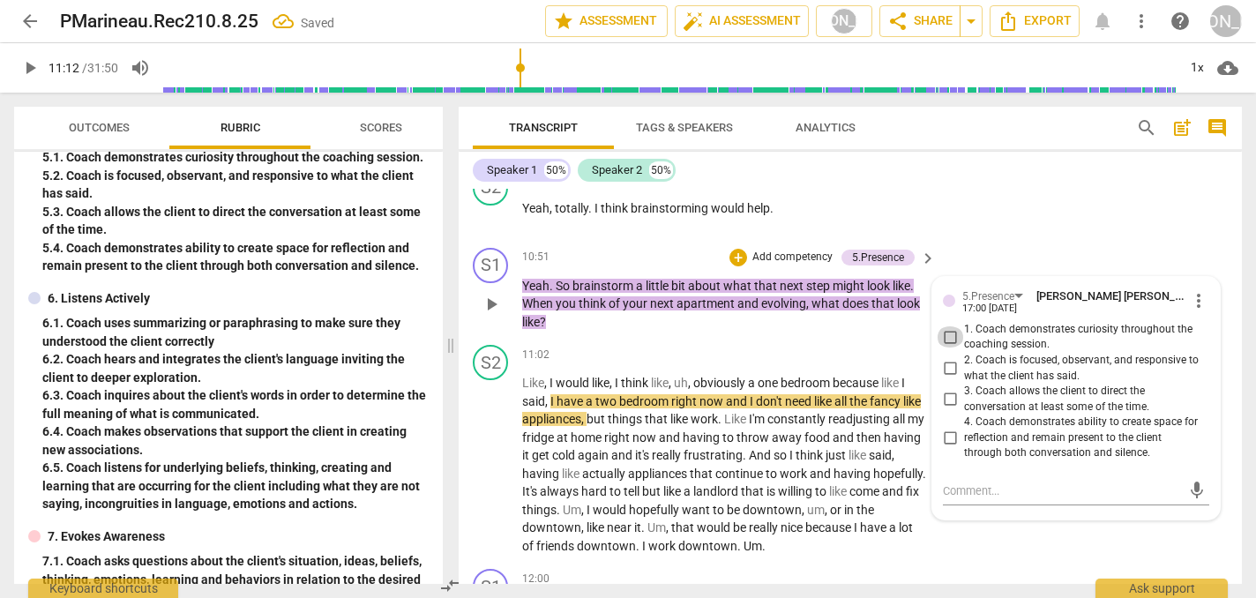
click at [946, 326] on input "1. Coach demonstrates curiosity throughout the coaching session." at bounding box center [950, 336] width 28 height 21
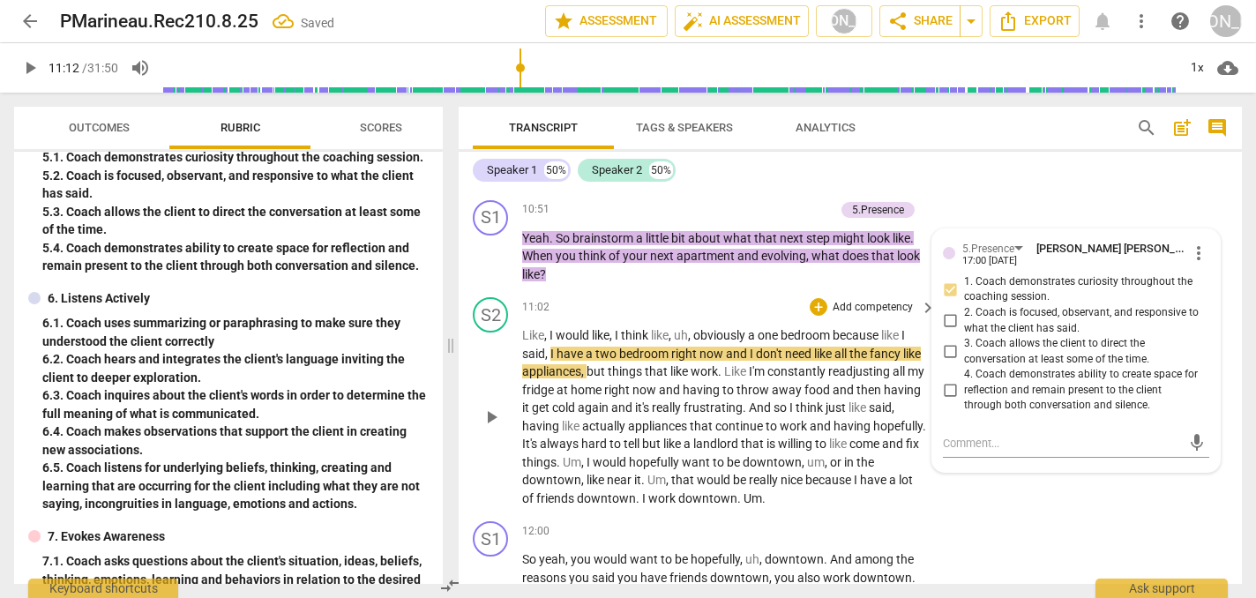
scroll to position [5404, 0]
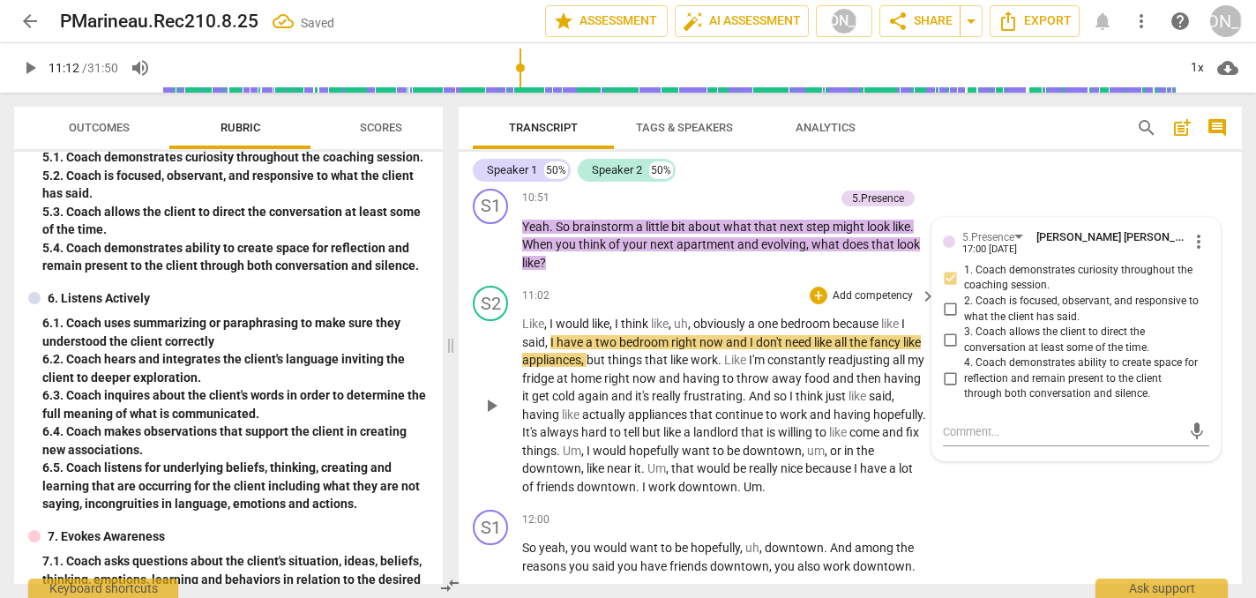
click at [488, 395] on span "play_arrow" at bounding box center [491, 405] width 21 height 21
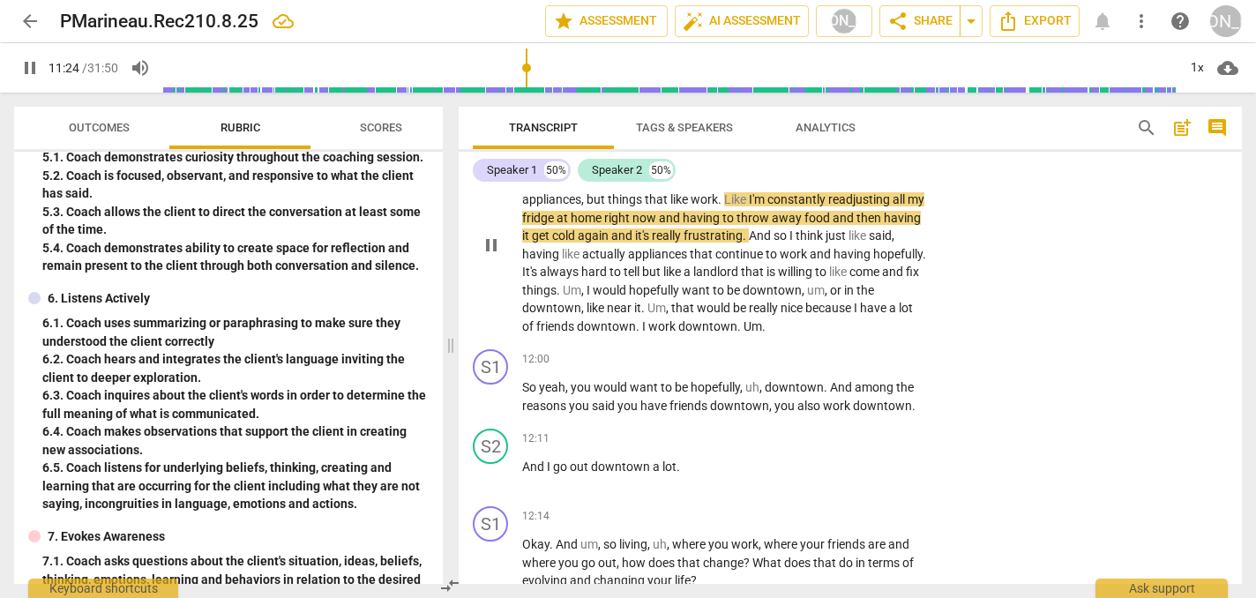
scroll to position [5564, 0]
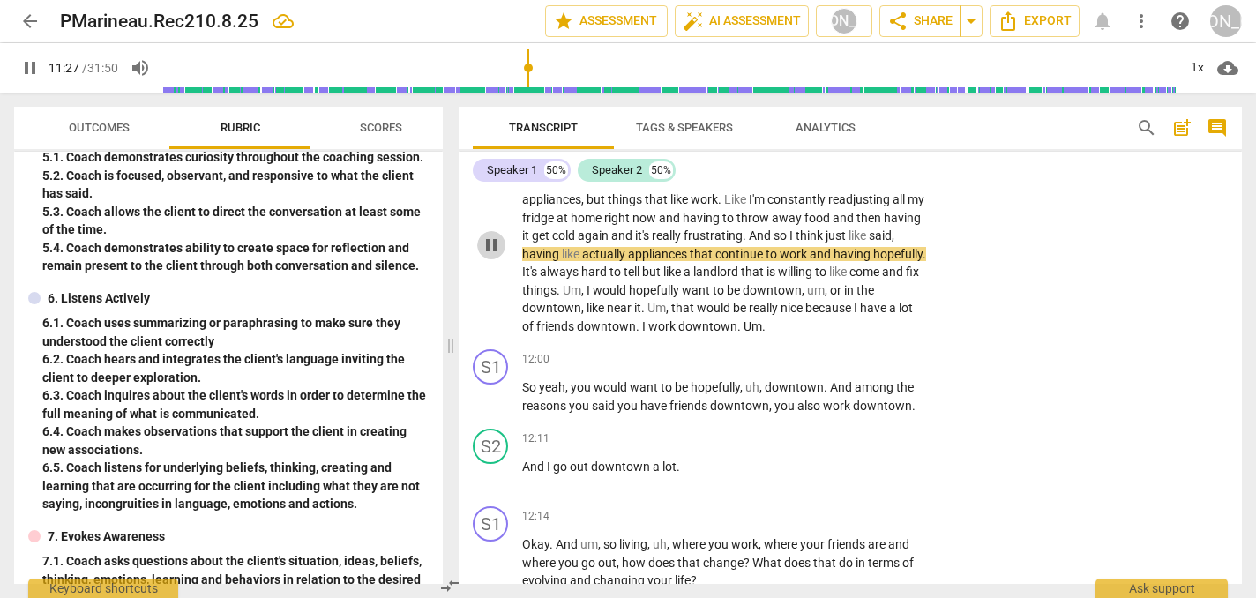
click at [489, 235] on span "pause" at bounding box center [491, 245] width 21 height 21
click at [30, 15] on span "arrow_back" at bounding box center [29, 21] width 21 height 21
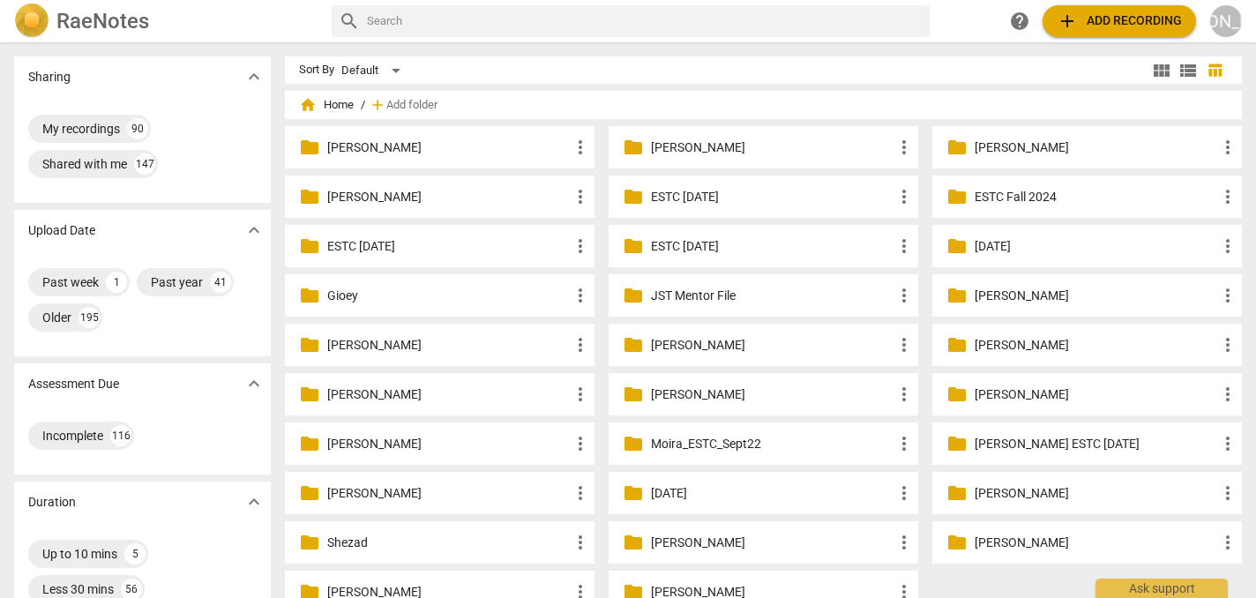
click at [720, 145] on p "[PERSON_NAME]" at bounding box center [772, 148] width 243 height 19
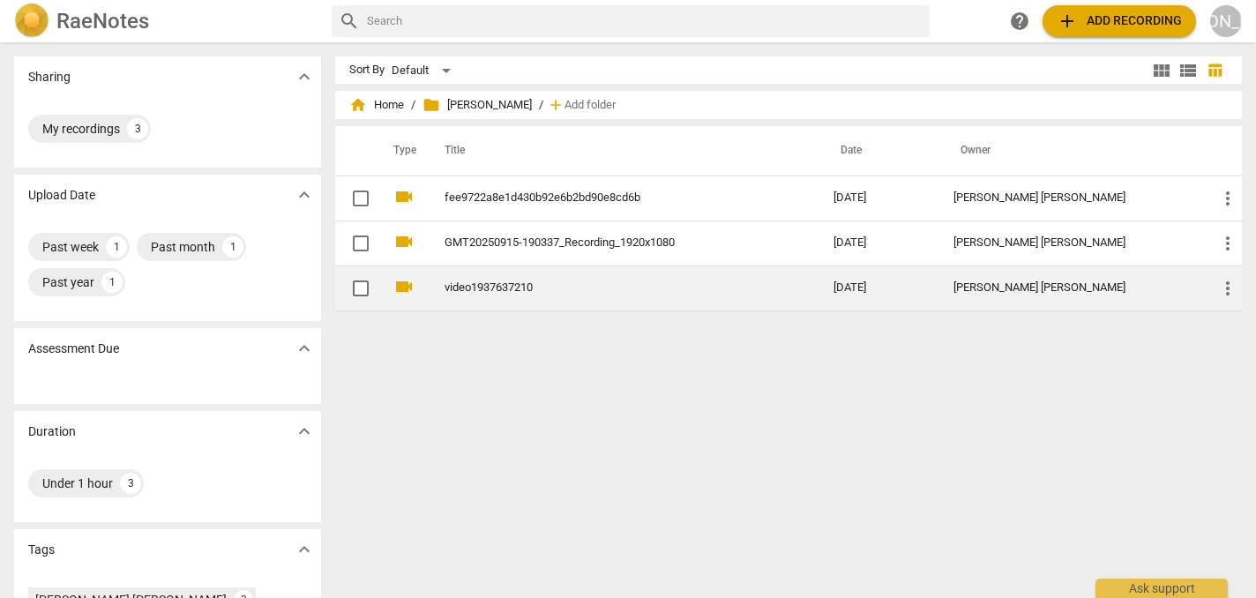
click at [536, 281] on td "video1937637210" at bounding box center [622, 288] width 396 height 45
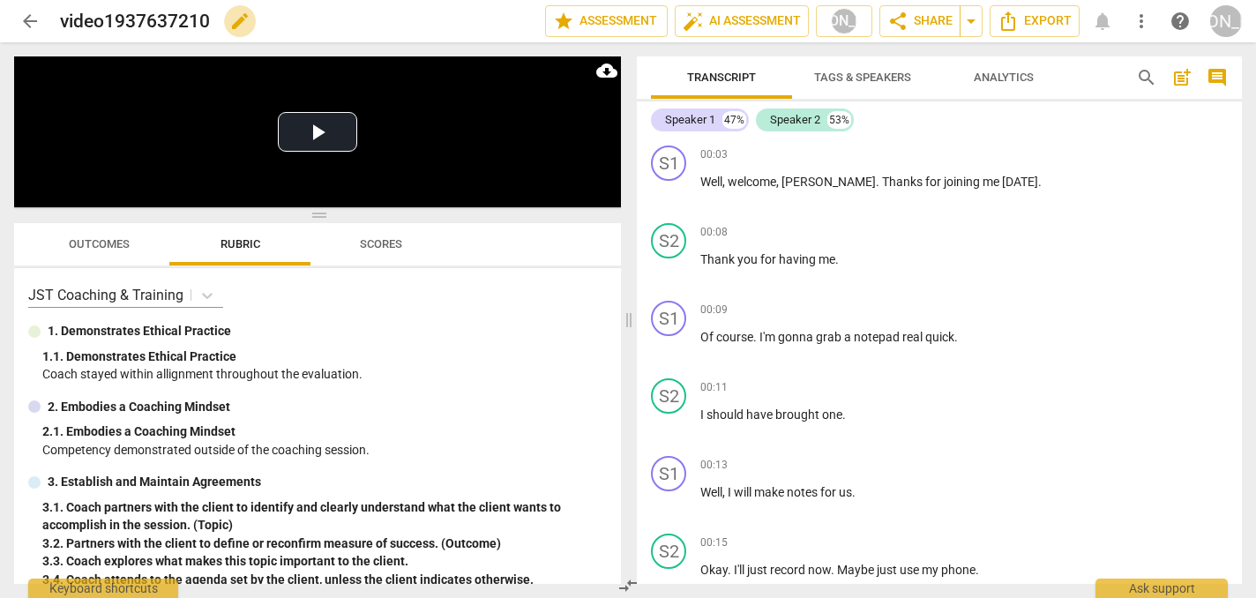
click at [237, 18] on span "edit" at bounding box center [239, 21] width 21 height 21
drag, startPoint x: 220, startPoint y: 13, endPoint x: 53, endPoint y: 19, distance: 166.8
click at [53, 19] on div "arrow_back video1937637210 done clear star Assessment auto_fix_high AI Assessme…" at bounding box center [628, 21] width 1228 height 34
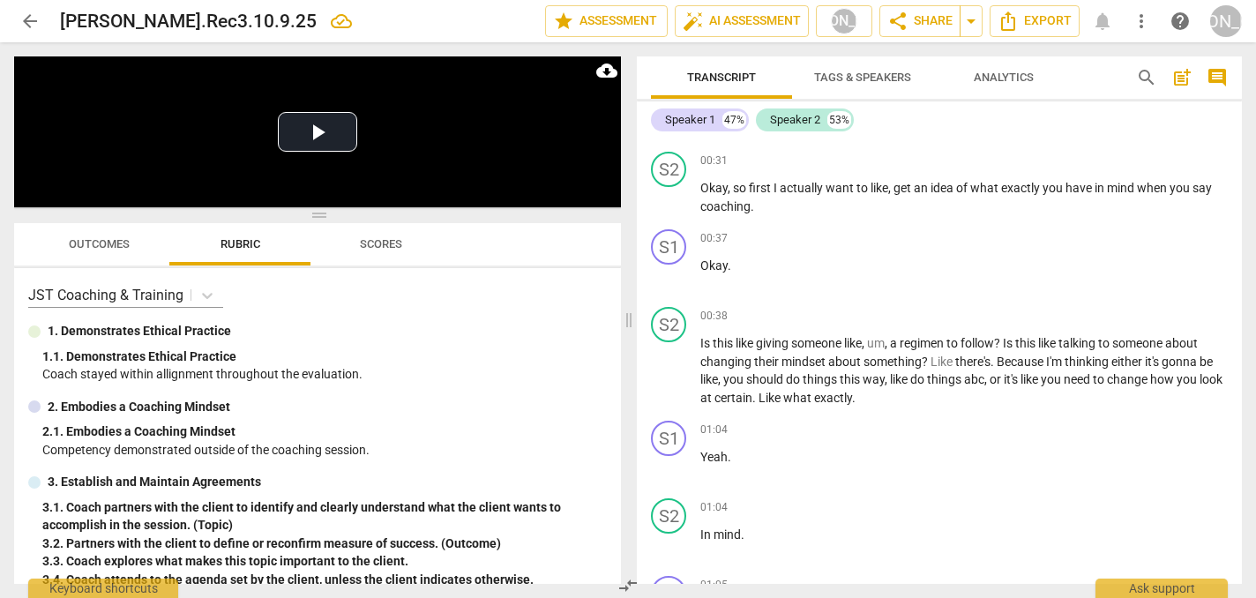
scroll to position [696, 0]
